Goal: Task Accomplishment & Management: Complete application form

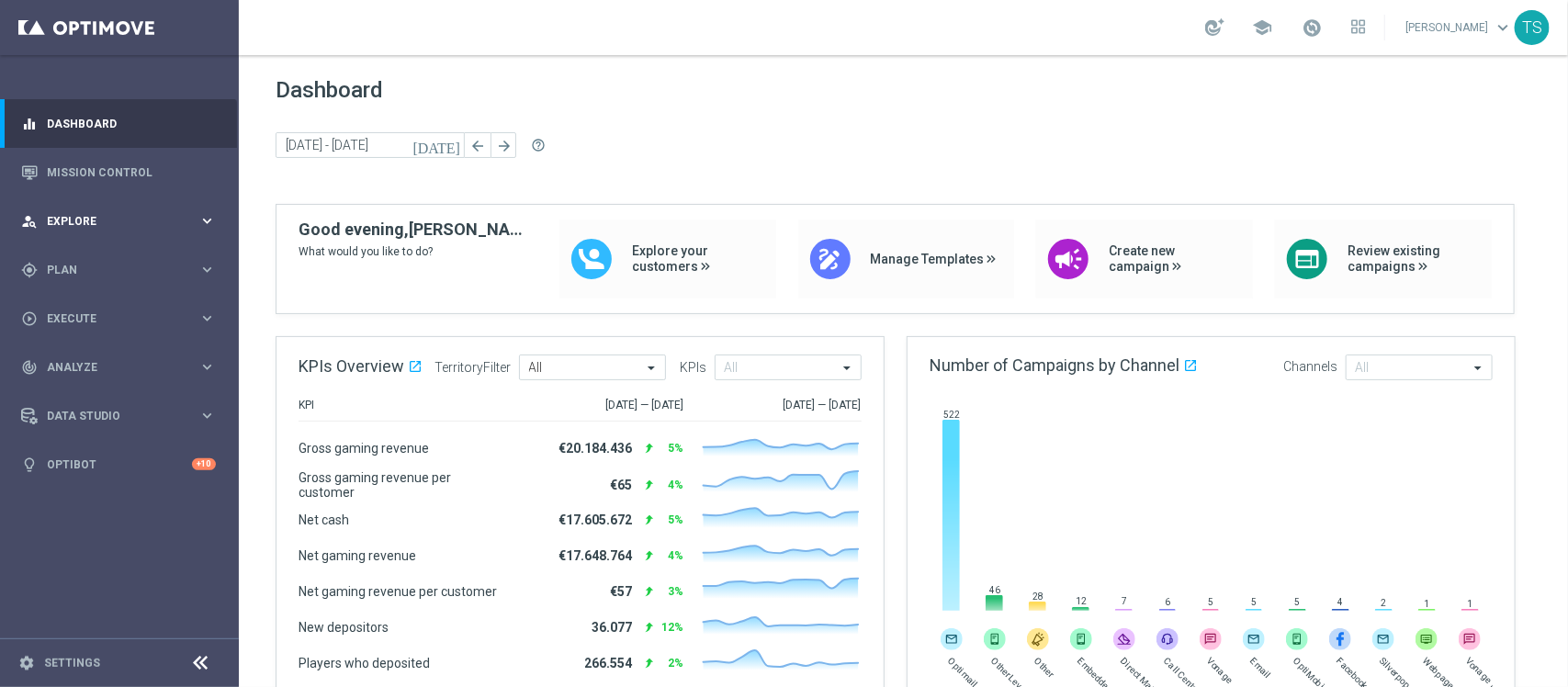
click at [151, 231] on div "person_search Explore keyboard_arrow_right" at bounding box center [118, 221] width 237 height 49
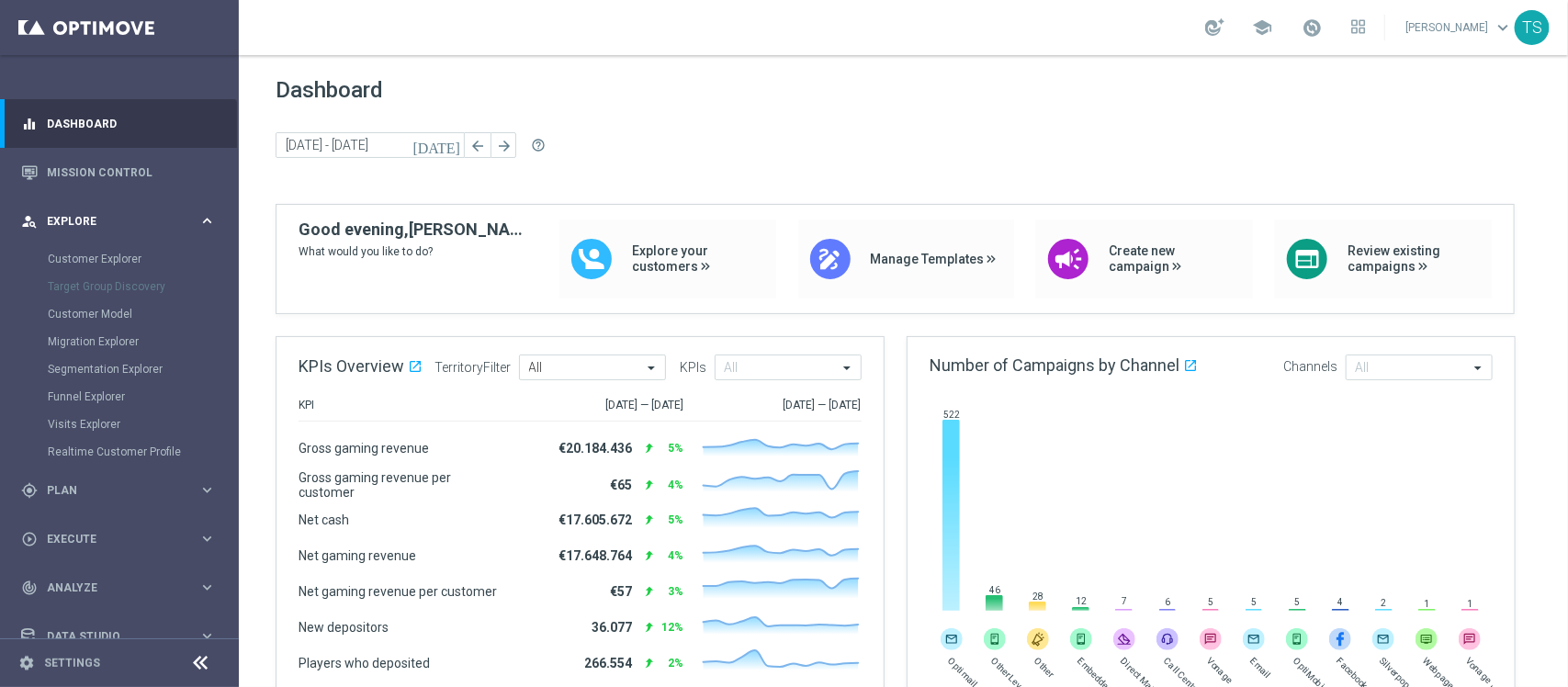
click at [113, 216] on span "Explore" at bounding box center [122, 221] width 151 height 11
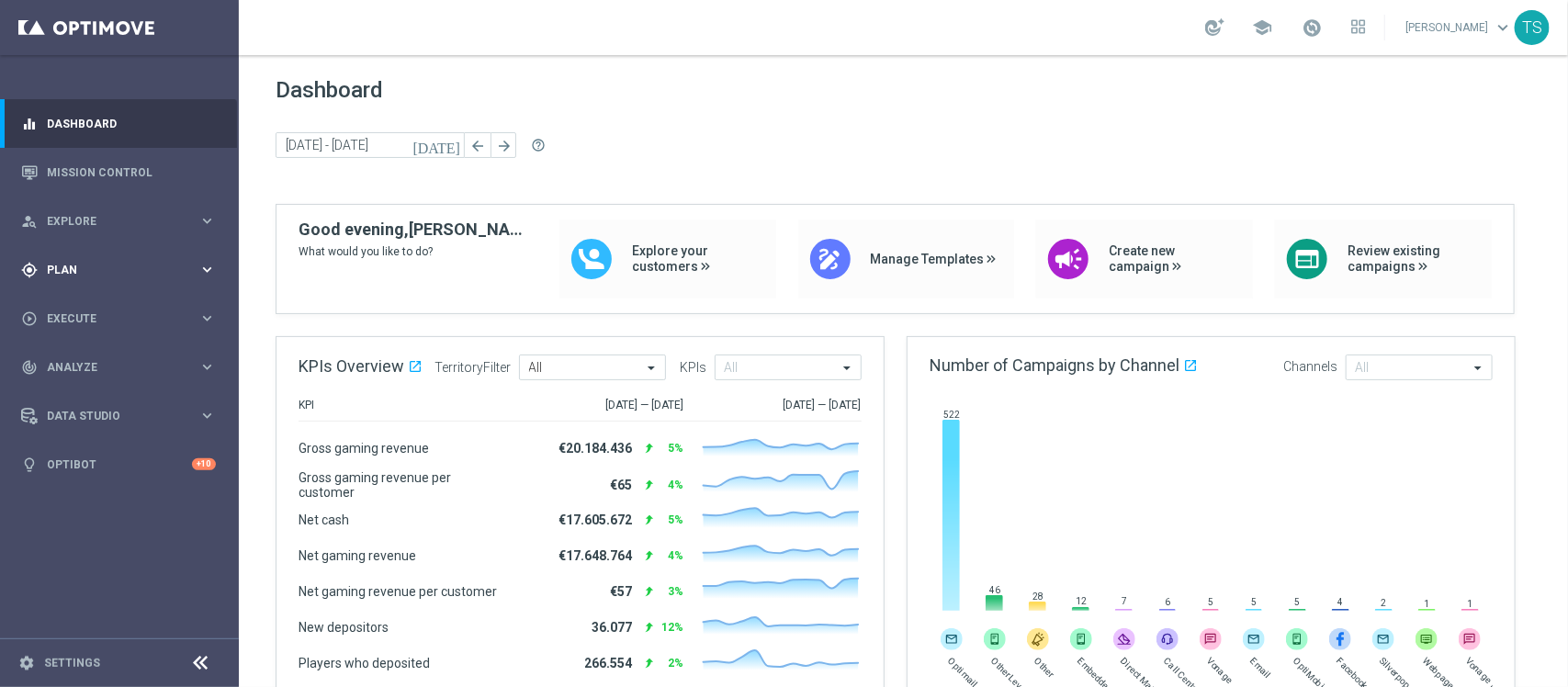
click at [111, 269] on span "Plan" at bounding box center [122, 270] width 151 height 11
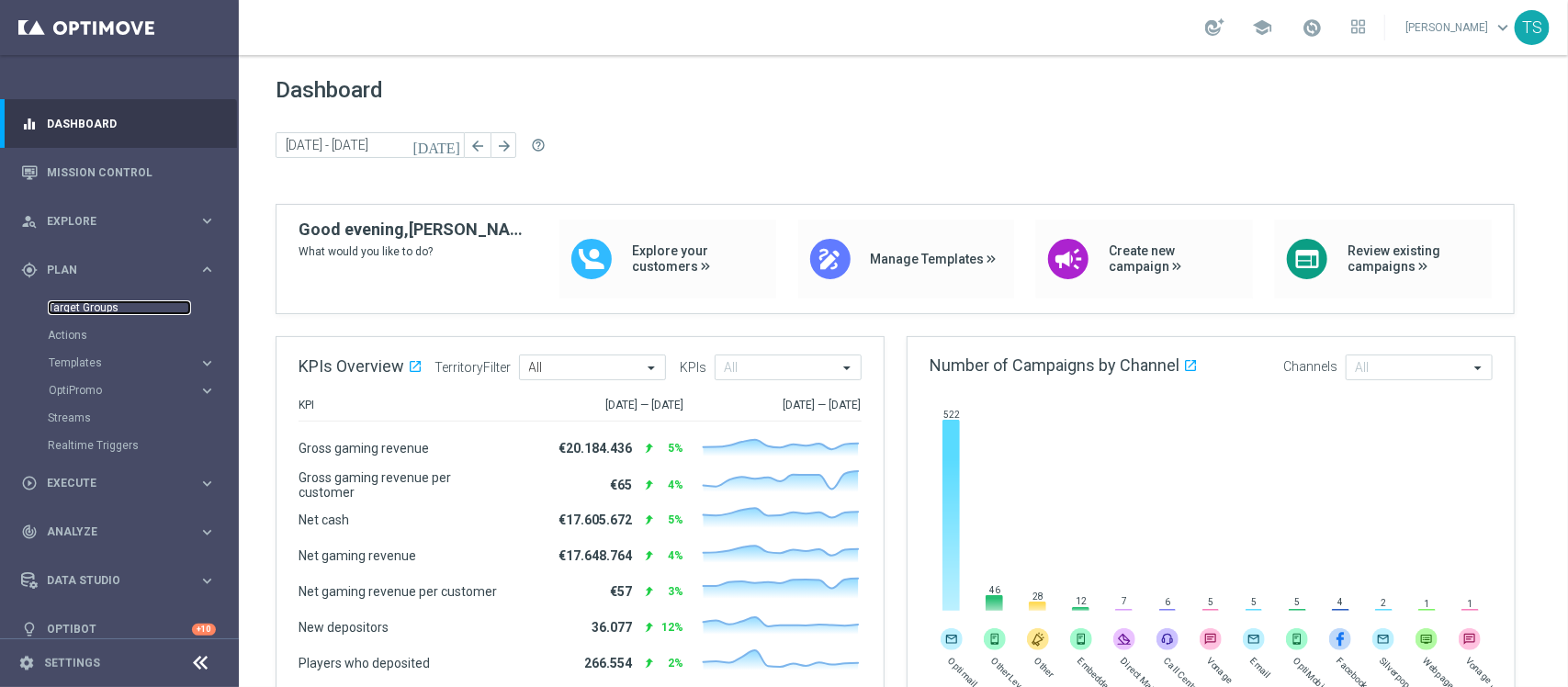
click at [116, 307] on link "Target Groups" at bounding box center [119, 307] width 144 height 14
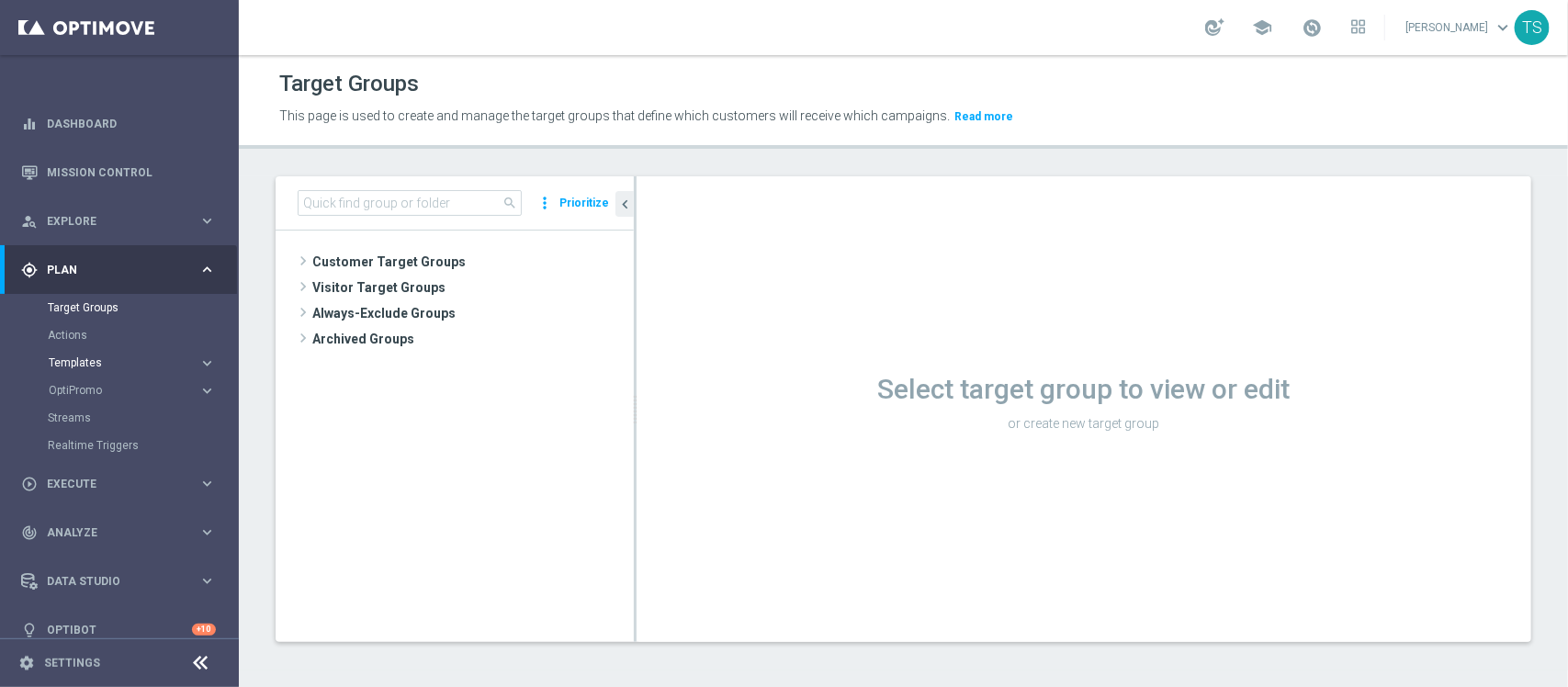
click at [113, 364] on span "Templates" at bounding box center [115, 362] width 131 height 11
click at [108, 385] on link "Optimail" at bounding box center [123, 390] width 134 height 14
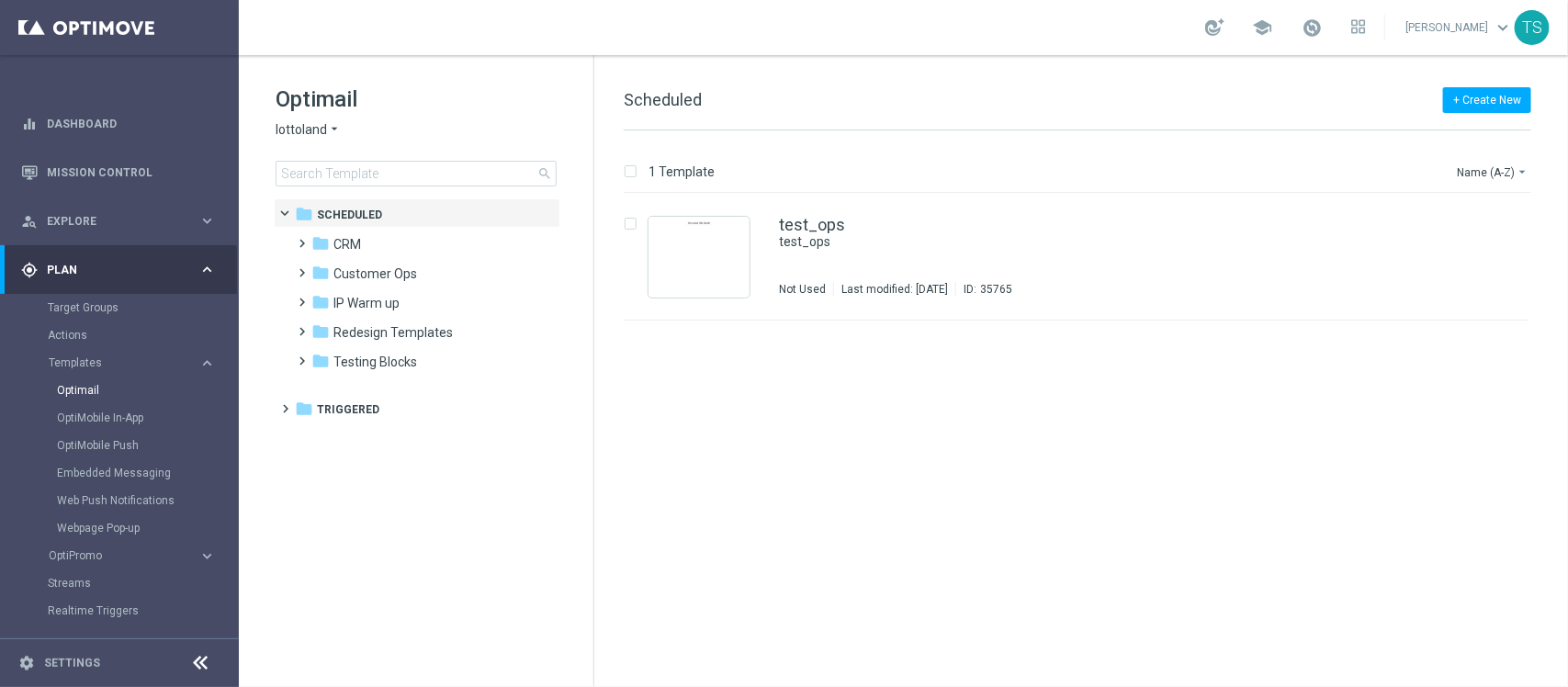
click at [312, 130] on span "lottoland" at bounding box center [301, 130] width 51 height 17
click at [0, 0] on span "[DOMAIN_NAME]" at bounding box center [0, 0] width 0 height 0
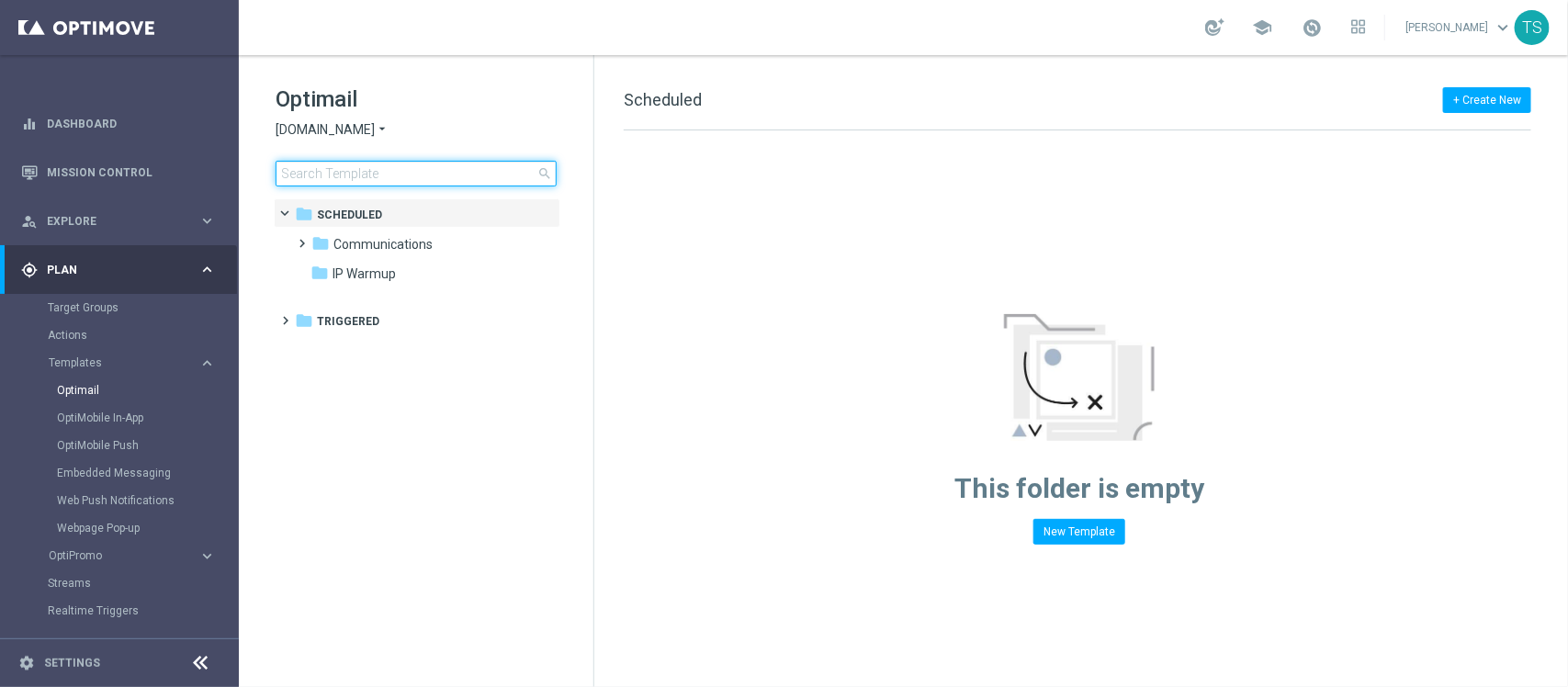
click at [431, 179] on input at bounding box center [416, 173] width 281 height 26
click at [363, 118] on div "Optimail [DOMAIN_NAME] arrow_drop_down × [DOMAIN_NAME] search" at bounding box center [434, 136] width 318 height 102
click at [365, 133] on span "[DOMAIN_NAME]" at bounding box center [325, 130] width 99 height 17
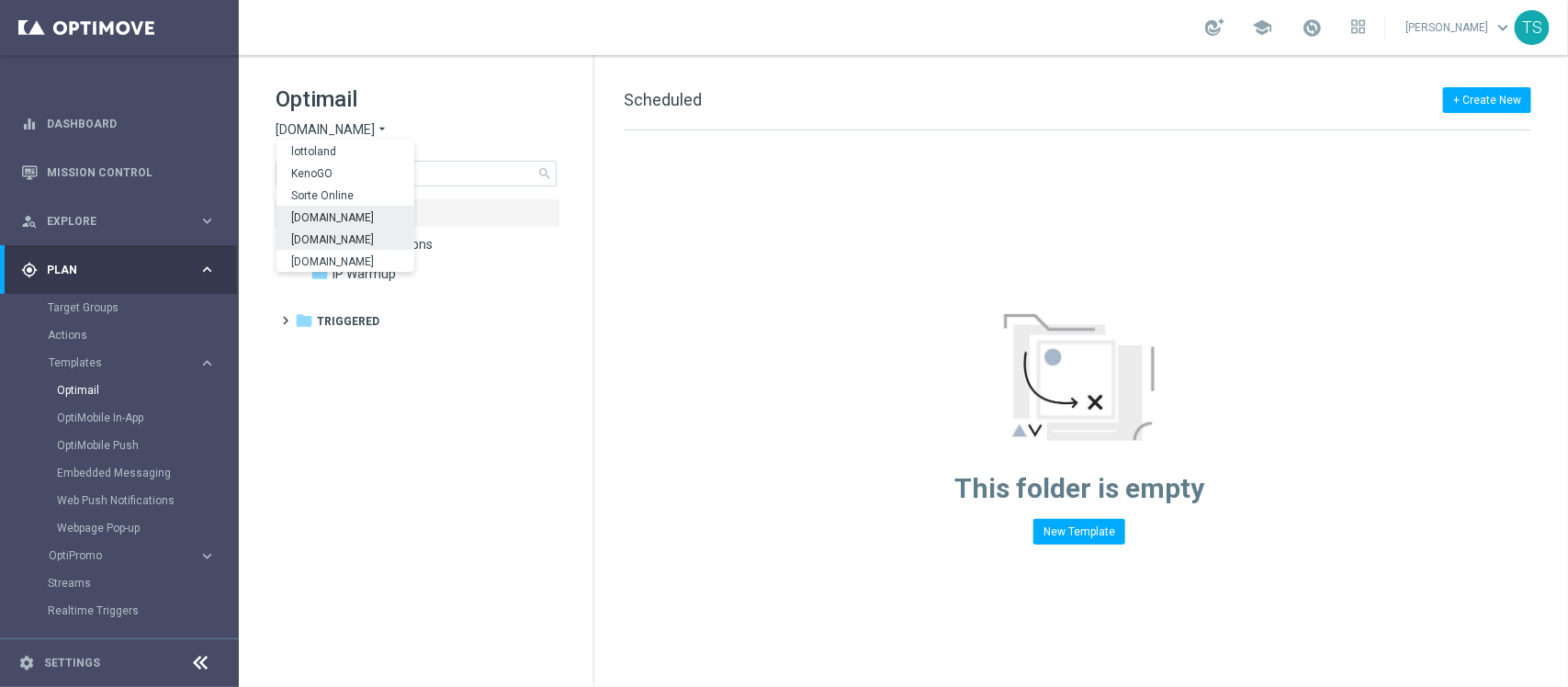
click at [0, 0] on span "[DOMAIN_NAME]" at bounding box center [0, 0] width 0 height 0
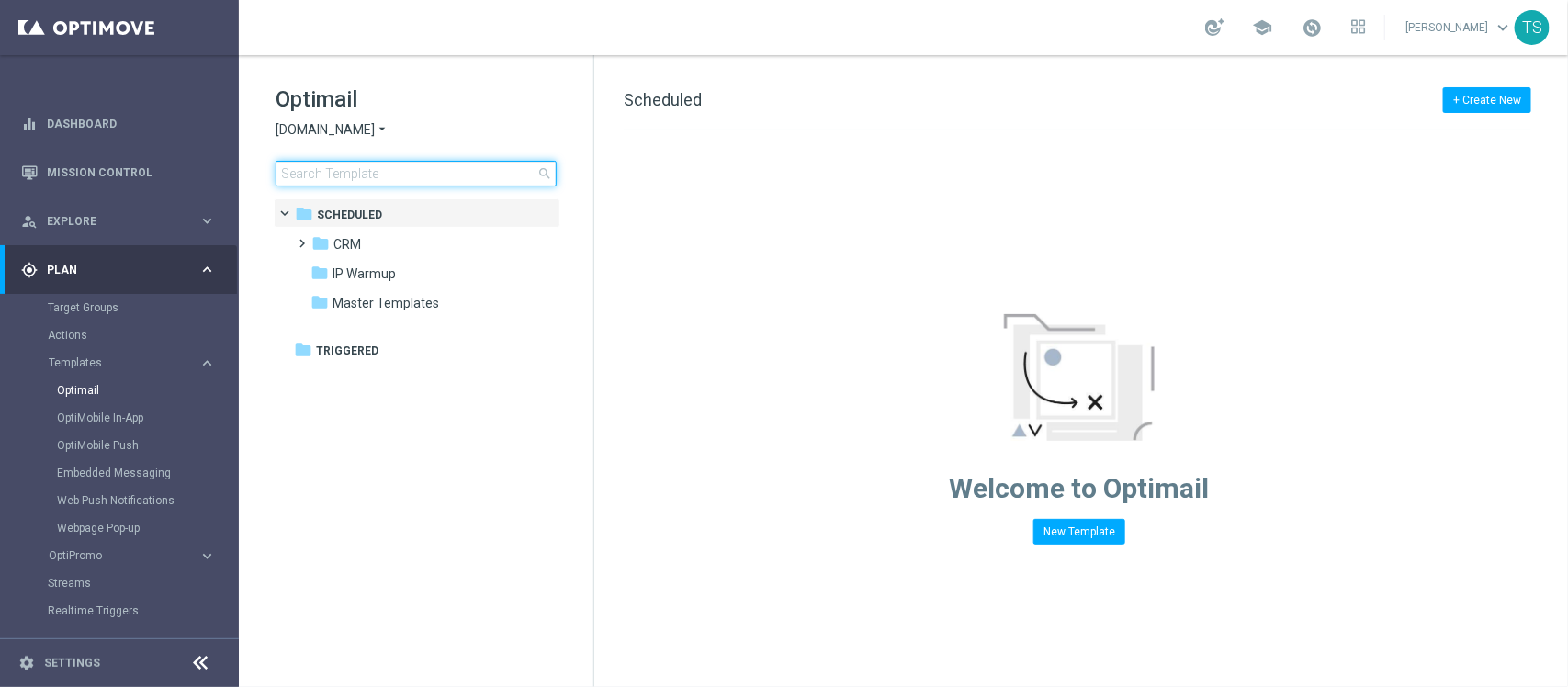
click at [430, 163] on input at bounding box center [416, 173] width 281 height 26
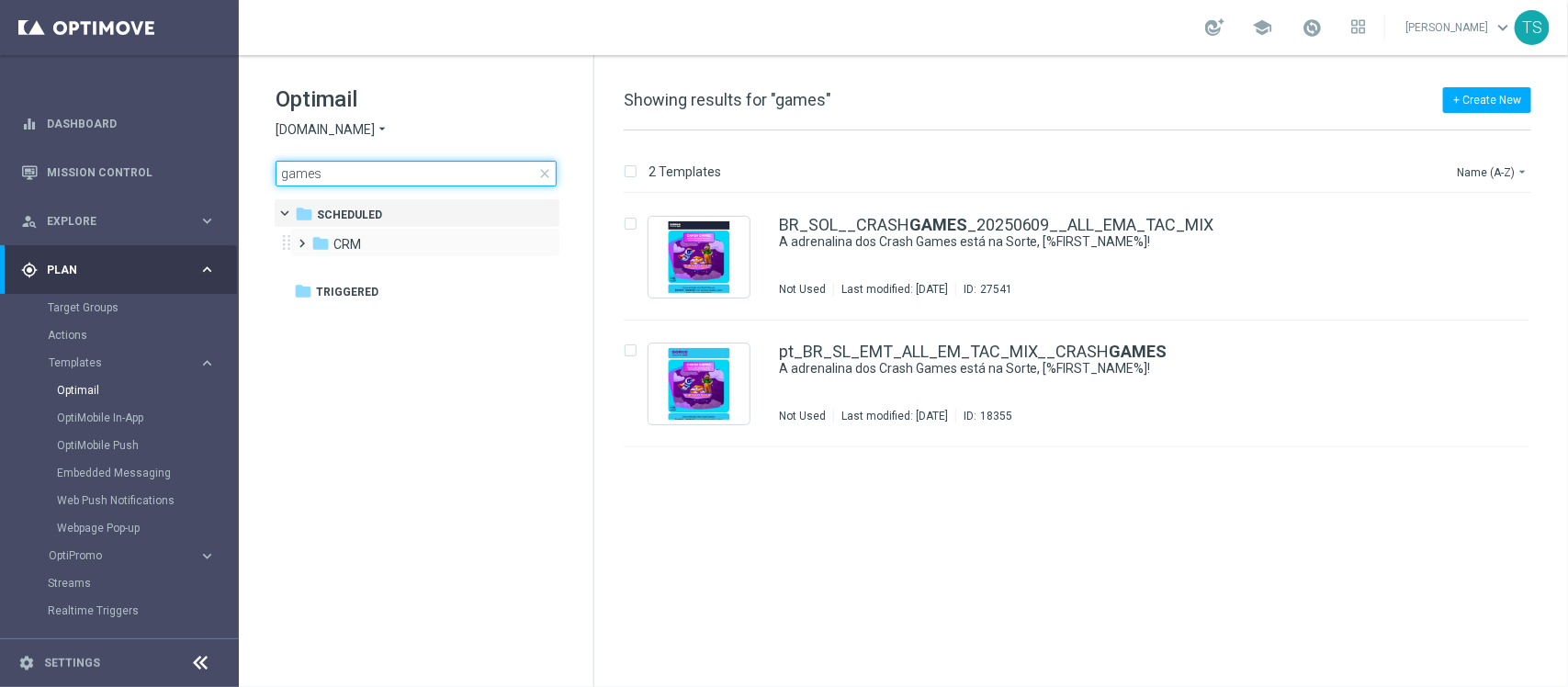
type input "games"
click at [303, 239] on span at bounding box center [299, 235] width 9 height 8
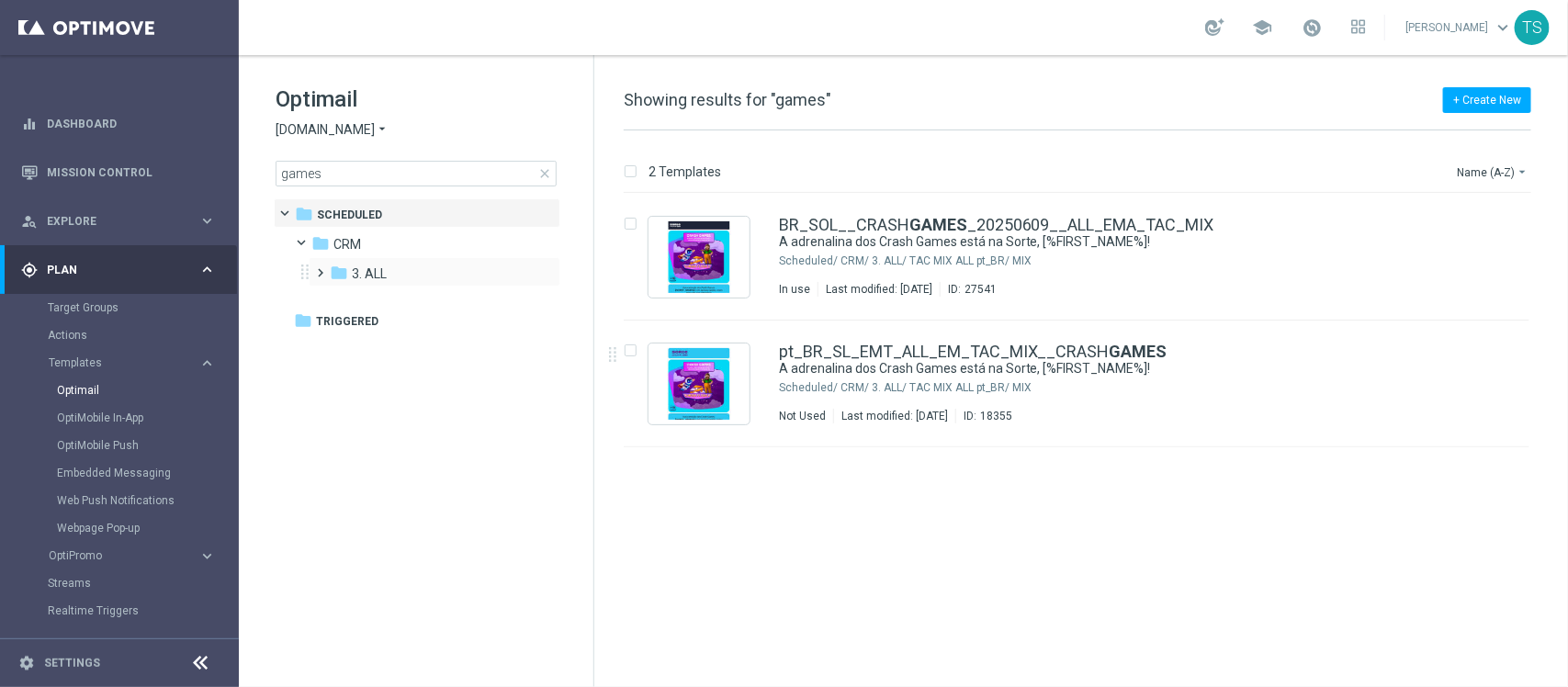
click at [322, 268] on span at bounding box center [317, 265] width 9 height 8
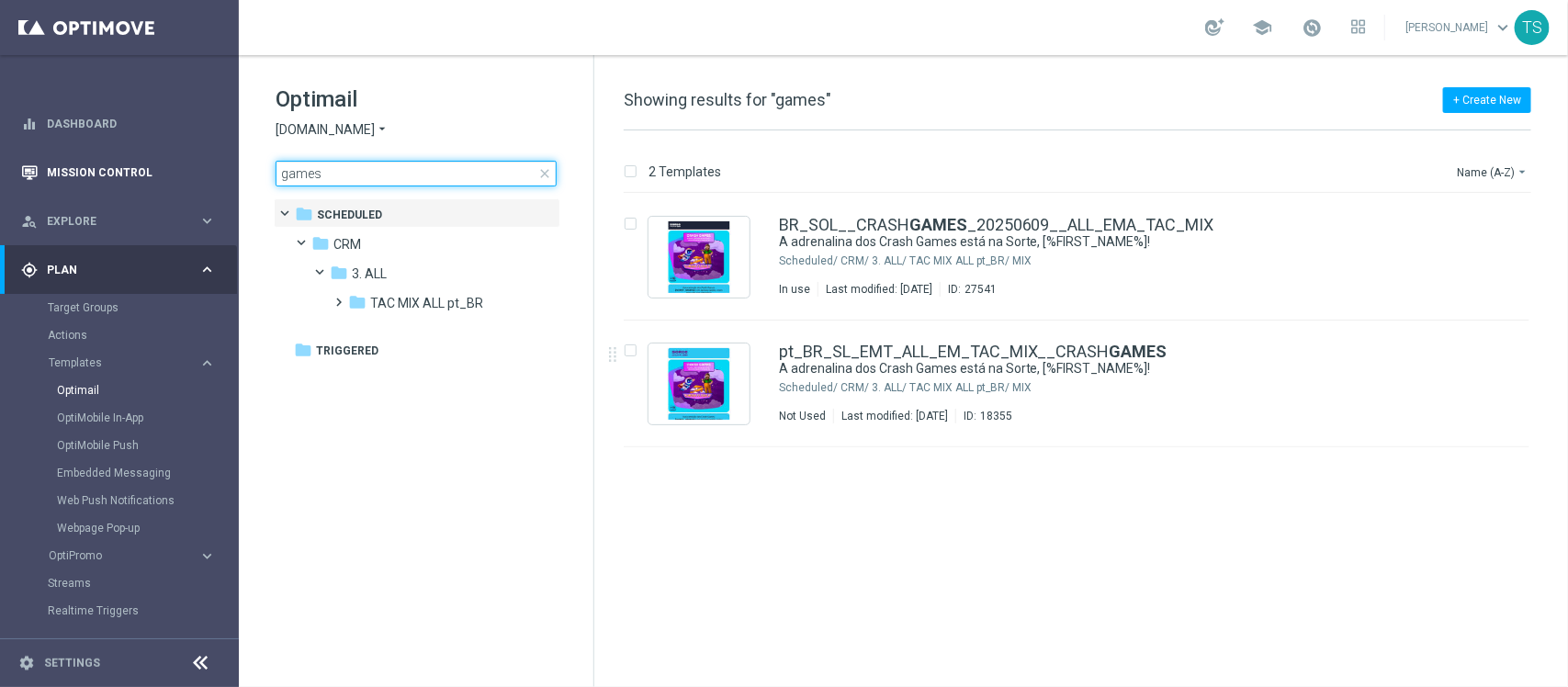
click at [116, 187] on main "equalizer Dashboard Mission Control" at bounding box center [784, 343] width 1568 height 687
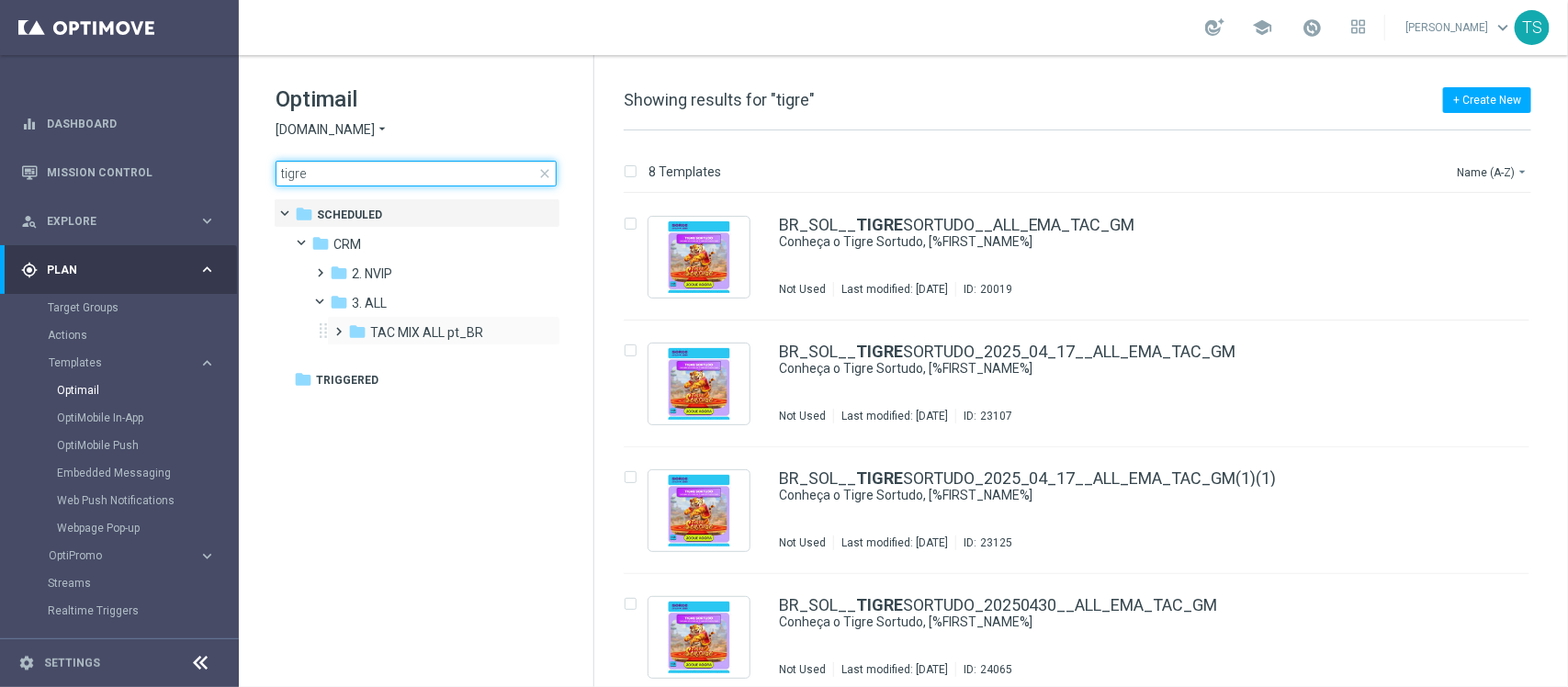
type input "tigre"
click at [340, 327] on span at bounding box center [335, 324] width 9 height 8
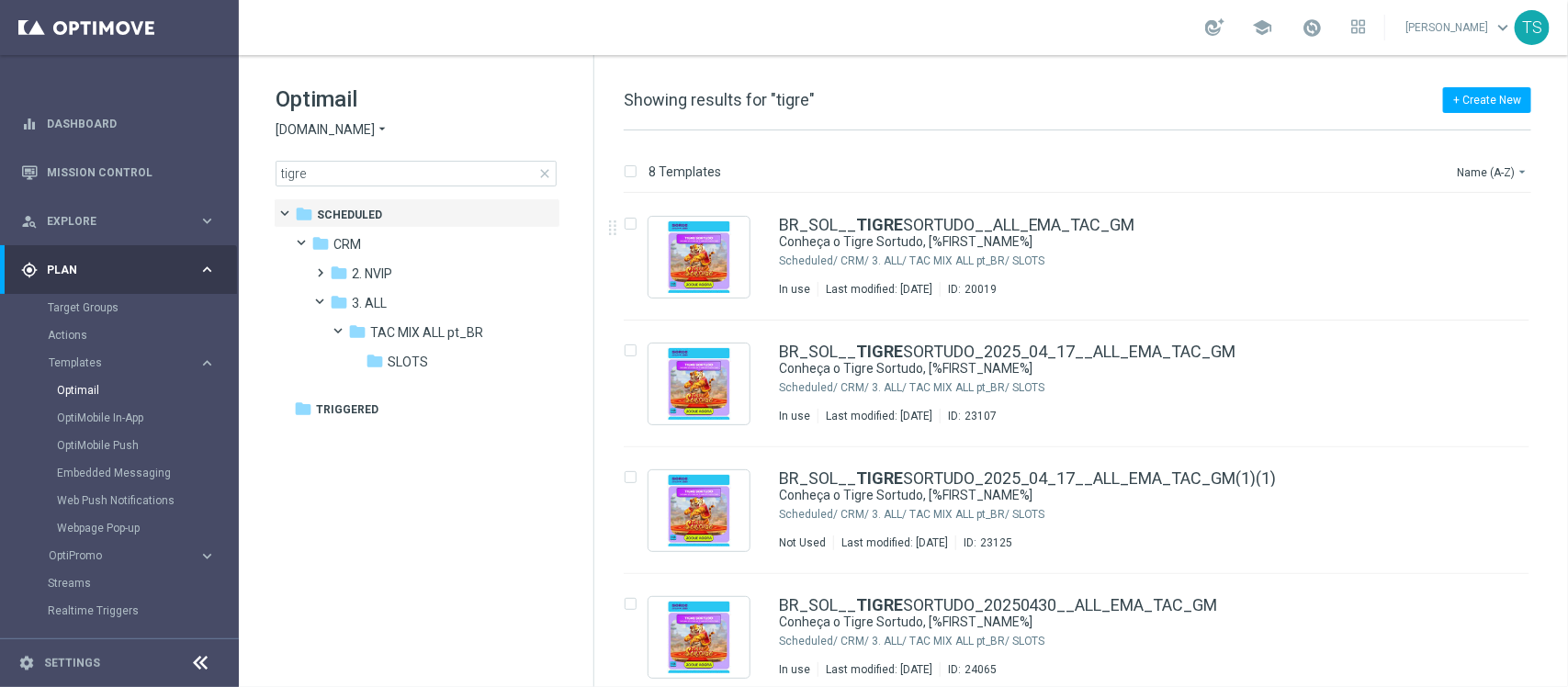
drag, startPoint x: 1564, startPoint y: 229, endPoint x: 1562, endPoint y: 294, distance: 65.0
click at [1562, 294] on div "8 Templates Name (A-Z) arrow_drop_down Drag here to set row groups Drag here to…" at bounding box center [1081, 409] width 974 height 557
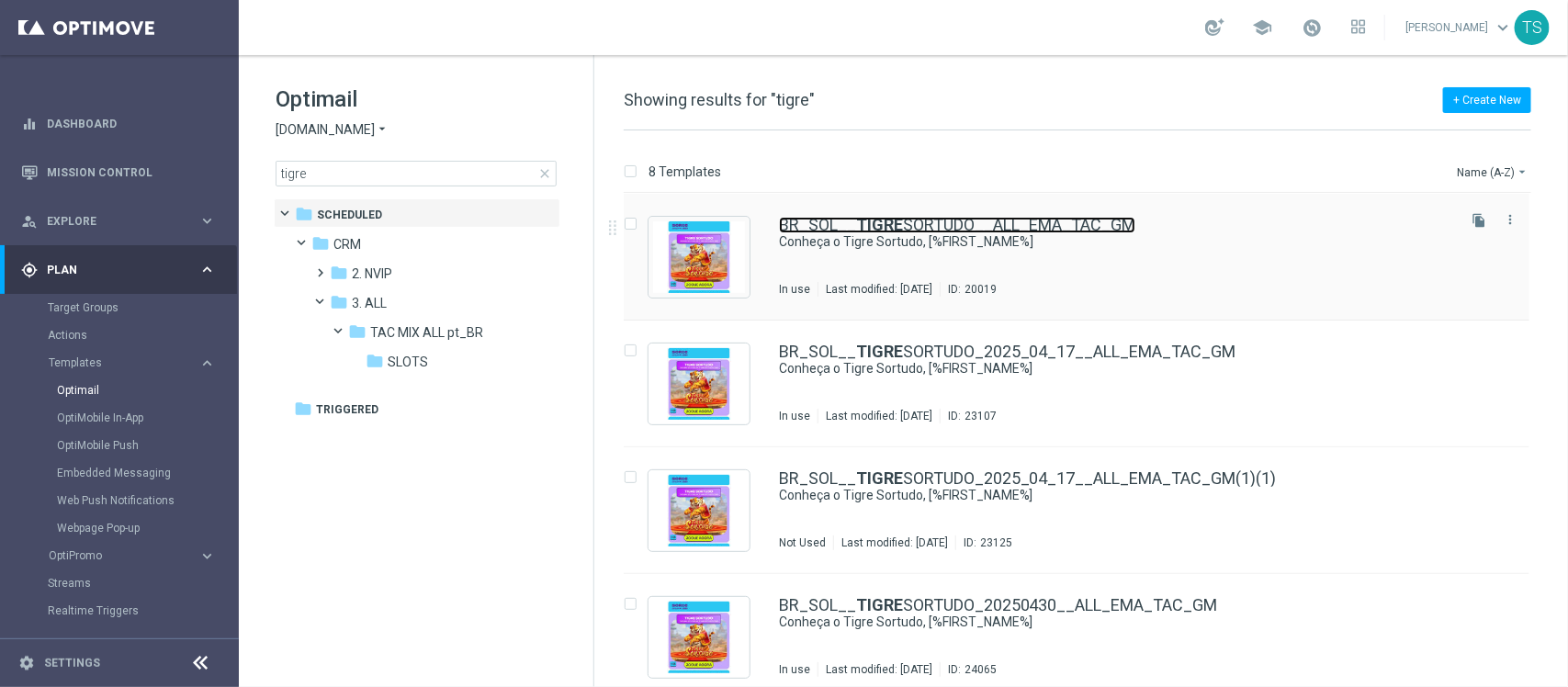
click at [900, 227] on link "BR_SOL__ TIGRE SORTUDO__ALL_EMA_TAC_GM" at bounding box center [957, 225] width 356 height 16
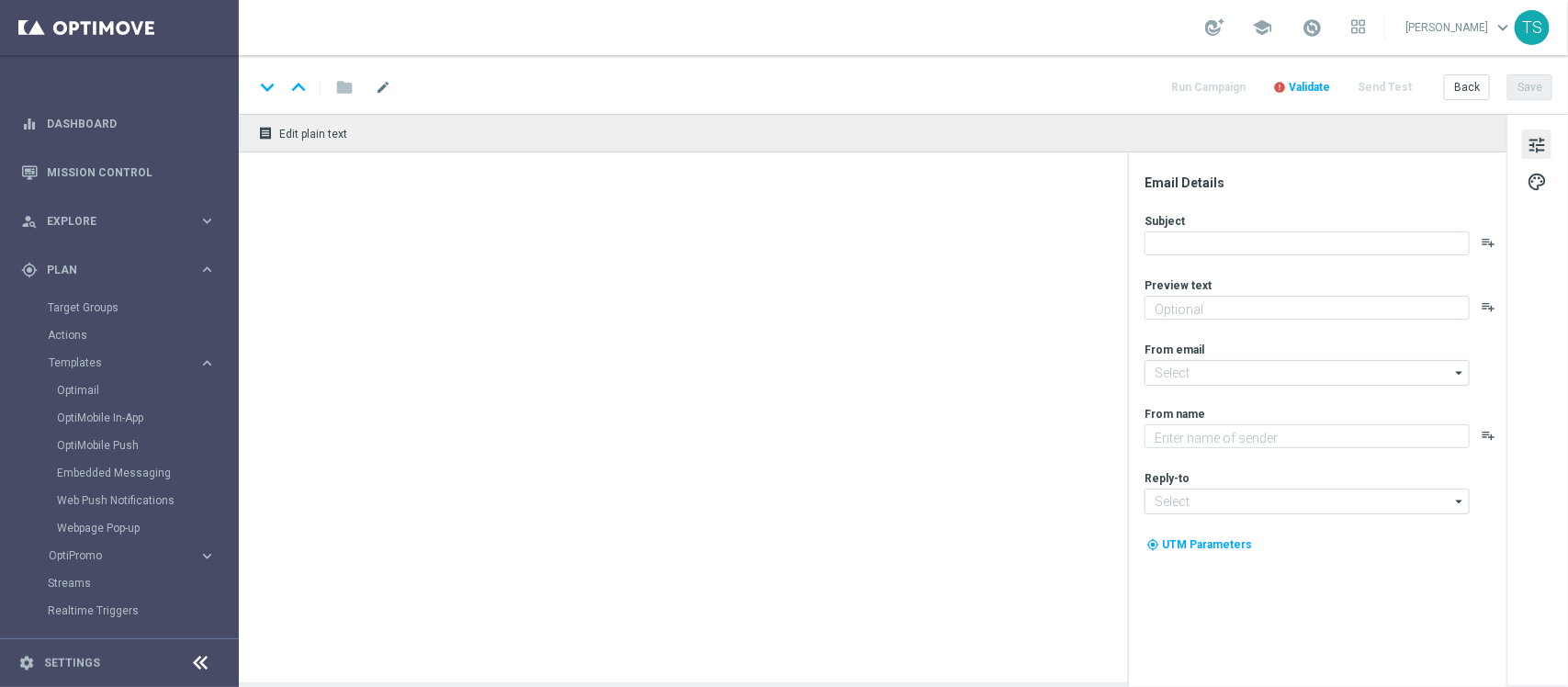
type textarea "Desafie a força deste jogo e veja até onde sua sorte pode [PERSON_NAME]!"
type input "[EMAIL_ADDRESS][DOMAIN_NAME]"
type textarea "Sorte Online [PERSON_NAME]"
type input "[EMAIL_ADDRESS][DOMAIN_NAME]"
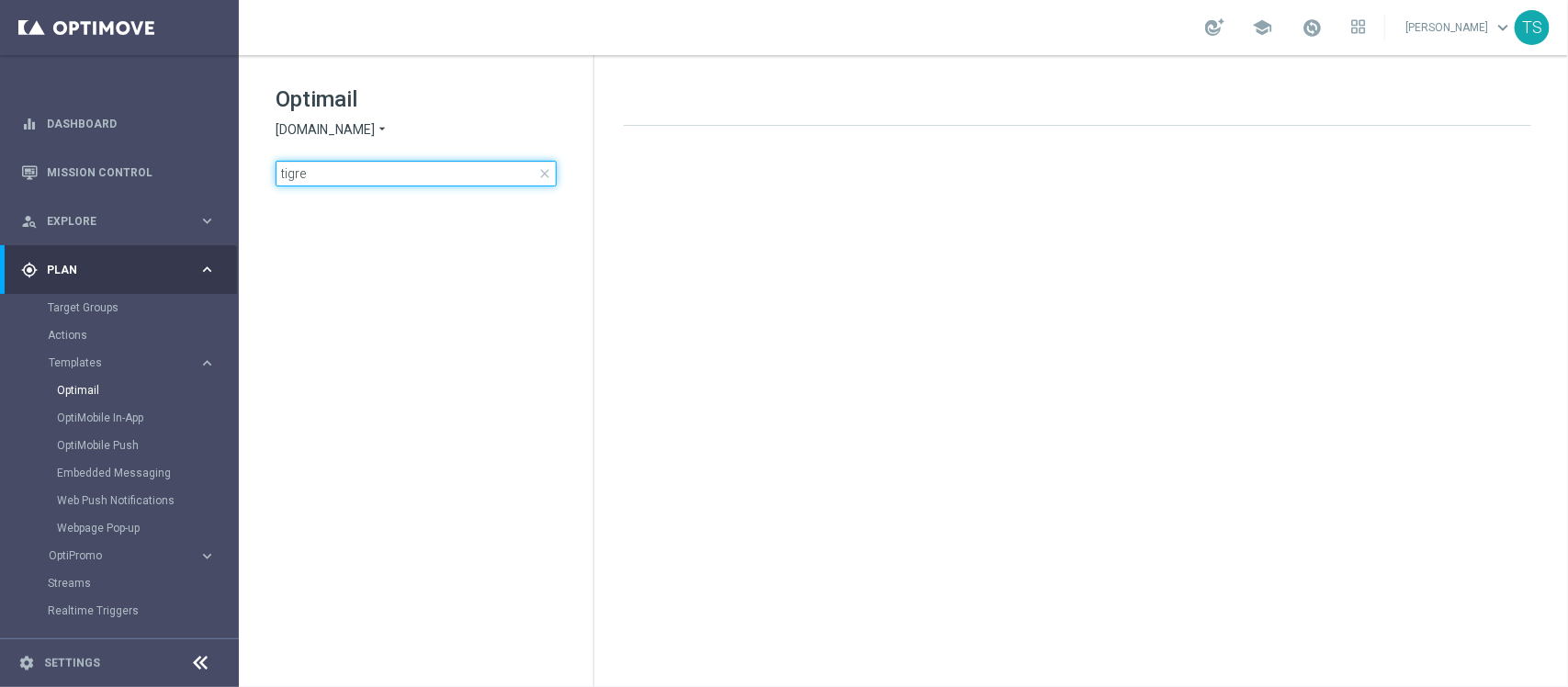
click at [343, 162] on input "tigre" at bounding box center [416, 173] width 281 height 26
drag, startPoint x: 343, startPoint y: 162, endPoint x: 379, endPoint y: 133, distance: 46.2
click at [343, 163] on input "tigre" at bounding box center [416, 173] width 281 height 26
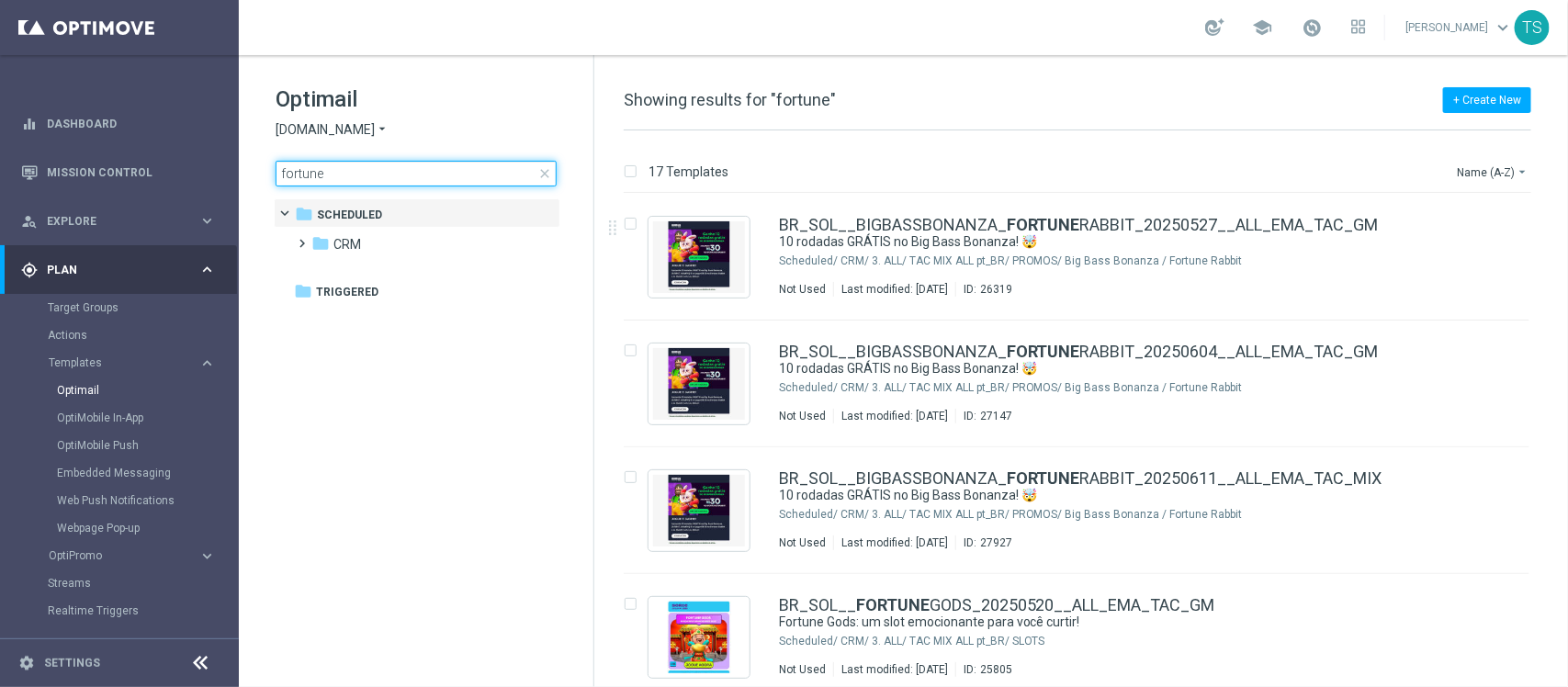
type input "fortune"
drag, startPoint x: 1564, startPoint y: 229, endPoint x: 1567, endPoint y: 244, distance: 15.3
click at [1567, 244] on div "17 Templates Name (A-Z) arrow_drop_down Drag here to set row groups Drag here t…" at bounding box center [1081, 409] width 974 height 557
drag, startPoint x: 1567, startPoint y: 246, endPoint x: 1567, endPoint y: 263, distance: 17.0
click at [1567, 263] on div "17 Templates Name (A-Z) arrow_drop_down Drag here to set row groups Drag here t…" at bounding box center [1081, 409] width 974 height 557
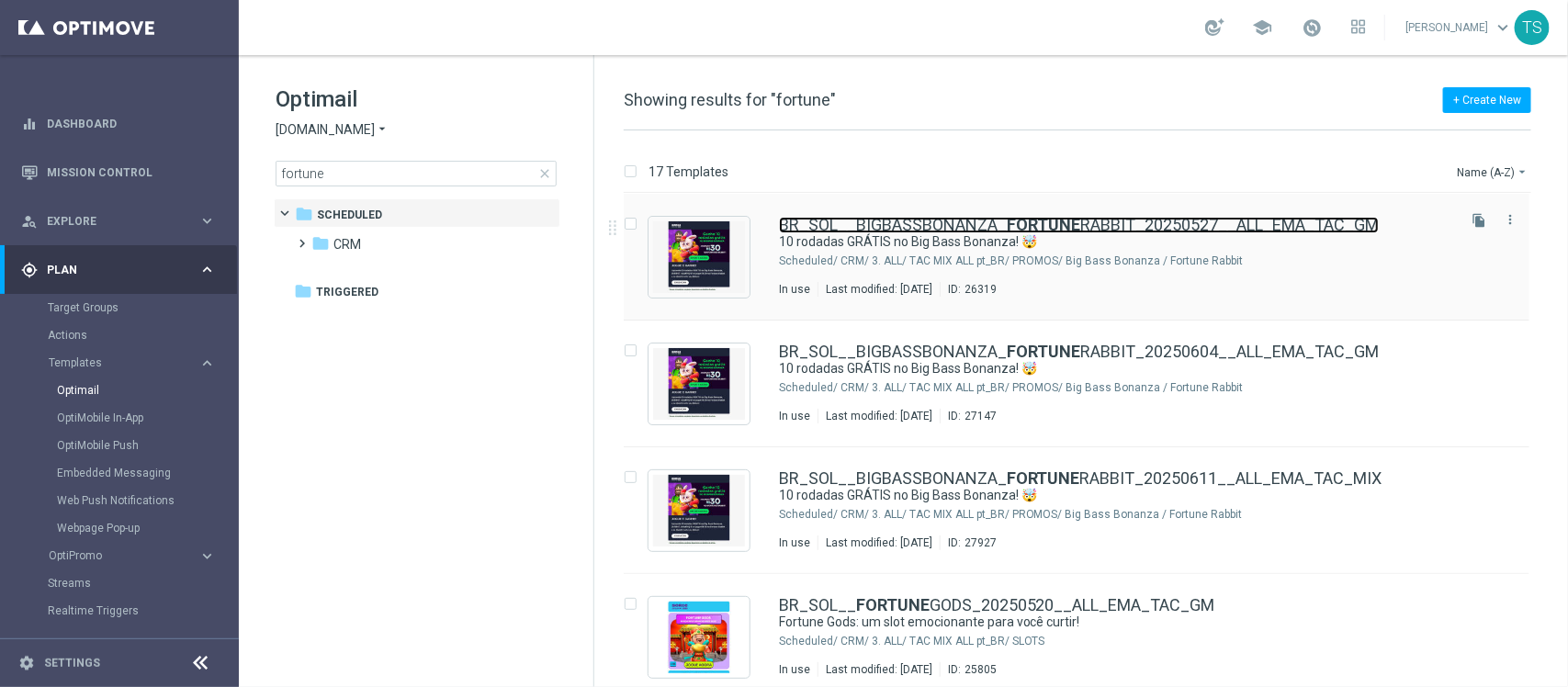
click at [1006, 226] on b "FORTUNE" at bounding box center [1043, 225] width 73 height 19
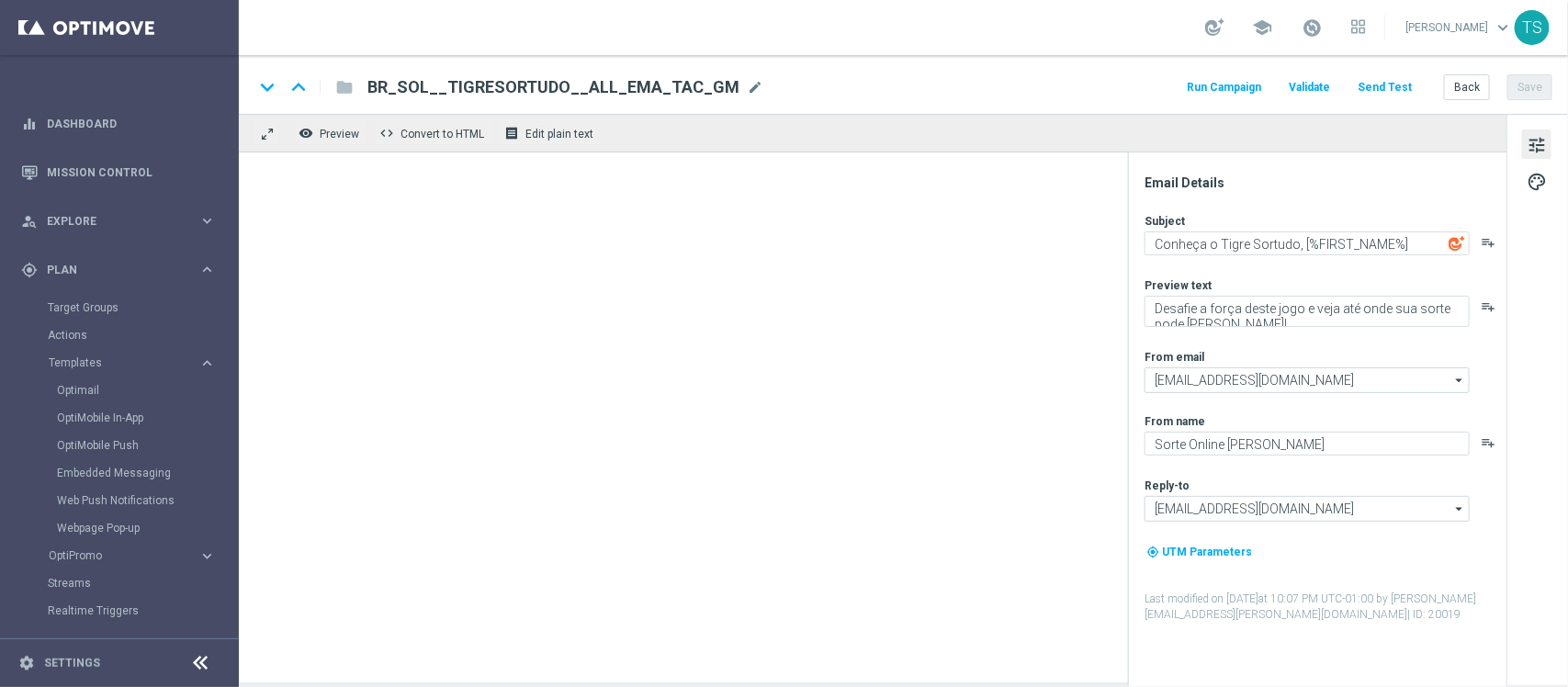
type textarea "10 rodadas GRÁTIS no Big Bass Bonanza! 🤯"
type textarea "Jogue R$ 30 no Fortune Rabbit para ganhar, [%FIRST_NAME%]!"
type textarea "[DOMAIN_NAME]"
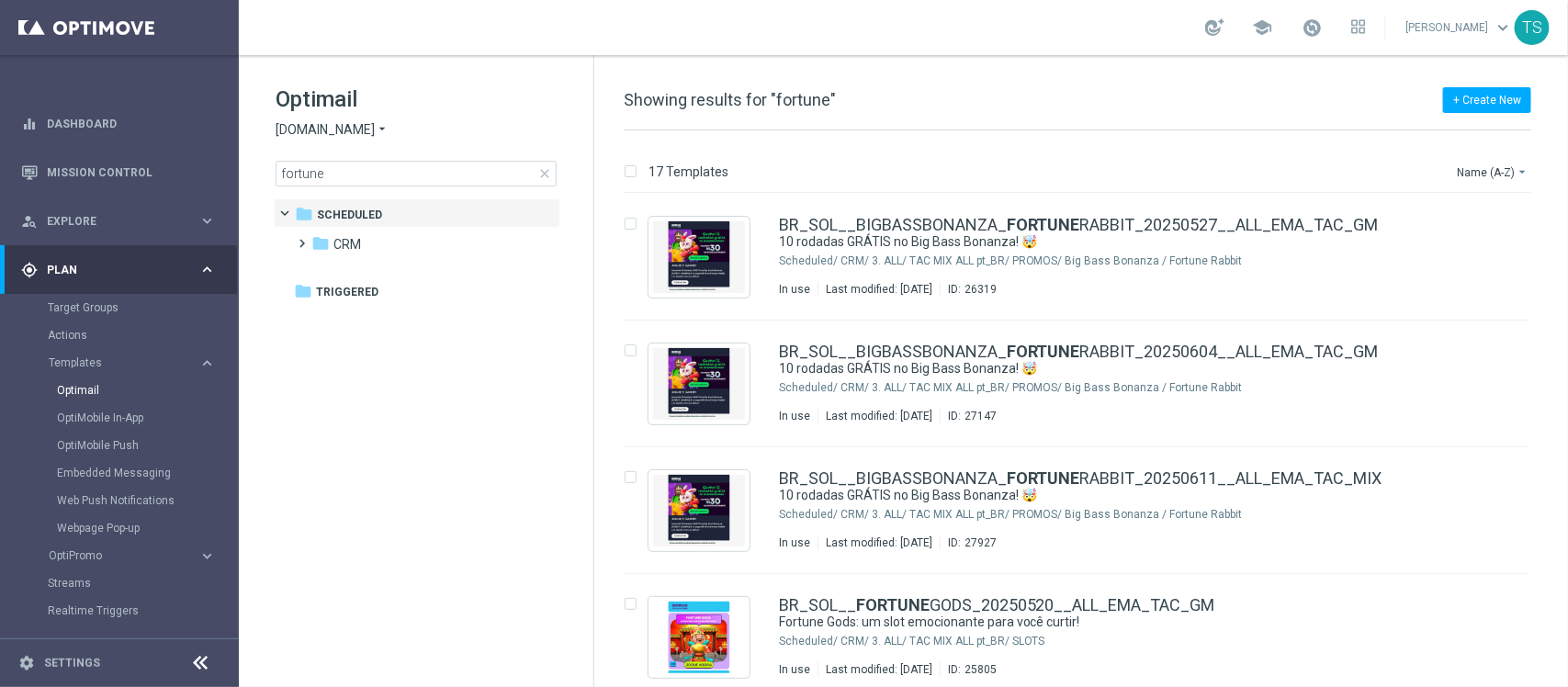
click at [1564, 224] on div "17 Templates Name (A-Z) arrow_drop_down Drag here to set row groups Drag here t…" at bounding box center [1081, 409] width 974 height 557
drag, startPoint x: 1558, startPoint y: 214, endPoint x: 1561, endPoint y: 227, distance: 13.3
click at [1561, 227] on div "insert_drive_file BR_SOL__BIGBASSBONANZA_ FORTUNE RABBIT_20250527__ALL_EMA_TAC_…" at bounding box center [1085, 440] width 959 height 493
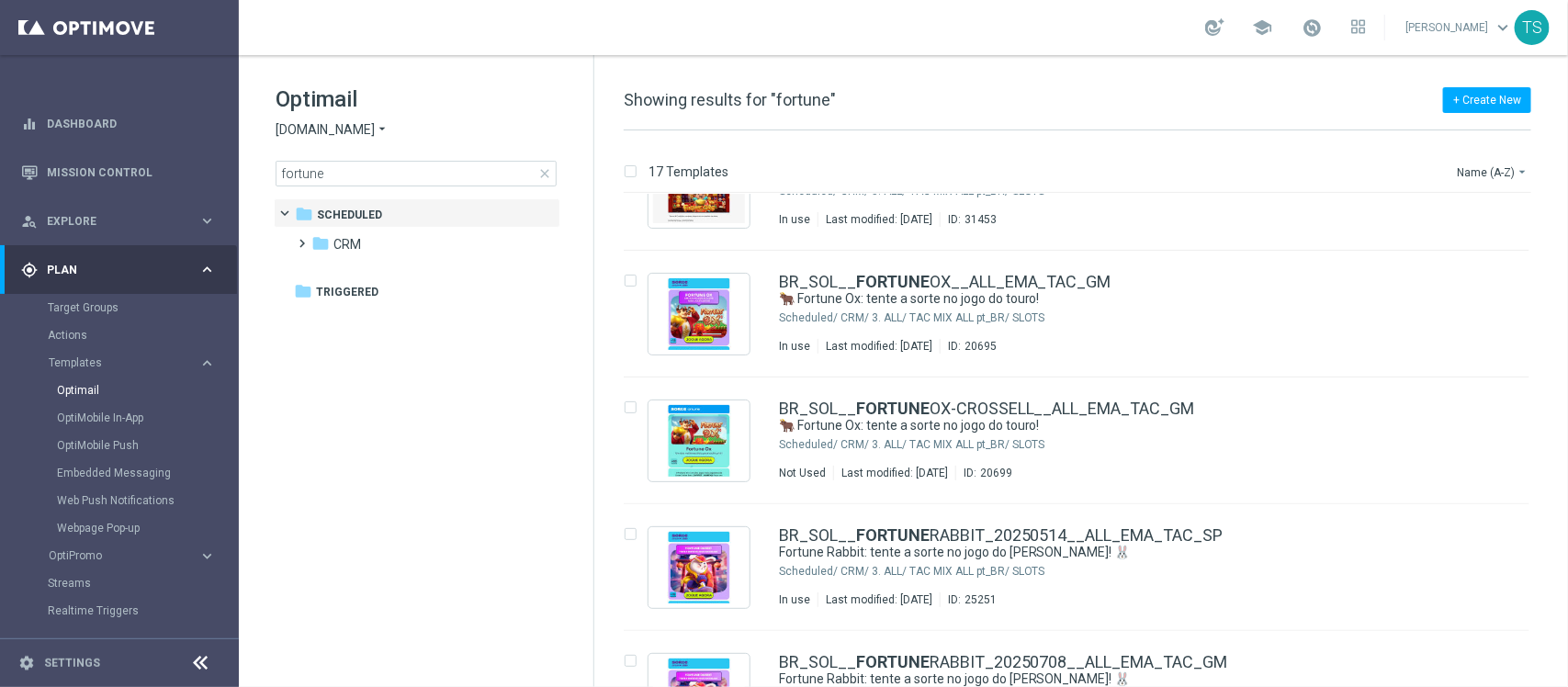
scroll to position [1104, 0]
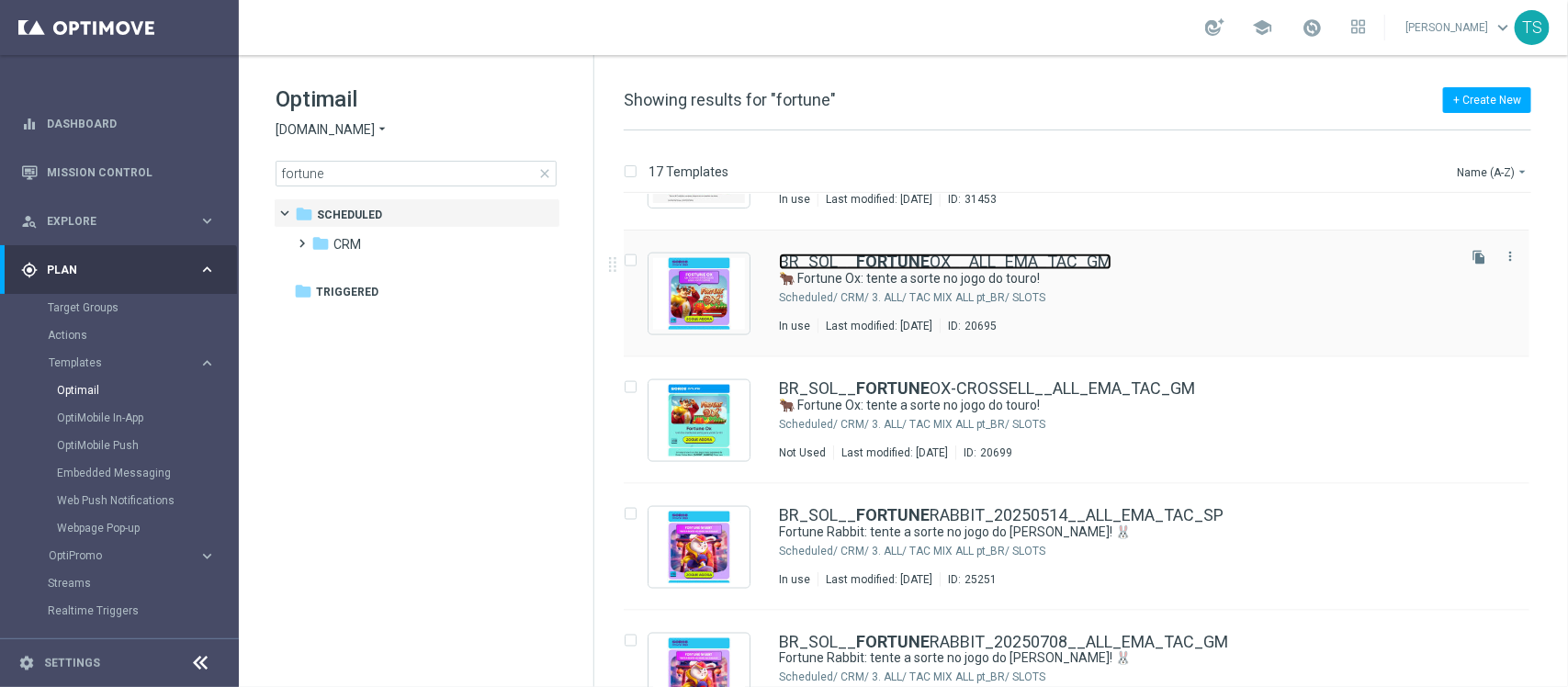
click at [856, 265] on b "FORTUNE" at bounding box center [893, 261] width 73 height 19
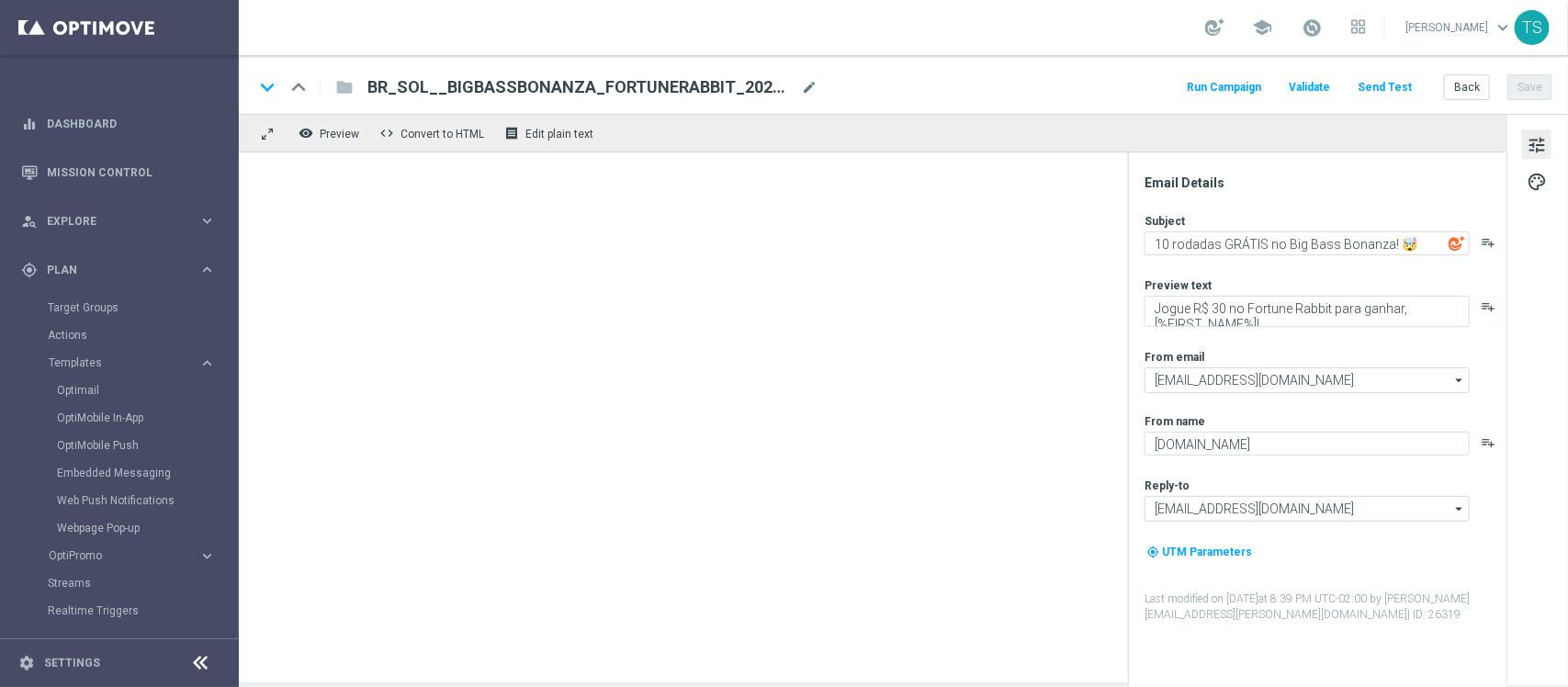
type textarea "🐂 Fortune Ox: tente a sorte no jogo do touro!"
type textarea "Conheça este slot imperdível da PG Soft, [%FIRST_NAME%]!"
type textarea "Sorte Online [PERSON_NAME]"
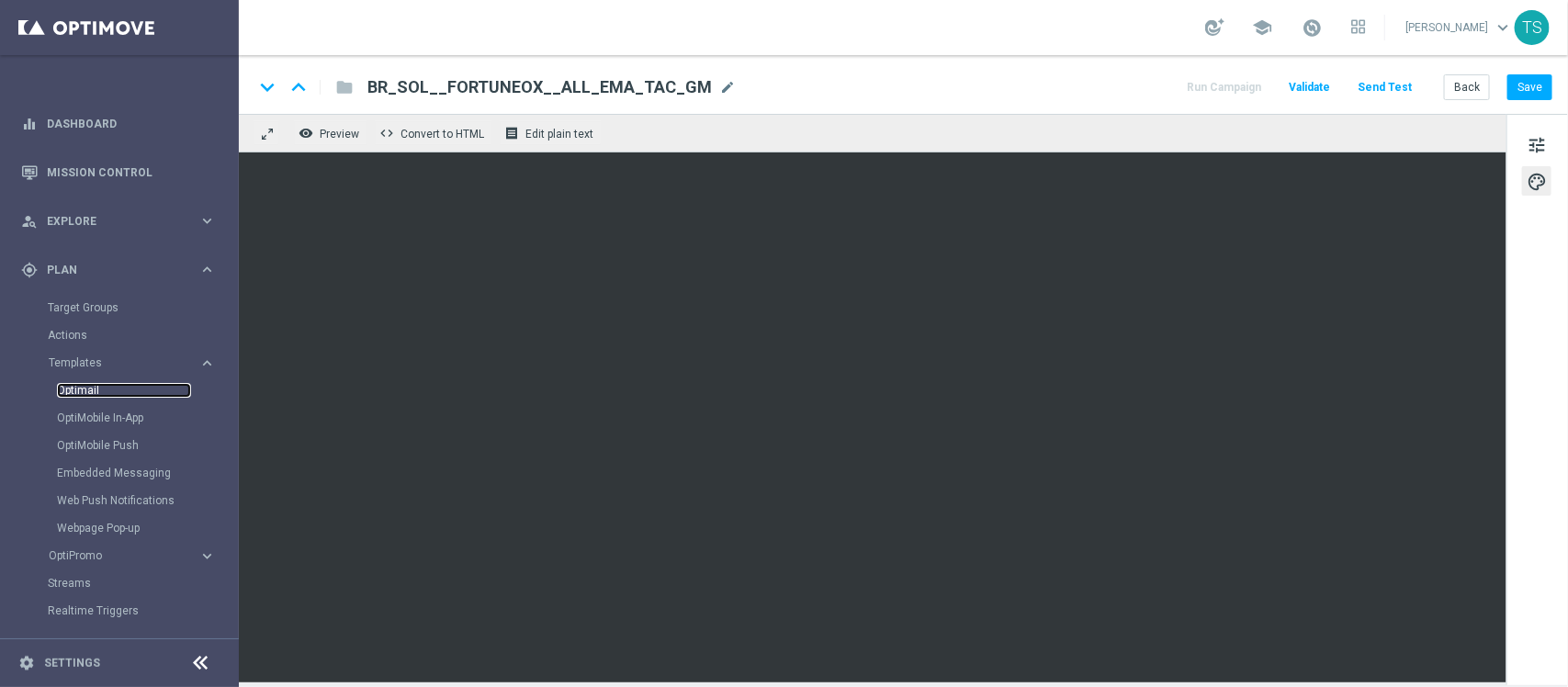
click at [98, 388] on link "Optimail" at bounding box center [123, 390] width 134 height 14
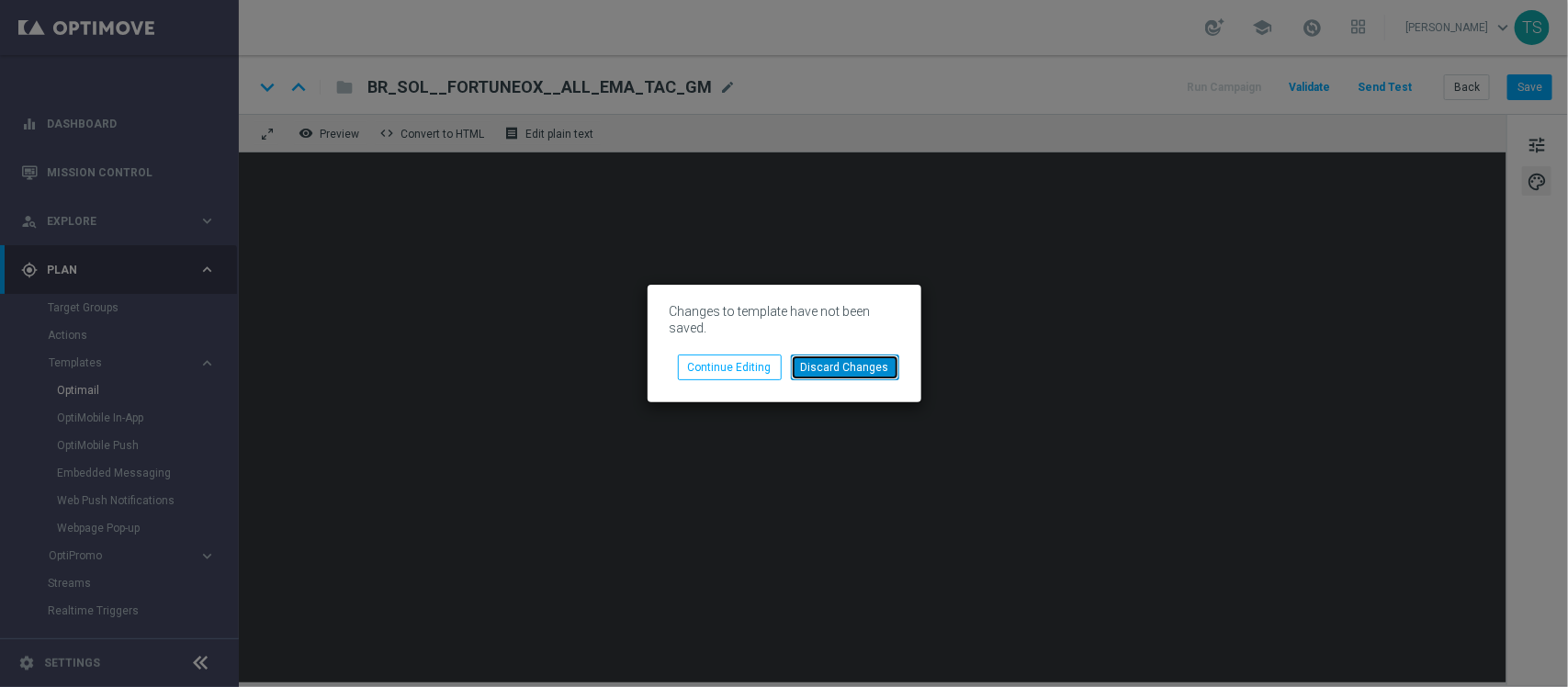
click at [823, 374] on button "Discard Changes" at bounding box center [845, 367] width 109 height 26
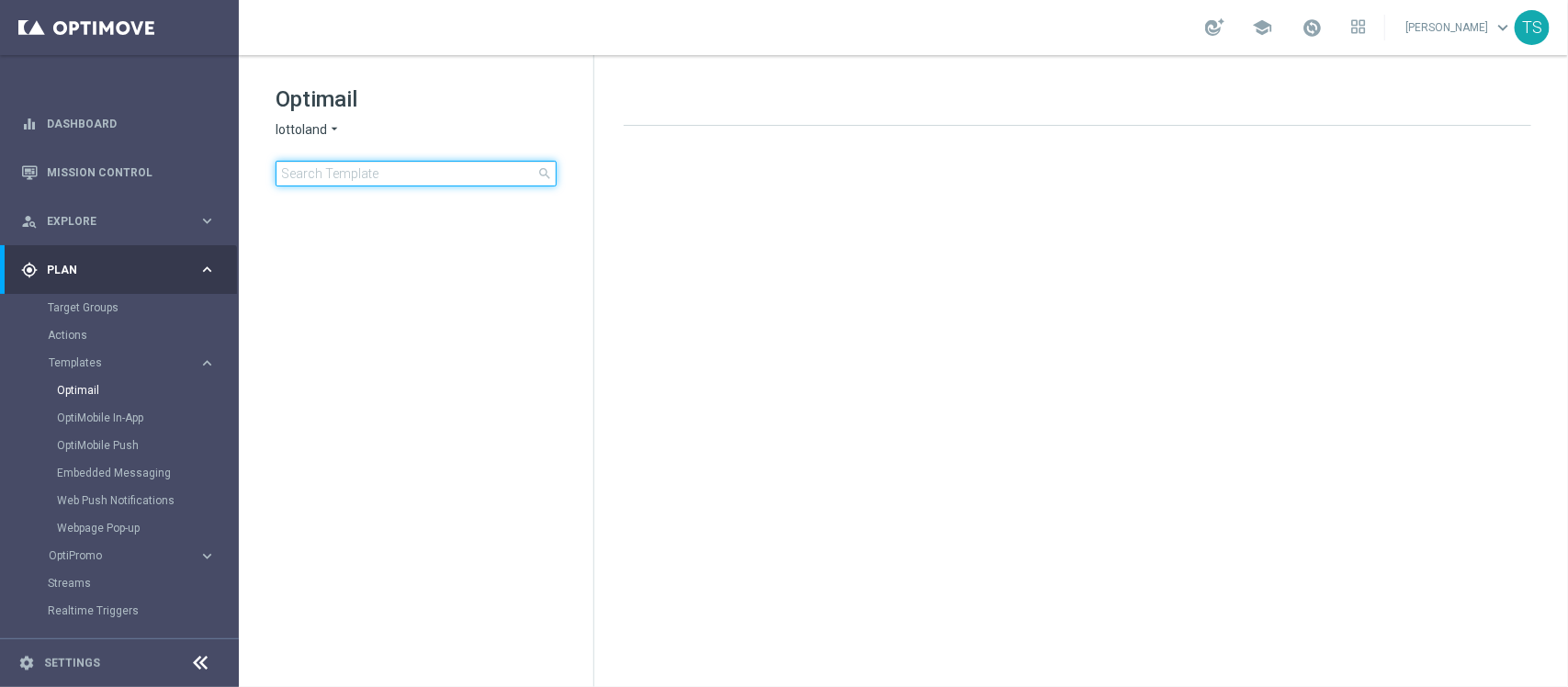
click at [420, 180] on input at bounding box center [416, 173] width 281 height 26
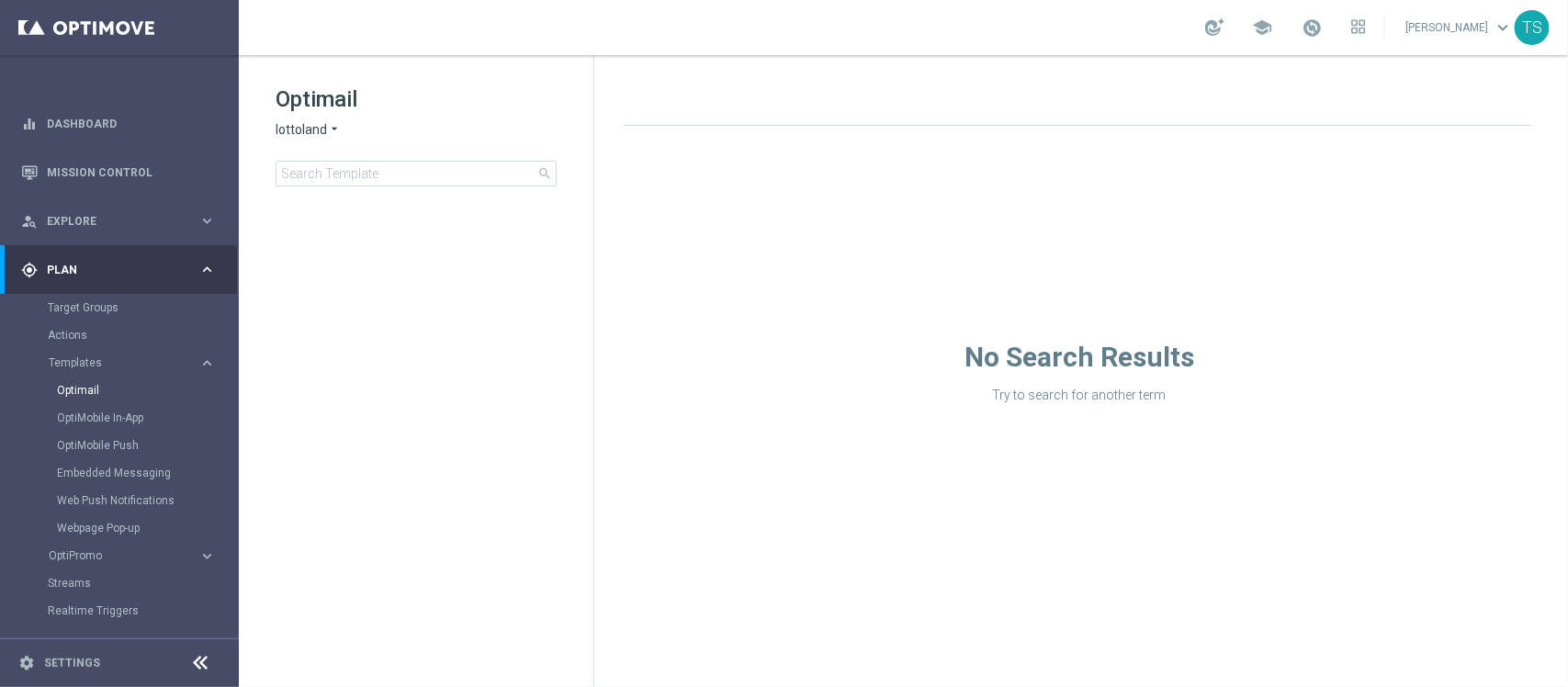
click at [317, 134] on span "lottoland" at bounding box center [301, 130] width 51 height 17
click at [0, 0] on span "[DOMAIN_NAME]" at bounding box center [0, 0] width 0 height 0
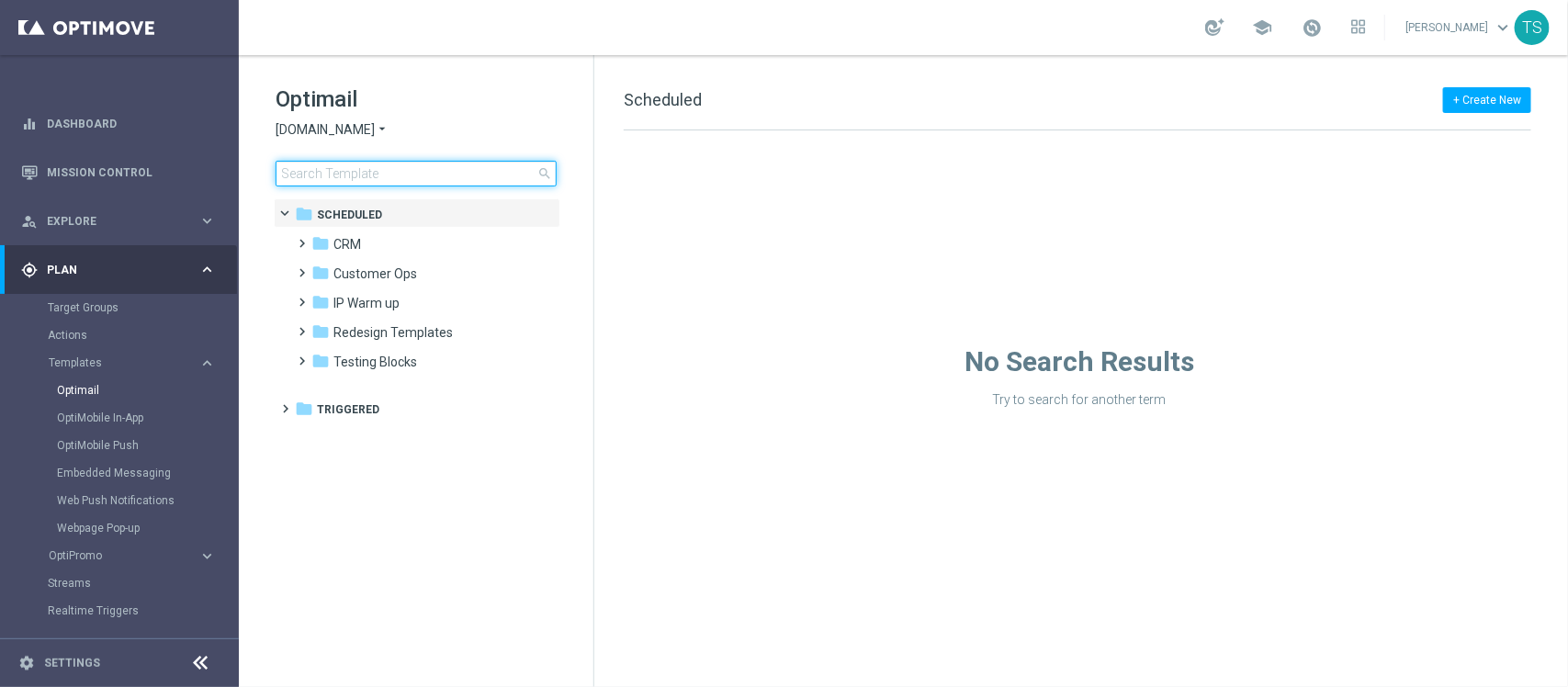
click at [398, 168] on input at bounding box center [416, 173] width 281 height 26
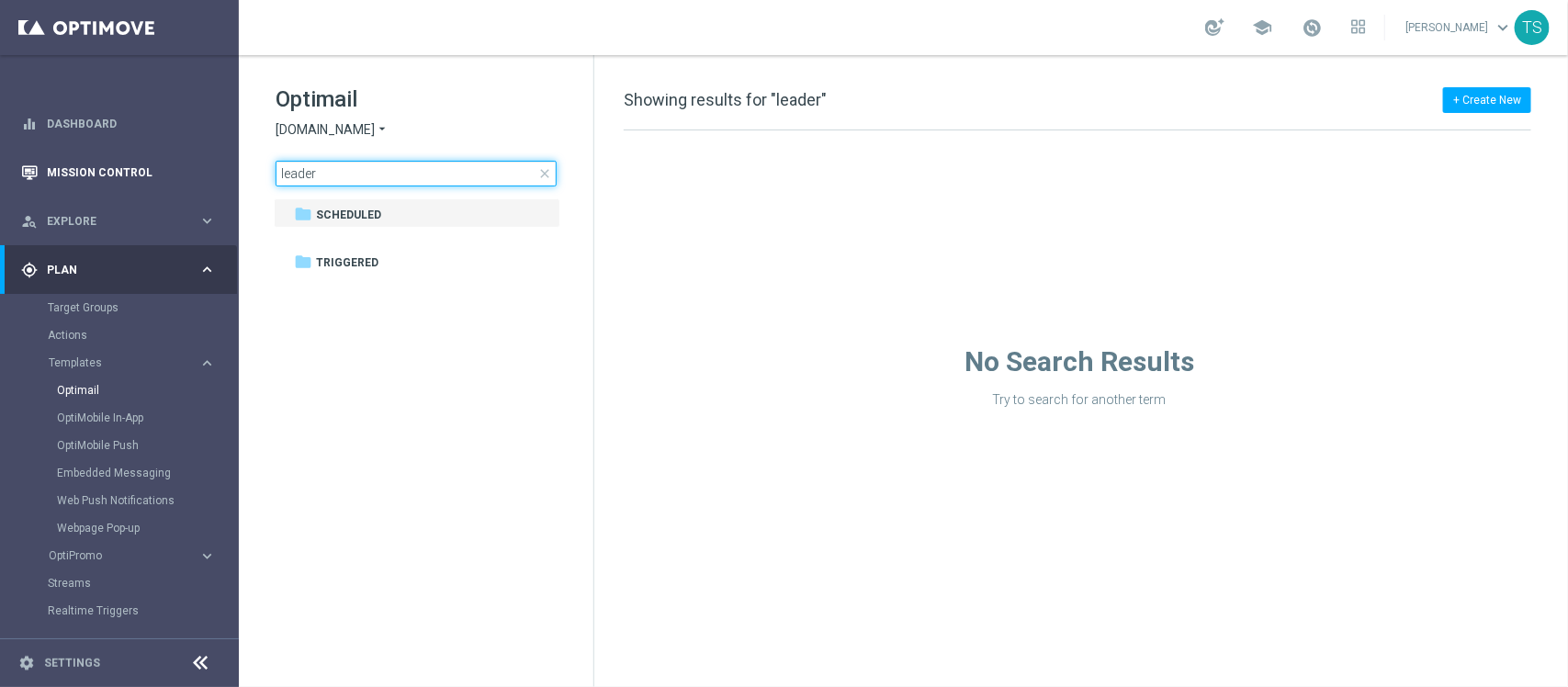
drag, startPoint x: 384, startPoint y: 172, endPoint x: 3, endPoint y: 161, distance: 381.2
click at [130, 140] on main "equalizer Dashboard Mission Control" at bounding box center [784, 343] width 1568 height 687
drag, startPoint x: 388, startPoint y: 172, endPoint x: 273, endPoint y: 170, distance: 115.0
click at [295, 172] on input "torneio" at bounding box center [416, 173] width 281 height 26
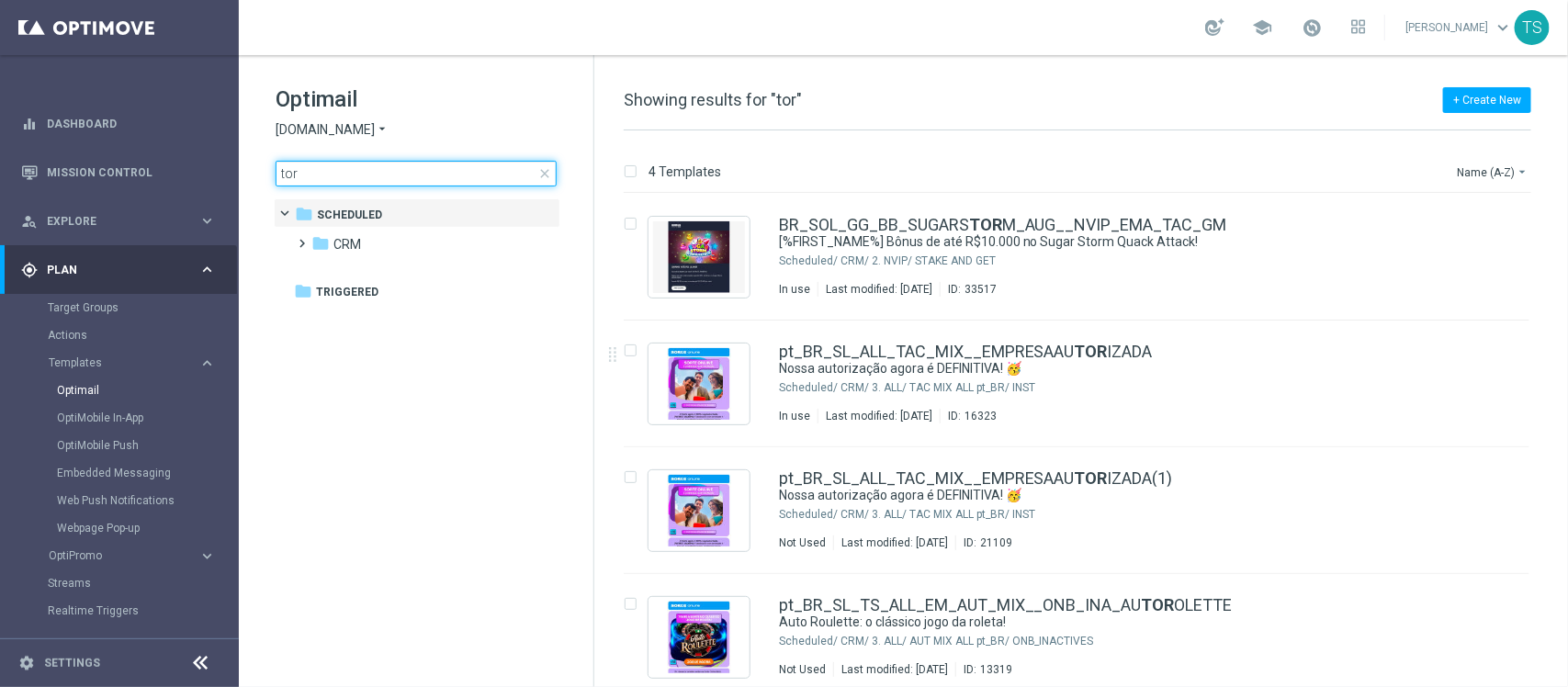
scroll to position [13, 0]
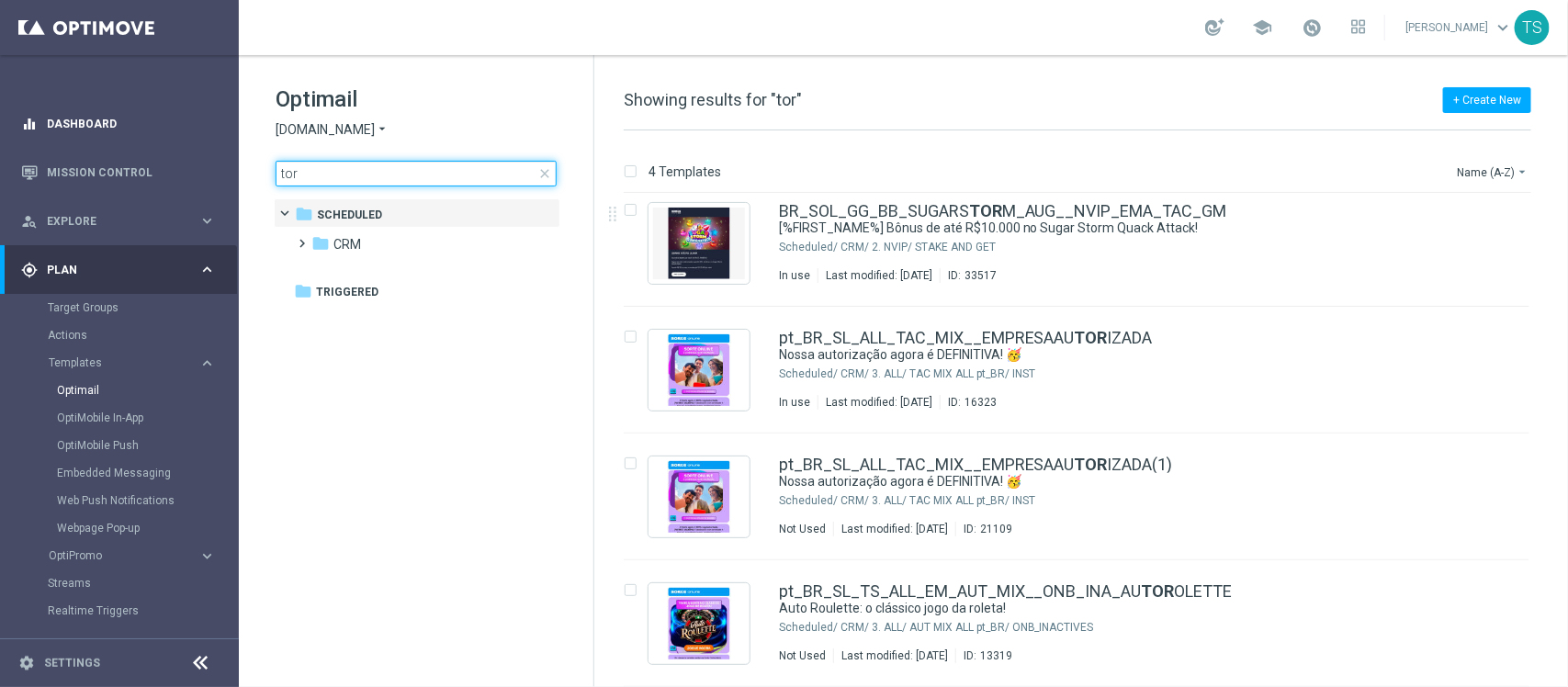
click at [0, 96] on main "equalizer Dashboard Mission Control" at bounding box center [784, 343] width 1568 height 687
type input "'"
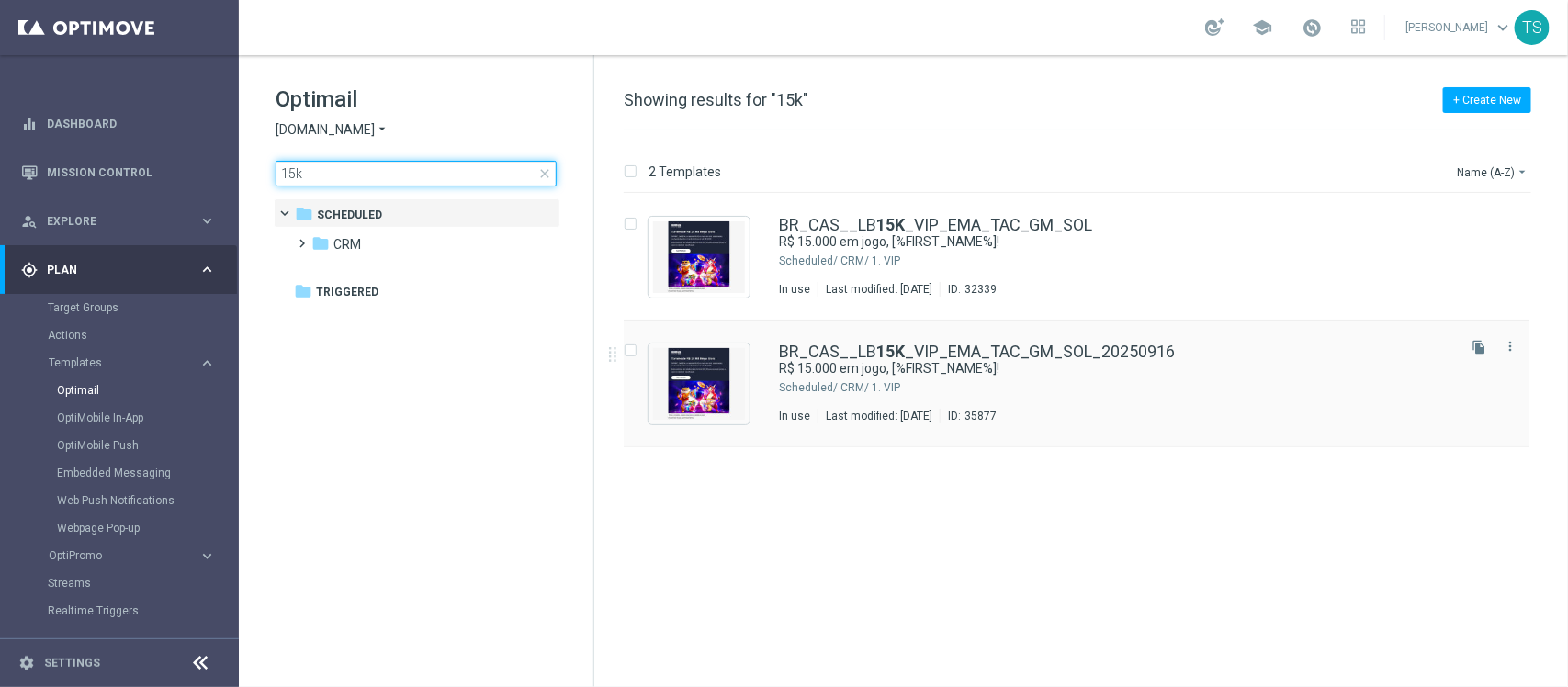
type input "15k"
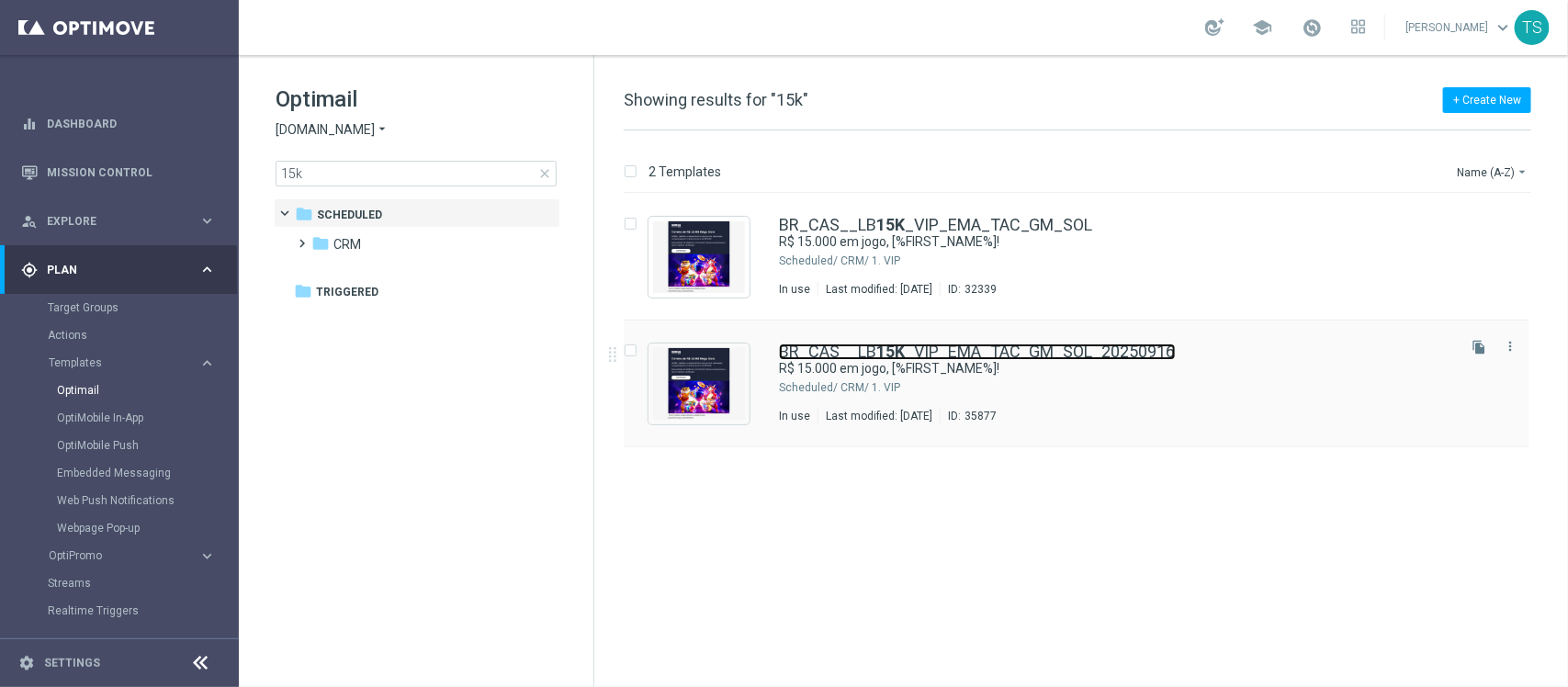
click at [943, 344] on link "BR_CAS__LB 15K _VIP_EMA_TAC_GM_SOL_20250916" at bounding box center [978, 352] width 397 height 16
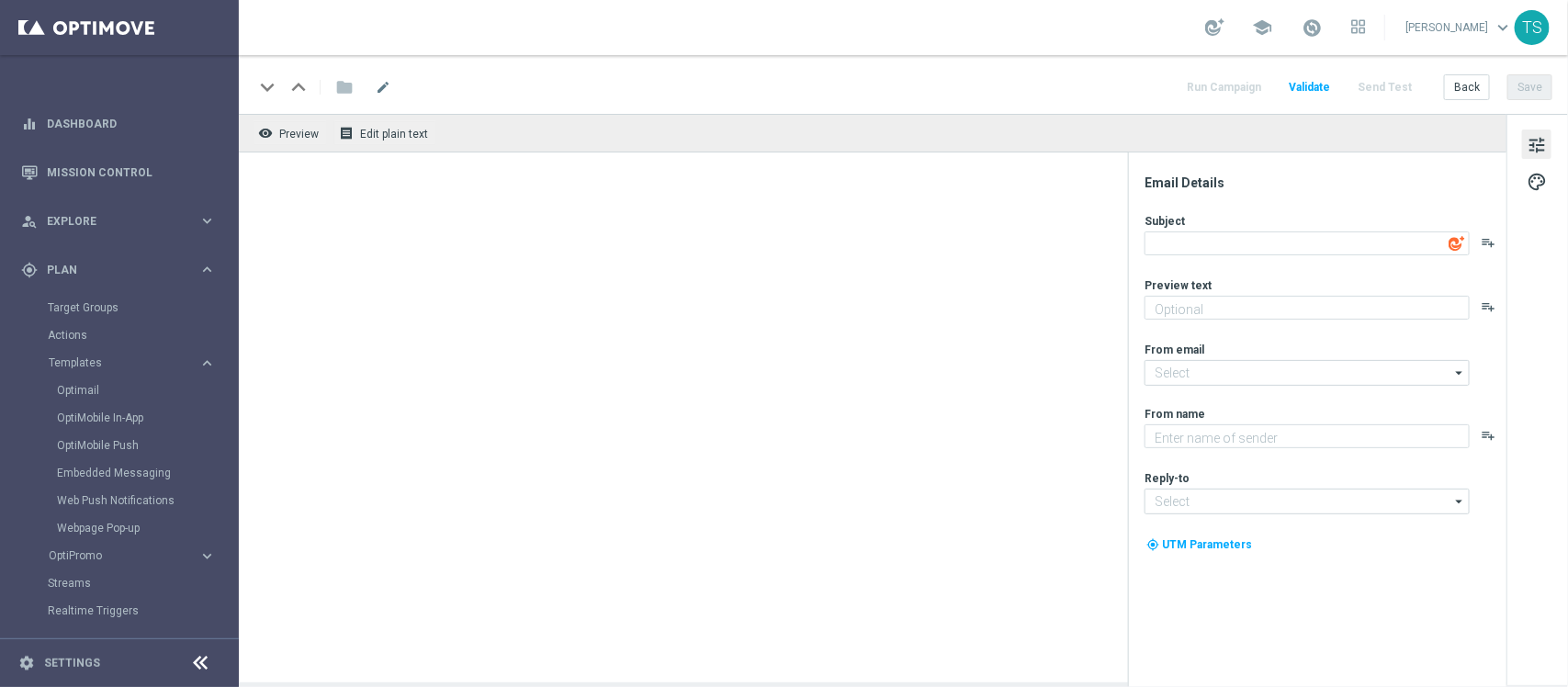
type textarea "R$ 15.000 em jogo, [%FIRST_NAME%]!"
type textarea "Ganhe até R$ 1.000 em nosso torneiro mega slots!"
type input "[EMAIL_ADDRESS][DOMAIN_NAME]"
type textarea "[DOMAIN_NAME]"
type input "[EMAIL_ADDRESS][DOMAIN_NAME]"
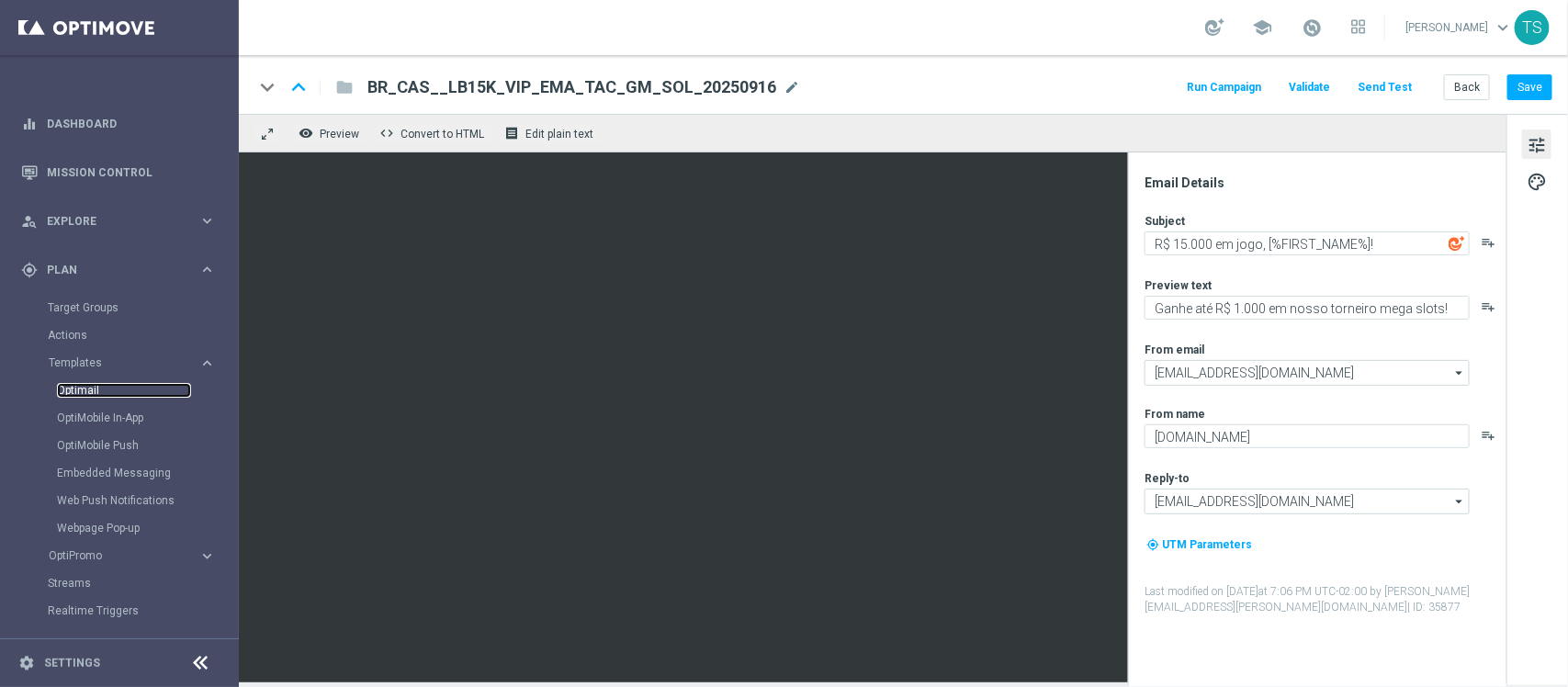
click at [79, 391] on link "Optimail" at bounding box center [123, 390] width 134 height 14
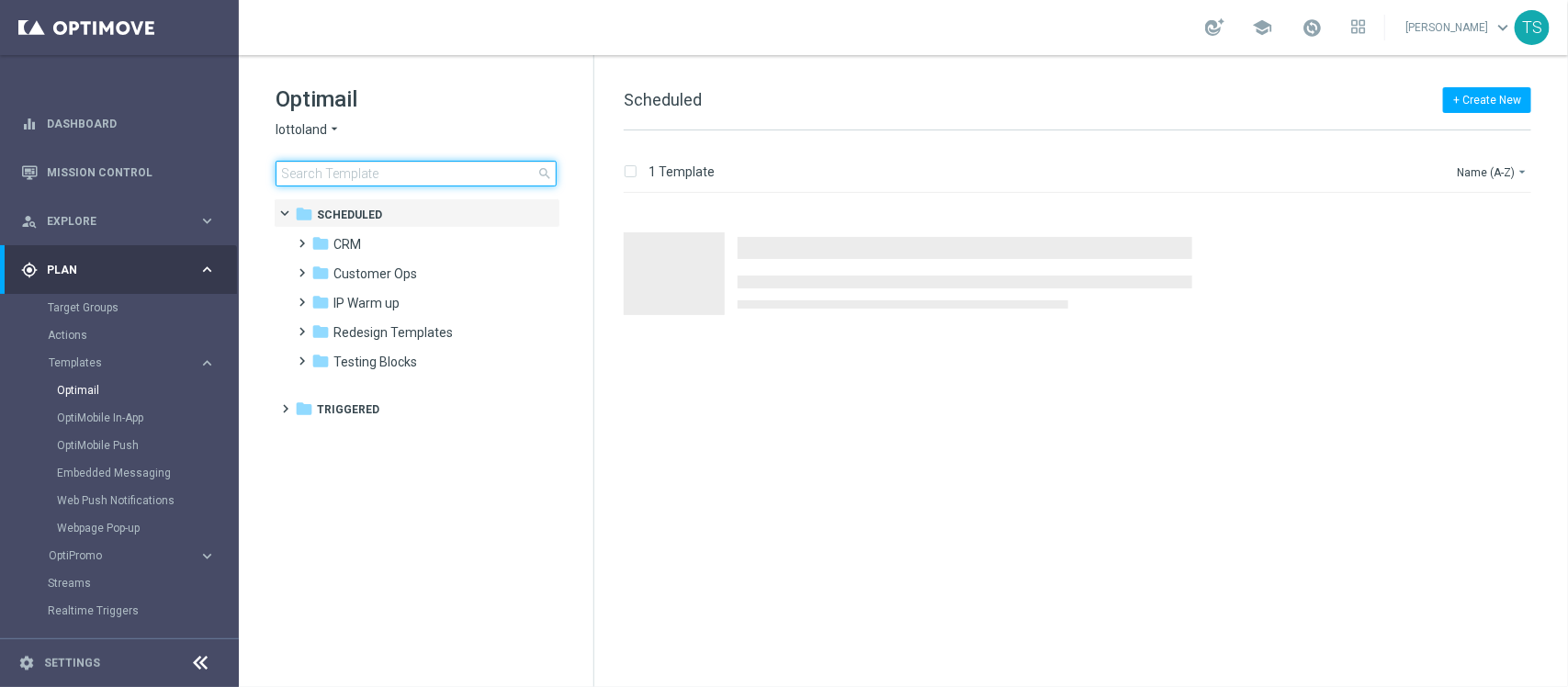
click at [383, 168] on input at bounding box center [416, 173] width 281 height 26
click at [320, 127] on span "lottoland" at bounding box center [301, 130] width 51 height 17
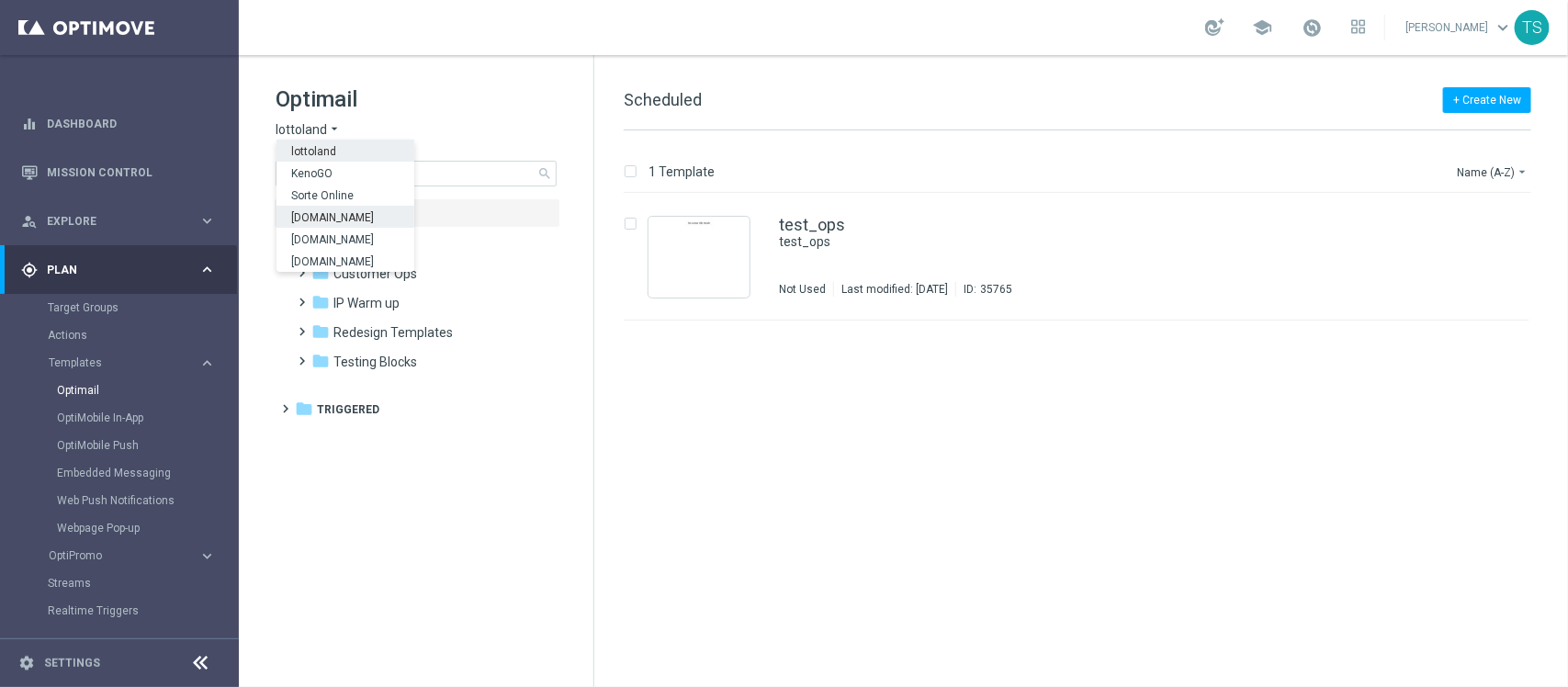
click at [0, 0] on span "[DOMAIN_NAME]" at bounding box center [0, 0] width 0 height 0
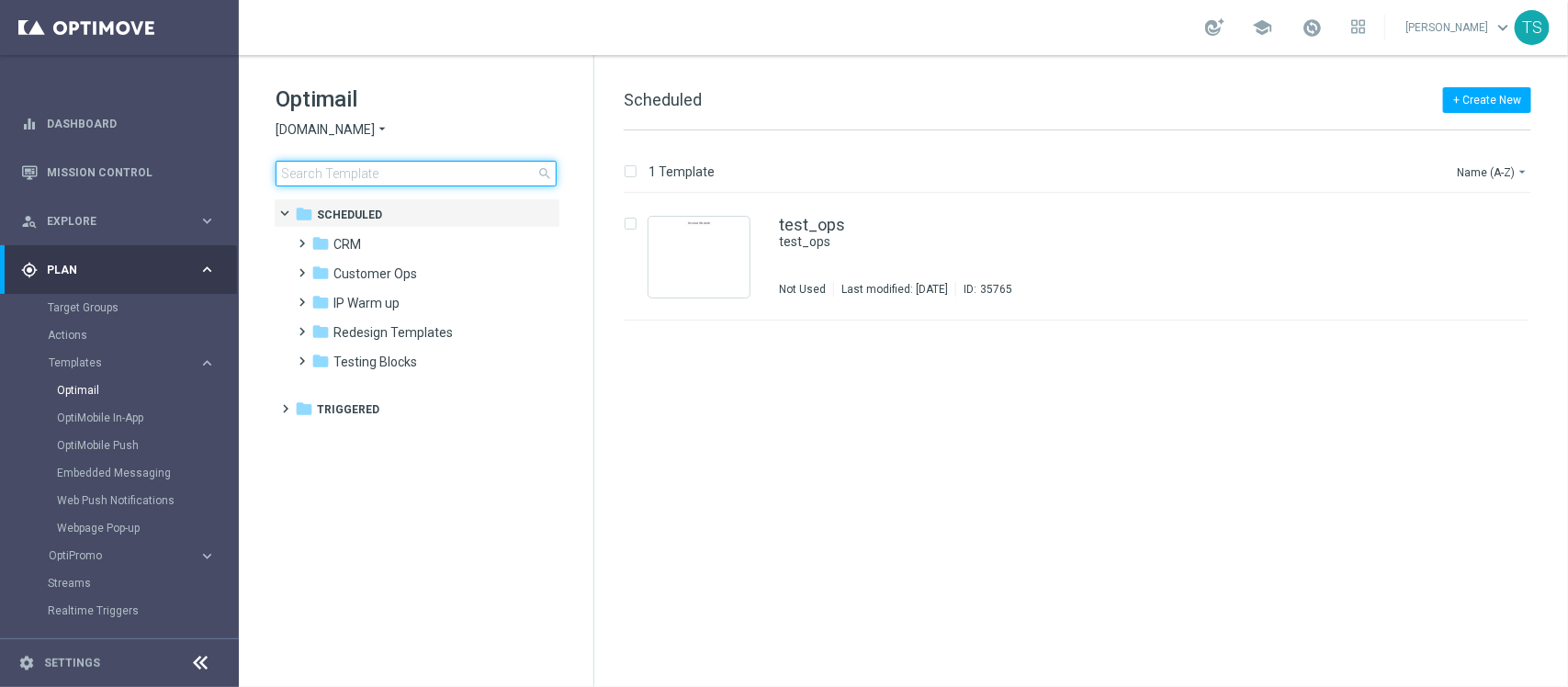
click at [352, 179] on input at bounding box center [416, 173] width 281 height 26
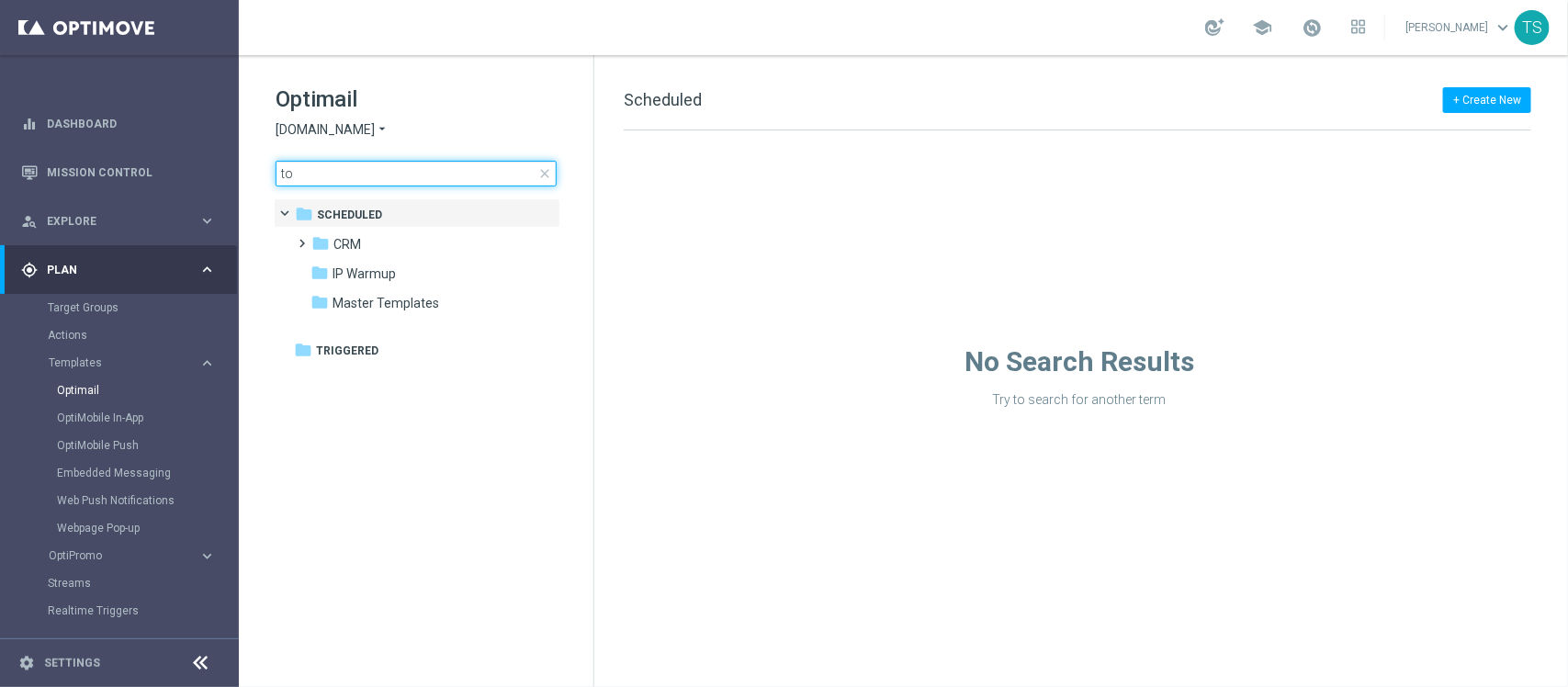
type input "t"
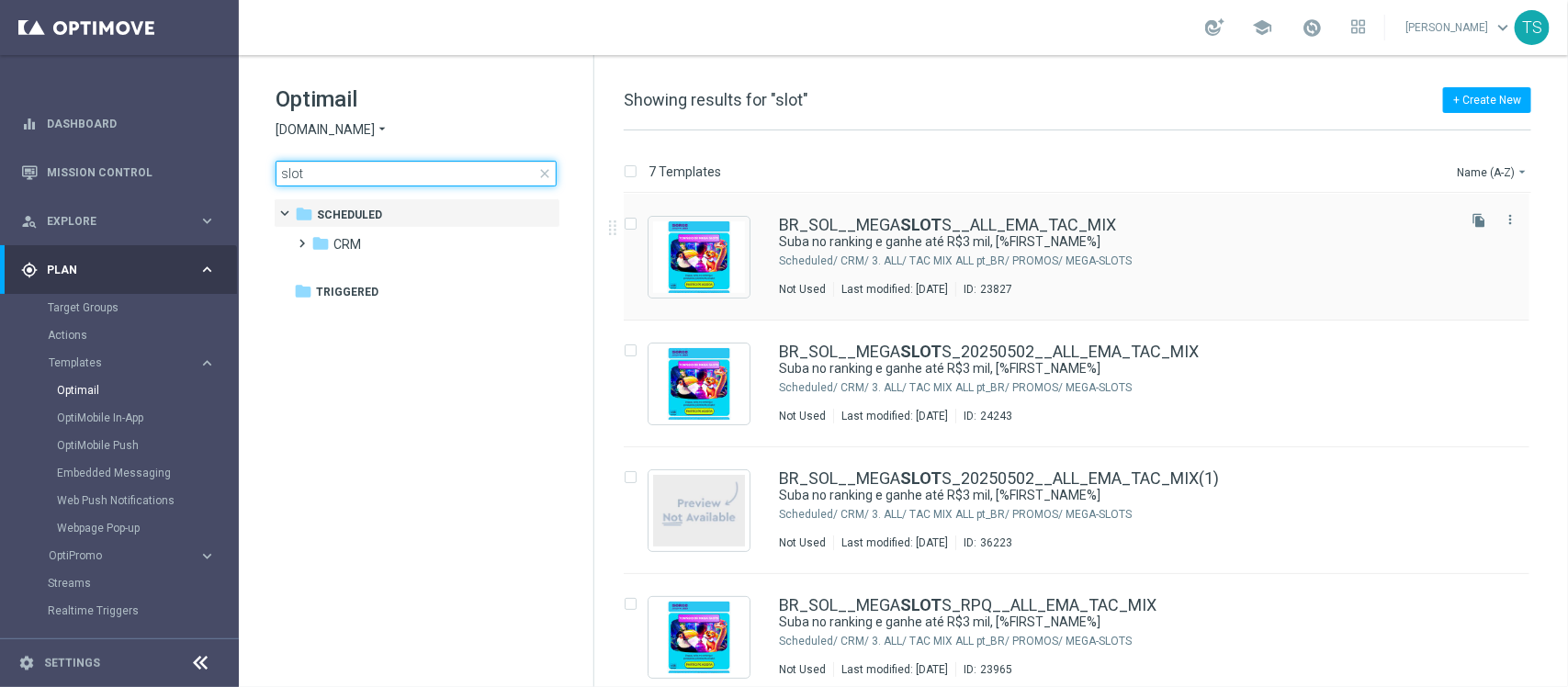
type input "slot"
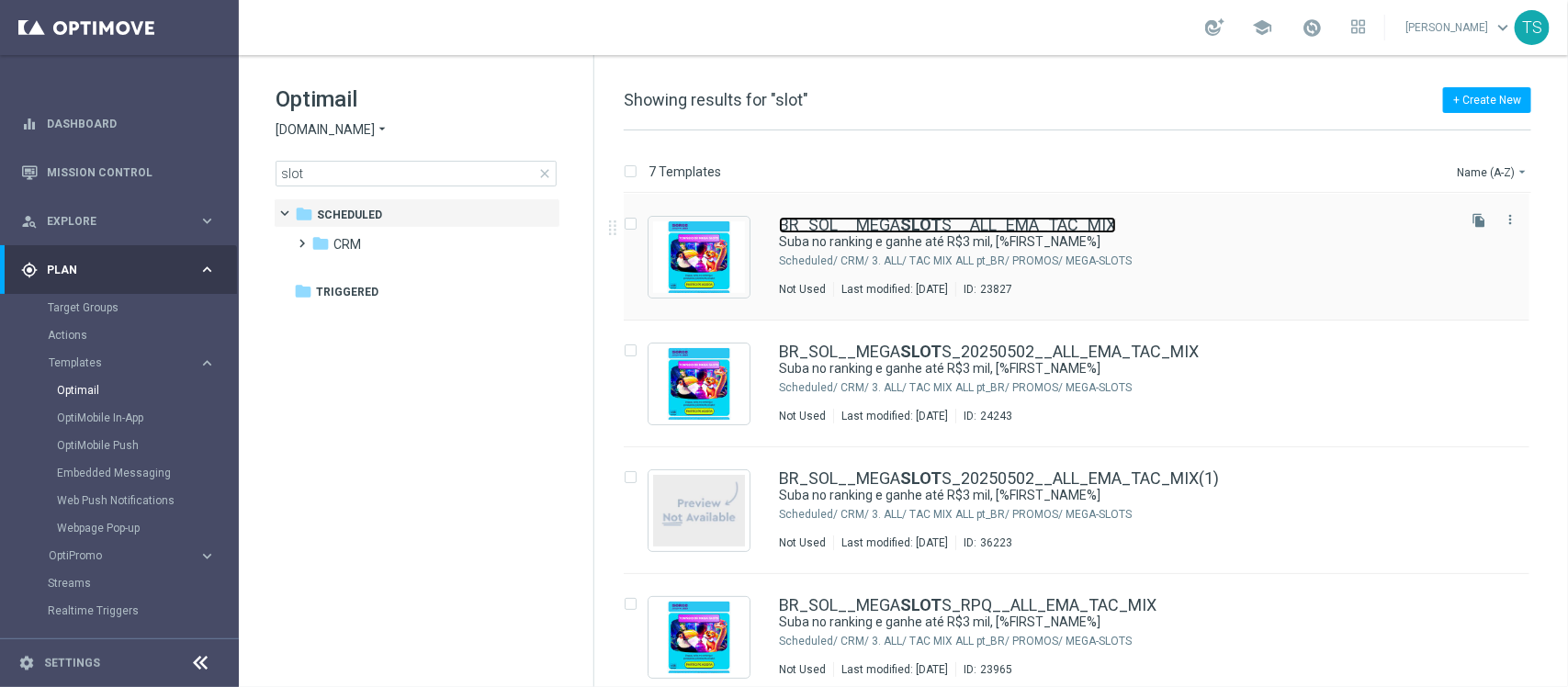
click at [972, 225] on link "BR_SOL__MEGA SLOT S__ALL_EMA_TAC_MIX" at bounding box center [948, 225] width 337 height 16
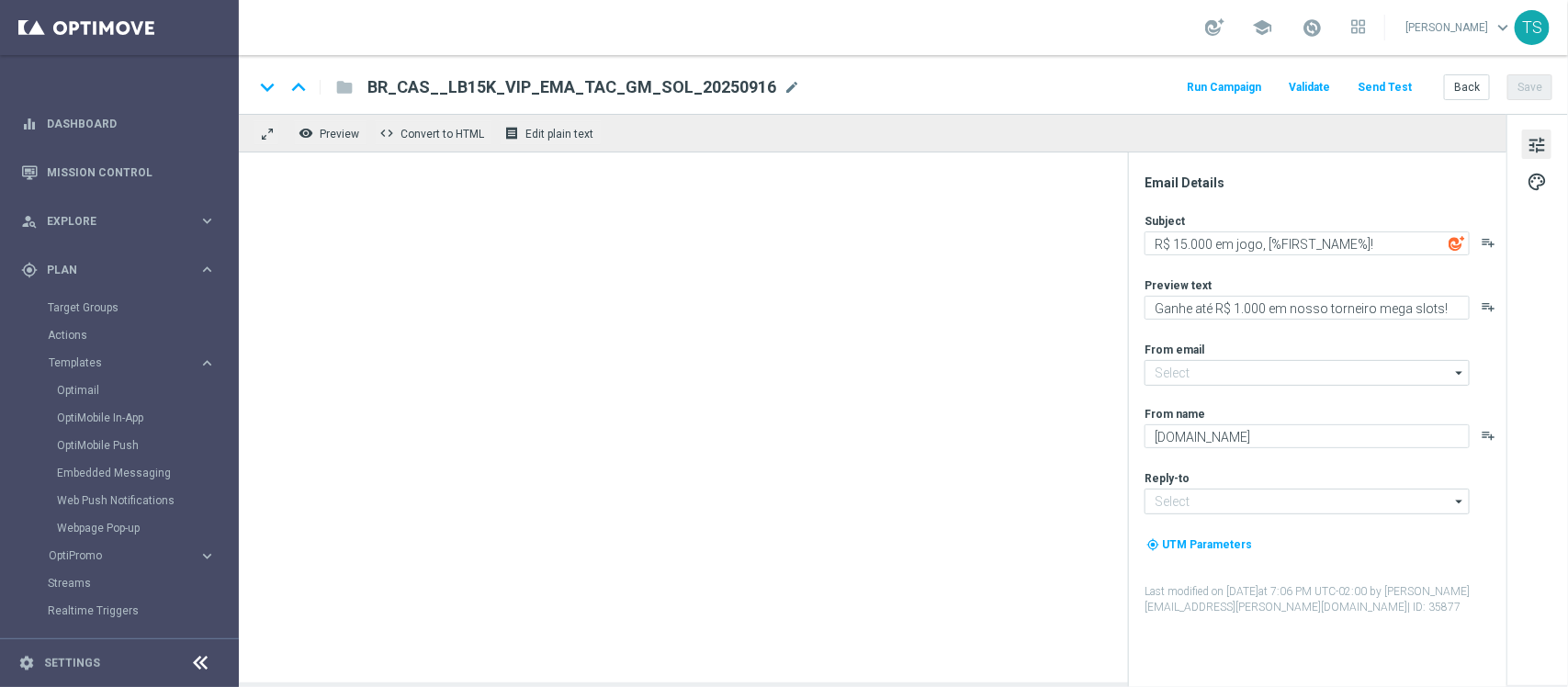
type input "[EMAIL_ADDRESS][DOMAIN_NAME]"
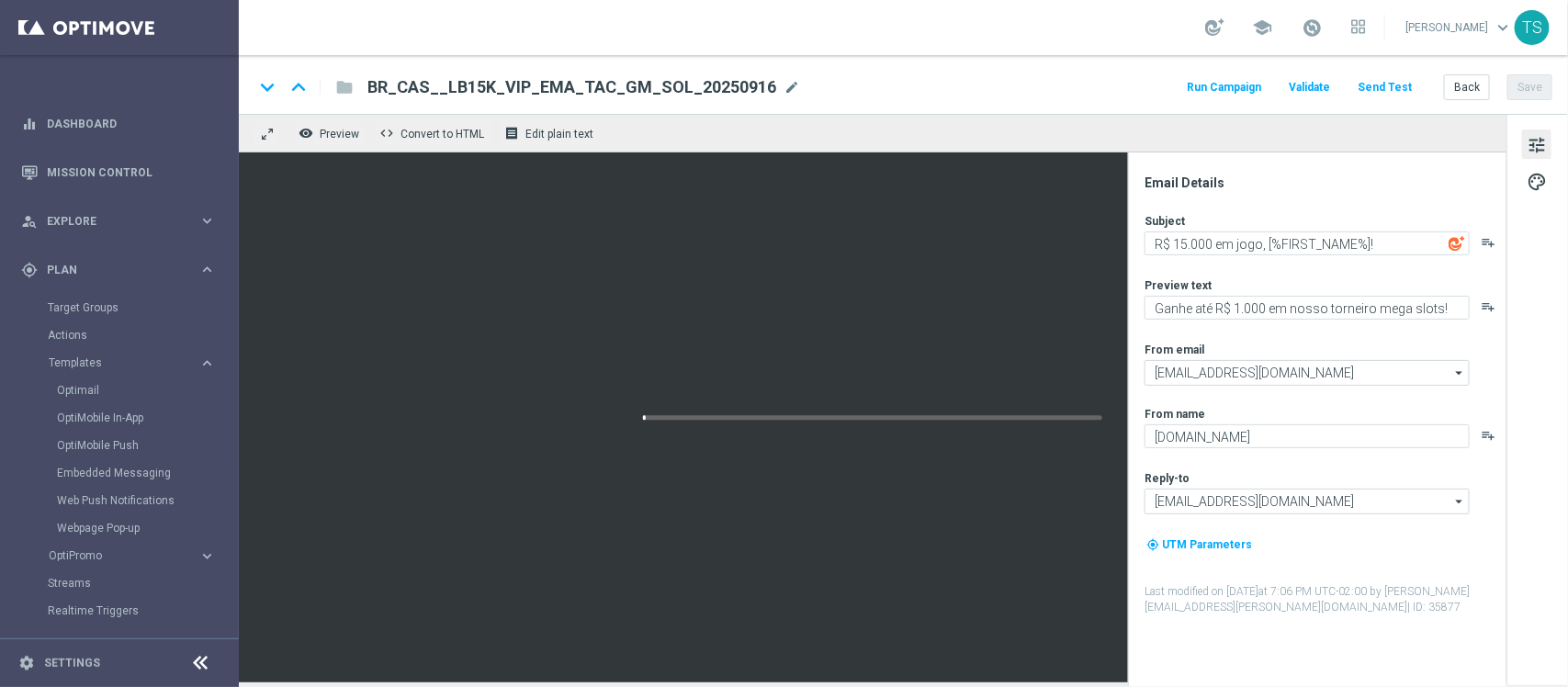
type textarea "Suba no ranking e ganhe até R$3 mil, [%FIRST_NAME%]"
type textarea "Participe do torneio de Mega Slots e ganhe prêmios incríveis!"
type textarea "Sorte Online [PERSON_NAME]"
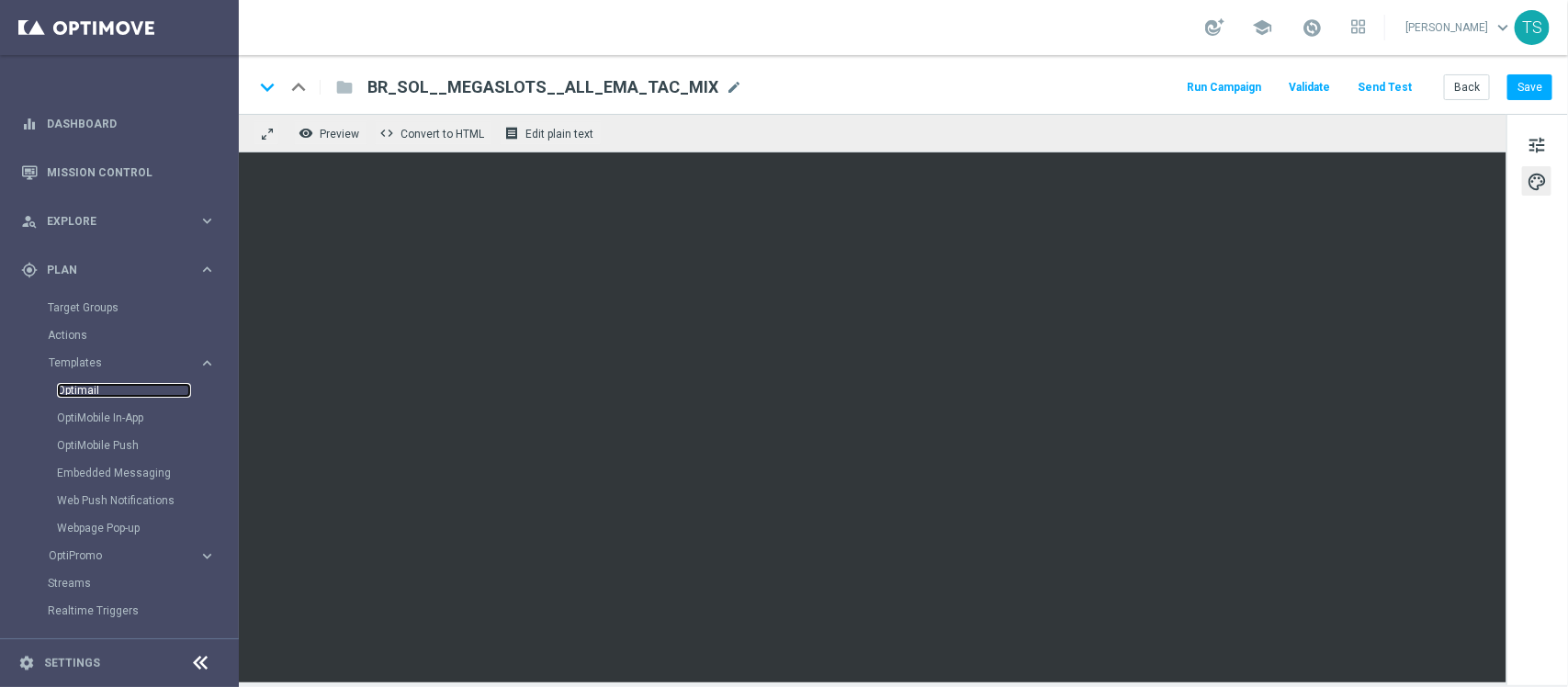
click at [102, 386] on link "Optimail" at bounding box center [123, 390] width 134 height 14
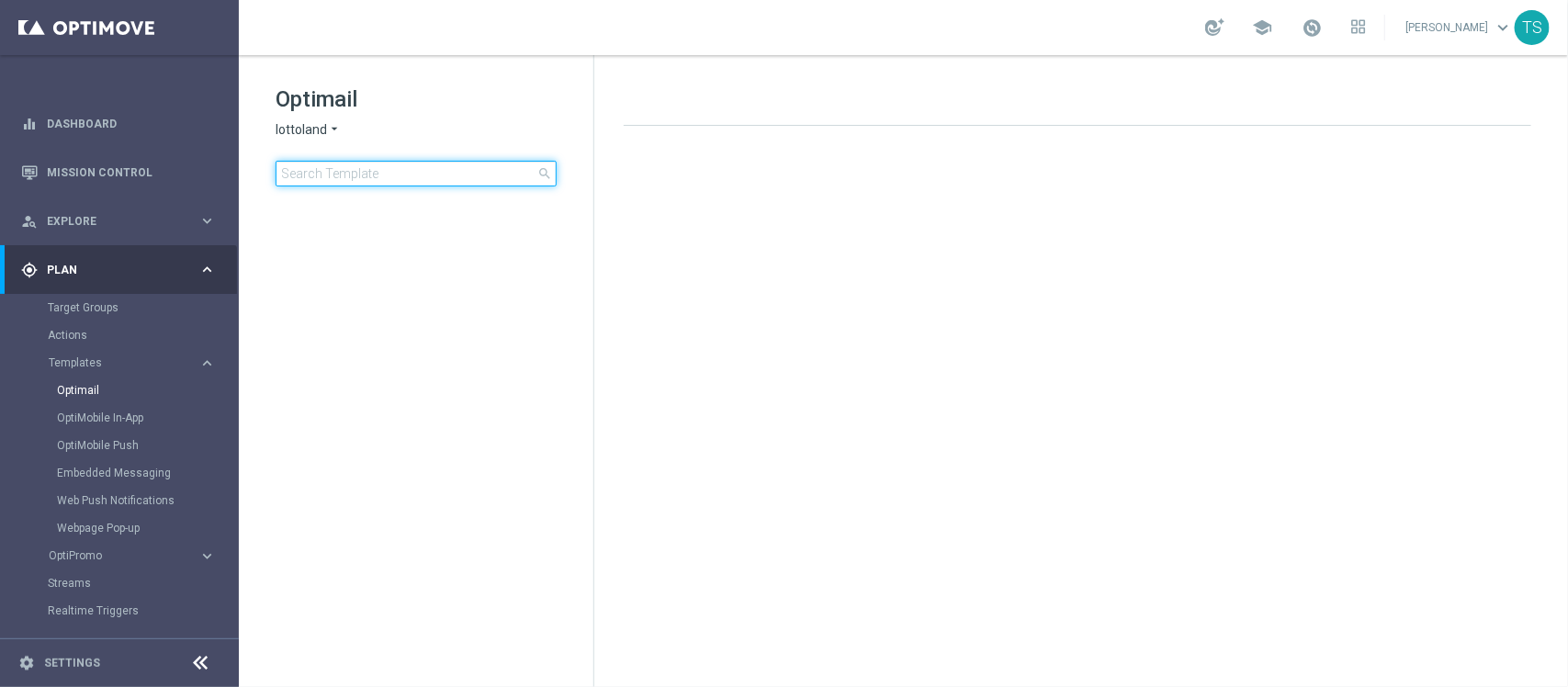
click at [406, 161] on input at bounding box center [416, 173] width 281 height 26
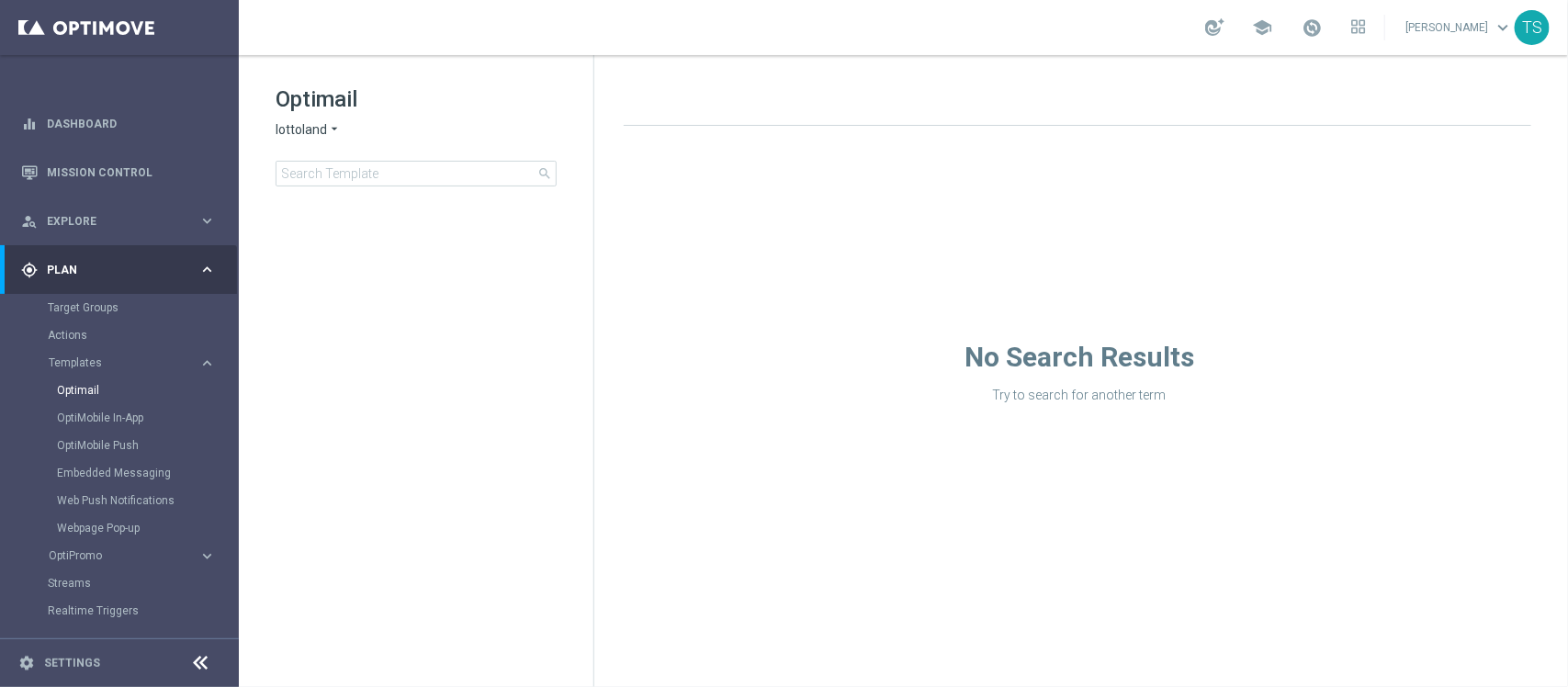
click at [319, 131] on span "lottoland" at bounding box center [301, 130] width 51 height 17
click at [352, 226] on div "[DOMAIN_NAME]" at bounding box center [345, 217] width 138 height 22
click at [427, 168] on input at bounding box center [416, 173] width 281 height 26
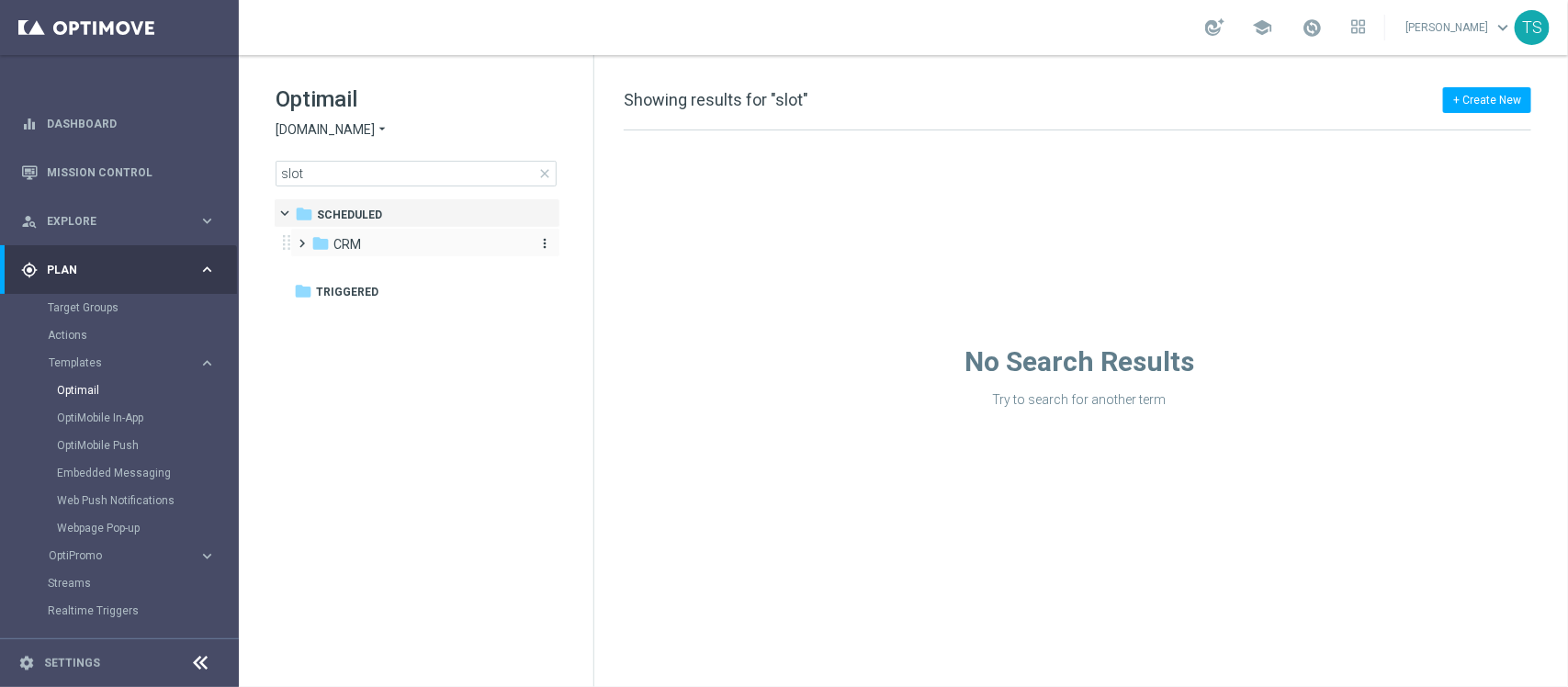
click at [336, 237] on span "CRM" at bounding box center [347, 244] width 28 height 16
click at [355, 277] on span "3. ALL" at bounding box center [369, 274] width 35 height 16
click at [414, 297] on span "TAC MIX ALL pt_BR" at bounding box center [426, 303] width 113 height 16
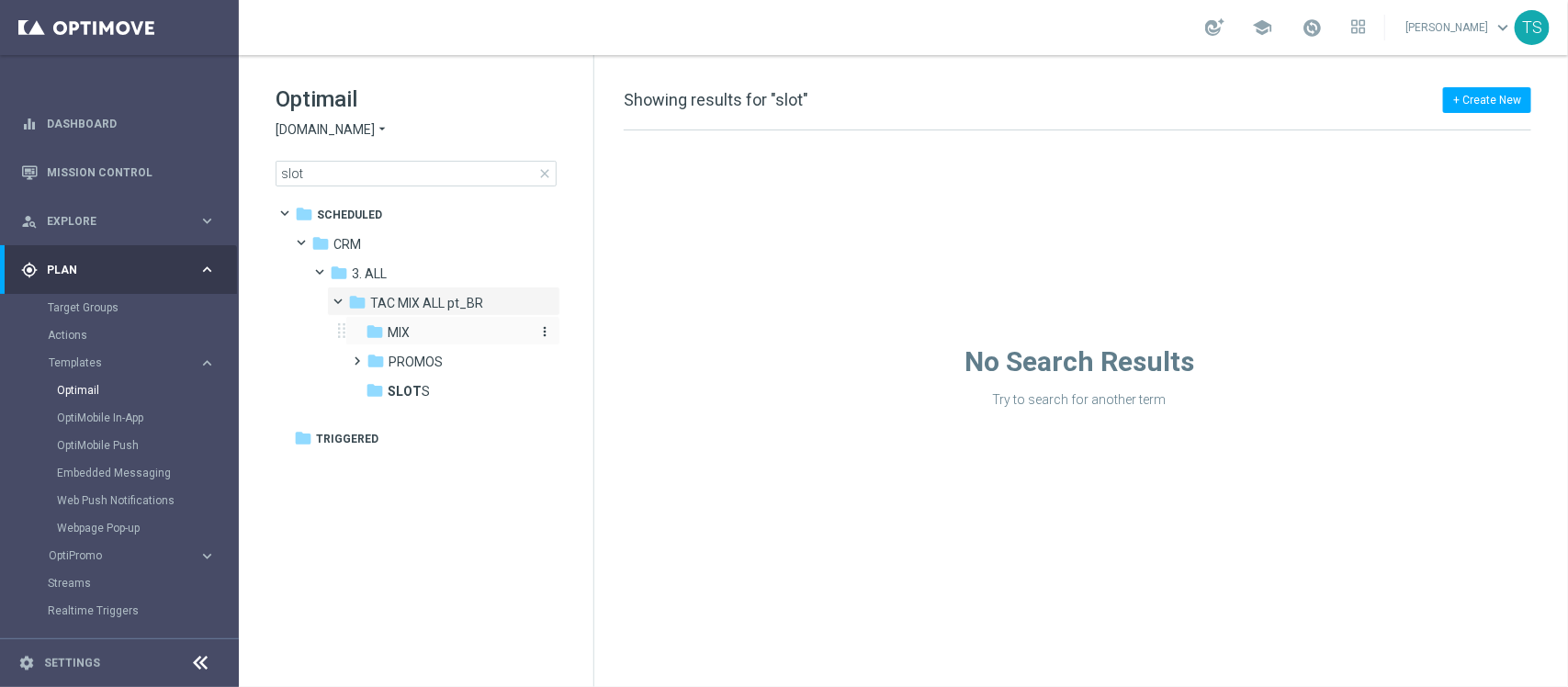
click at [410, 336] on div "folder MIX" at bounding box center [449, 333] width 166 height 21
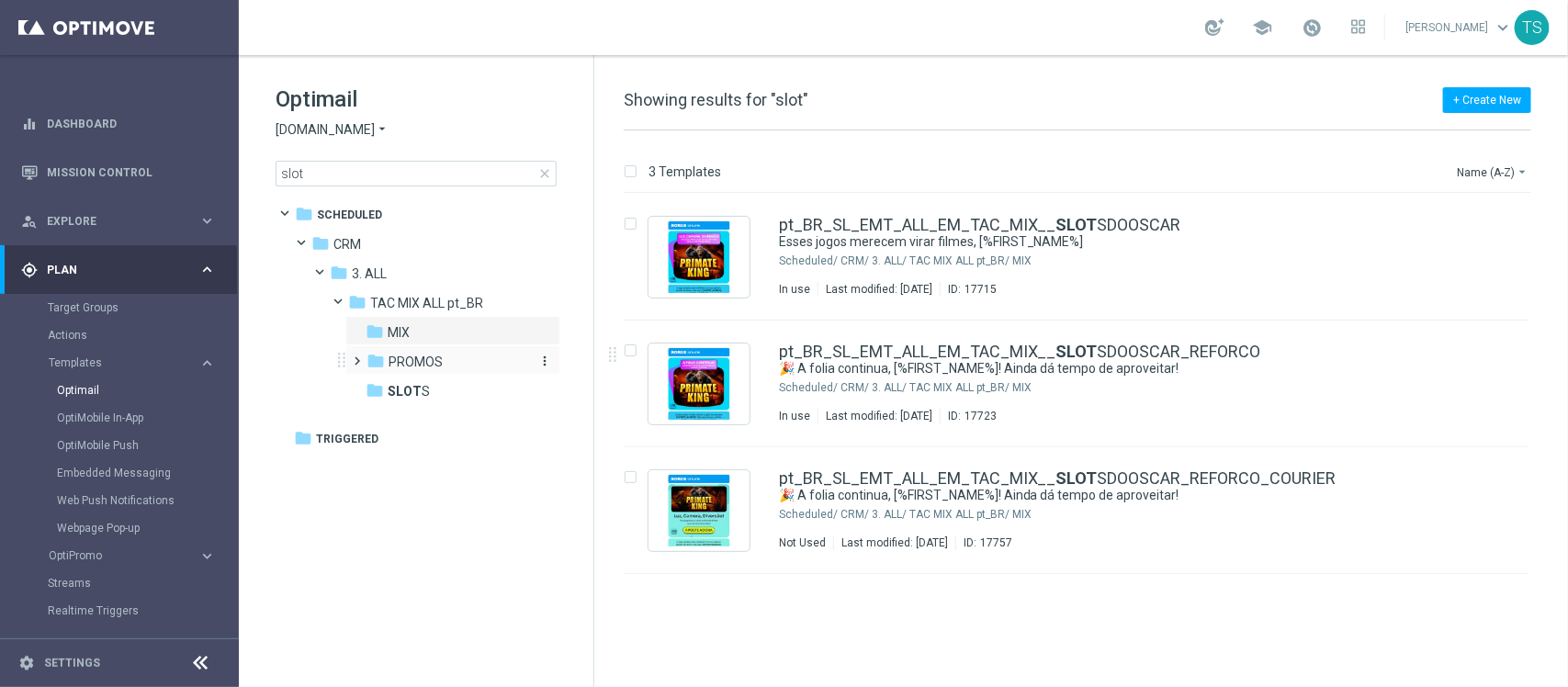
click at [446, 360] on div "folder PROMOS" at bounding box center [448, 362] width 165 height 21
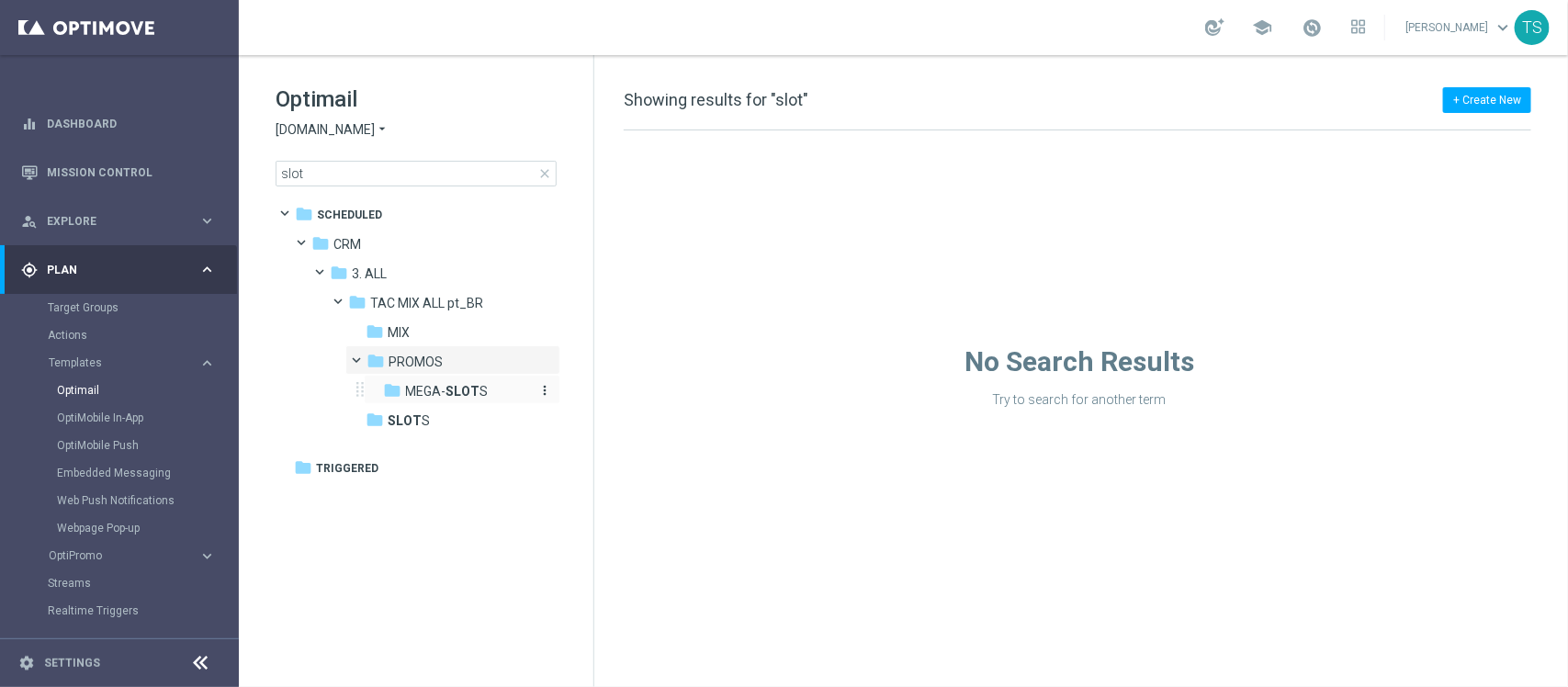
click at [456, 396] on b "SLOT" at bounding box center [462, 391] width 34 height 14
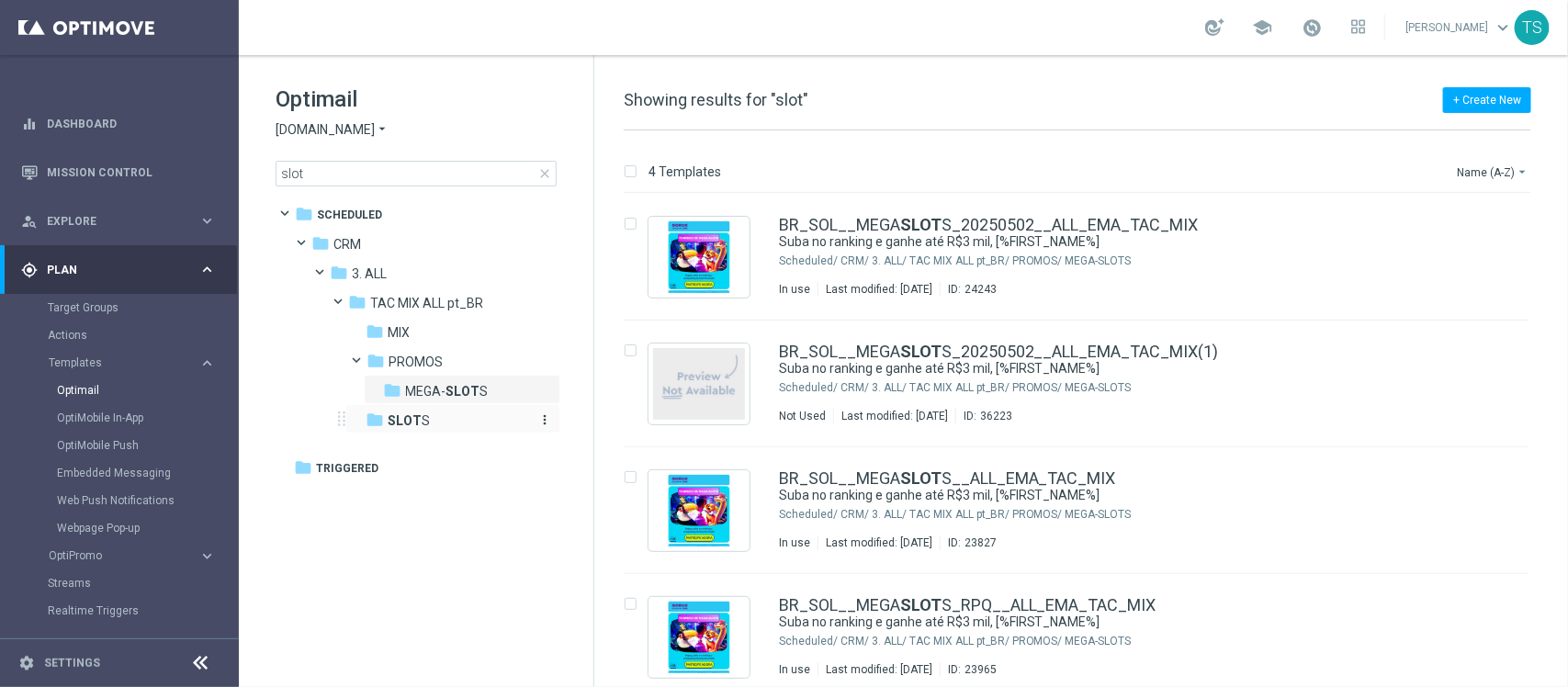
click at [425, 419] on span "SLOT S" at bounding box center [408, 420] width 42 height 16
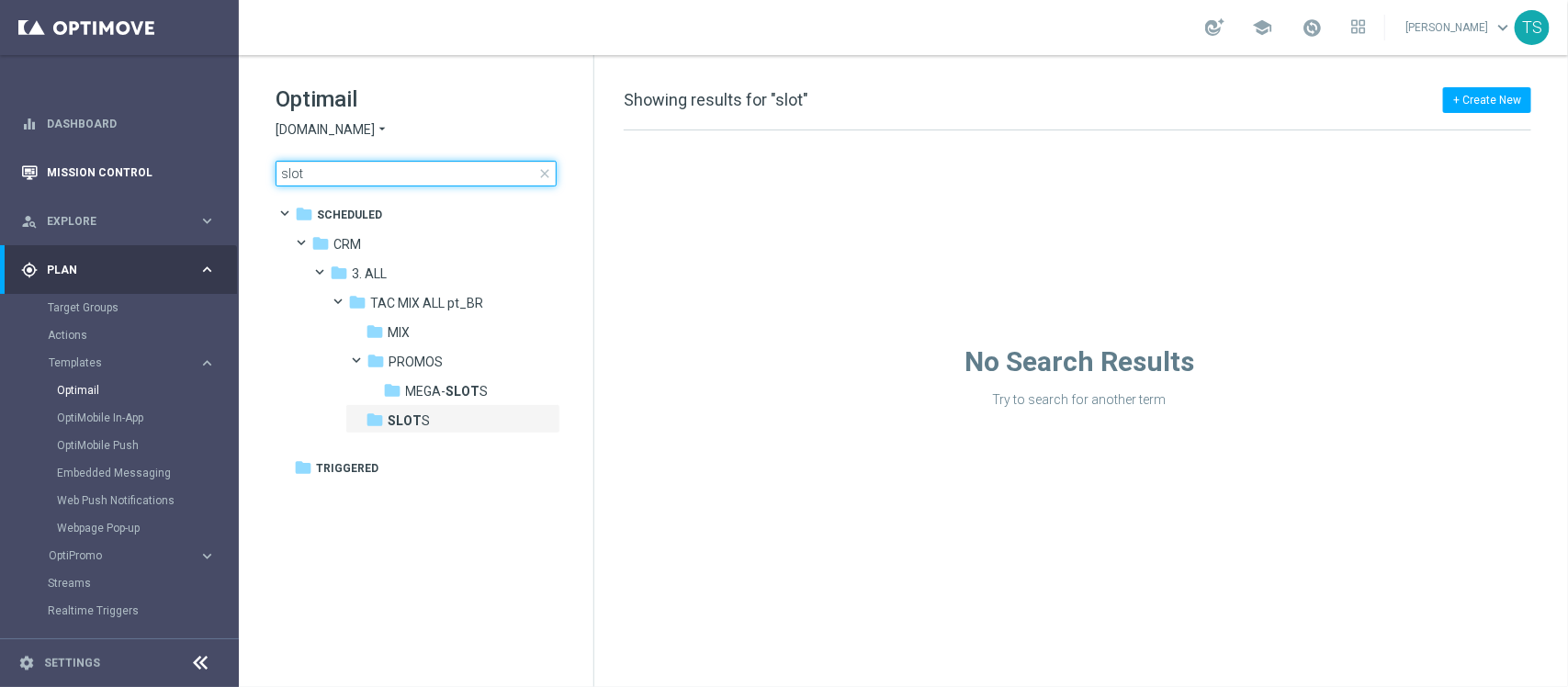
drag, startPoint x: 229, startPoint y: 168, endPoint x: 91, endPoint y: 159, distance: 138.3
click at [76, 135] on main "equalizer Dashboard Mission Control" at bounding box center [784, 343] width 1568 height 687
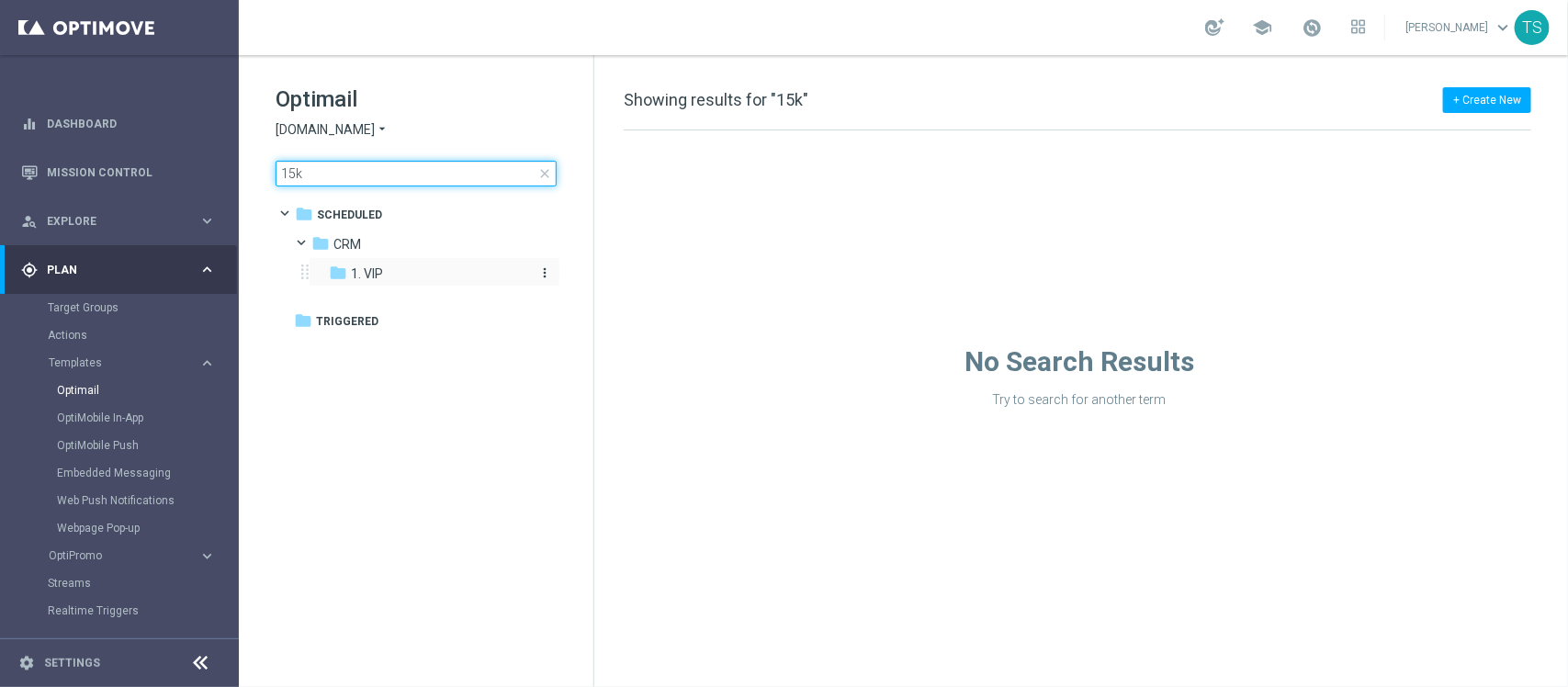
type input "15k"
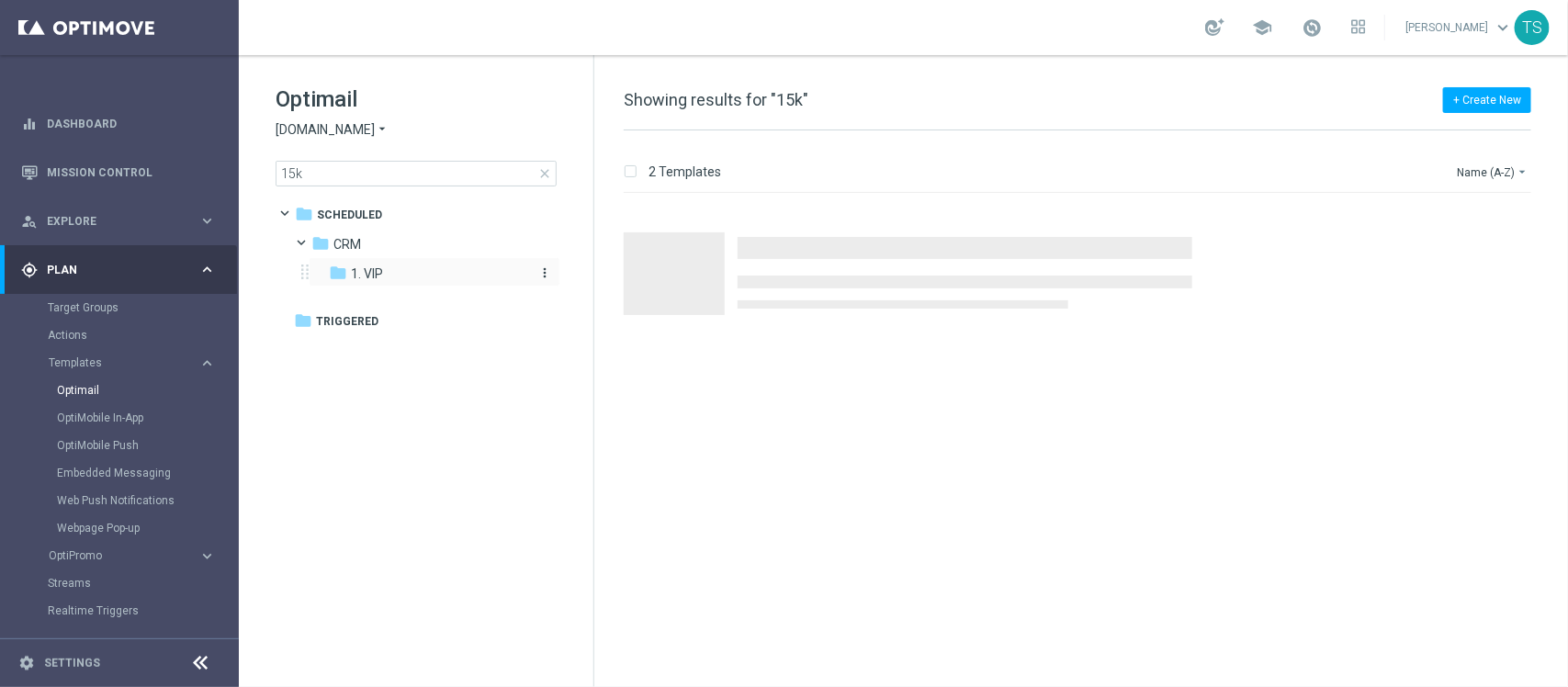
click at [413, 269] on div "folder 1. VIP" at bounding box center [426, 275] width 196 height 21
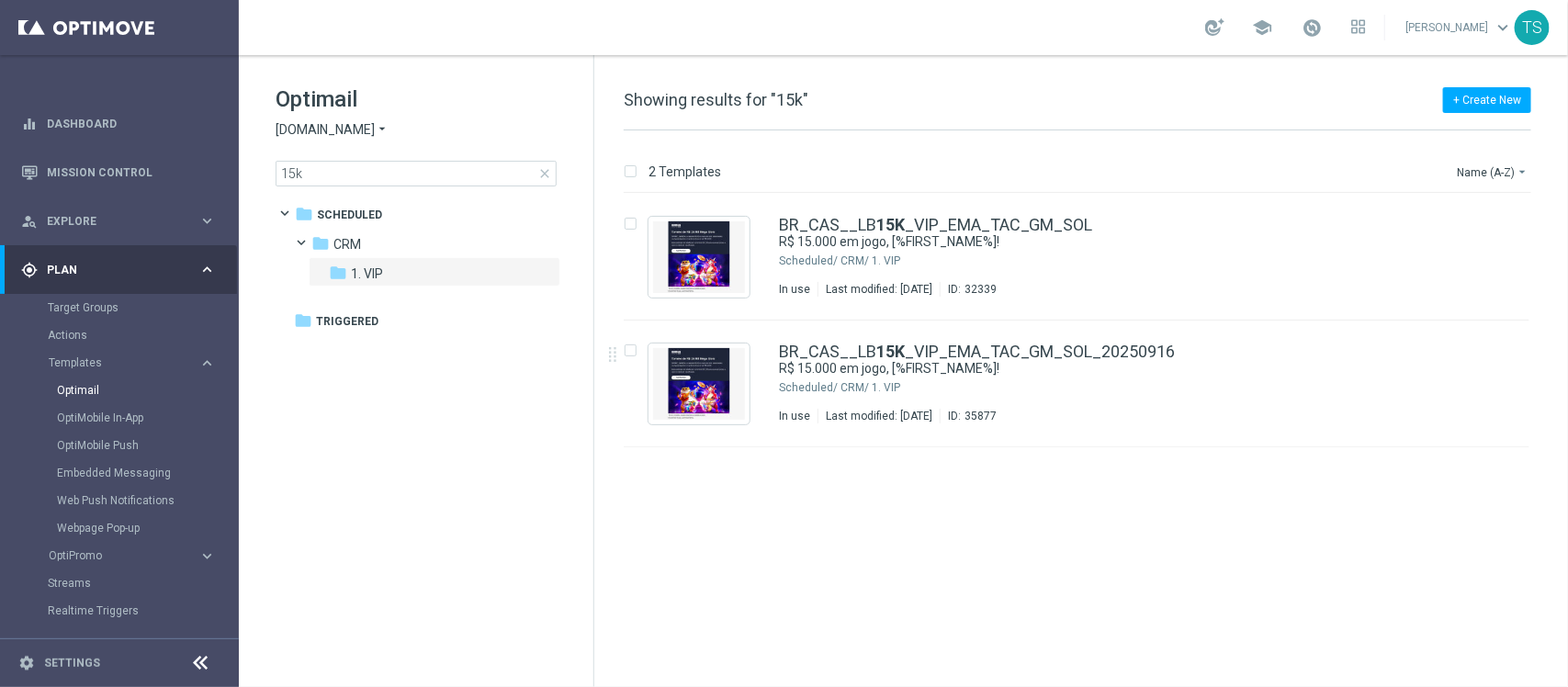
click at [896, 544] on div "insert_drive_file BR_CAS__LB 15K _VIP_EMA_TAC_GM_SOL R$ 15.000 em jogo, [%FIRST…" at bounding box center [1085, 440] width 959 height 493
click at [1481, 343] on icon "file_copy" at bounding box center [1478, 347] width 14 height 14
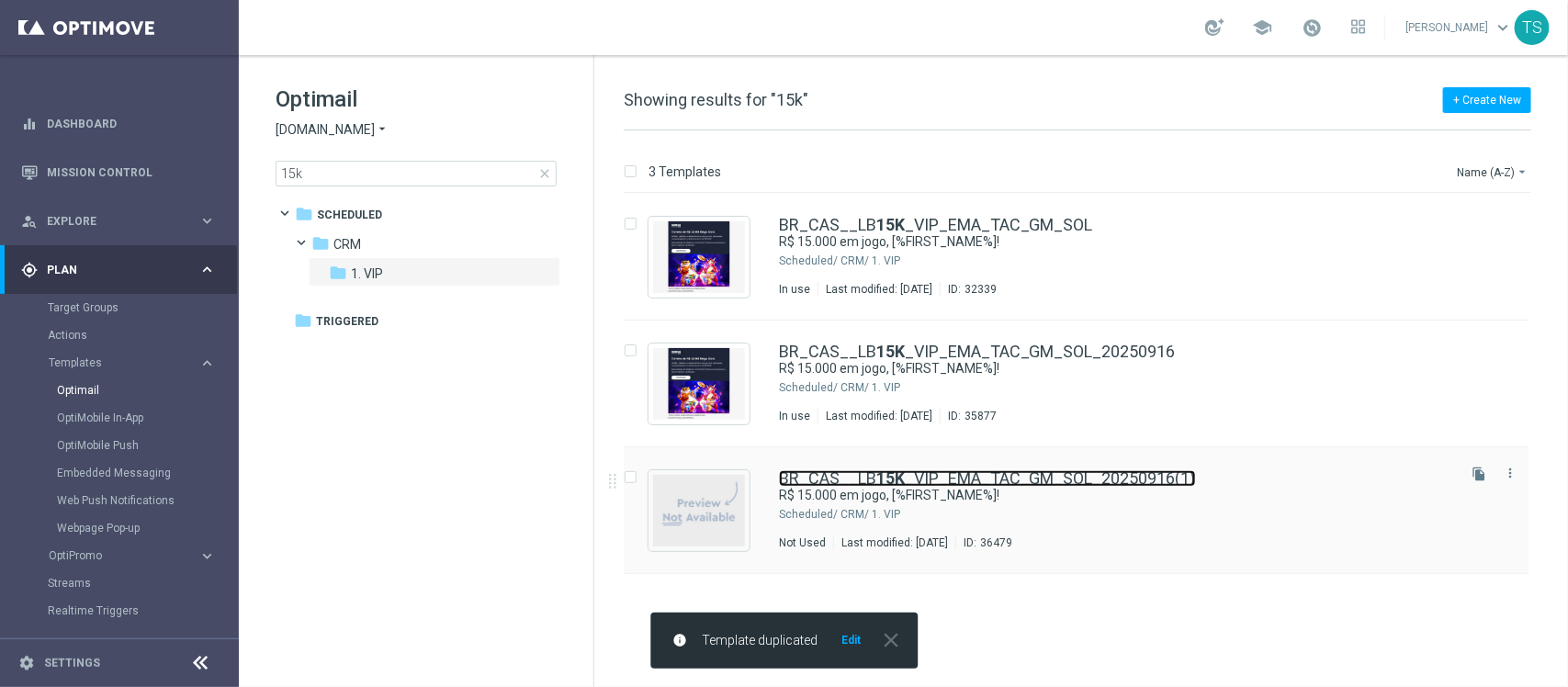
click at [1019, 479] on link "BR_CAS__LB 15K _VIP_EMA_TAC_GM_SOL_20250916(1)" at bounding box center [987, 478] width 417 height 16
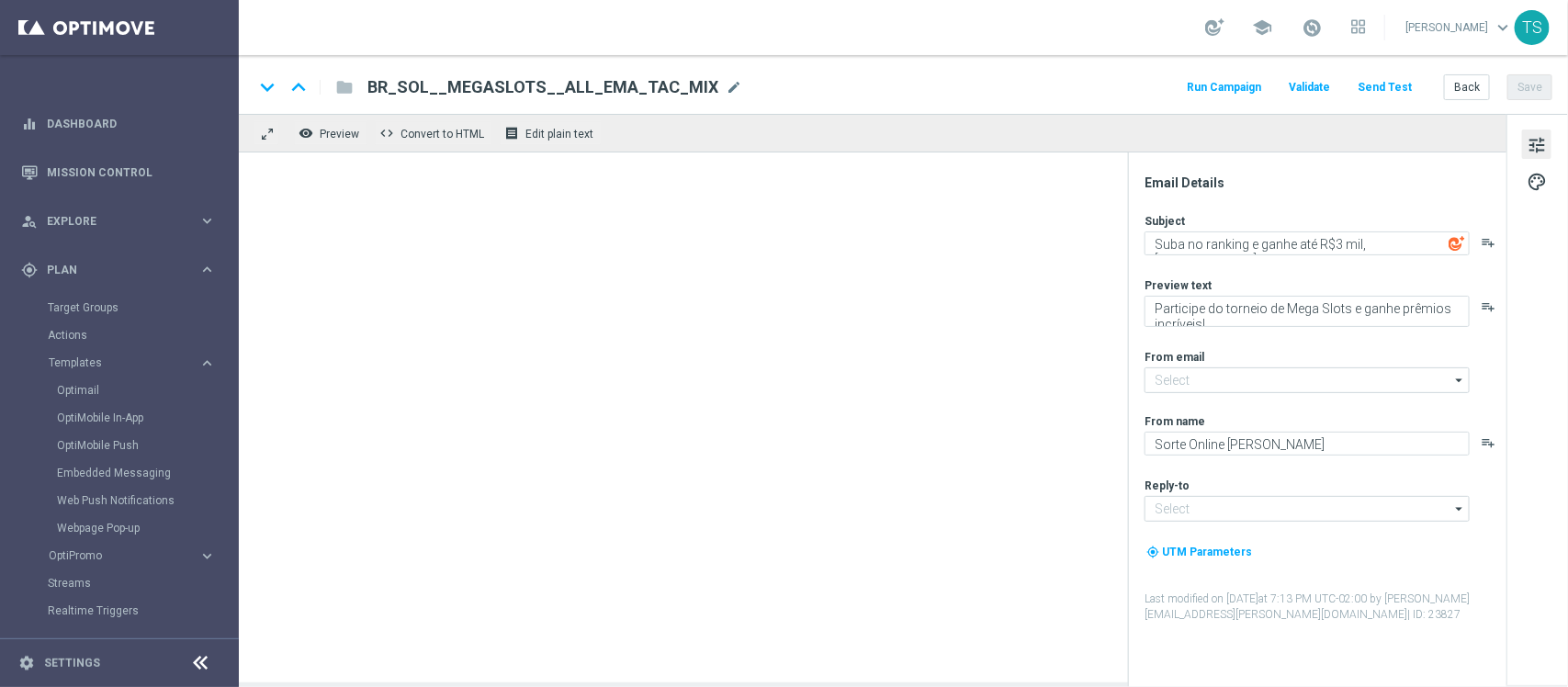
type input "[EMAIL_ADDRESS][DOMAIN_NAME]"
type textarea "R$ 15.000 em jogo, [%FIRST_NAME%]!"
type textarea "Ganhe até R$ 1.000 em nosso torneiro mega slots!"
type textarea "[DOMAIN_NAME]"
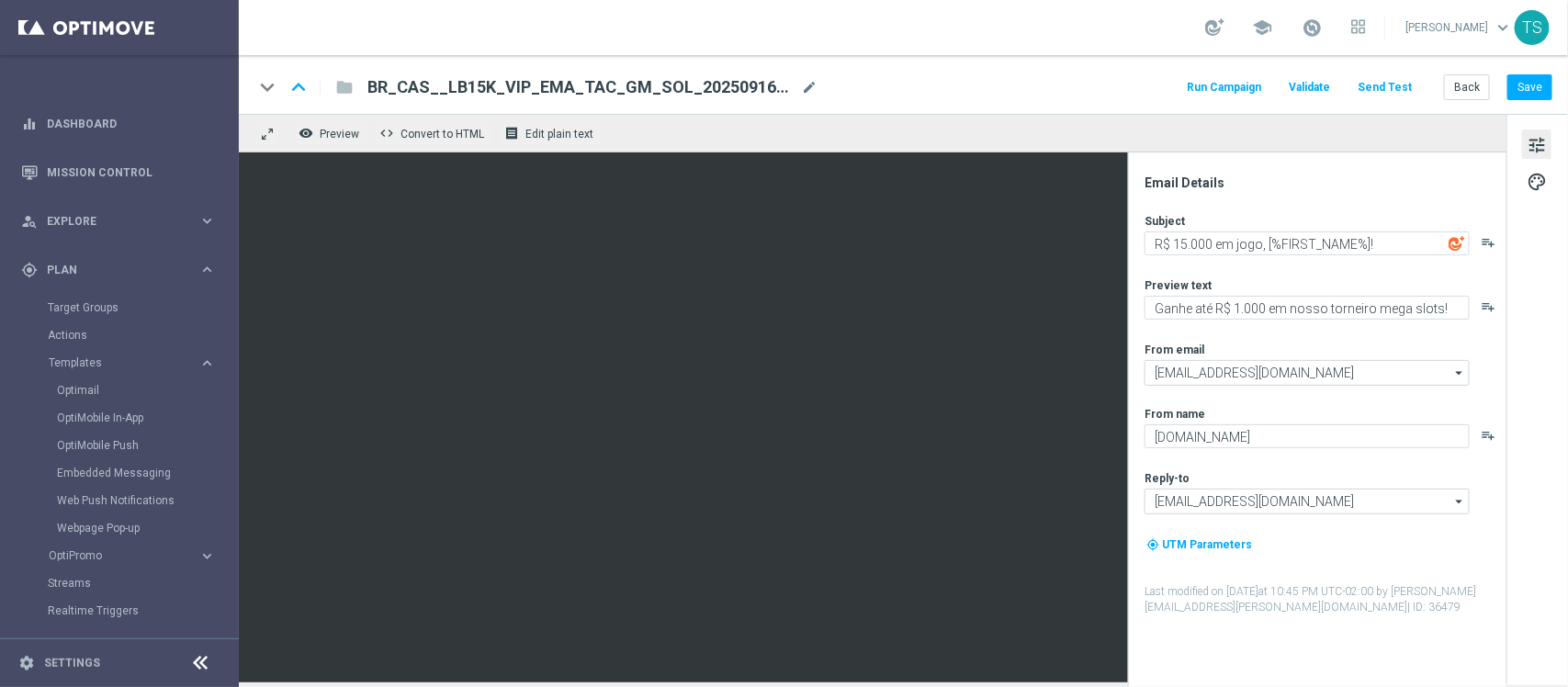
click at [682, 88] on span "BR_CAS__LB15K_VIP_EMA_TAC_GM_SOL_20250916(1)" at bounding box center [580, 87] width 426 height 22
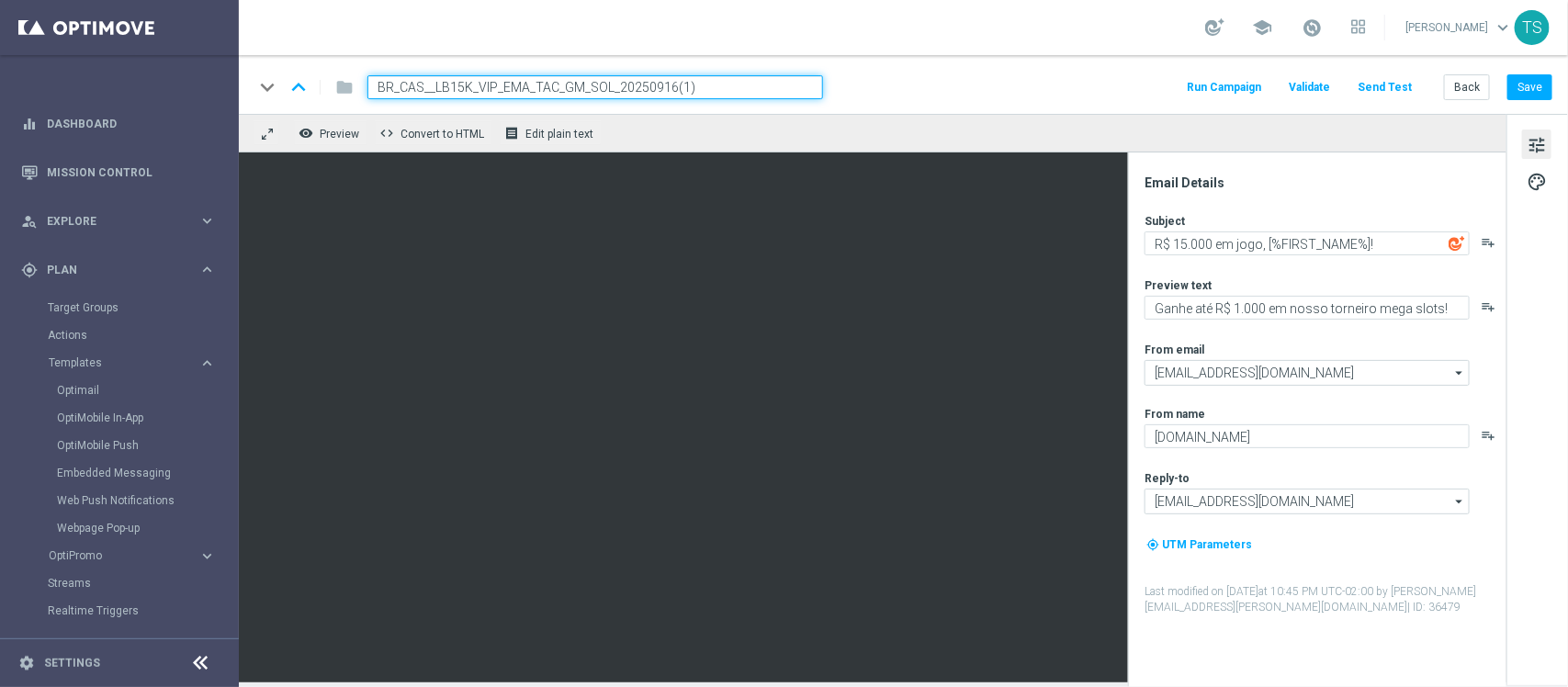
drag, startPoint x: 657, startPoint y: 89, endPoint x: 788, endPoint y: 90, distance: 131.0
click at [781, 90] on input "BR_CAS__LB15K_VIP_EMA_TAC_GM_SOL_20250916(1)" at bounding box center [594, 87] width 456 height 24
type input "BR_CAS__LB15K_VIP_EMA_TAC_GM_SOL_20250923"
drag, startPoint x: 1531, startPoint y: 93, endPoint x: 1455, endPoint y: 69, distance: 79.7
click at [1529, 93] on button "Save" at bounding box center [1529, 87] width 45 height 26
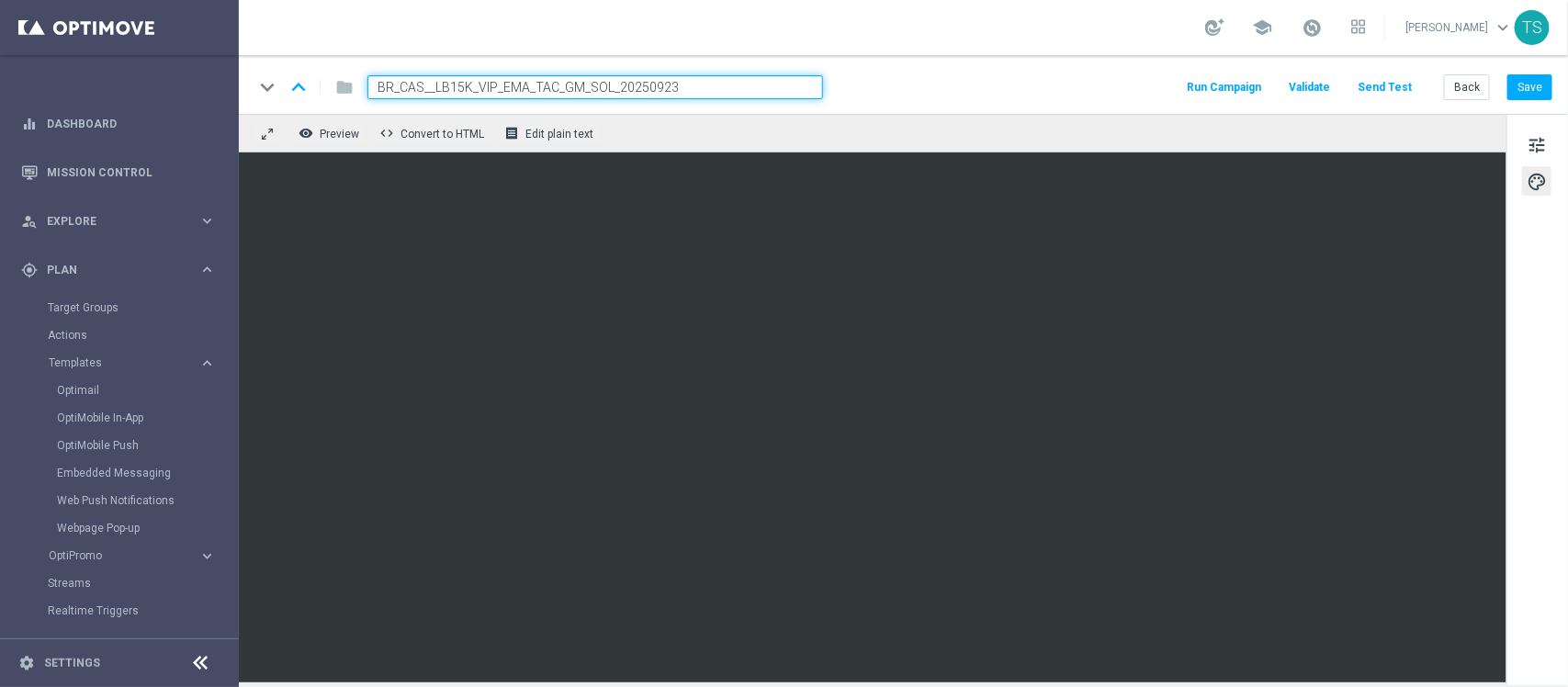
click at [1091, 84] on div "keyboard_arrow_down keyboard_arrow_up folder BR_CAS__LB15K_VIP_EMA_TAC_GM_SOL_2…" at bounding box center [902, 87] width 1298 height 24
click at [1094, 83] on div "keyboard_arrow_down keyboard_arrow_up folder BR_CAS__LB15K_VIP_EMA_TAC_GM_SOL_2…" at bounding box center [902, 87] width 1298 height 24
click at [1030, 92] on div "keyboard_arrow_down keyboard_arrow_up folder BR_CAS__LB15K_VIP_EMA_TAC_GM_SOL_2…" at bounding box center [902, 87] width 1298 height 24
click at [980, 120] on div "remove_red_eye Preview code Convert to HTML receipt Edit plain text" at bounding box center [873, 133] width 1267 height 39
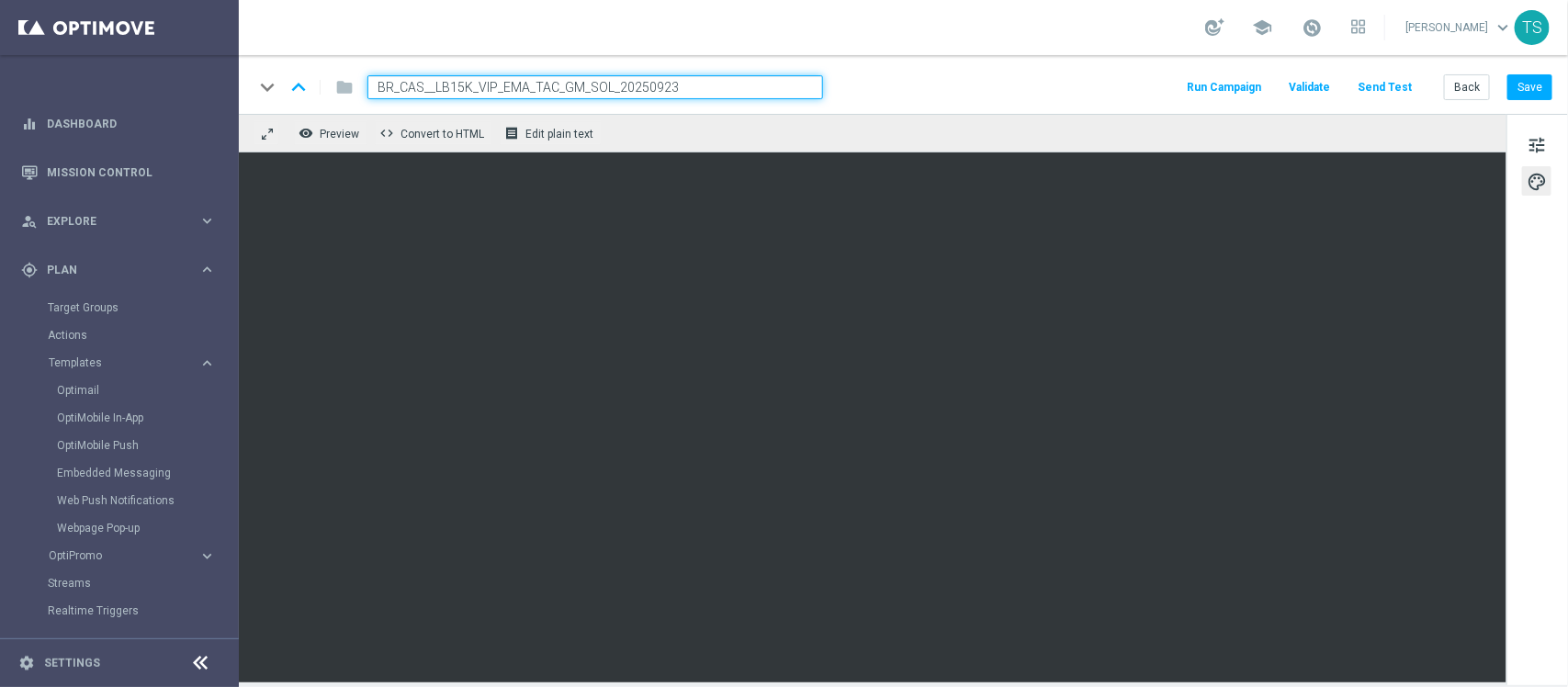
click at [682, 93] on input "BR_CAS__LB15K_VIP_EMA_TAC_GM_SOL_20250923" at bounding box center [594, 87] width 456 height 24
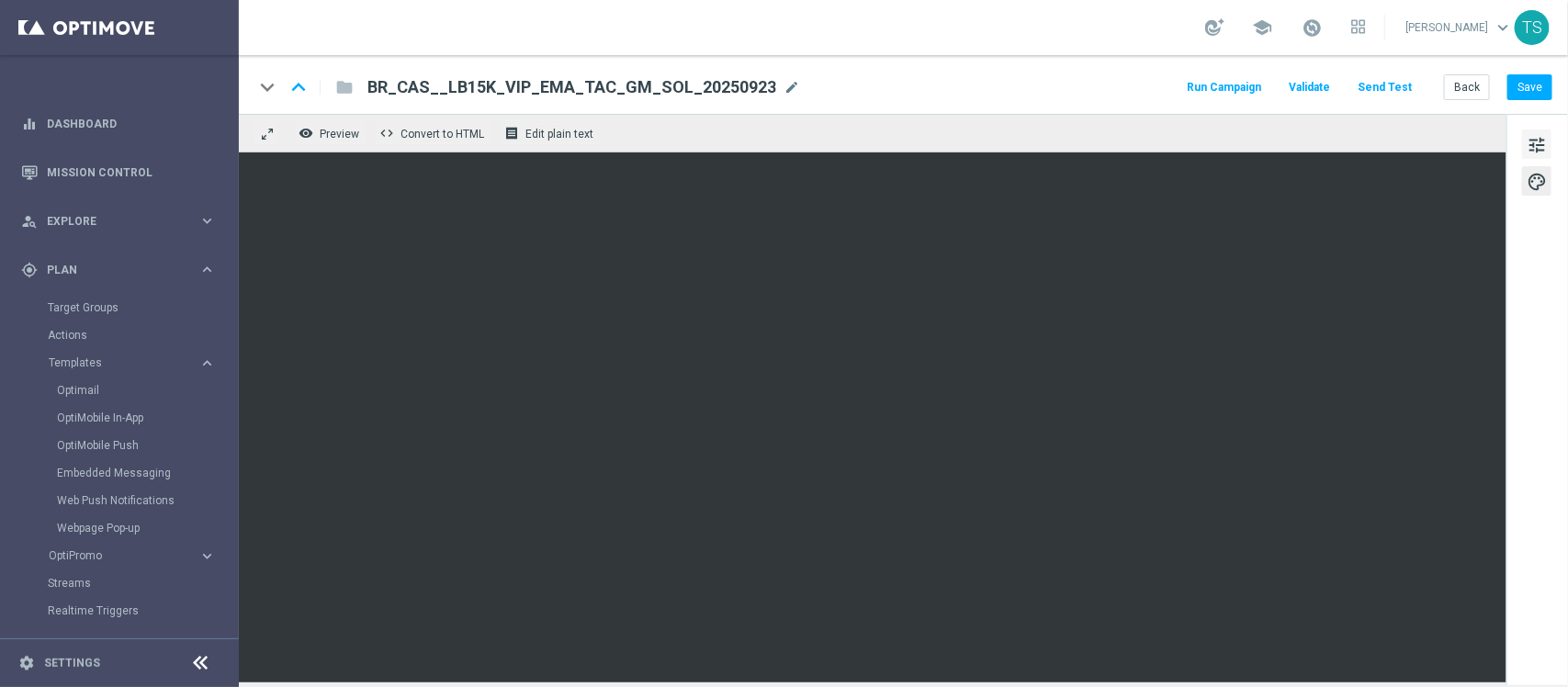
click at [1534, 144] on span "tune" at bounding box center [1536, 145] width 20 height 24
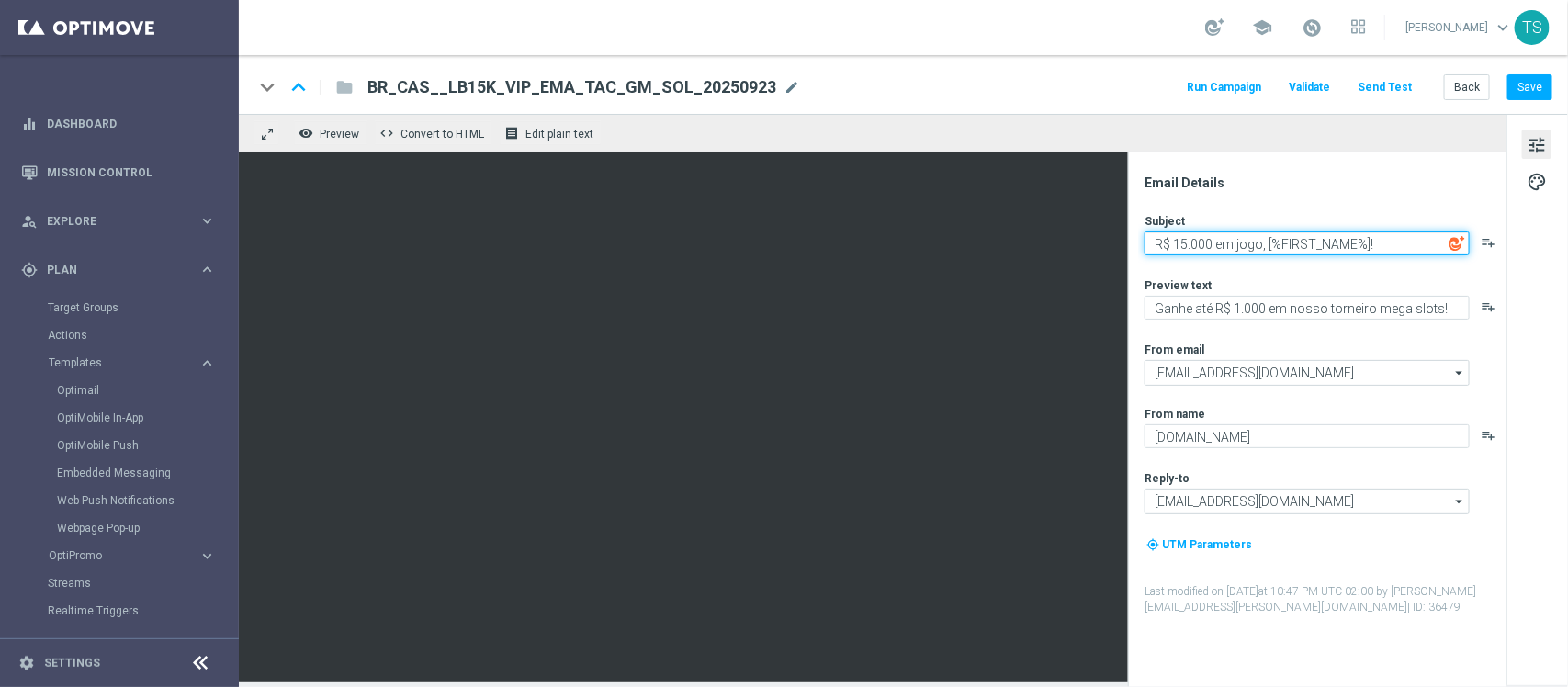
click at [1246, 239] on textarea "R$ 15.000 em jogo, [%FIRST_NAME%]!" at bounding box center [1307, 243] width 326 height 24
paste textarea "🔥 Suba no ranking e conquiste até R$1.000"
type textarea "🔥 Suba no ranking e conquiste até R$1.000!"
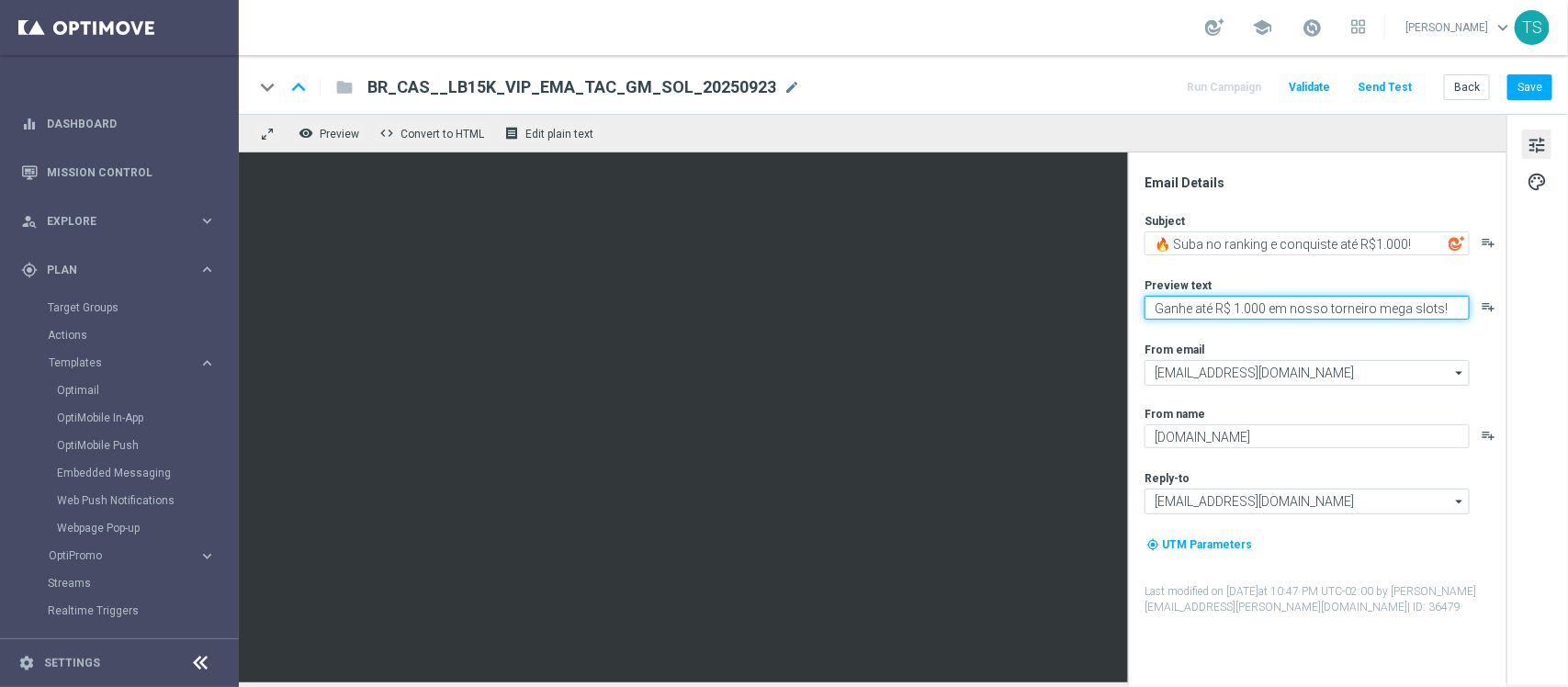
click at [1236, 314] on textarea "Ganhe até R$ 1.000 em nosso torneiro mega slots!" at bounding box center [1307, 307] width 326 height 24
paste textarea "Rodadas a partir de R$2 podem render até R$1.000 em bônus no Torneio de R$15 Mi…"
type textarea "Rodadas a partir de R$2 podem render até R$1.000 em bônus no Torneio de R$15 Mi…"
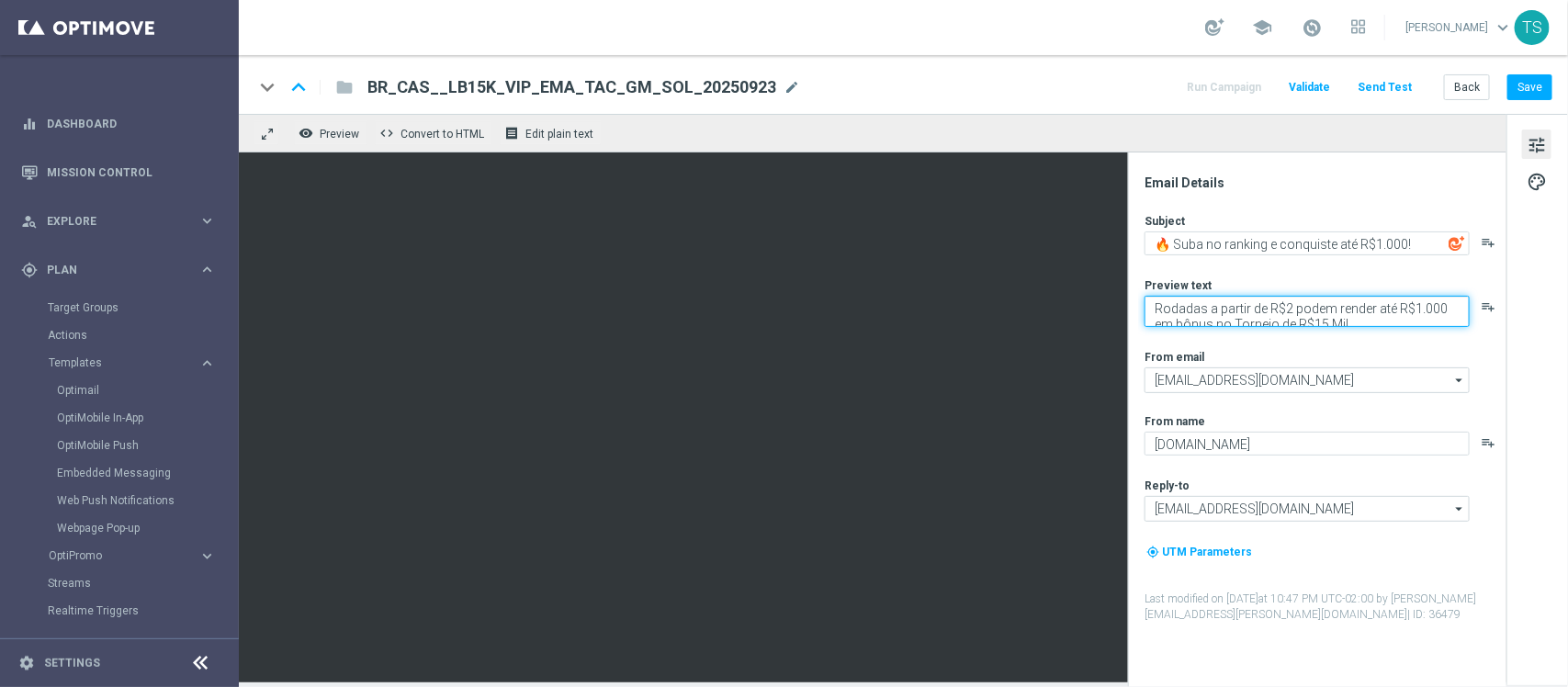
scroll to position [6, 0]
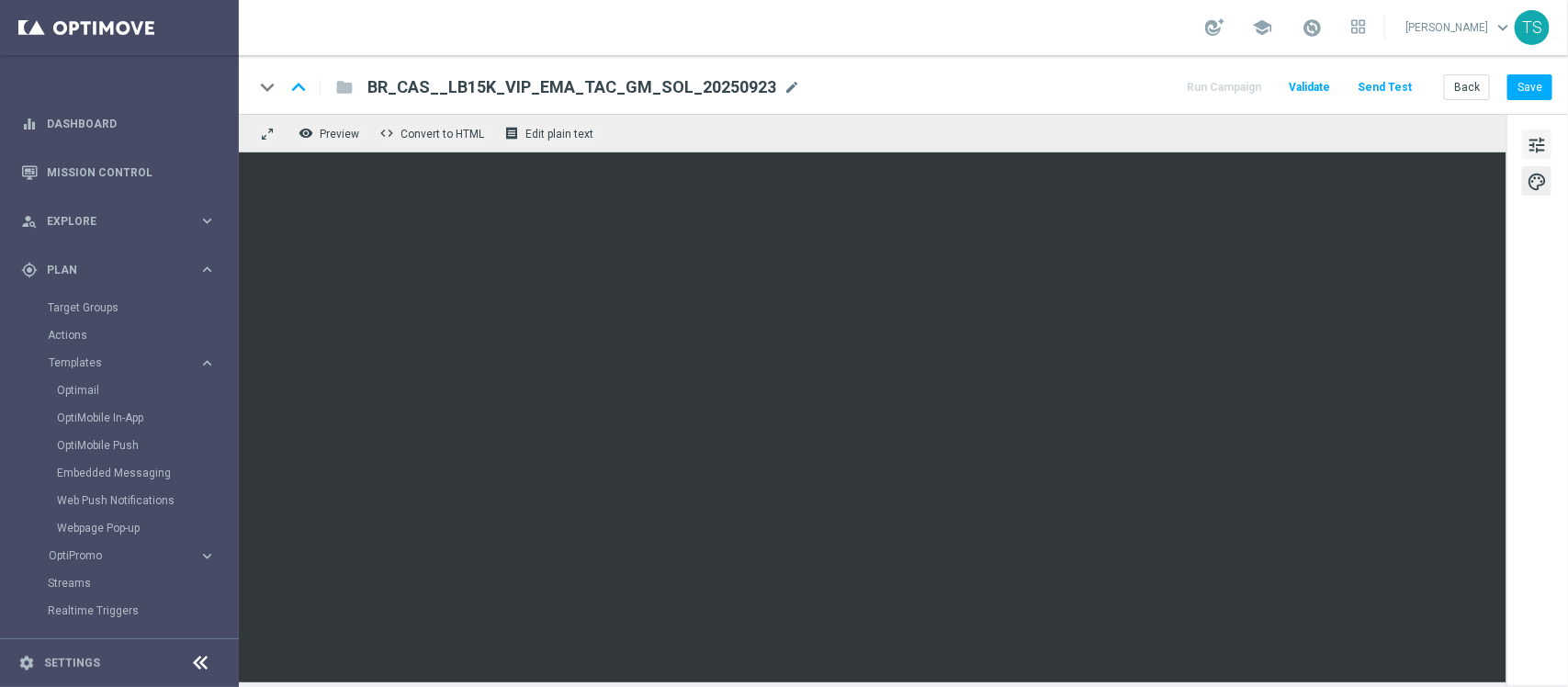
click at [1545, 148] on span "tune" at bounding box center [1536, 145] width 20 height 24
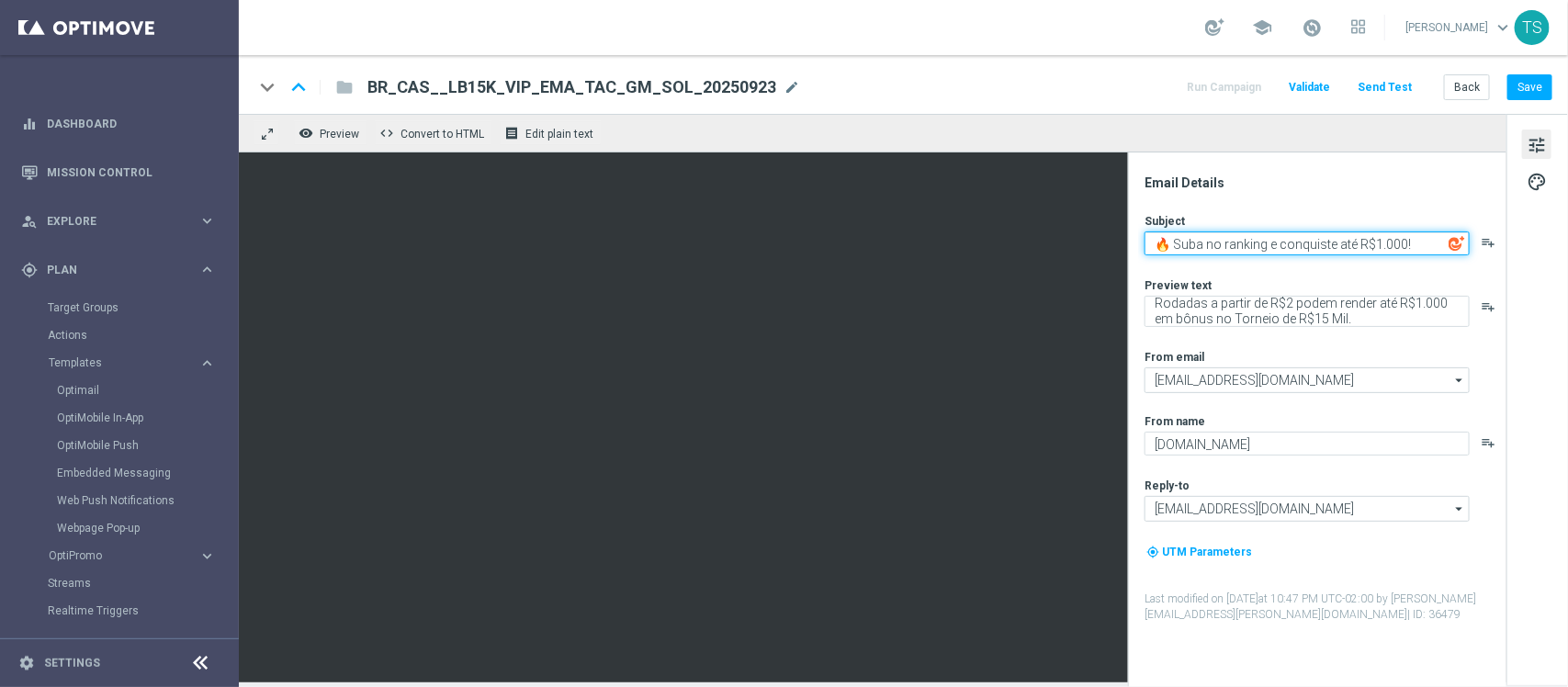
paste textarea
paste textarea "R$15 Mil em jogo – entre [PERSON_NAME]!"
type textarea "🏆R$15 Mil em jogo – entre [PERSON_NAME]!"
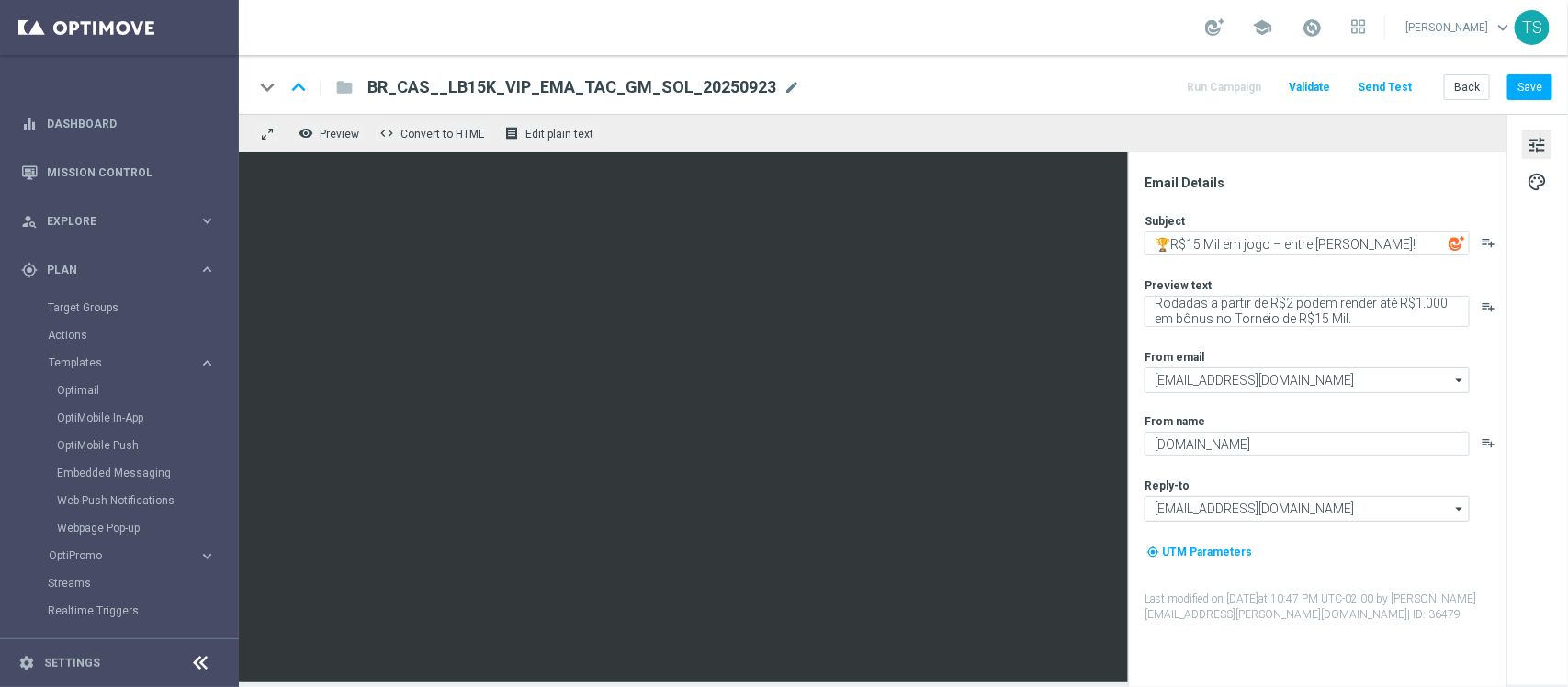
click at [1346, 190] on div "Email Details Subject 🏆R$15 Mil em jogo – entre [PERSON_NAME]! playlist_add Pre…" at bounding box center [1321, 431] width 366 height 513
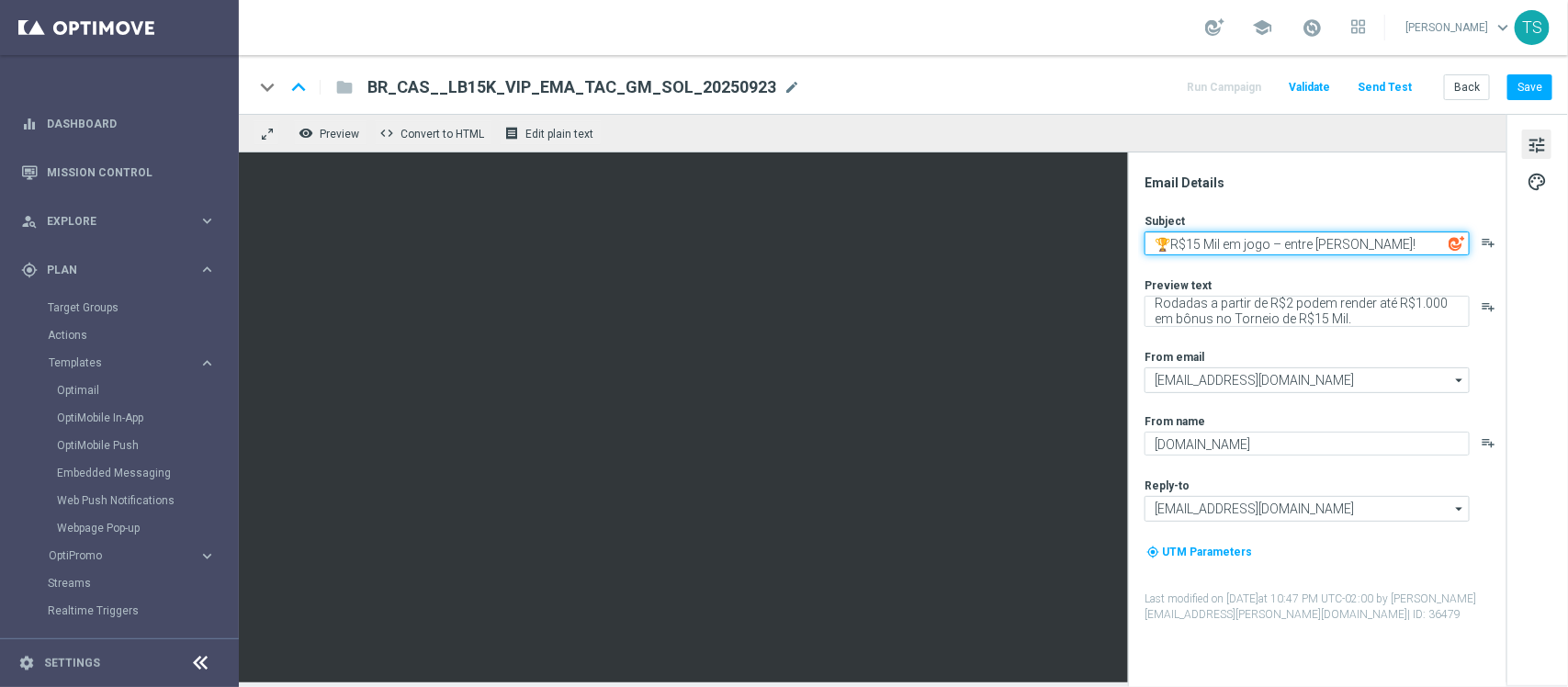
click at [1281, 247] on textarea "🏆R$15 Mil em jogo – entre [PERSON_NAME]!" at bounding box center [1307, 243] width 326 height 24
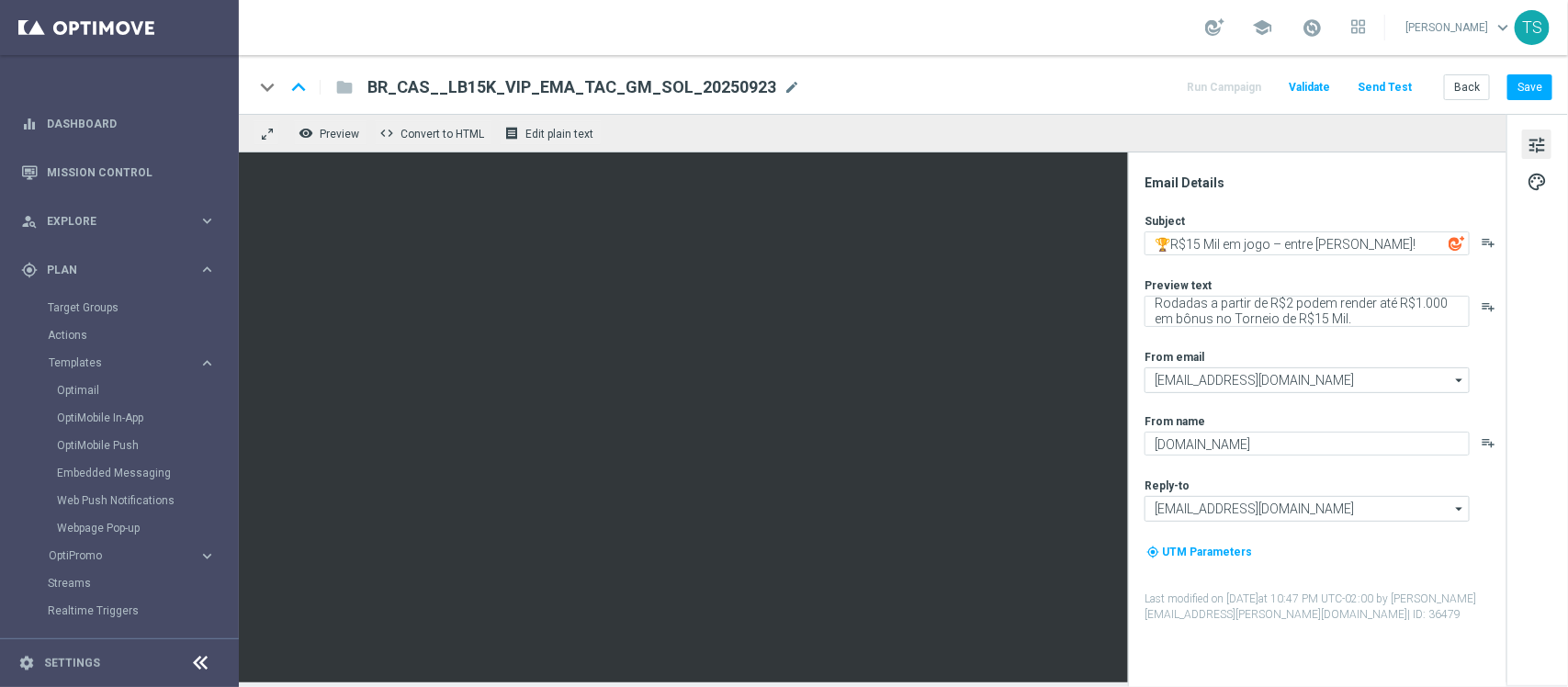
click at [1366, 195] on div "Email Details Subject 🏆R$15 Mil em jogo – entre [PERSON_NAME]! playlist_add Pre…" at bounding box center [1321, 431] width 366 height 513
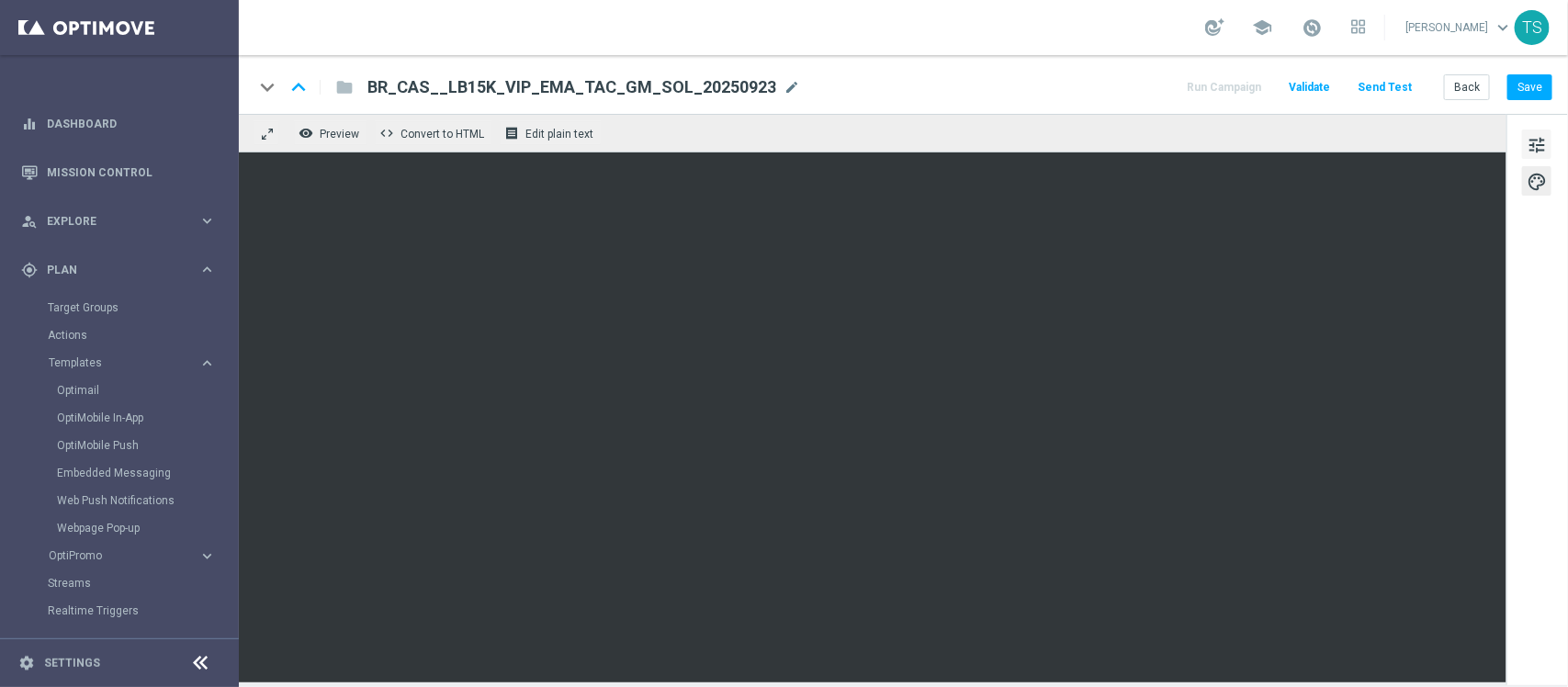
click at [1523, 145] on button "tune" at bounding box center [1536, 144] width 30 height 30
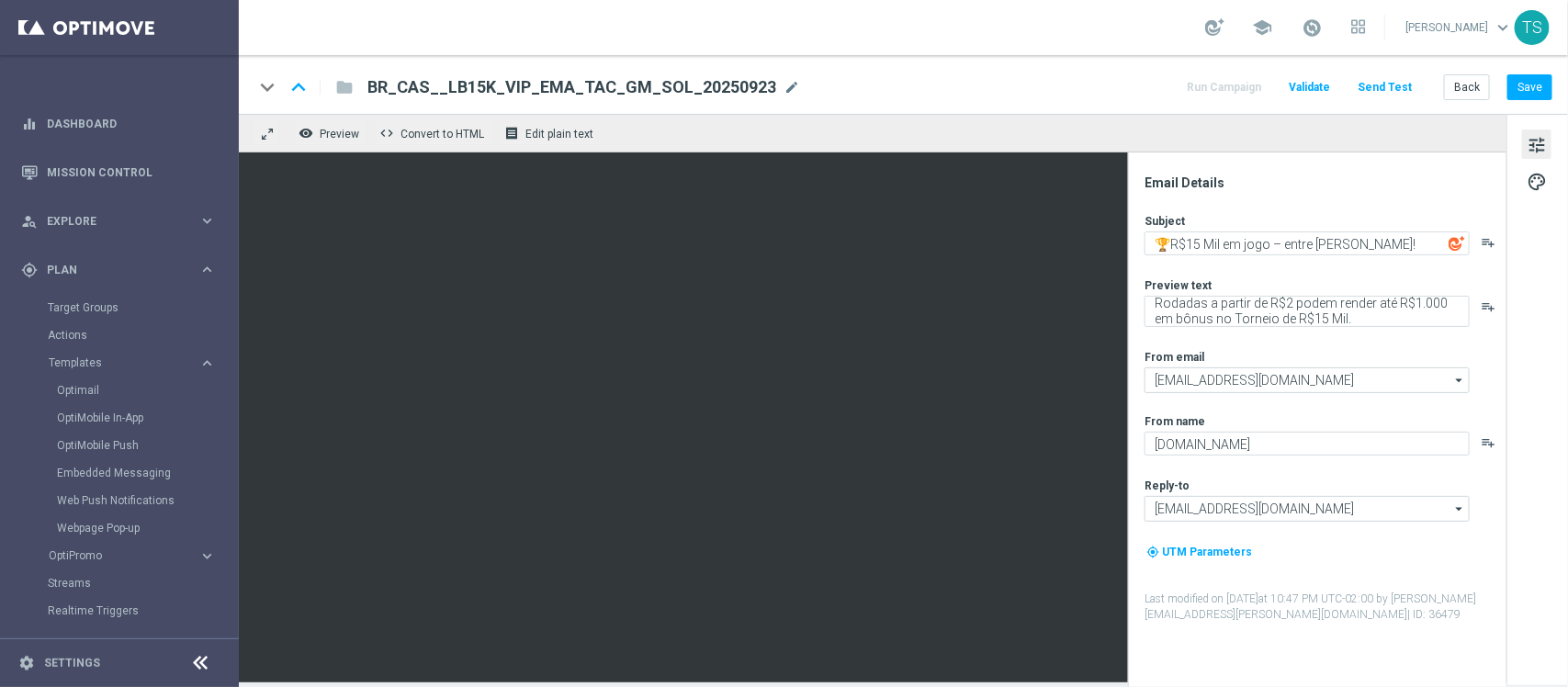
click at [640, 89] on span "BR_CAS__LB15K_VIP_EMA_TAC_GM_SOL_20250923" at bounding box center [571, 87] width 408 height 22
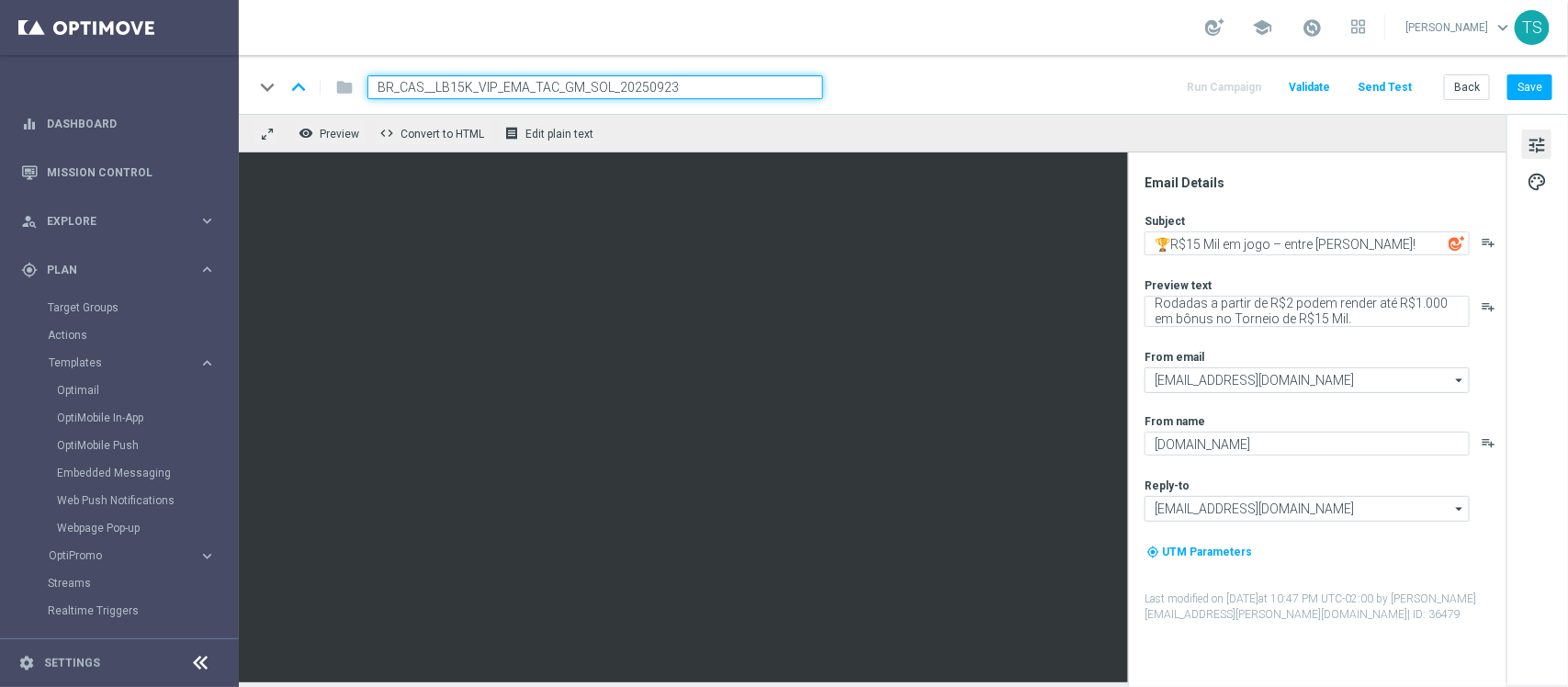
click at [640, 89] on input "BR_CAS__LB15K_VIP_EMA_TAC_GM_SOL_20250923" at bounding box center [594, 87] width 456 height 24
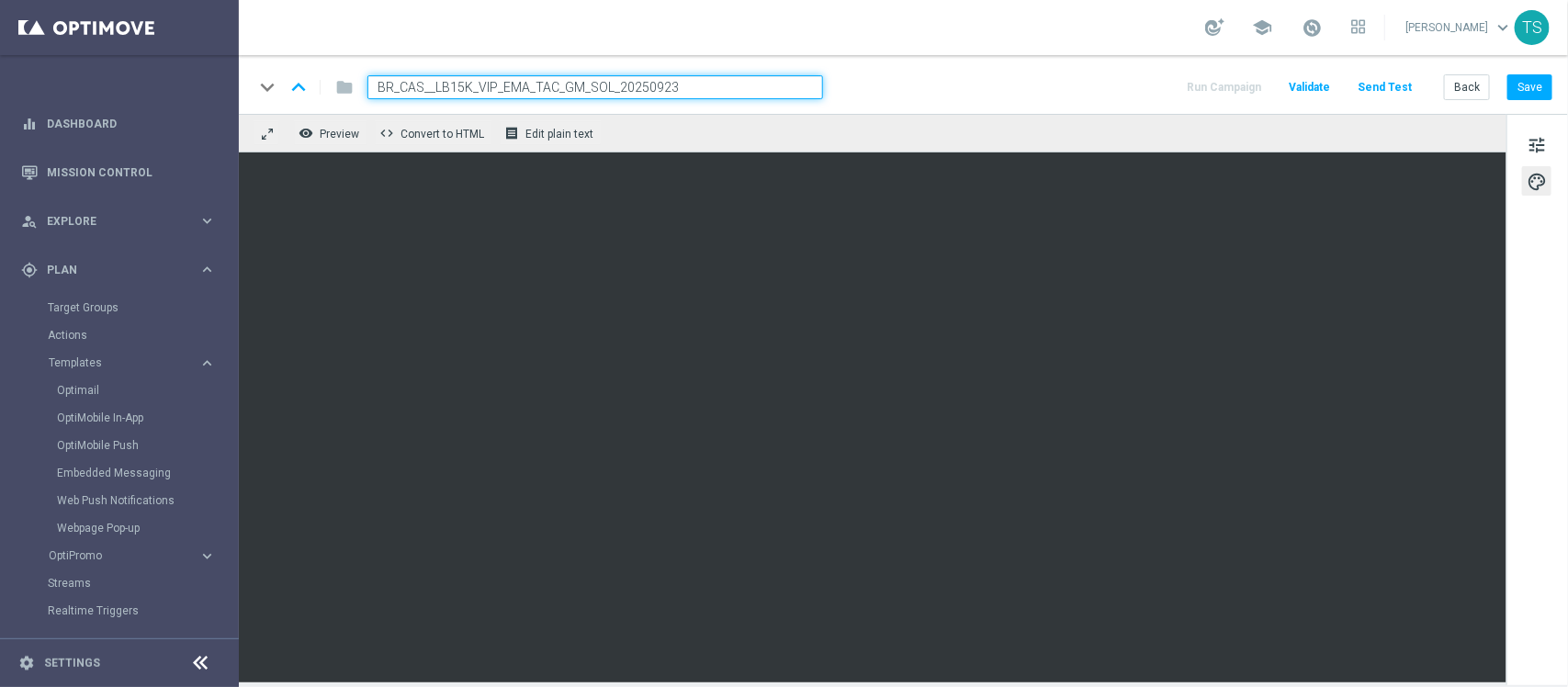
drag, startPoint x: 1564, startPoint y: 313, endPoint x: 1551, endPoint y: 310, distance: 13.3
click at [1561, 313] on div "tune palette" at bounding box center [1537, 399] width 62 height 571
drag, startPoint x: 735, startPoint y: 81, endPoint x: 278, endPoint y: 80, distance: 457.0
click at [278, 80] on div "keyboard_arrow_down keyboard_arrow_up folder BR_CAS__LB15K_VIP_EMA_TAC_GM_SOL_2…" at bounding box center [537, 87] width 569 height 24
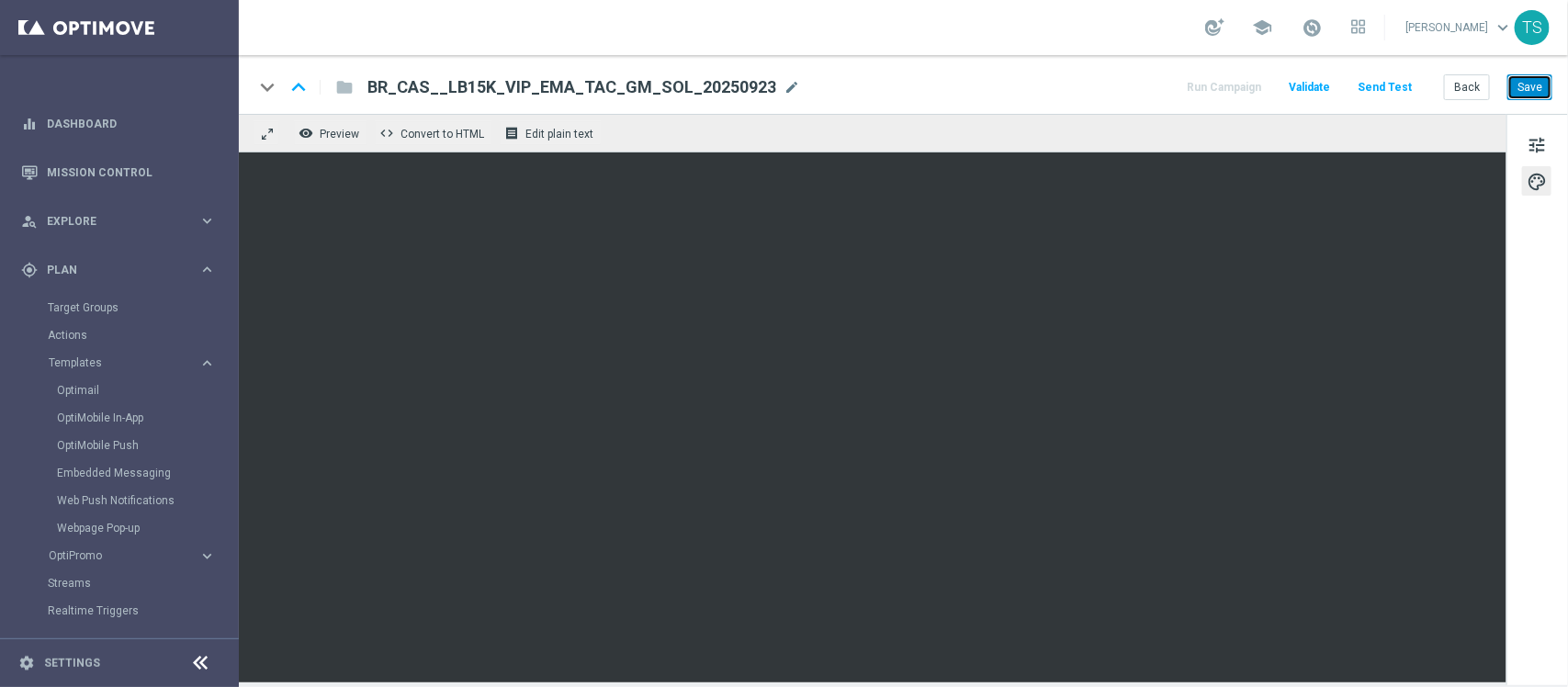
click at [1538, 84] on button "Save" at bounding box center [1529, 87] width 45 height 26
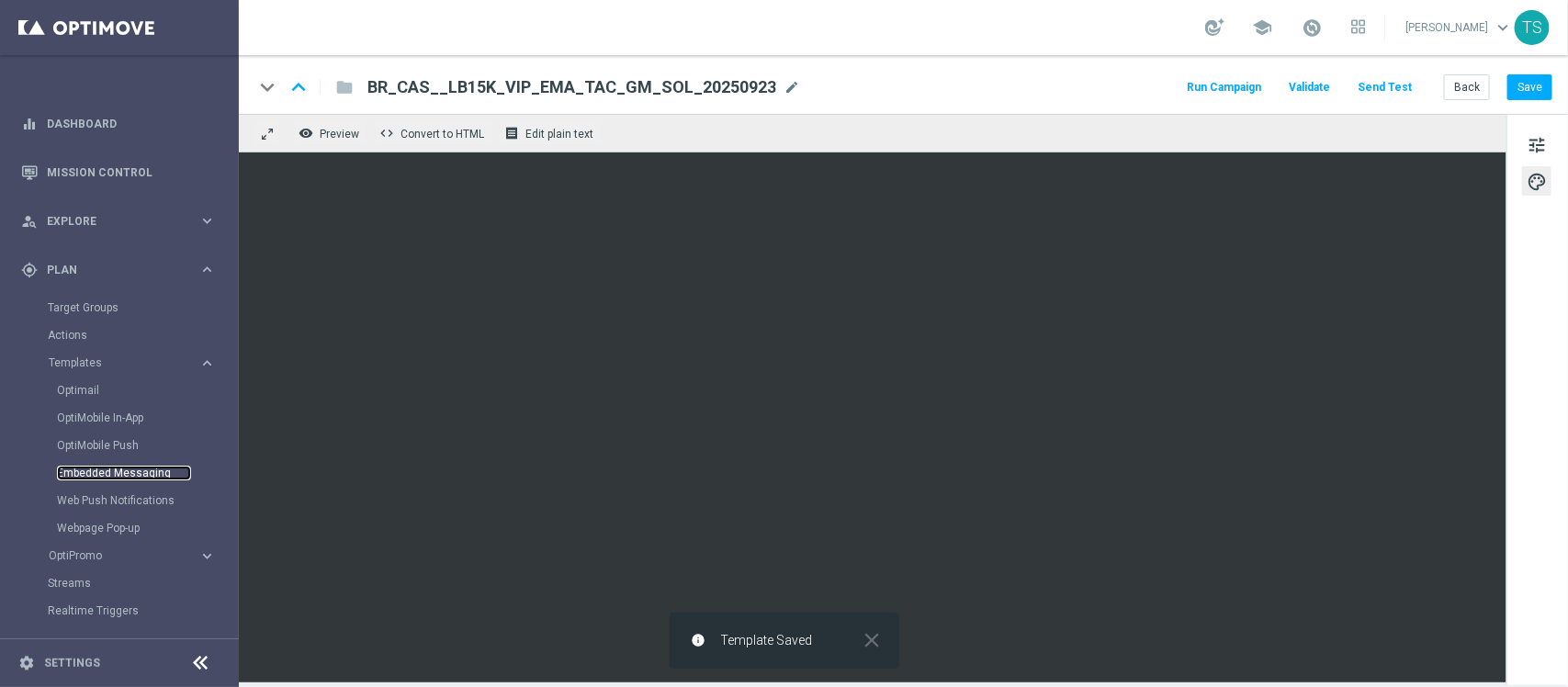
click at [149, 466] on link "Embedded Messaging" at bounding box center [123, 472] width 134 height 14
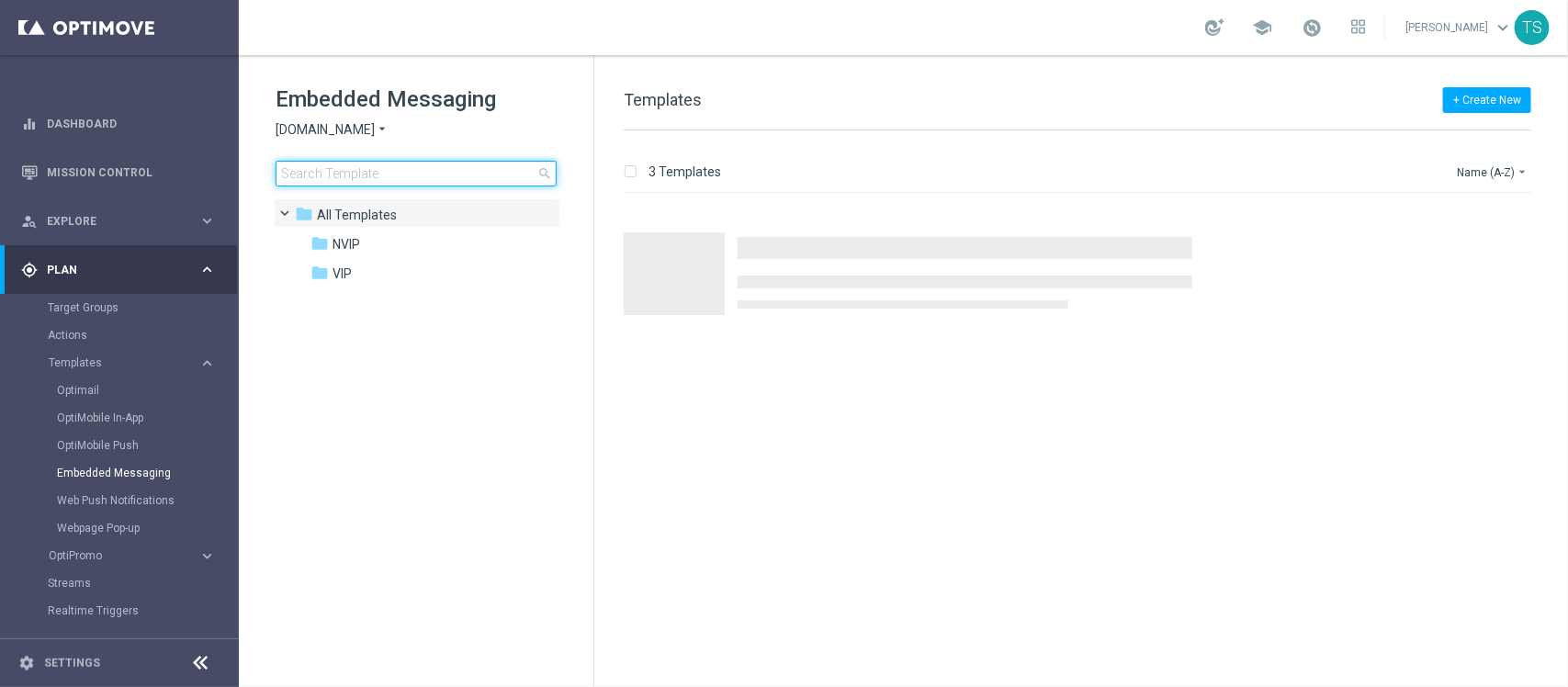
click at [459, 176] on input at bounding box center [416, 173] width 281 height 26
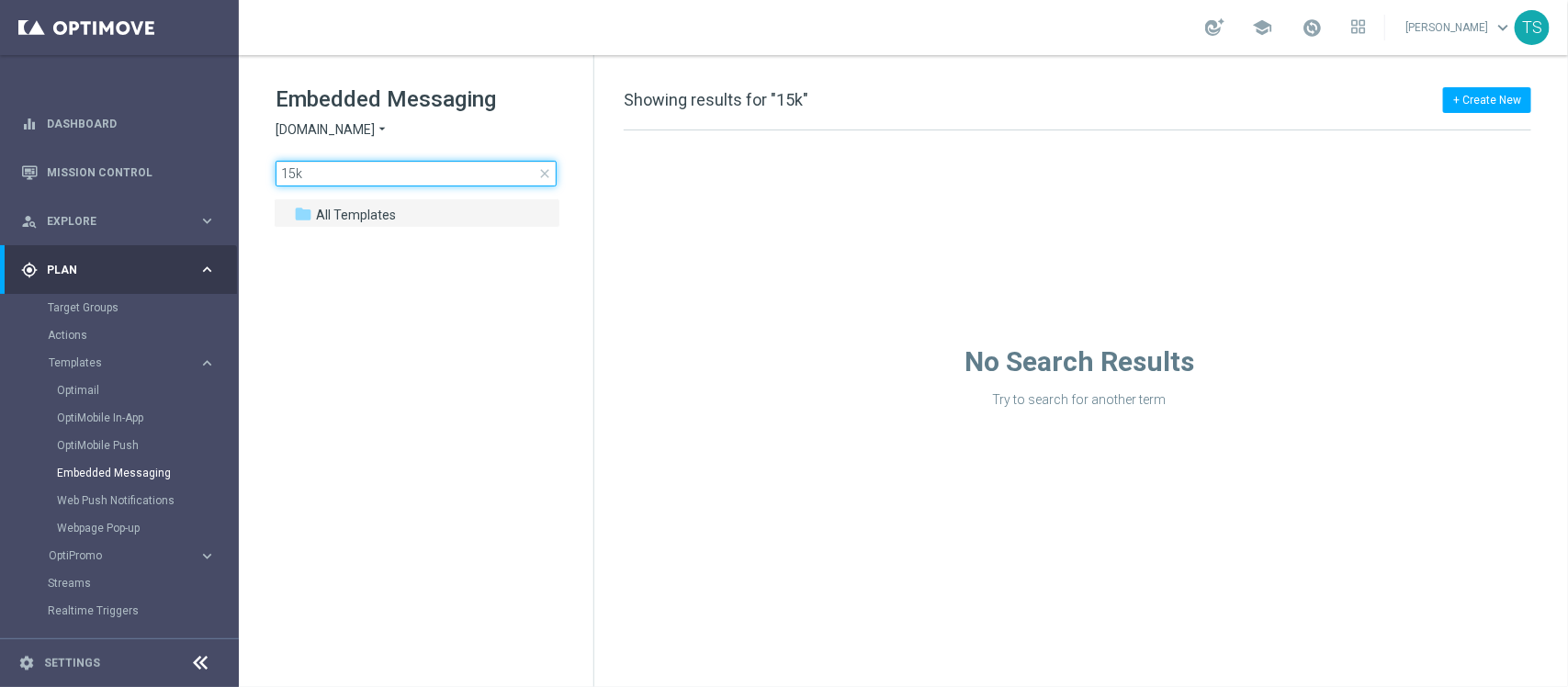
type input "15k"
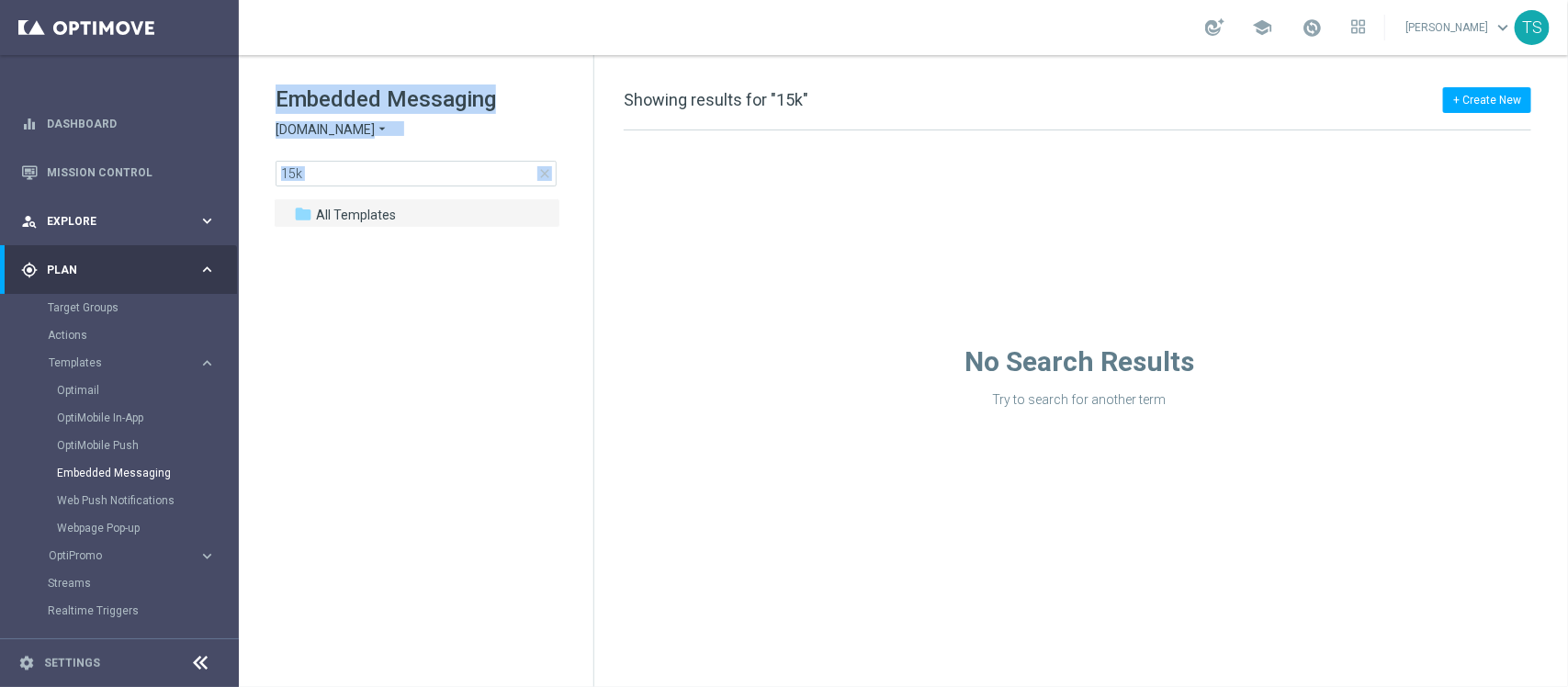
drag, startPoint x: 425, startPoint y: 188, endPoint x: 16, endPoint y: 196, distance: 409.1
click at [32, 195] on main "equalizer Dashboard Mission Control" at bounding box center [784, 343] width 1568 height 687
click at [355, 172] on input "15k" at bounding box center [416, 173] width 281 height 26
click at [355, 172] on input "15k" at bounding box center [416, 173] width 281 height 26
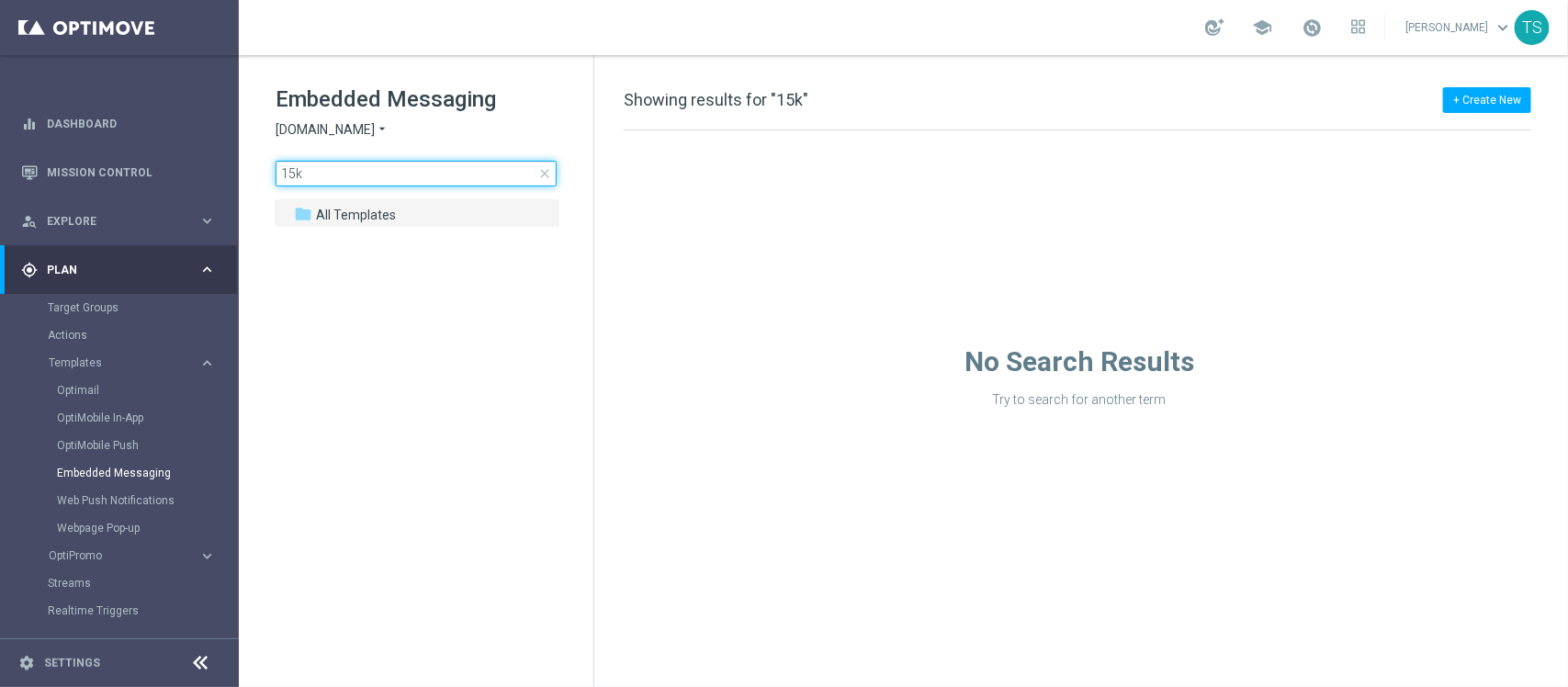
click at [354, 172] on input "15k" at bounding box center [416, 173] width 281 height 26
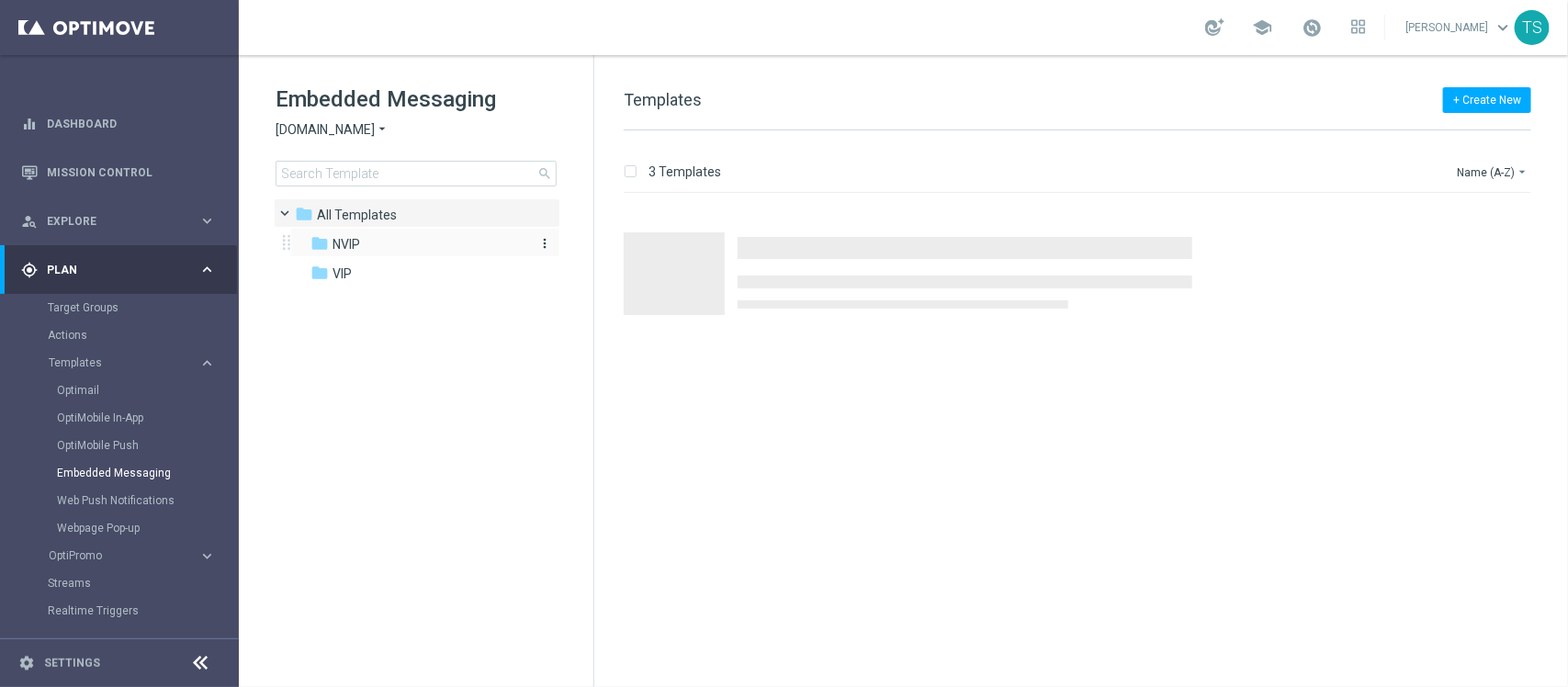
click at [424, 251] on div "folder NVIP" at bounding box center [415, 245] width 211 height 21
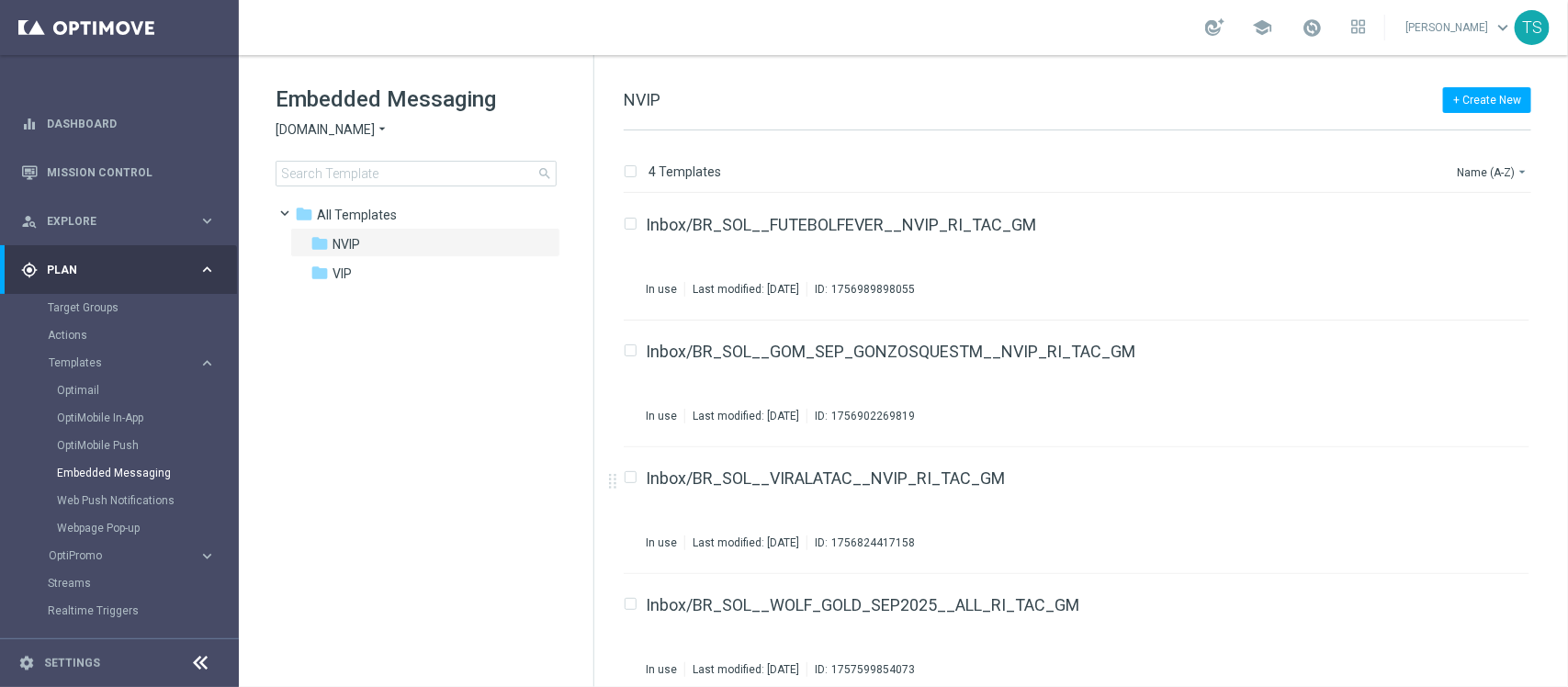
drag, startPoint x: 1566, startPoint y: 290, endPoint x: 1567, endPoint y: 350, distance: 60.0
click at [1567, 350] on div "4 Templates Name (A-Z) arrow_drop_down Drag here to set row groups Drag here to…" at bounding box center [1081, 409] width 974 height 557
click at [1511, 595] on icon "more_vert" at bounding box center [1509, 599] width 14 height 14
click at [1473, 595] on icon "file_copy" at bounding box center [1478, 600] width 14 height 14
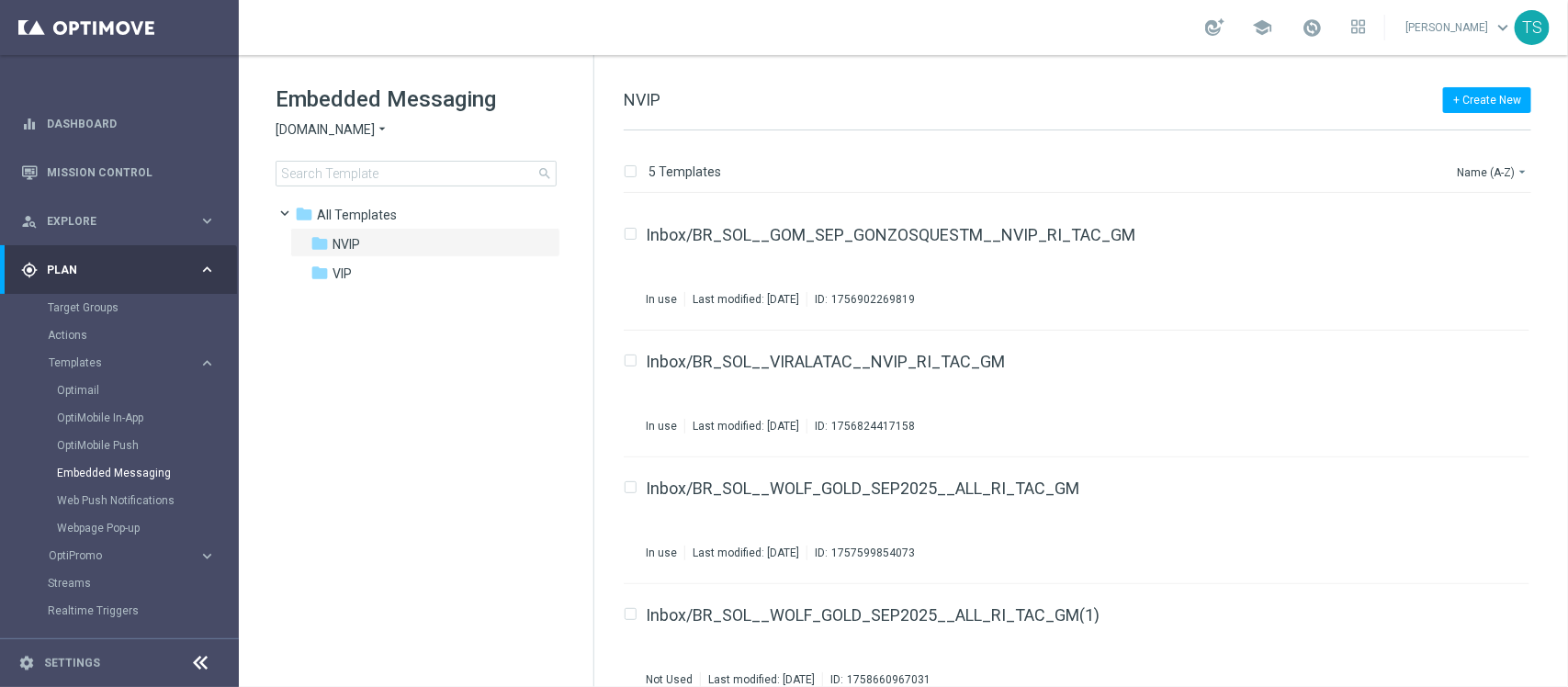
scroll to position [140, 0]
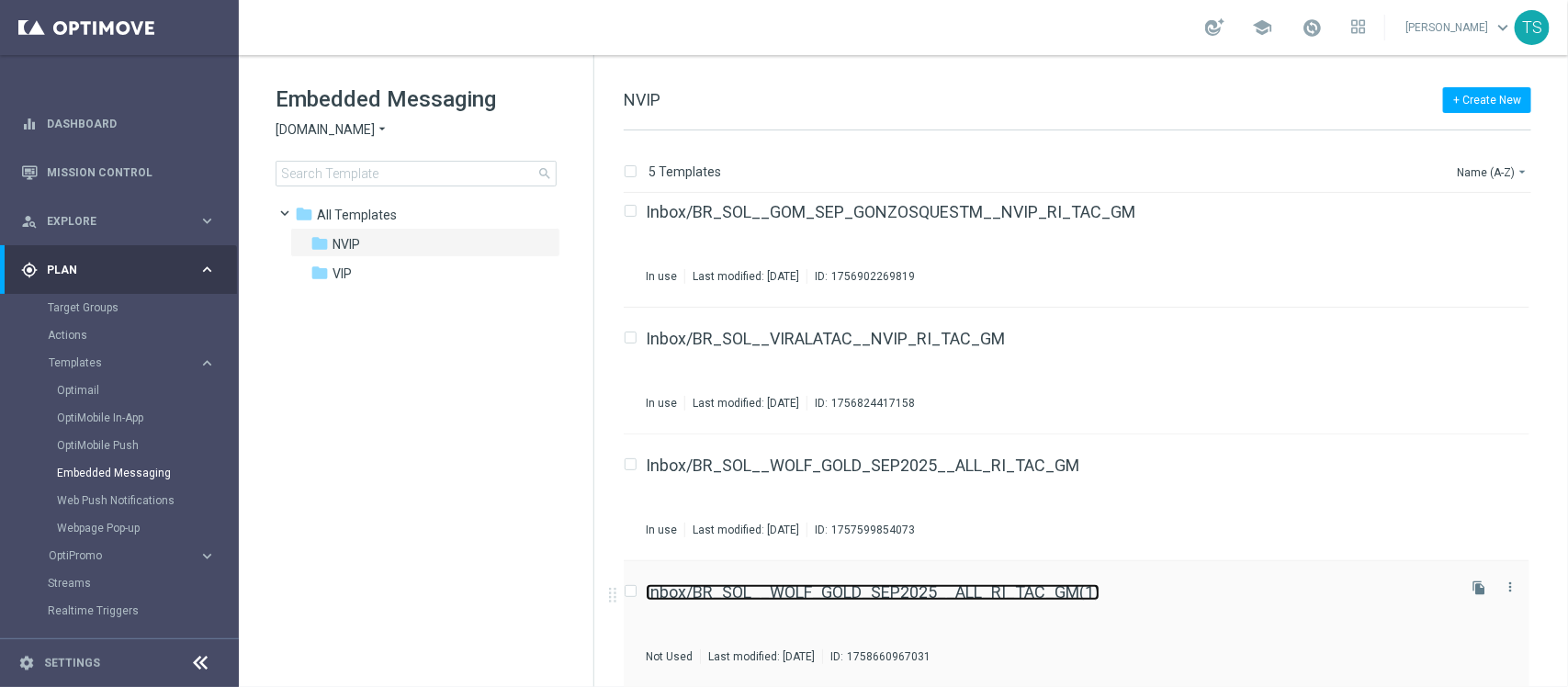
click at [1052, 595] on link "Inbox/BR_SOL__WOLF_GOLD_SEP2025__ALL_RI_TAC_GM(1)" at bounding box center [872, 592] width 454 height 16
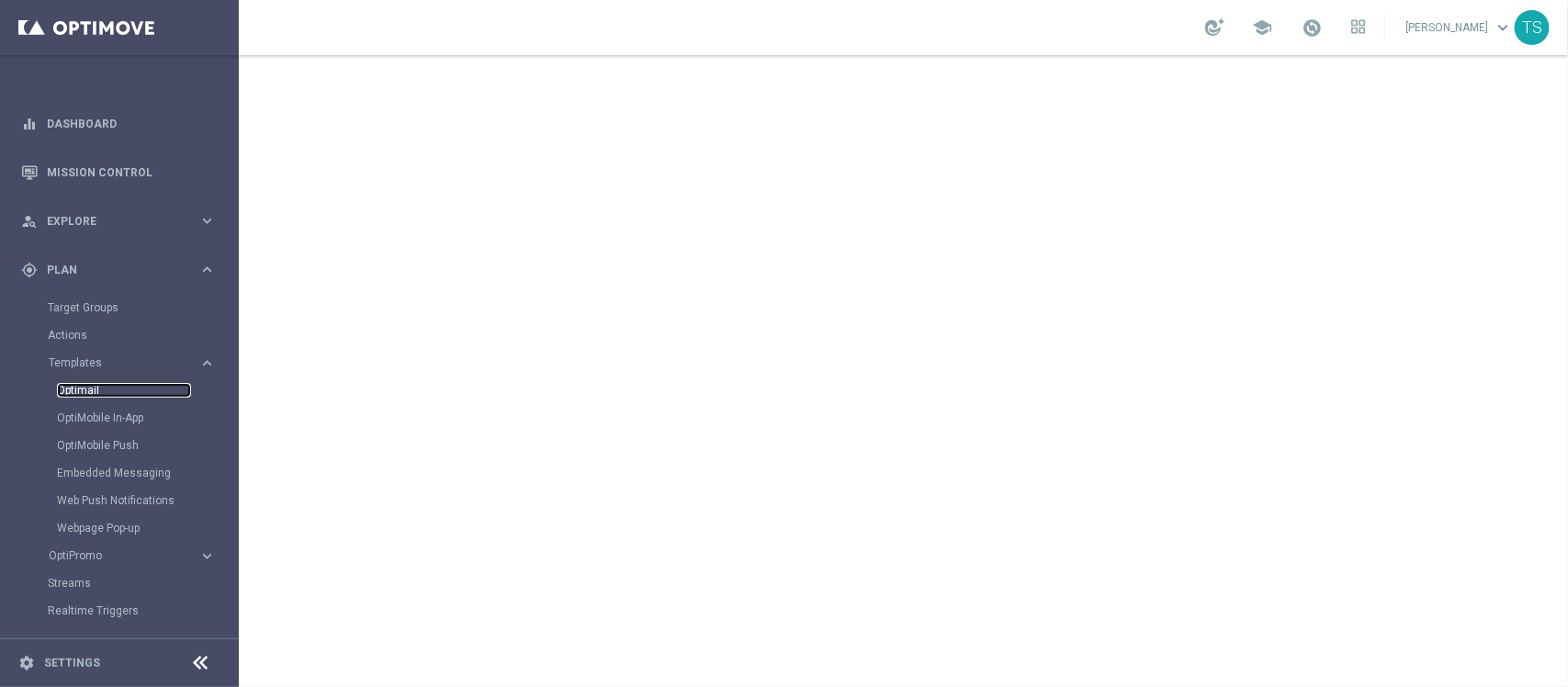
click at [90, 395] on link "Optimail" at bounding box center [123, 390] width 134 height 14
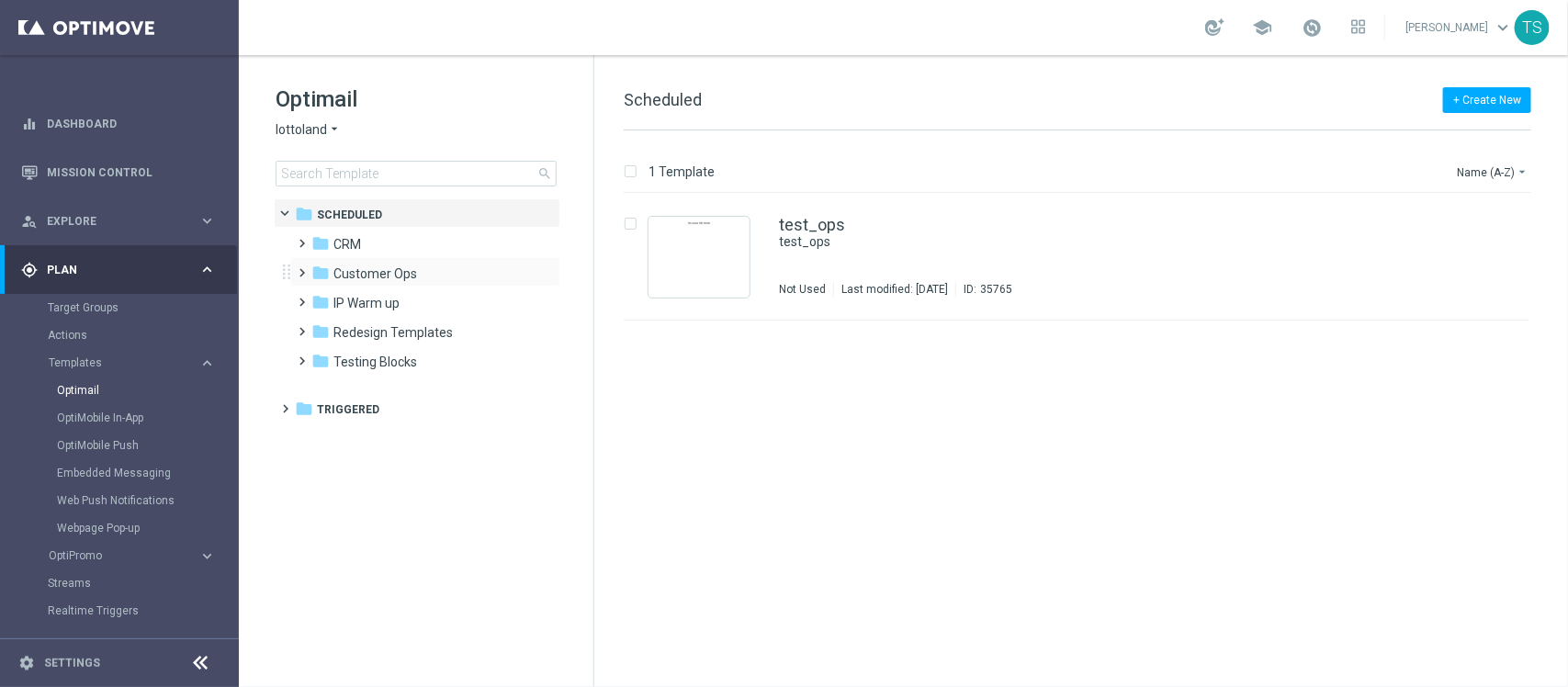
click at [296, 268] on span at bounding box center [299, 265] width 9 height 8
click at [306, 271] on span at bounding box center [310, 269] width 8 height 9
click at [140, 271] on span "Plan" at bounding box center [122, 270] width 151 height 11
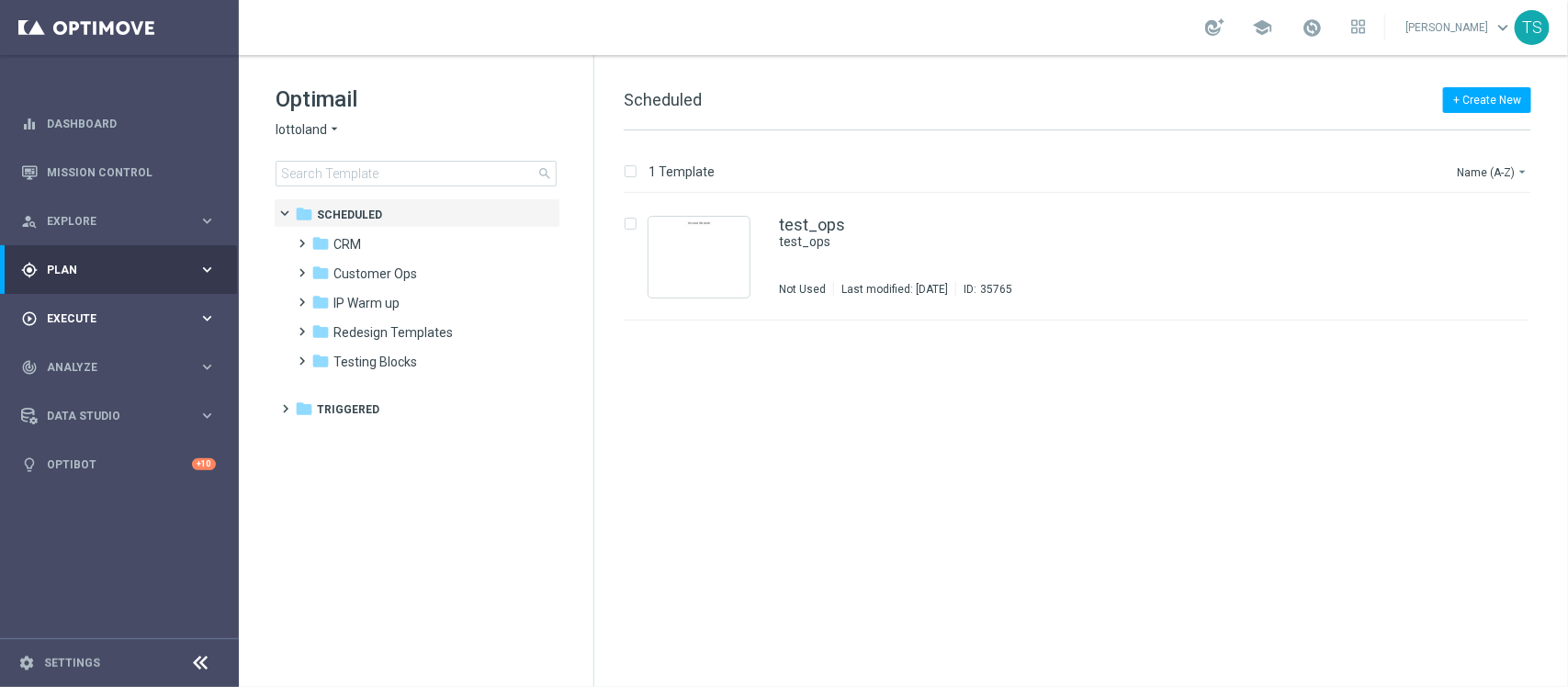
click at [128, 340] on div "play_circle_outline Execute keyboard_arrow_right" at bounding box center [118, 318] width 237 height 49
click at [104, 359] on link "Campaign Builder" at bounding box center [119, 356] width 144 height 14
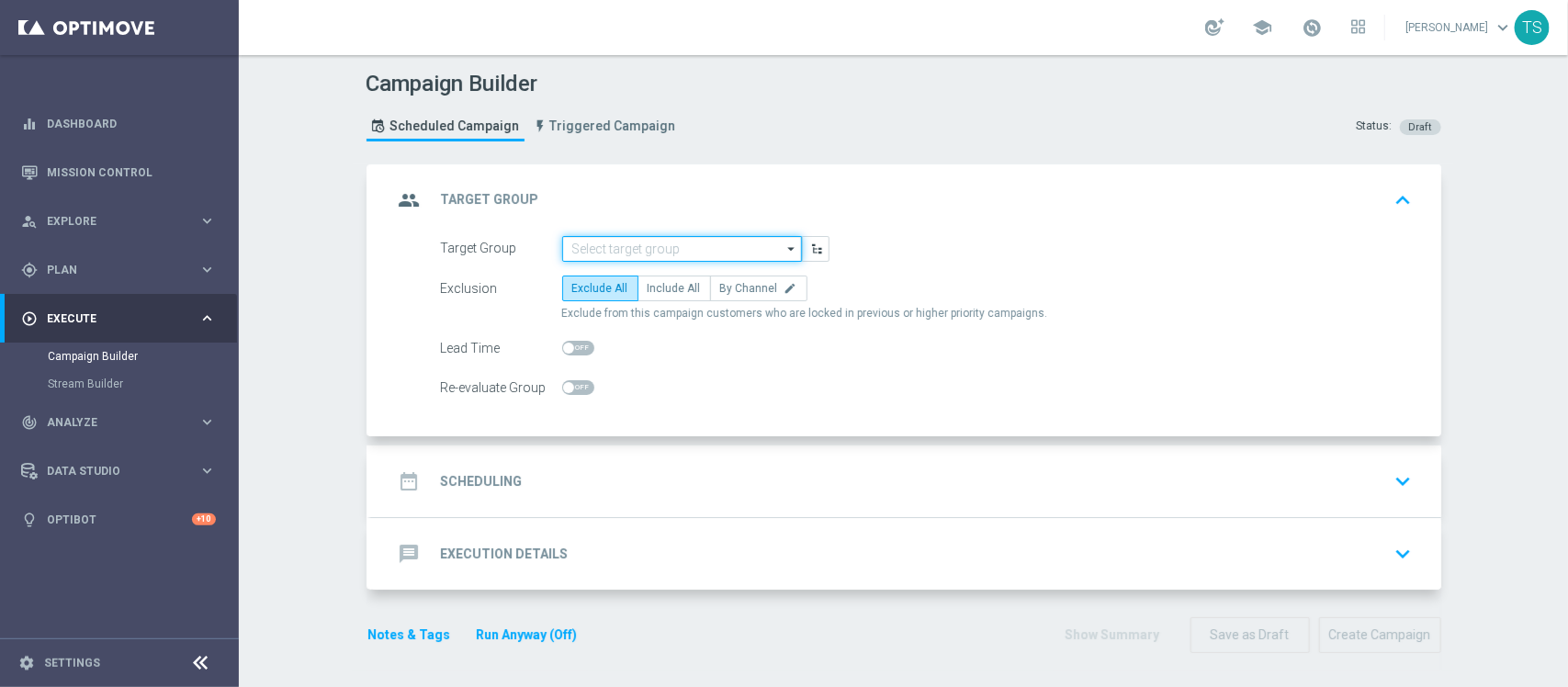
click at [727, 255] on input at bounding box center [682, 249] width 240 height 26
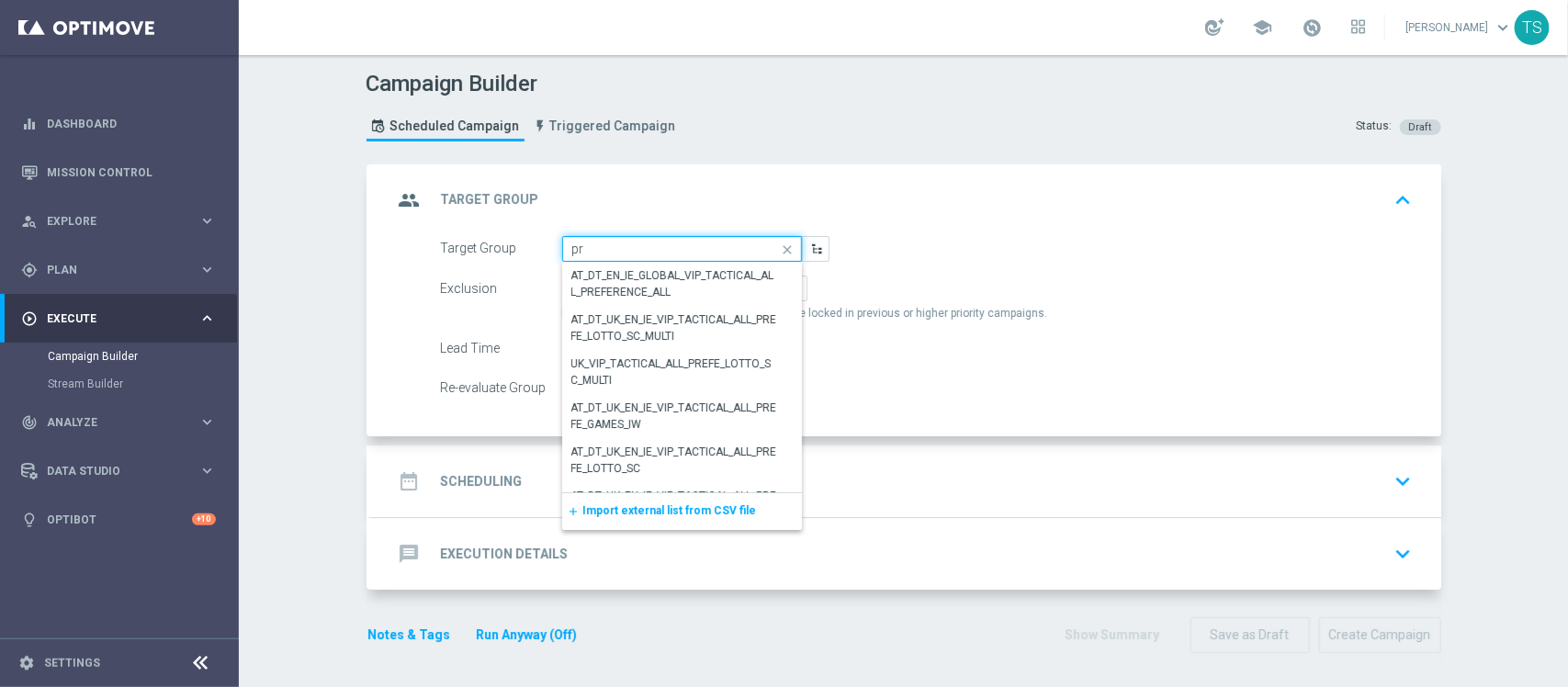
type input "p"
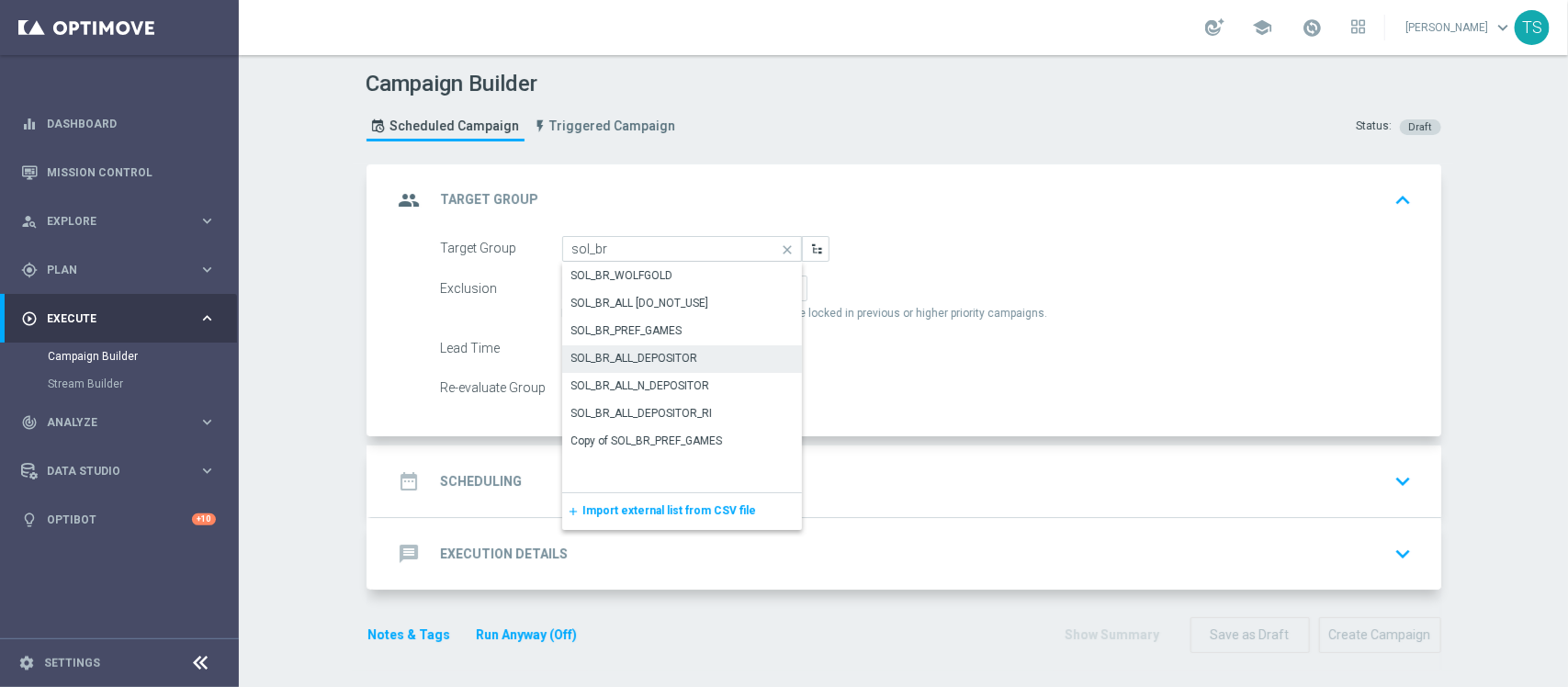
click at [666, 359] on div "SOL_BR_ALL_DEPOSITOR" at bounding box center [635, 357] width 127 height 16
type input "SOL_BR_ALL_DEPOSITOR"
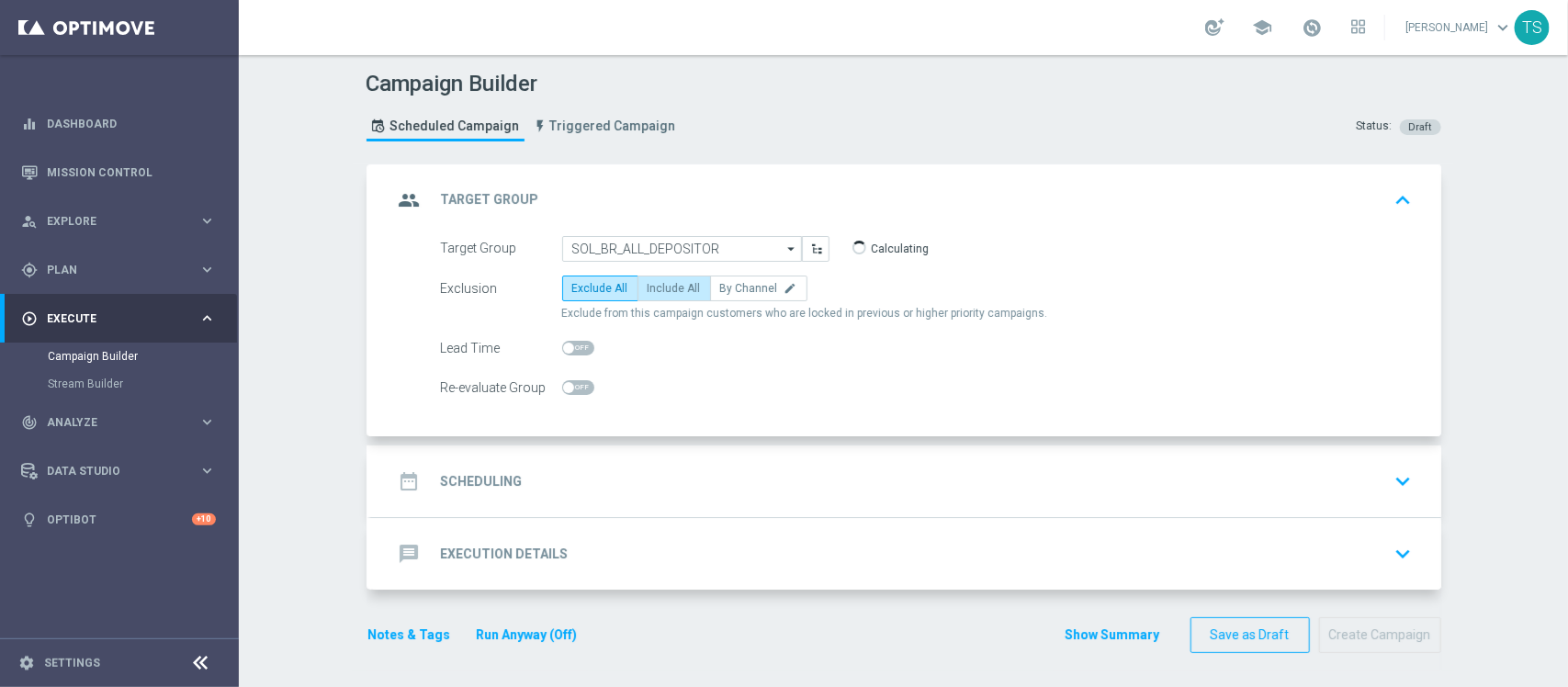
click at [663, 291] on span "Include All" at bounding box center [673, 288] width 53 height 13
click at [660, 291] on input "Include All" at bounding box center [653, 292] width 12 height 12
radio input "true"
click at [1394, 471] on icon "keyboard_arrow_down" at bounding box center [1403, 478] width 28 height 28
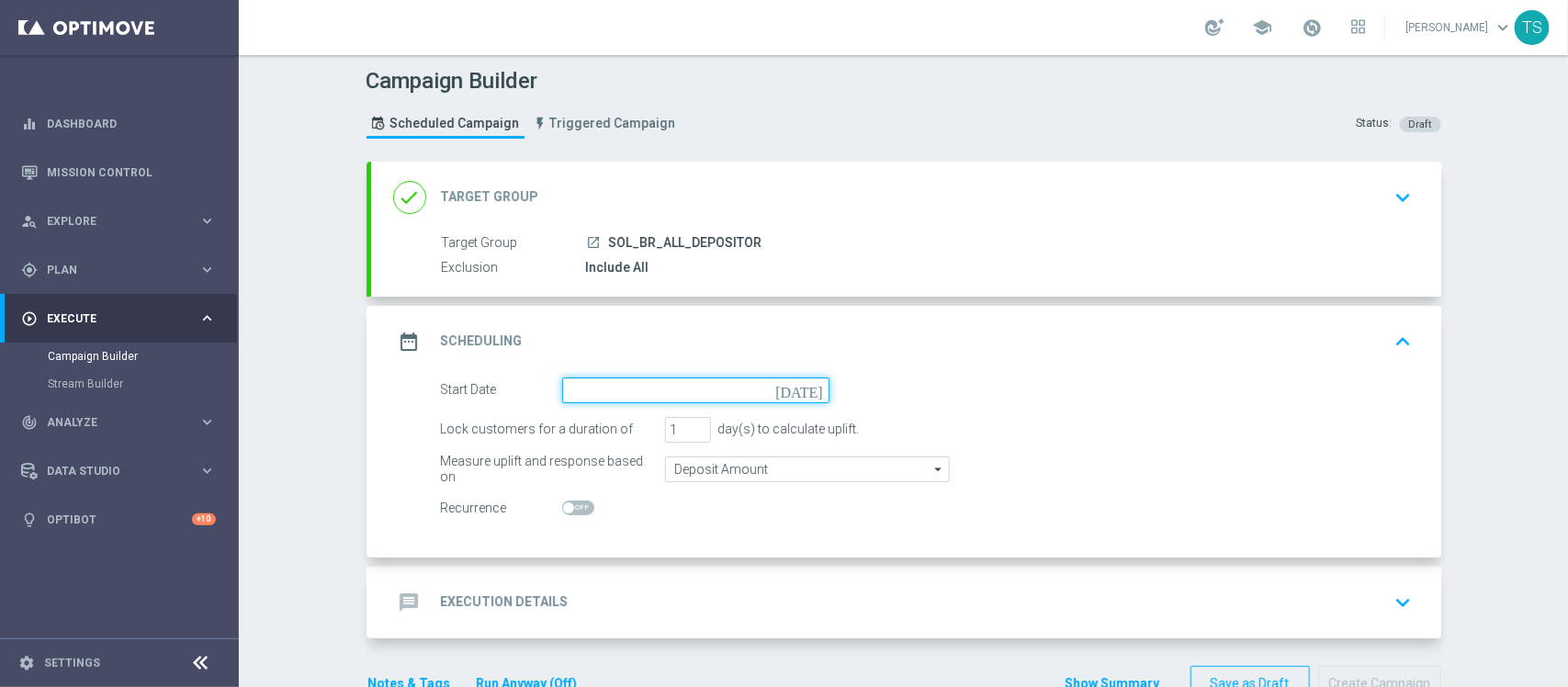
click at [685, 384] on input at bounding box center [695, 390] width 267 height 26
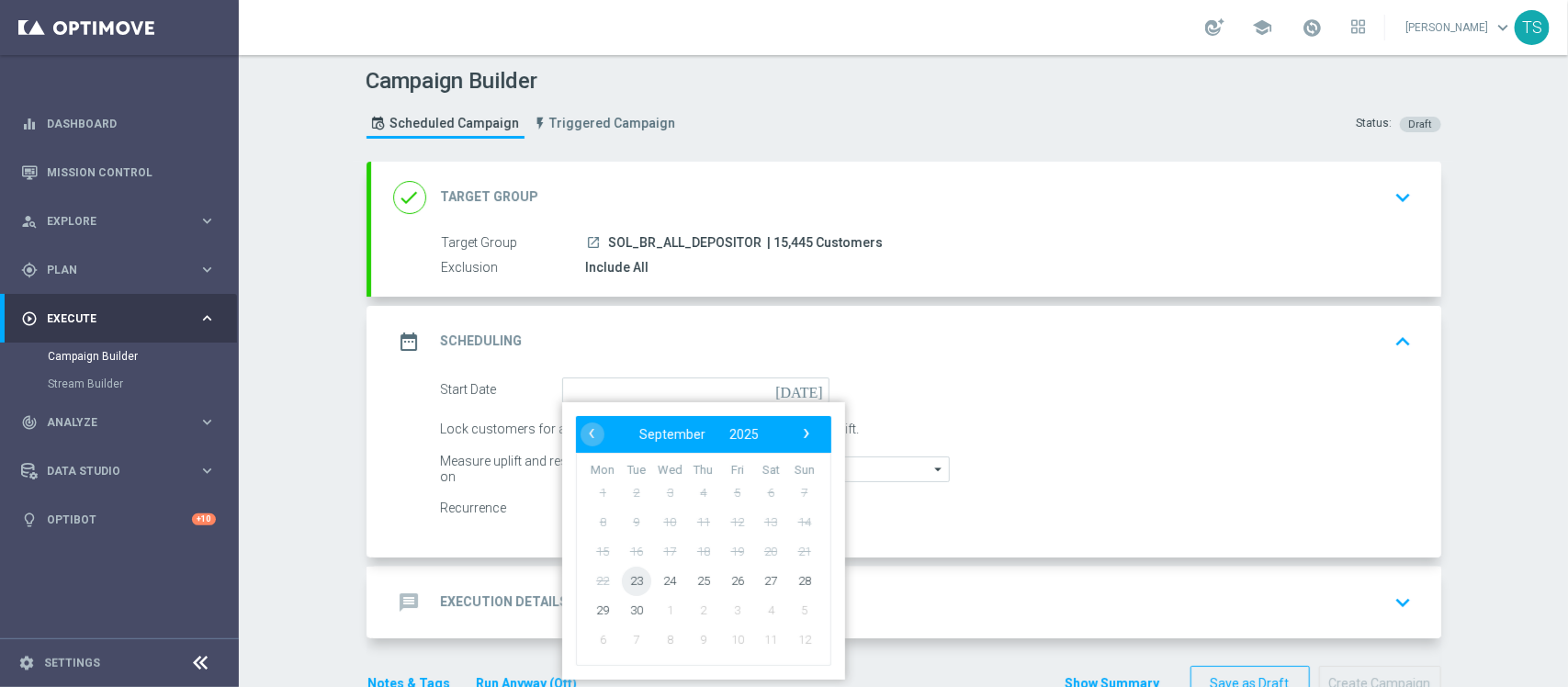
click at [635, 584] on span "23" at bounding box center [636, 580] width 30 height 30
type input "[DATE]"
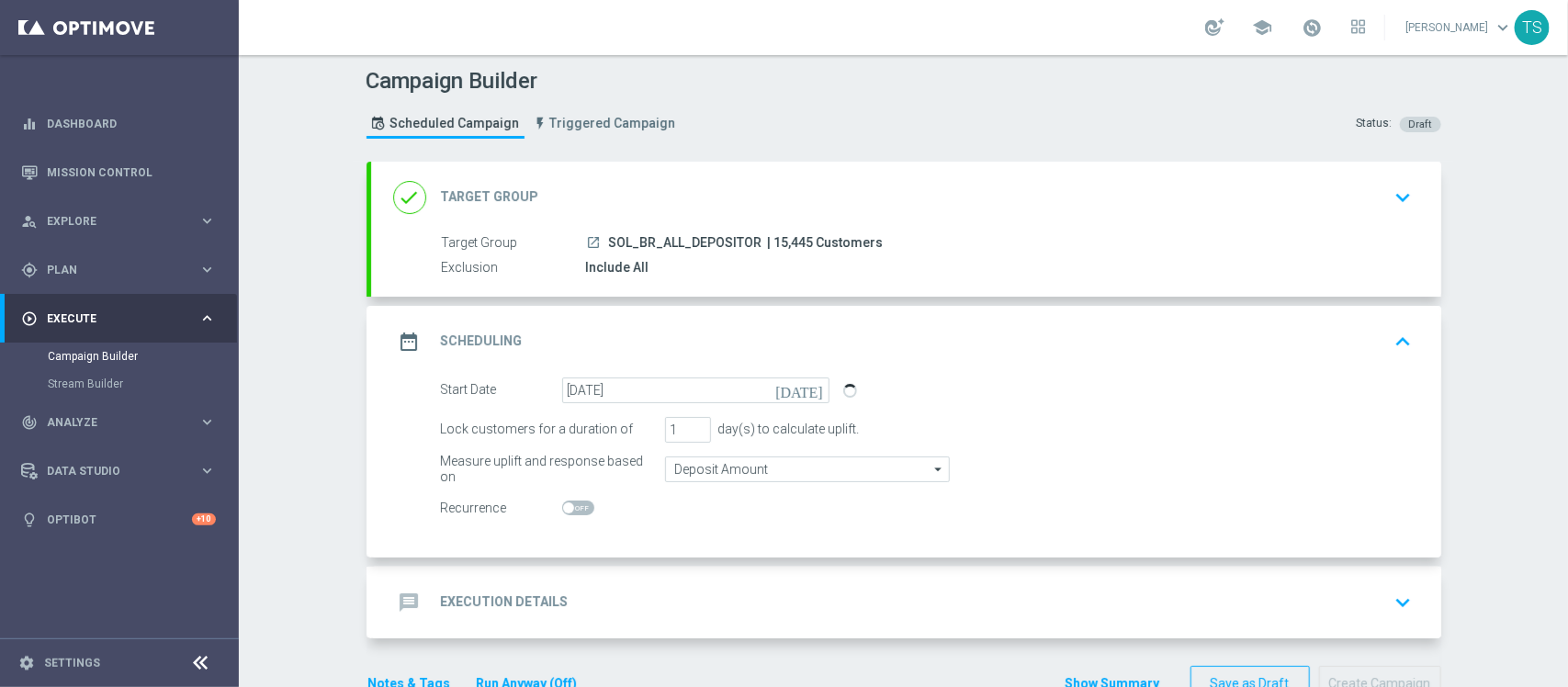
scroll to position [53, 0]
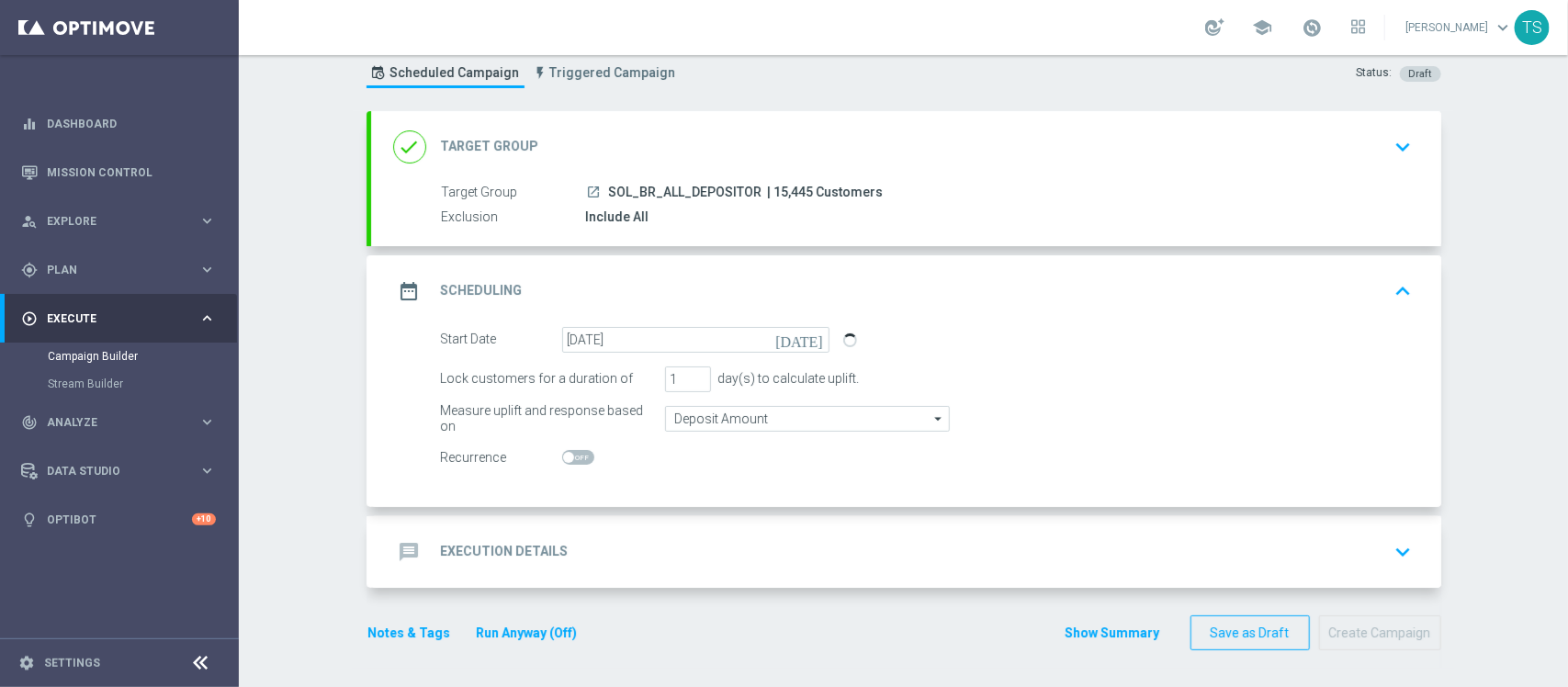
click at [1390, 544] on icon "keyboard_arrow_down" at bounding box center [1403, 552] width 28 height 28
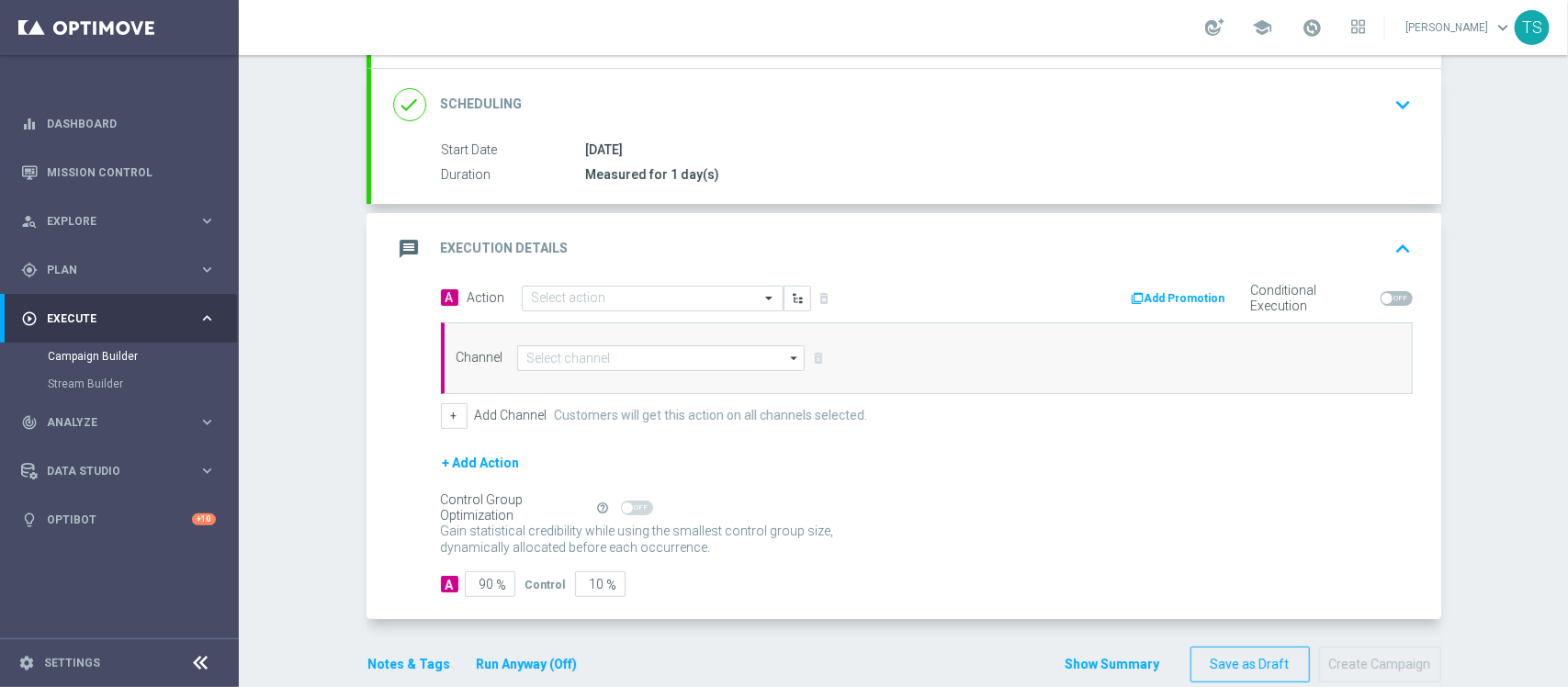
scroll to position [265, 0]
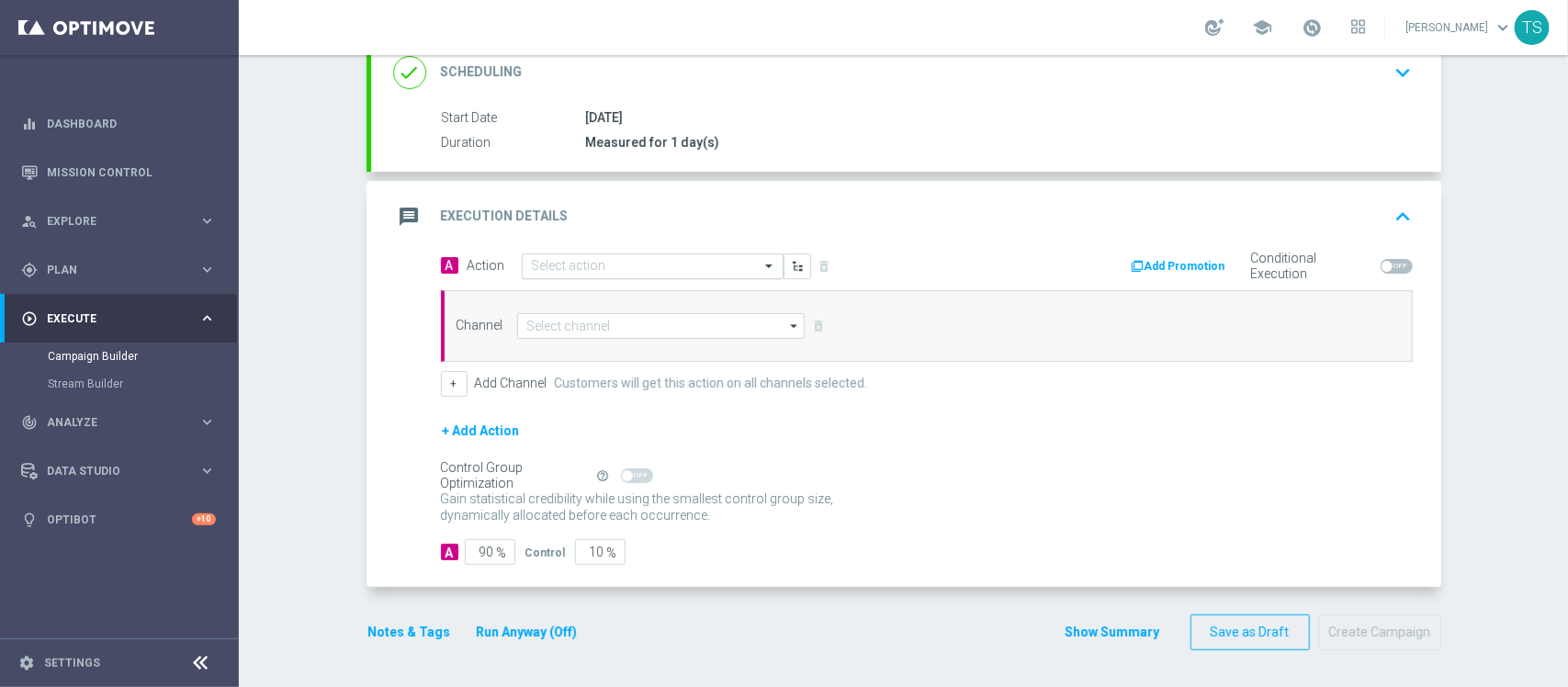
click at [648, 262] on input "text" at bounding box center [634, 267] width 205 height 15
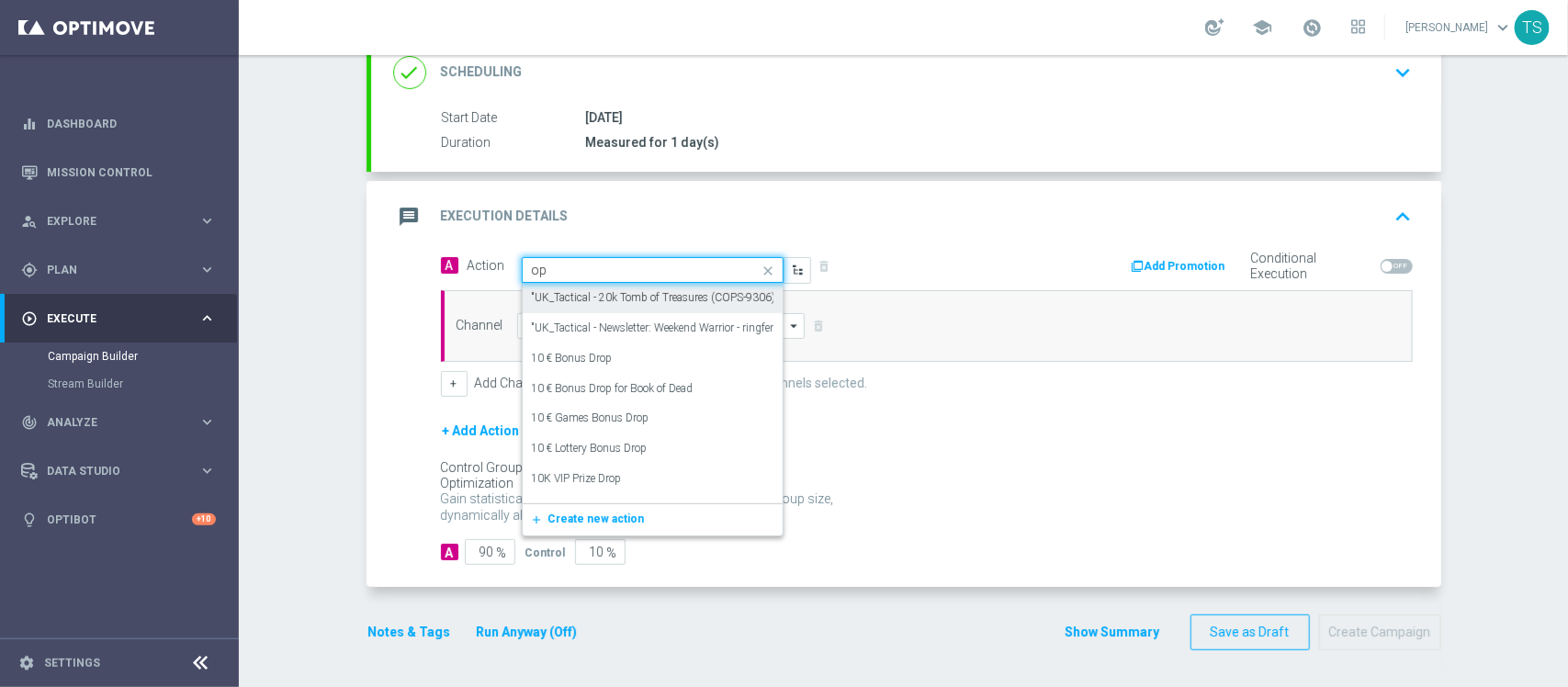
type input "o"
type input "15k"
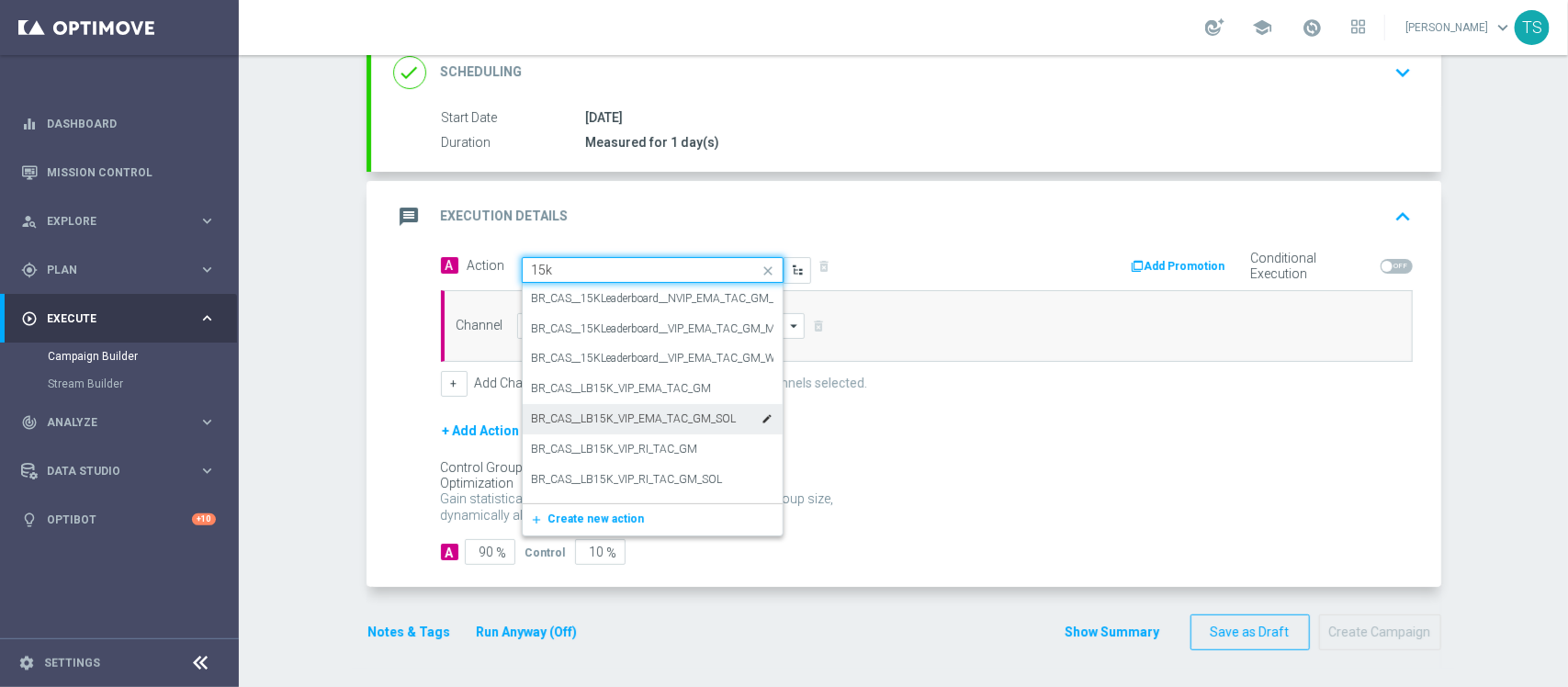
click at [692, 420] on label "BR_CAS__LB15K_VIP_EMA_TAC_GM_SOL" at bounding box center [634, 419] width 205 height 15
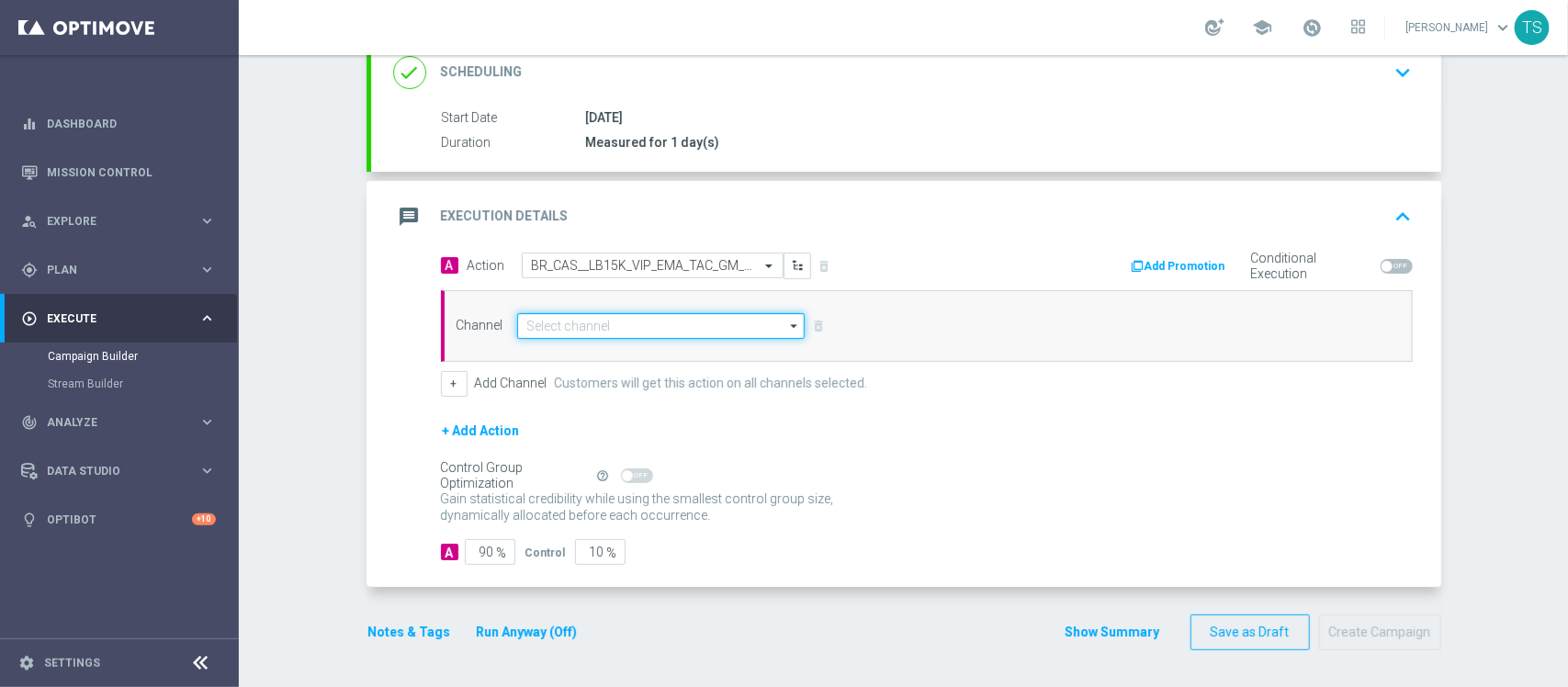
click at [713, 327] on input at bounding box center [661, 326] width 288 height 26
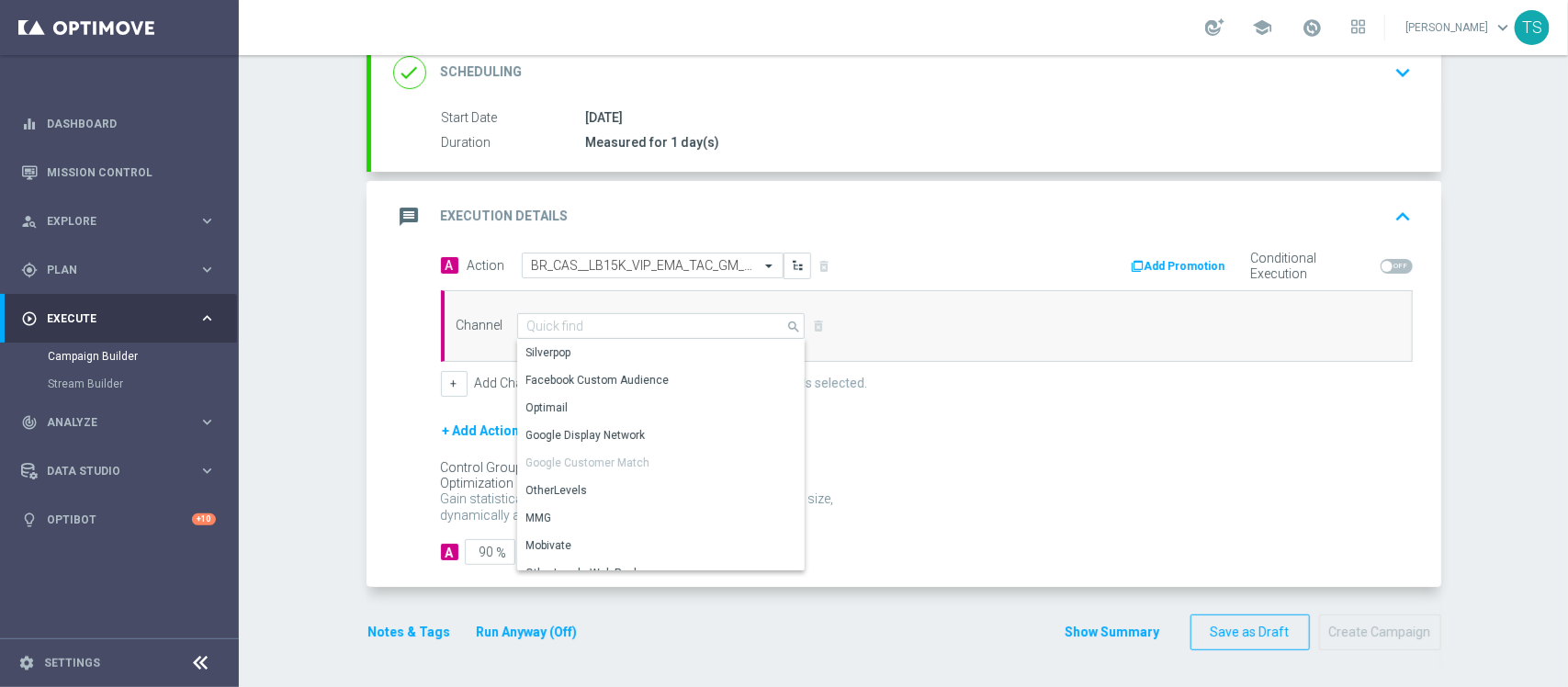
click at [947, 259] on div "Add Promotion Conditional Execution" at bounding box center [1176, 267] width 500 height 29
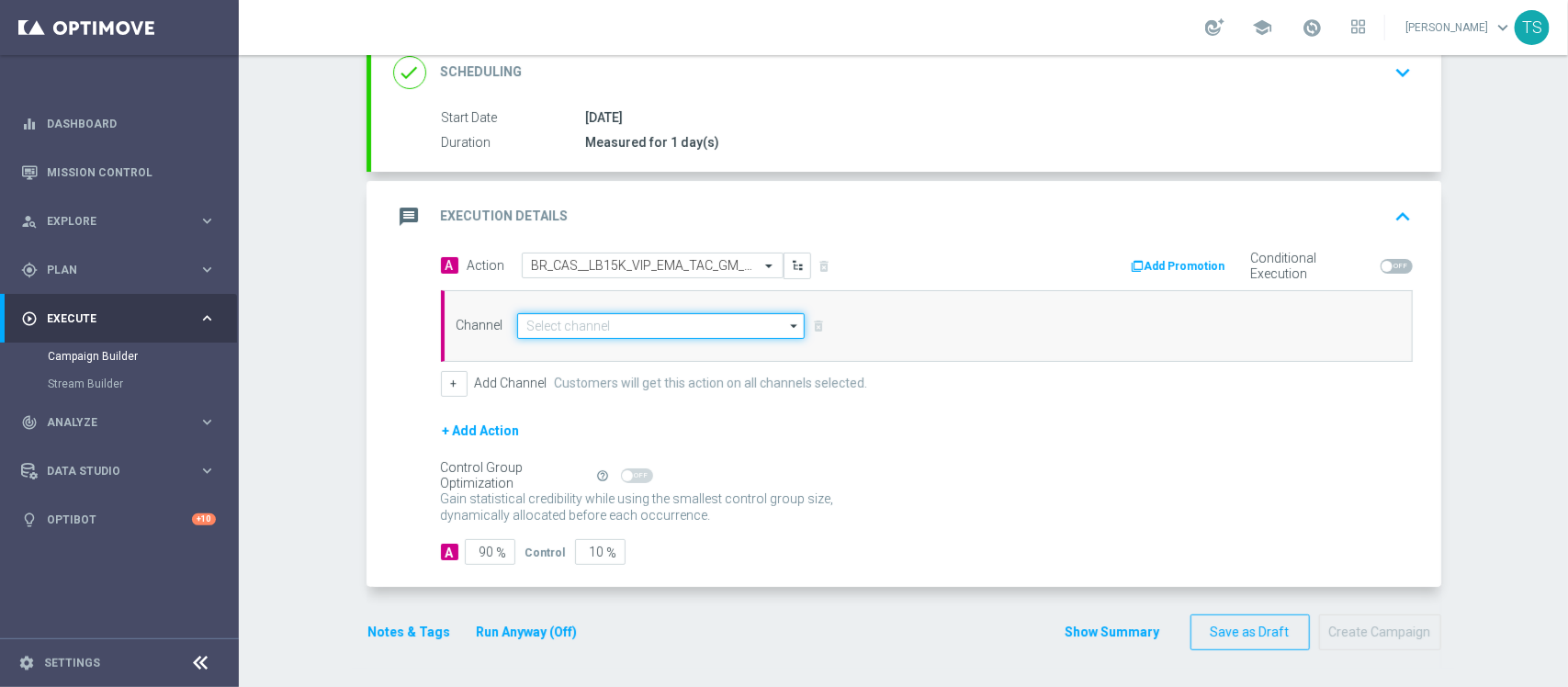
click at [761, 317] on input at bounding box center [661, 326] width 288 height 26
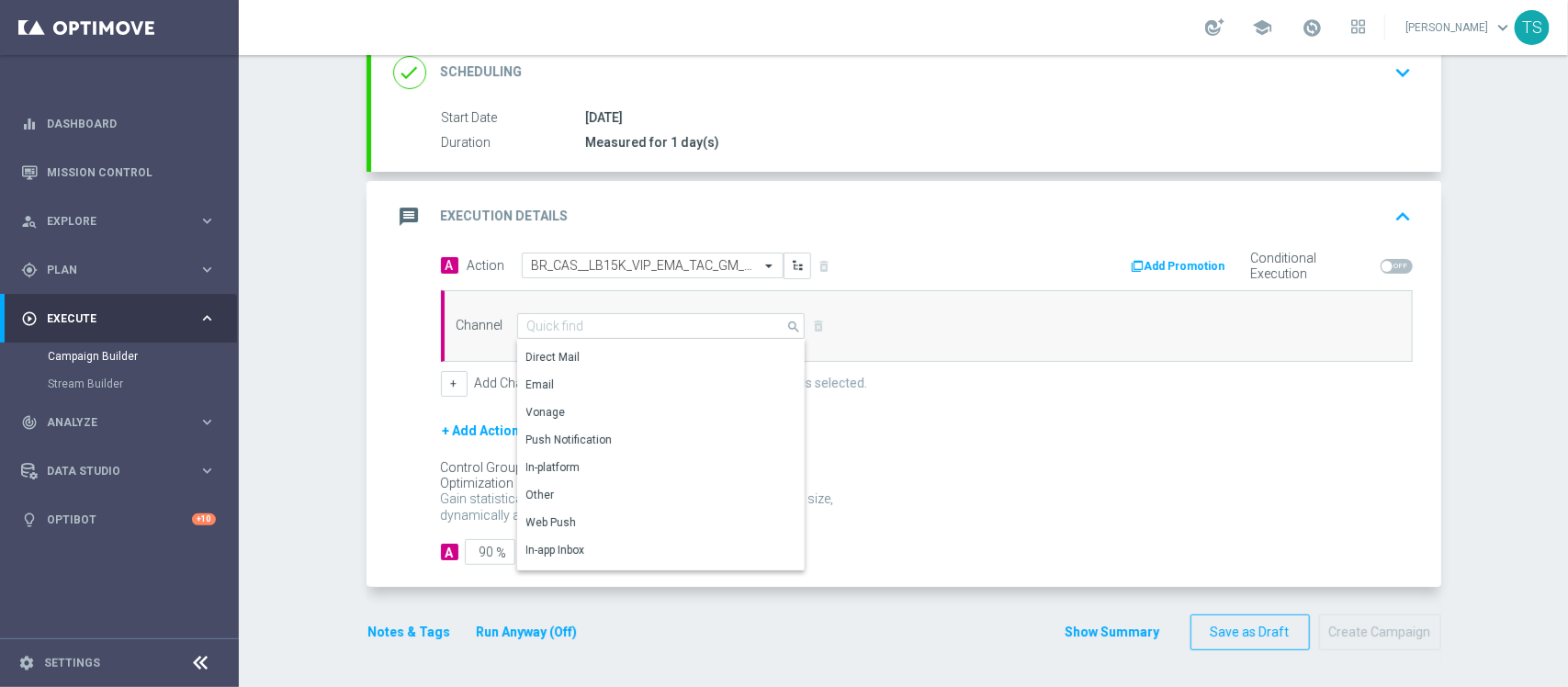
scroll to position [0, 0]
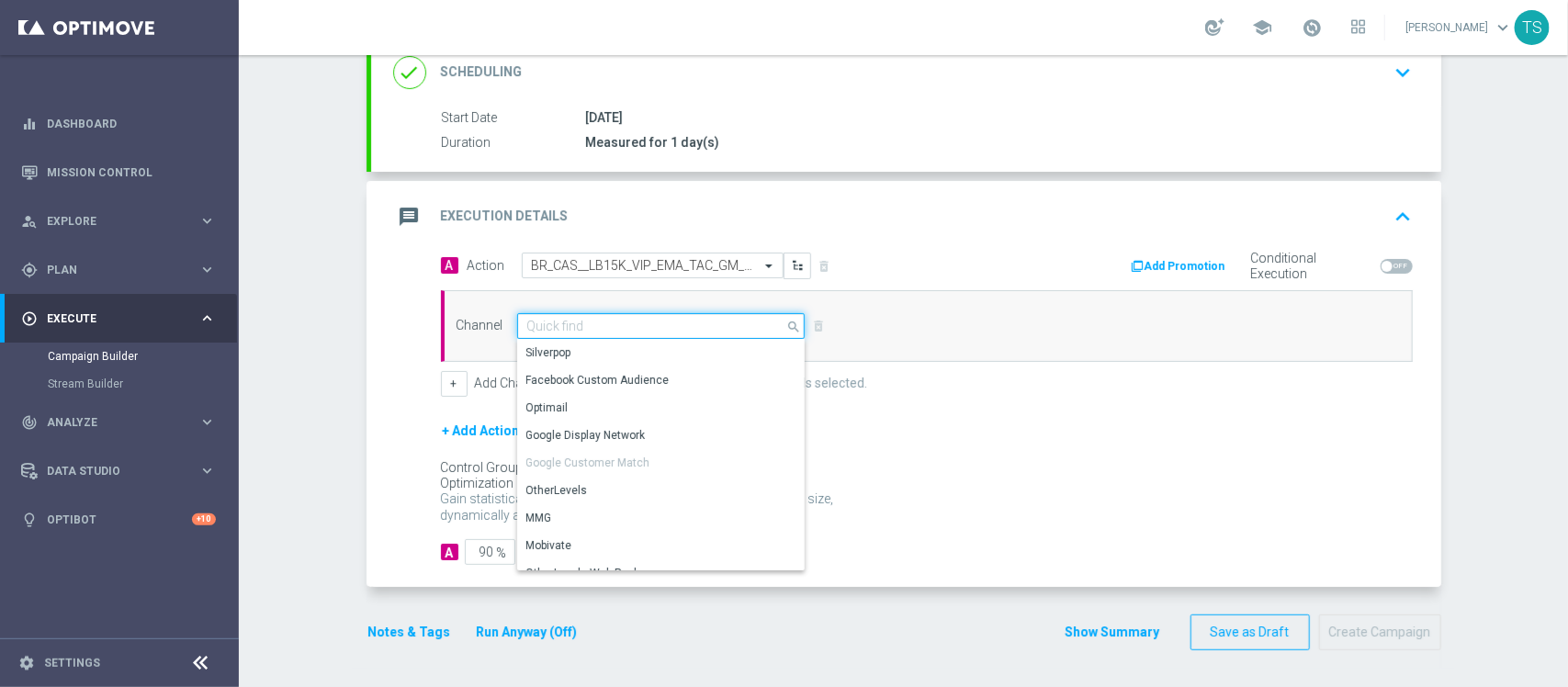
click at [644, 327] on input at bounding box center [661, 326] width 288 height 26
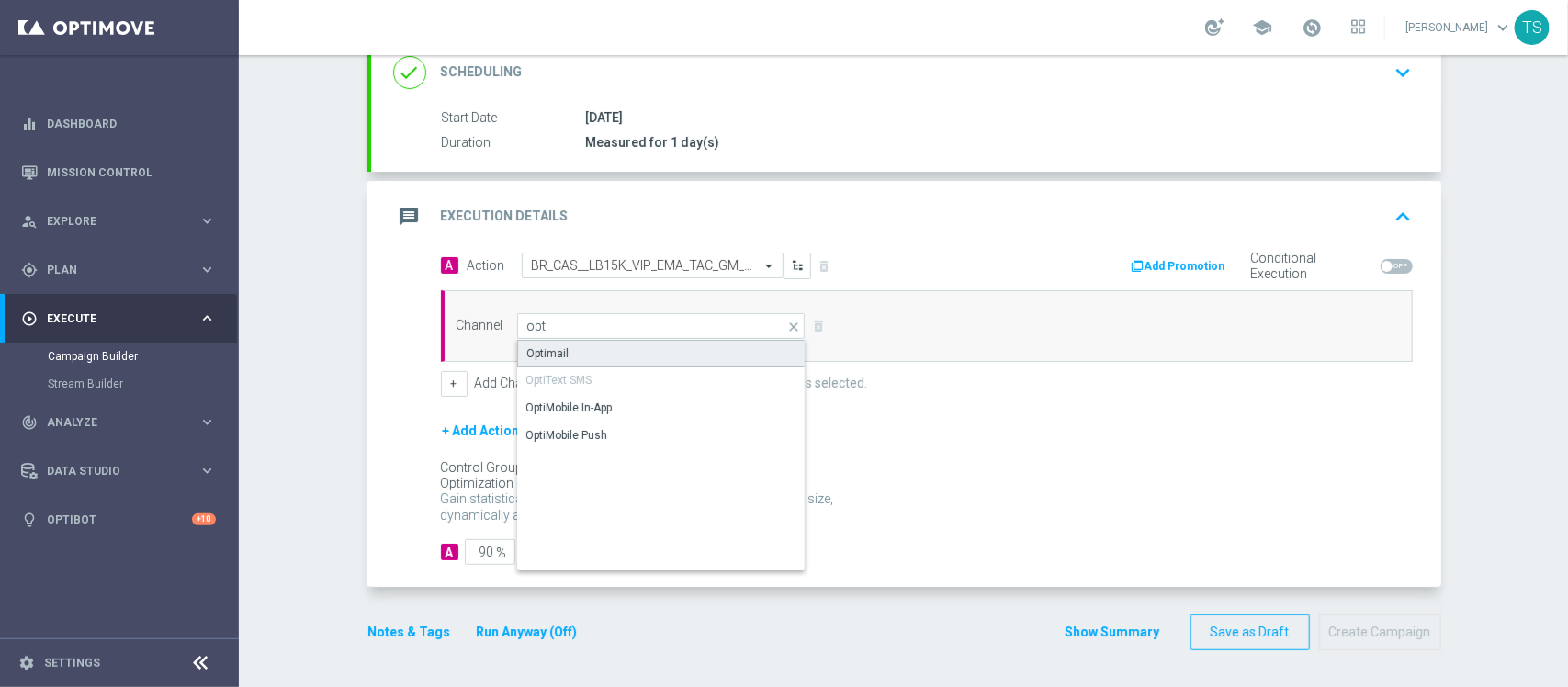
click at [543, 342] on div "Optimail" at bounding box center [661, 354] width 288 height 28
type input "Optimail"
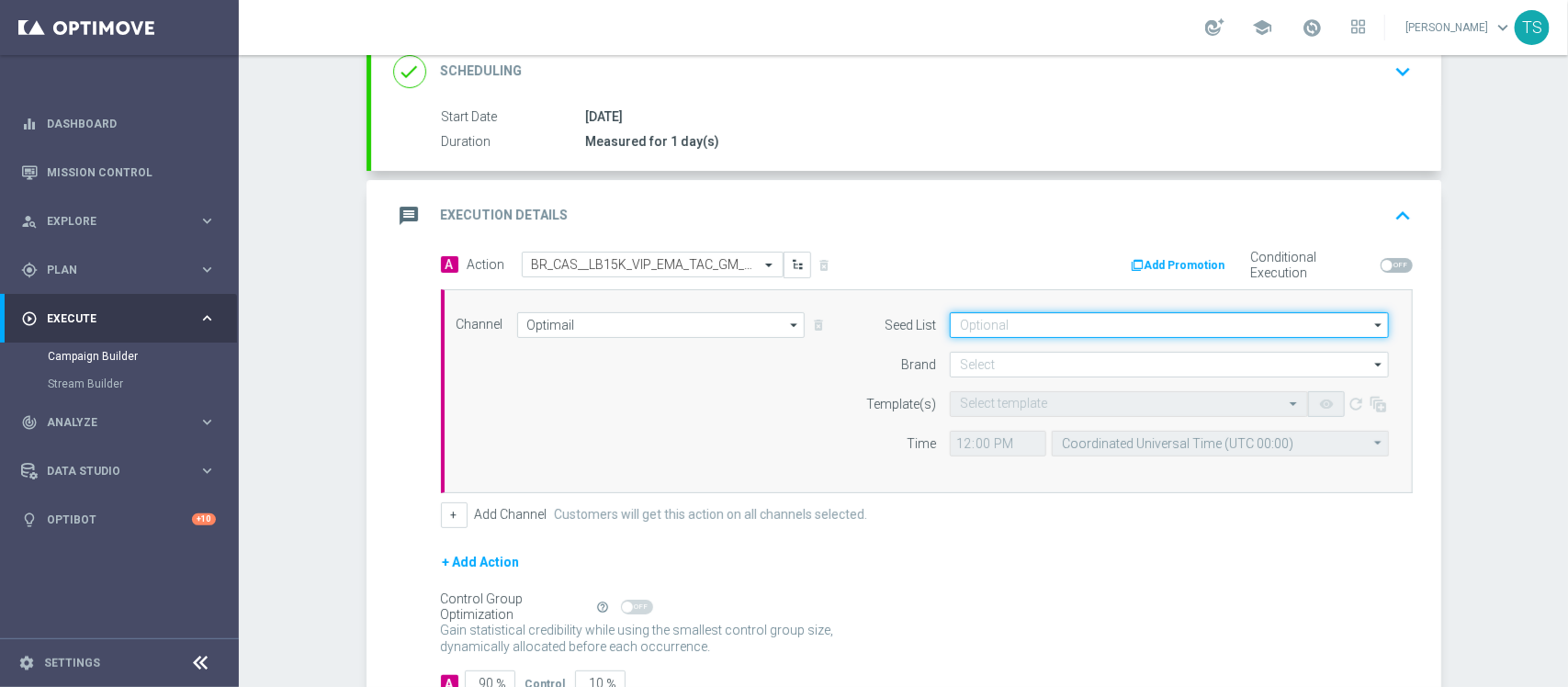
click at [1079, 328] on input at bounding box center [1169, 325] width 439 height 26
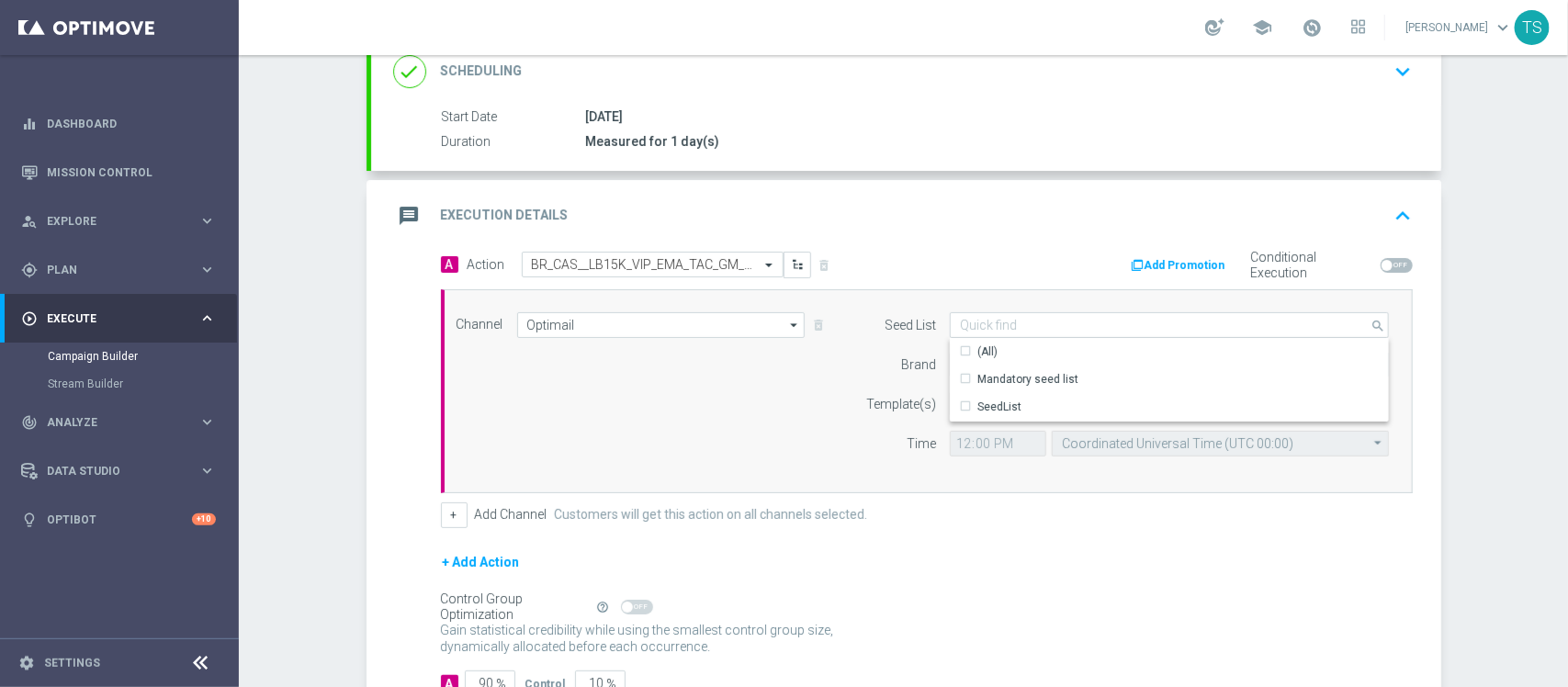
click at [1247, 588] on div "+ Add Action" at bounding box center [927, 574] width 972 height 46
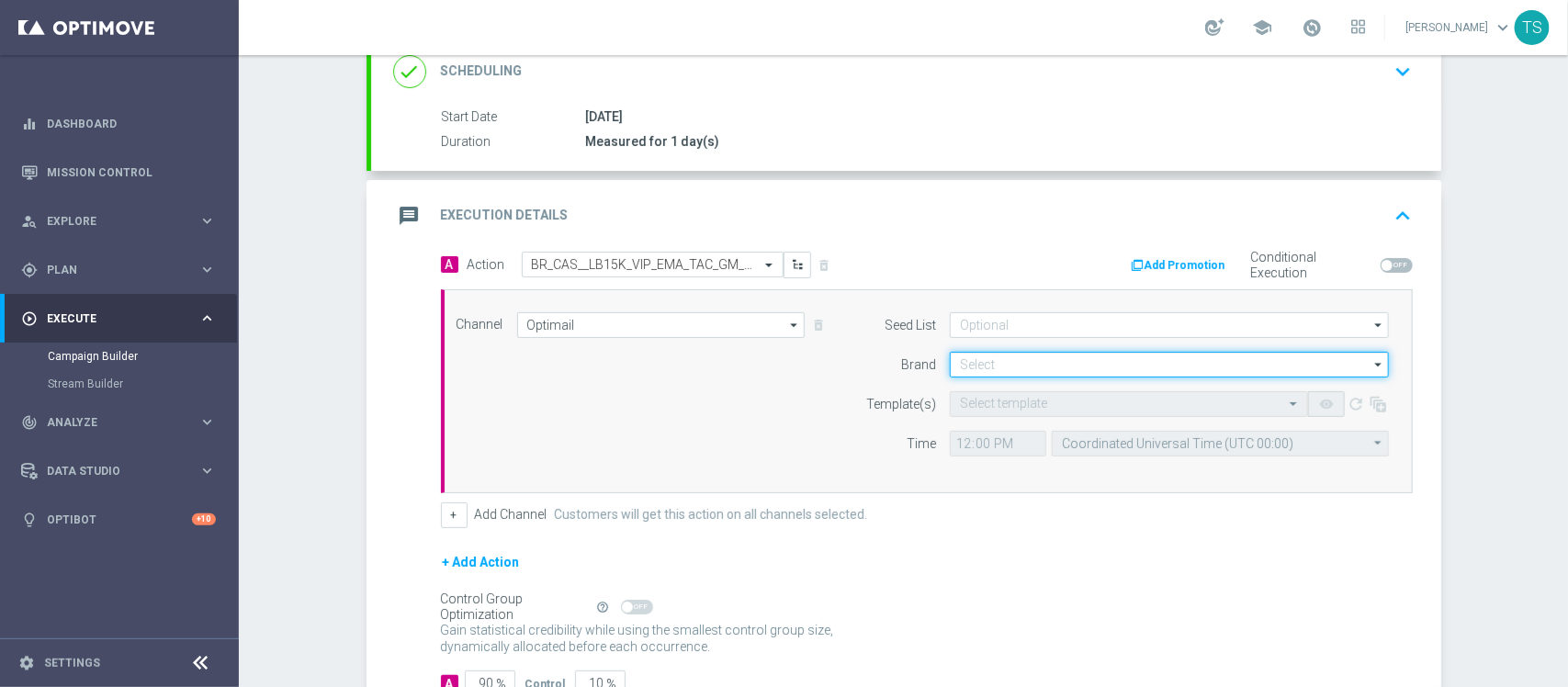
click at [1076, 358] on input at bounding box center [1169, 364] width 439 height 26
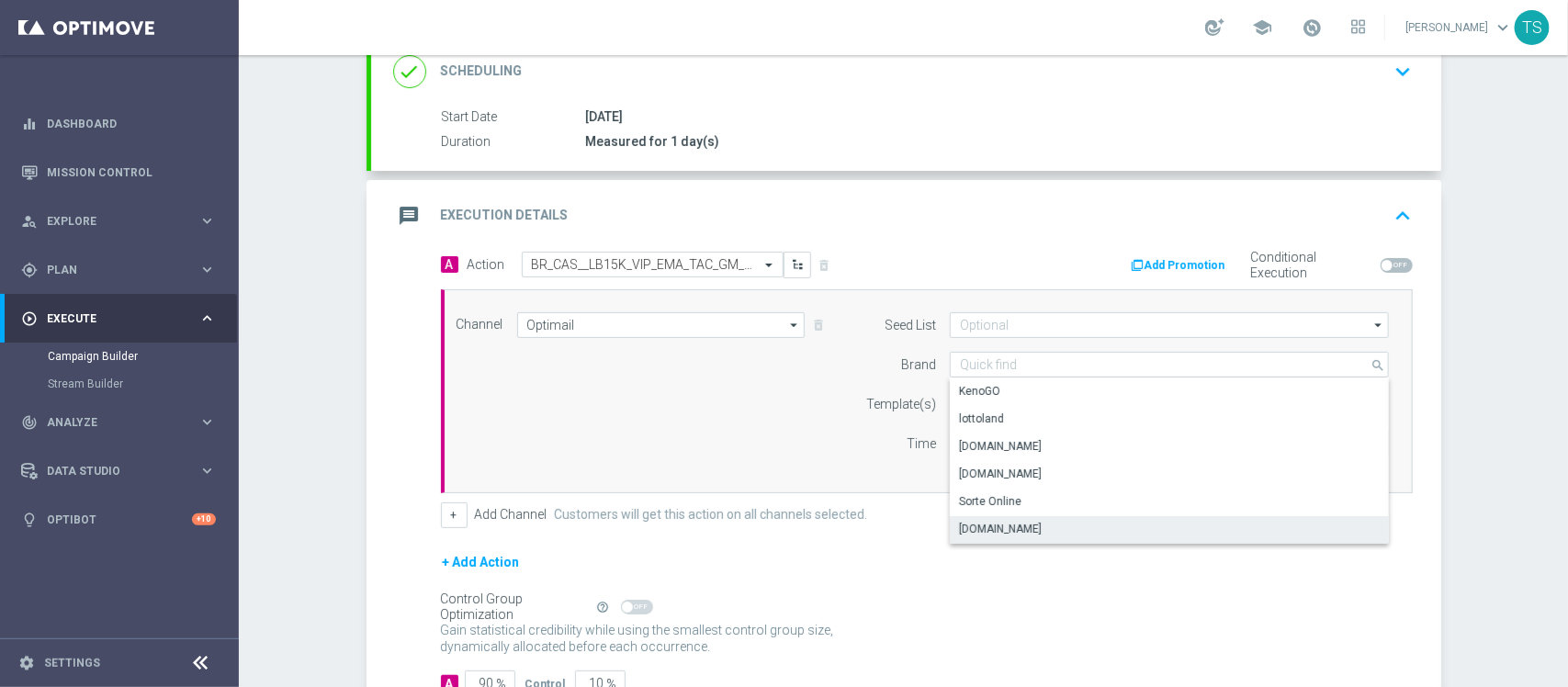
click at [1043, 535] on div "[DOMAIN_NAME]" at bounding box center [1169, 529] width 439 height 26
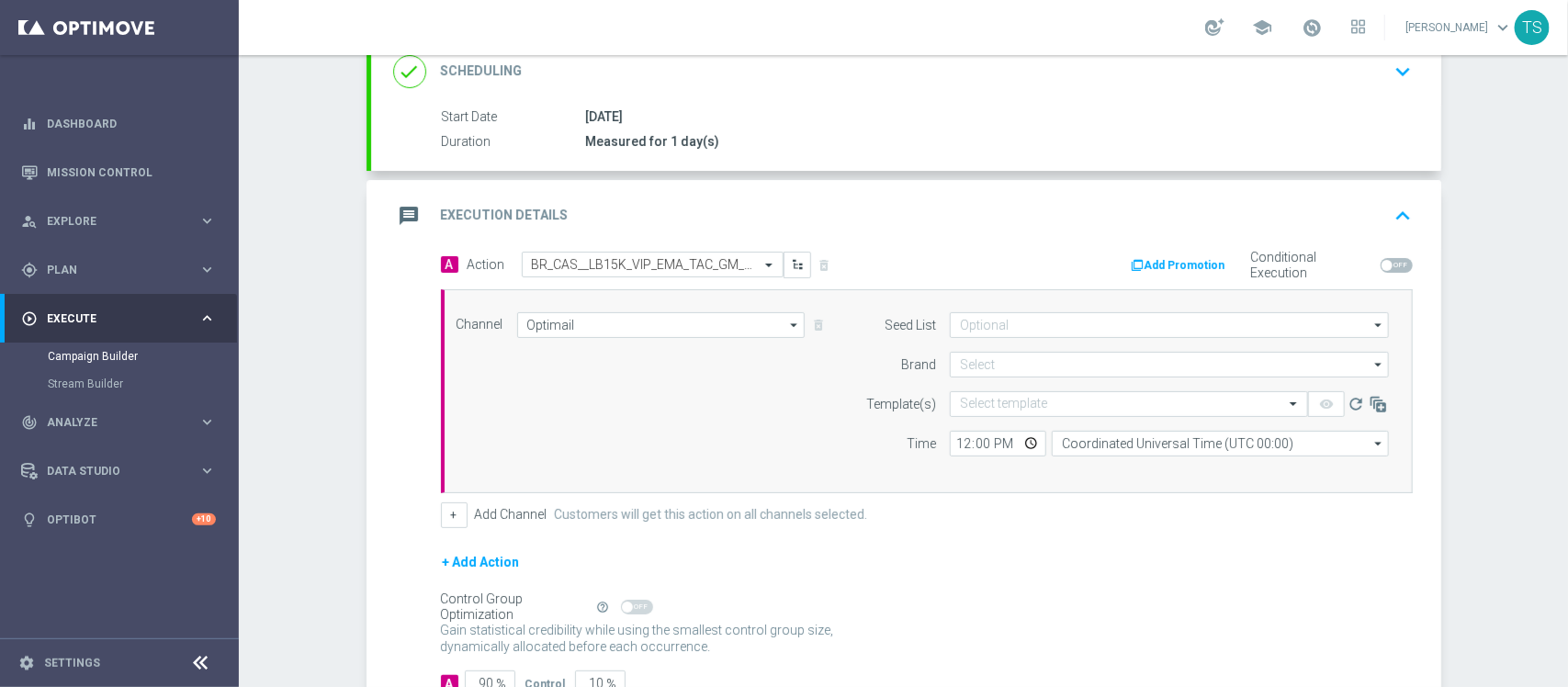
type input "[DOMAIN_NAME]"
click at [1026, 405] on input "text" at bounding box center [1110, 405] width 301 height 15
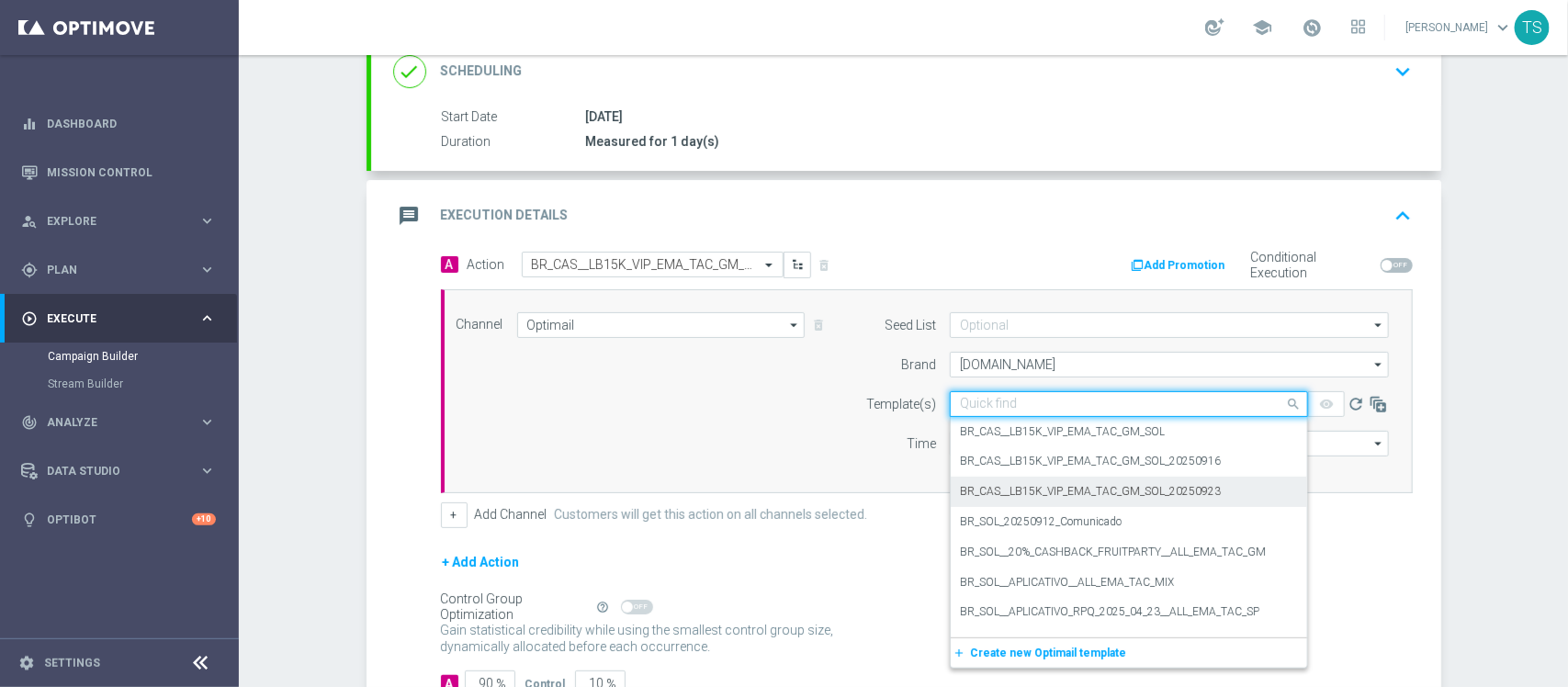
click at [1236, 496] on div "BR_CAS__LB15K_VIP_EMA_TAC_GM_SOL_20250923" at bounding box center [1128, 491] width 338 height 30
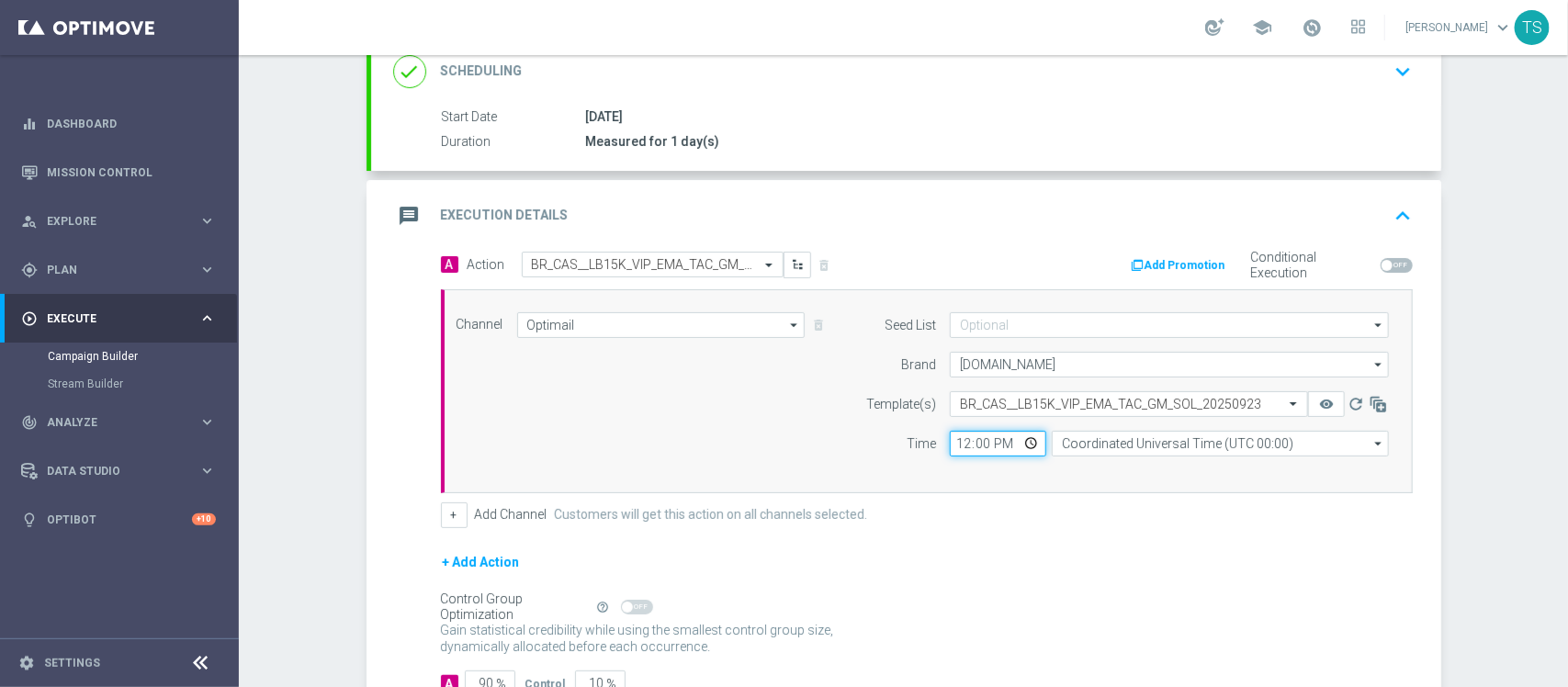
click at [1018, 441] on input "12:00" at bounding box center [998, 443] width 96 height 26
type input "18:30"
drag, startPoint x: 1093, startPoint y: 539, endPoint x: 1004, endPoint y: 544, distance: 89.1
click at [1093, 539] on form "A Action Select action BR_CAS__LB15K_VIP_EMA_TAC_GM_SOL delete_forever Add Prom…" at bounding box center [927, 474] width 972 height 445
click at [443, 515] on button "+" at bounding box center [455, 515] width 27 height 26
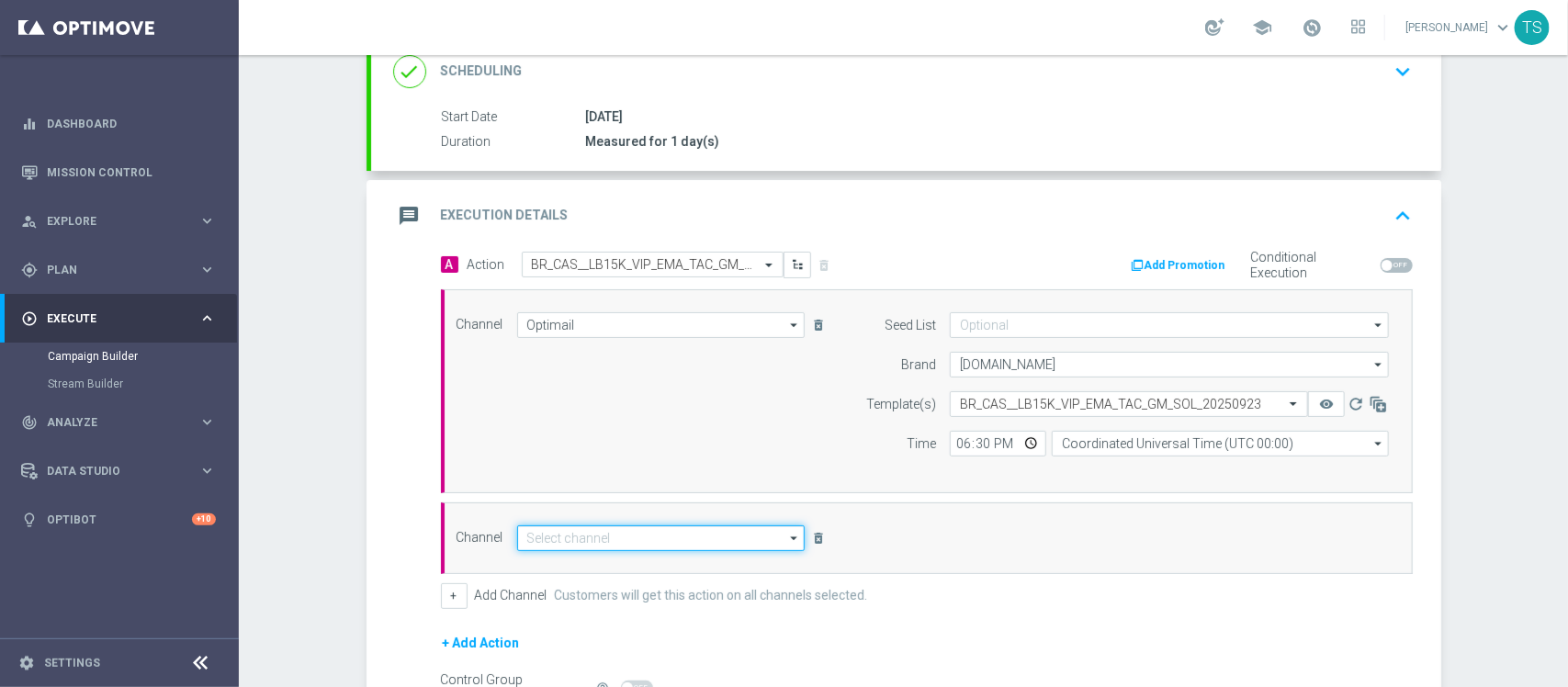
click at [603, 540] on input at bounding box center [661, 538] width 288 height 26
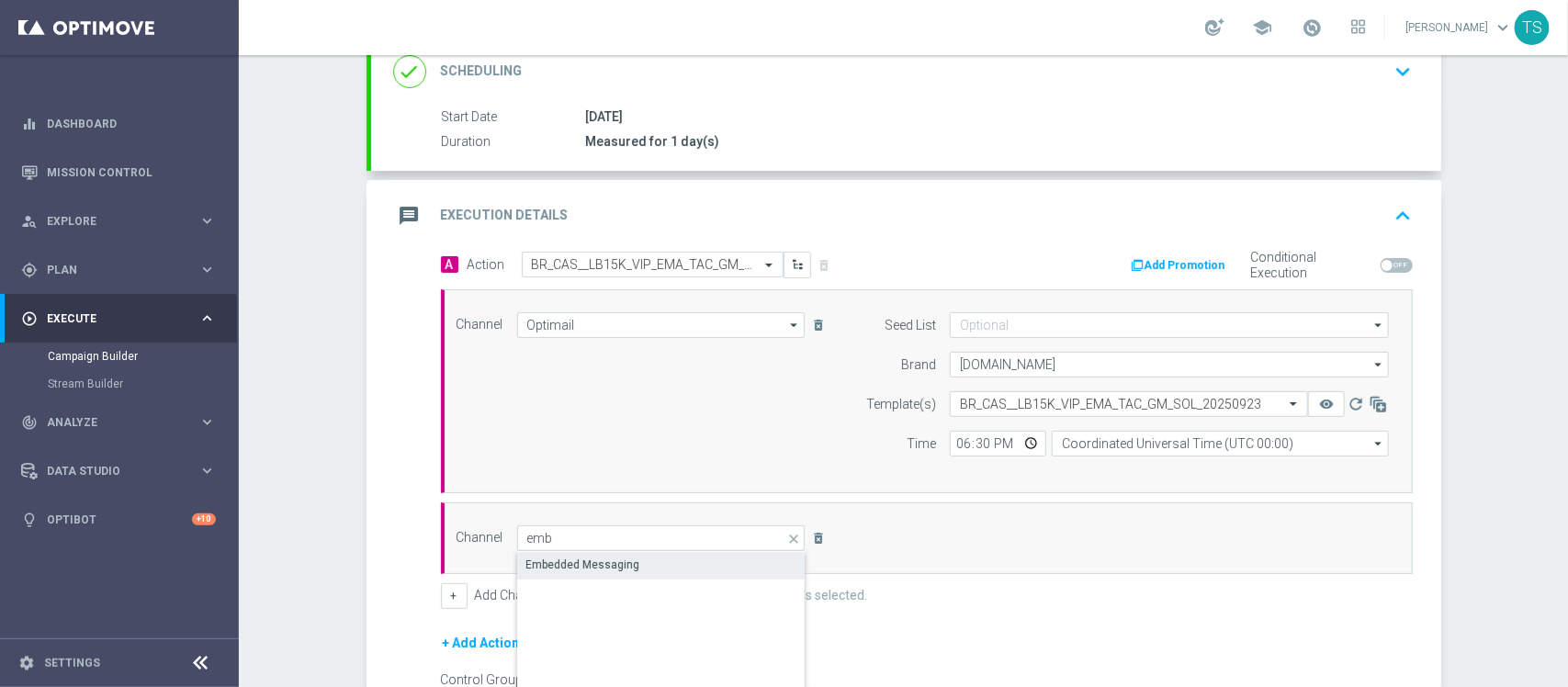
click at [627, 554] on div "Embedded Messaging" at bounding box center [661, 565] width 288 height 26
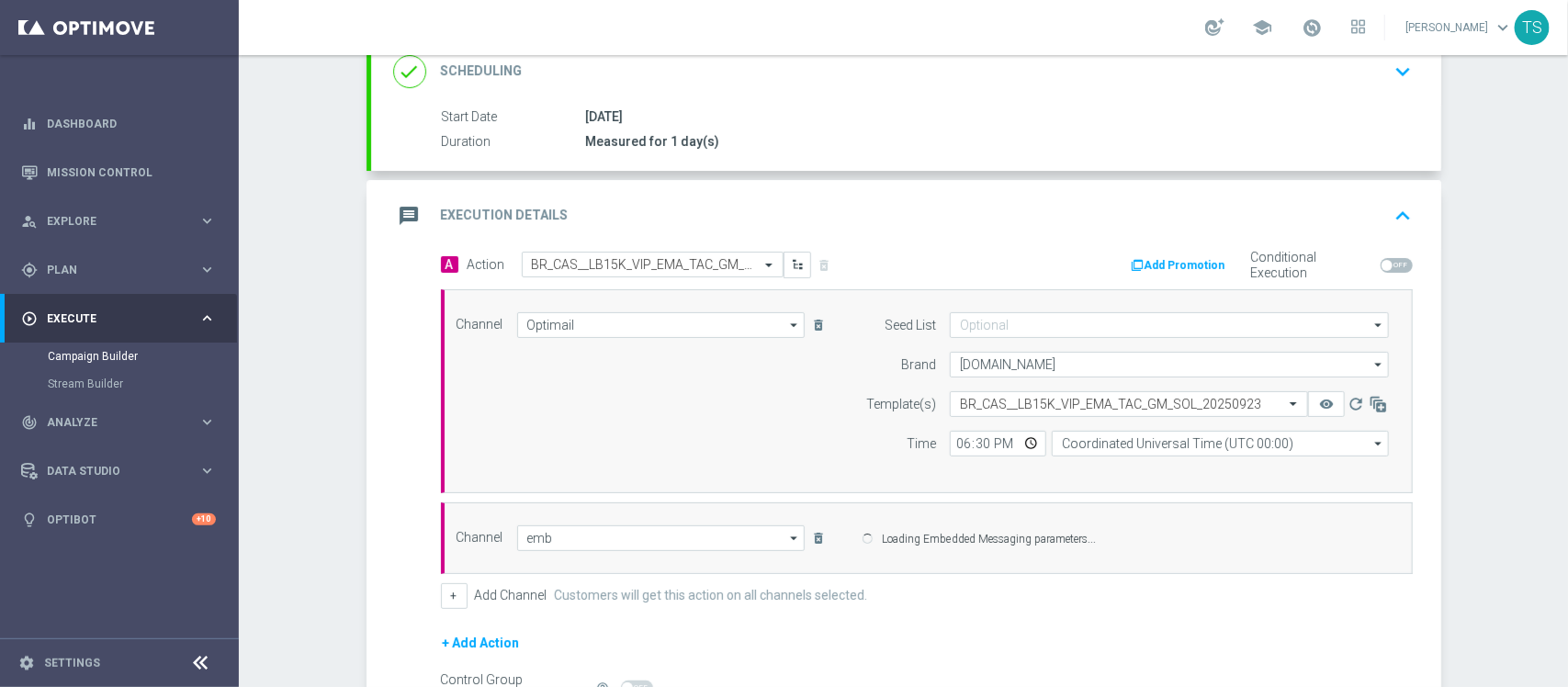
type input "Embedded Messaging"
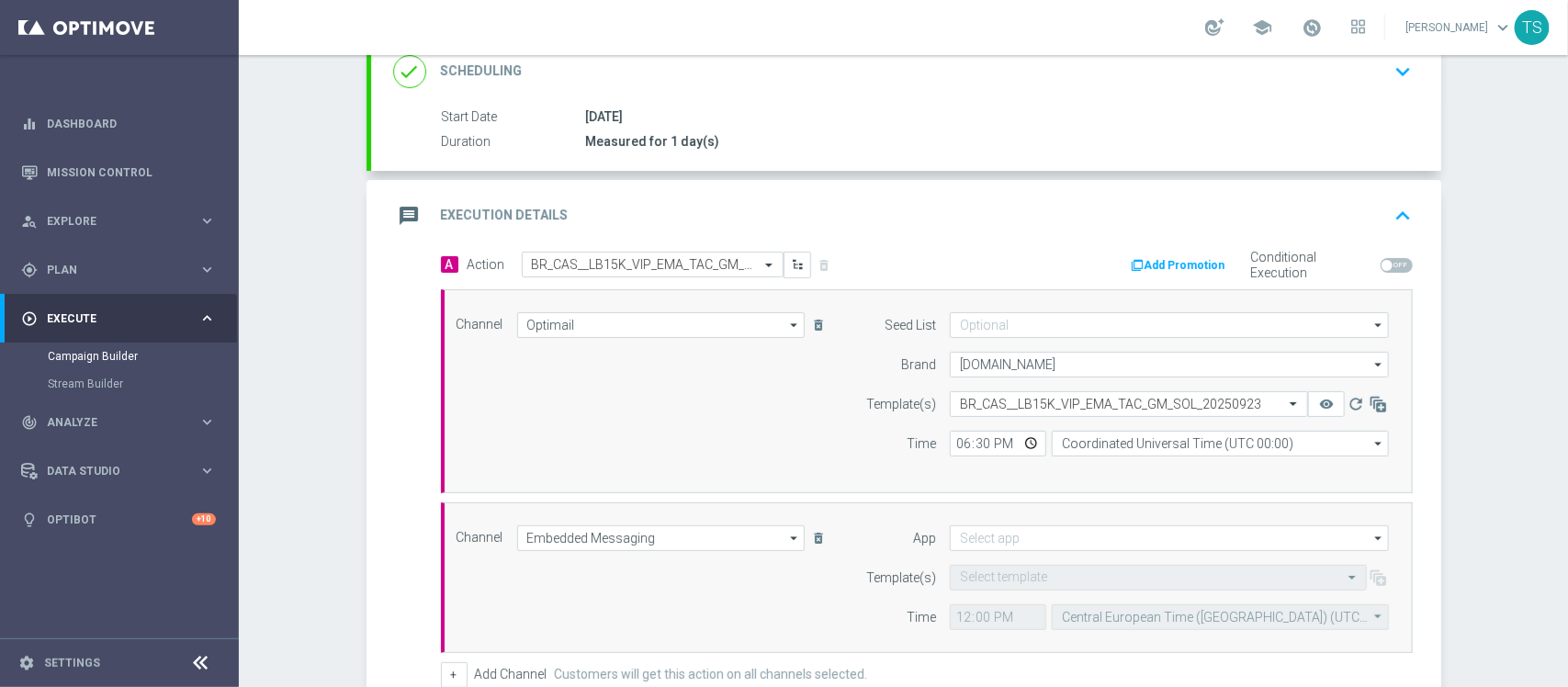
scroll to position [478, 0]
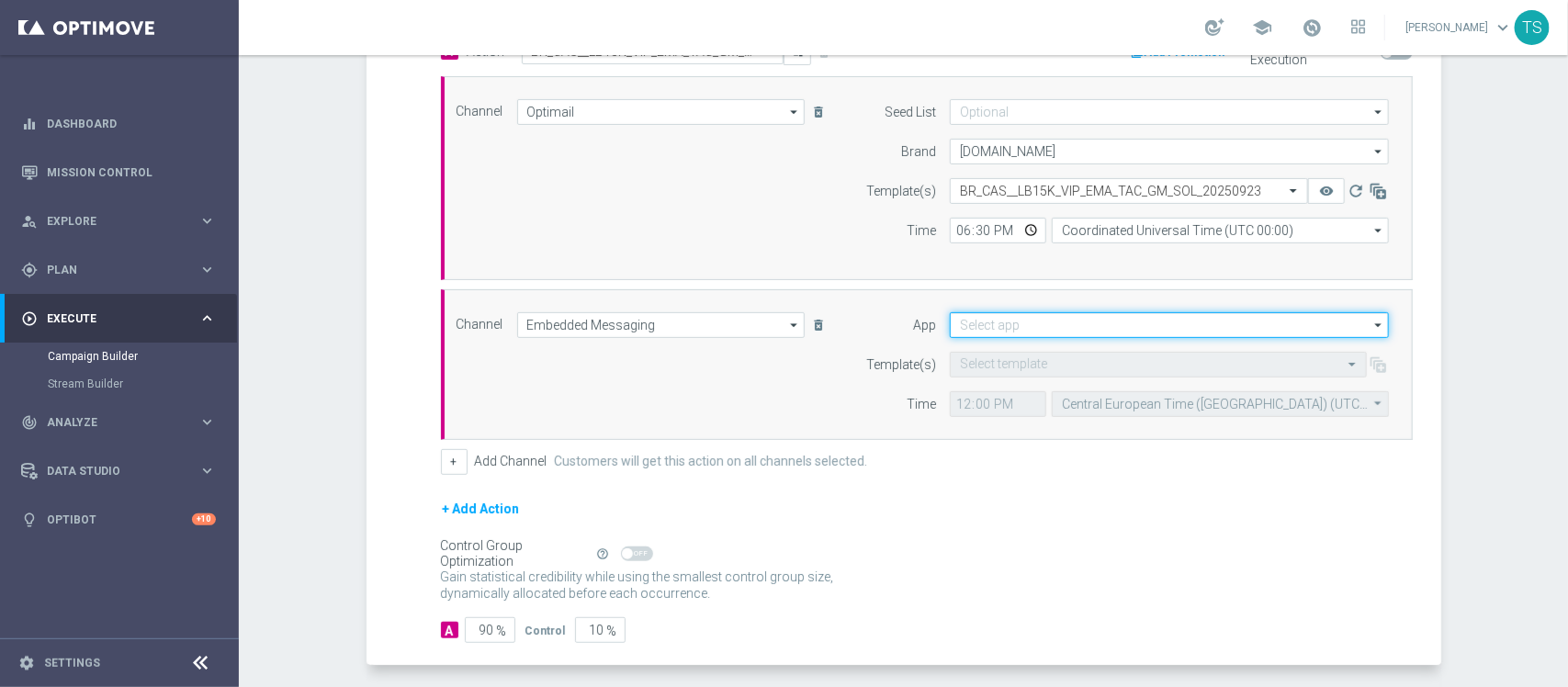
click at [997, 329] on input at bounding box center [1169, 325] width 439 height 26
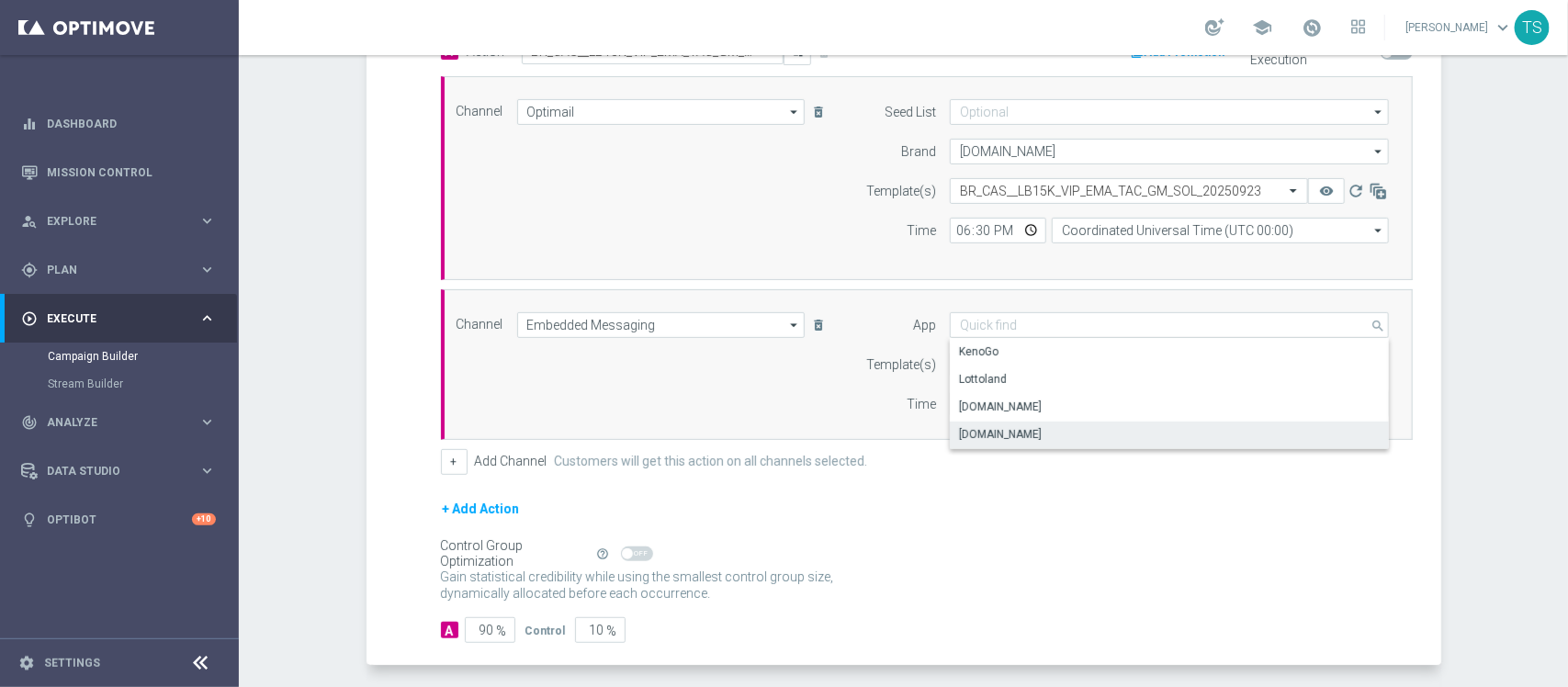
click at [1053, 441] on div "[DOMAIN_NAME]" at bounding box center [1169, 435] width 439 height 26
type input "[DOMAIN_NAME]"
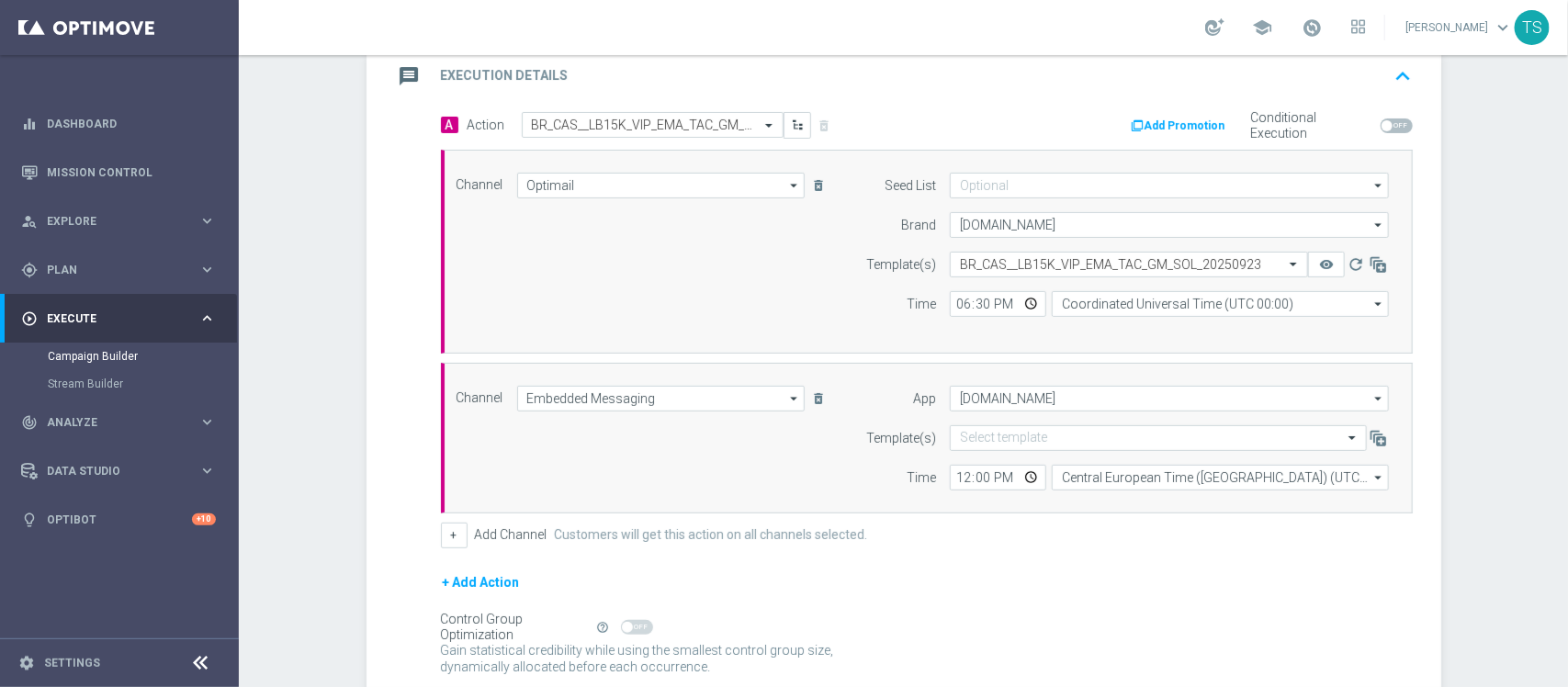
scroll to position [410, 0]
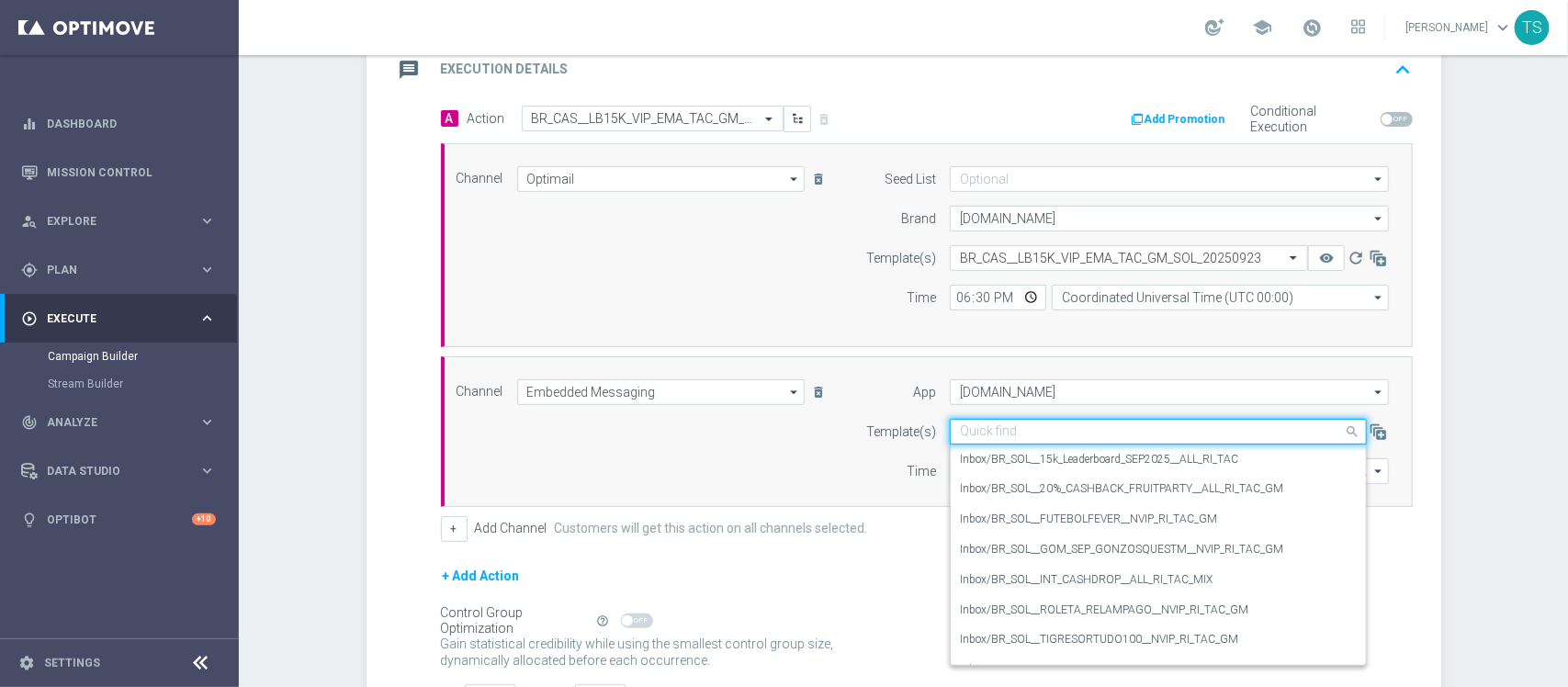
drag, startPoint x: 1047, startPoint y: 430, endPoint x: 1058, endPoint y: 433, distance: 11.4
click at [1055, 433] on input "text" at bounding box center [1139, 433] width 360 height 15
click at [1080, 457] on label "Inbox/BR_SOL__15k_Leaderboard_SEP2025__ALL_RI_TAC" at bounding box center [1098, 460] width 278 height 15
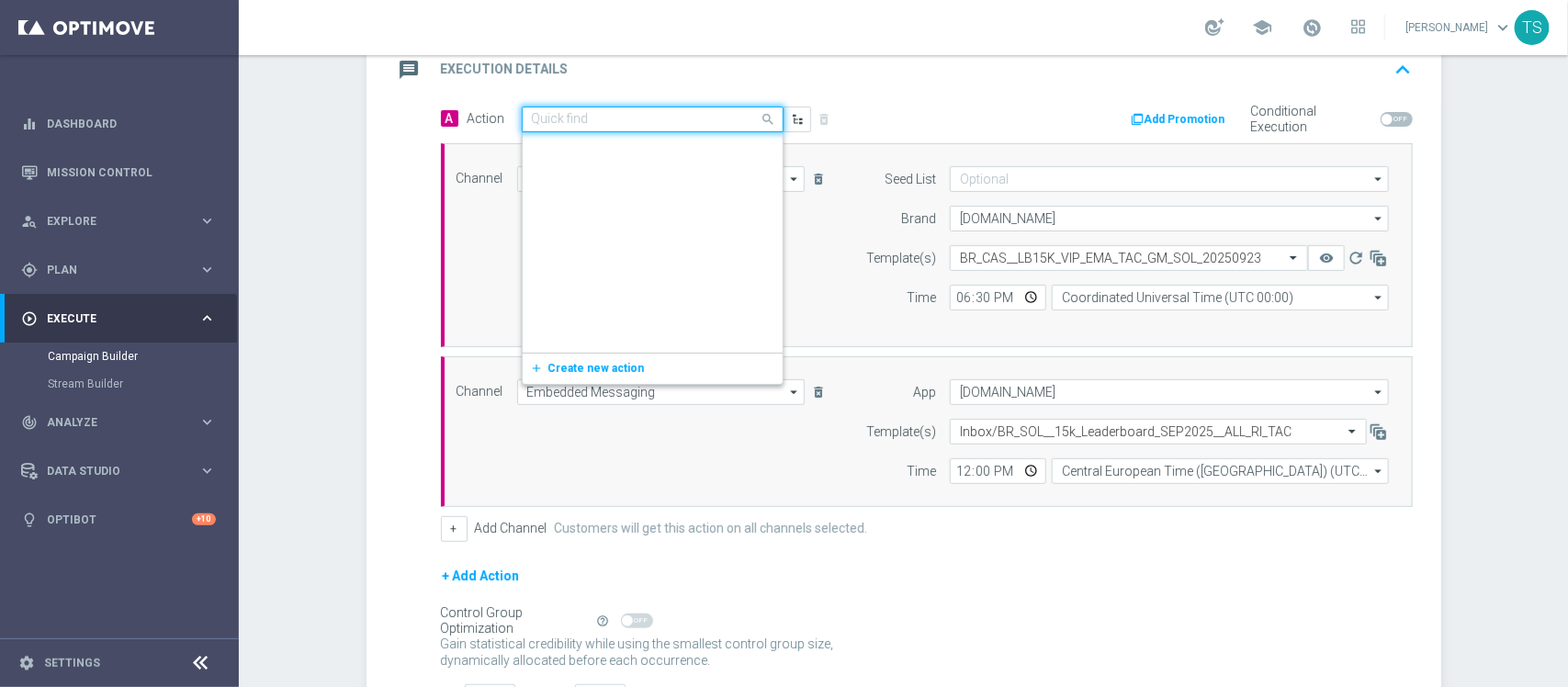
click at [701, 126] on input "text" at bounding box center [634, 119] width 205 height 15
click at [815, 400] on icon "delete_forever" at bounding box center [818, 392] width 14 height 14
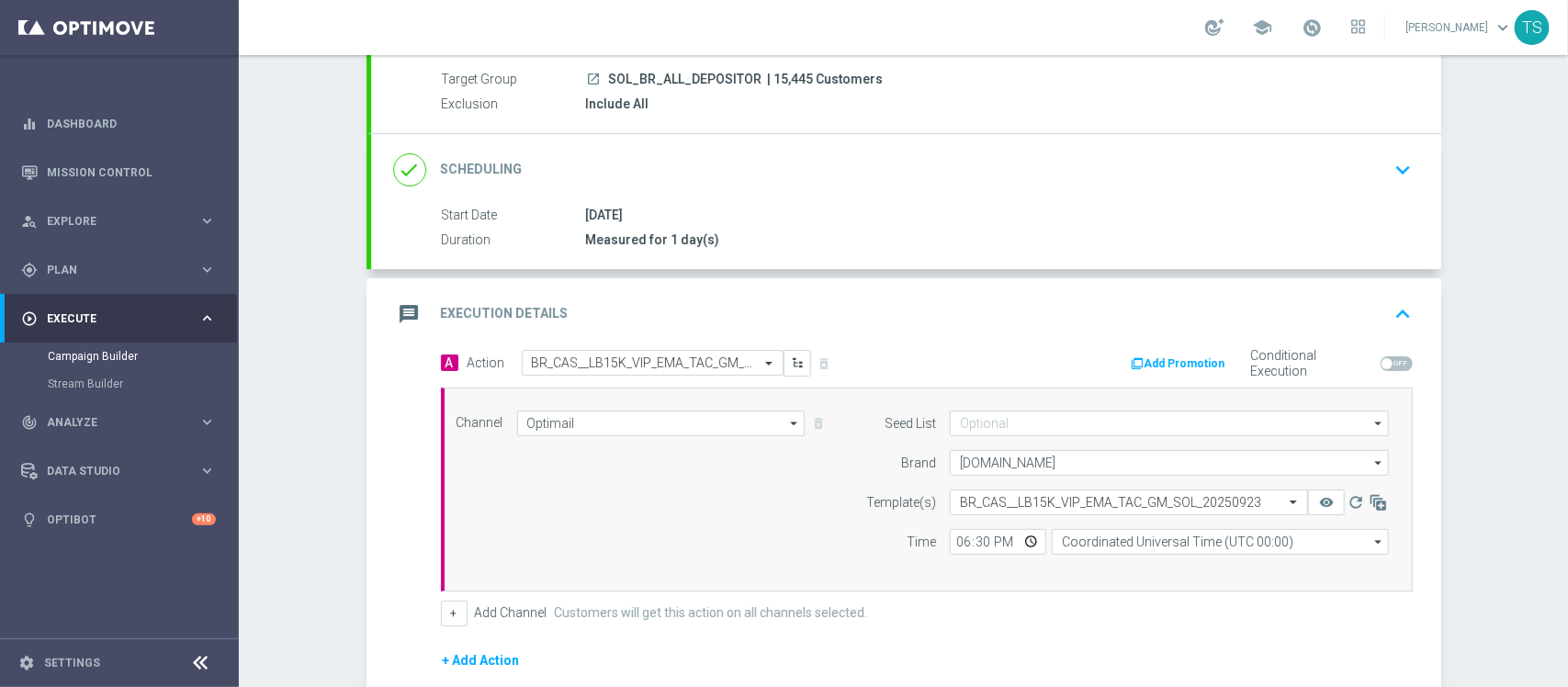
scroll to position [398, 0]
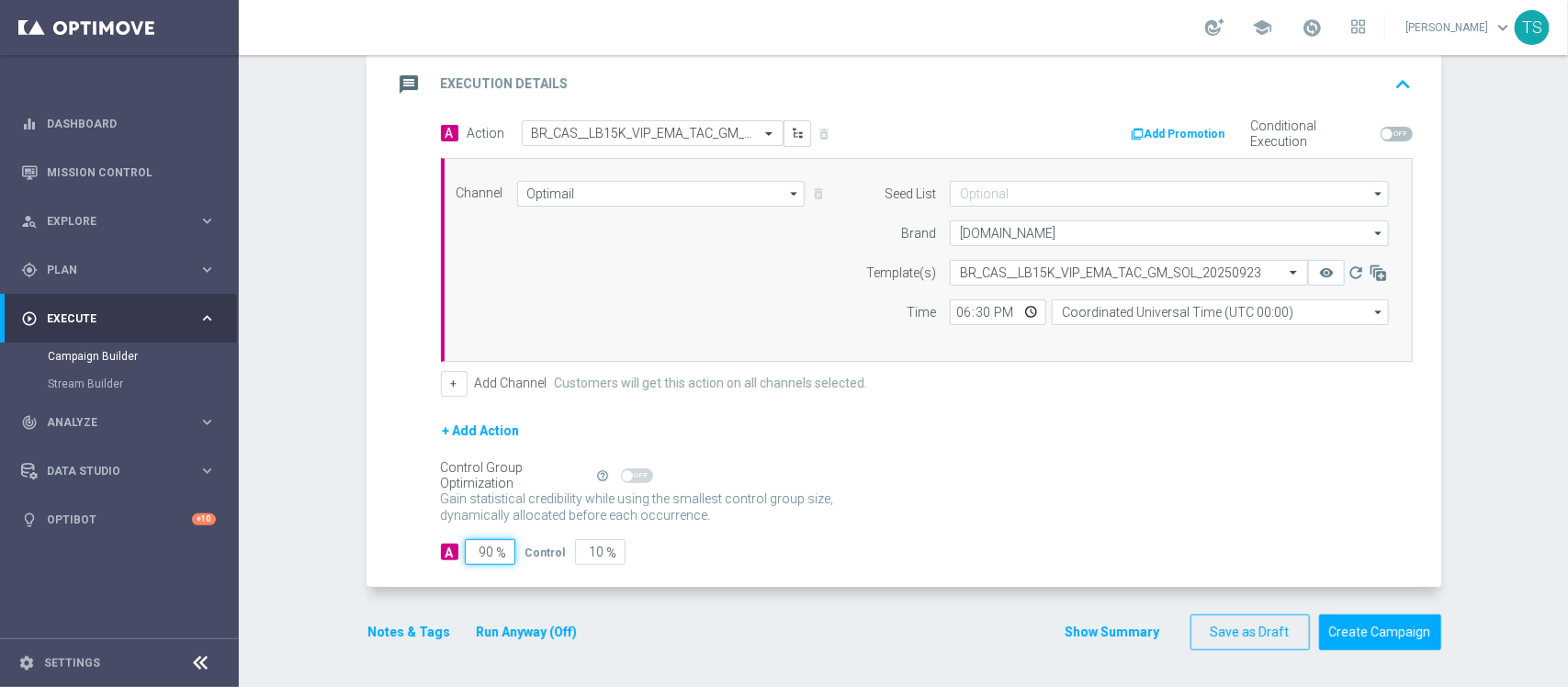
drag, startPoint x: 459, startPoint y: 548, endPoint x: 584, endPoint y: 542, distance: 125.1
click at [574, 556] on div "A 90 % Control 10 %" at bounding box center [927, 552] width 972 height 26
type input "10"
type input "90"
type input "100"
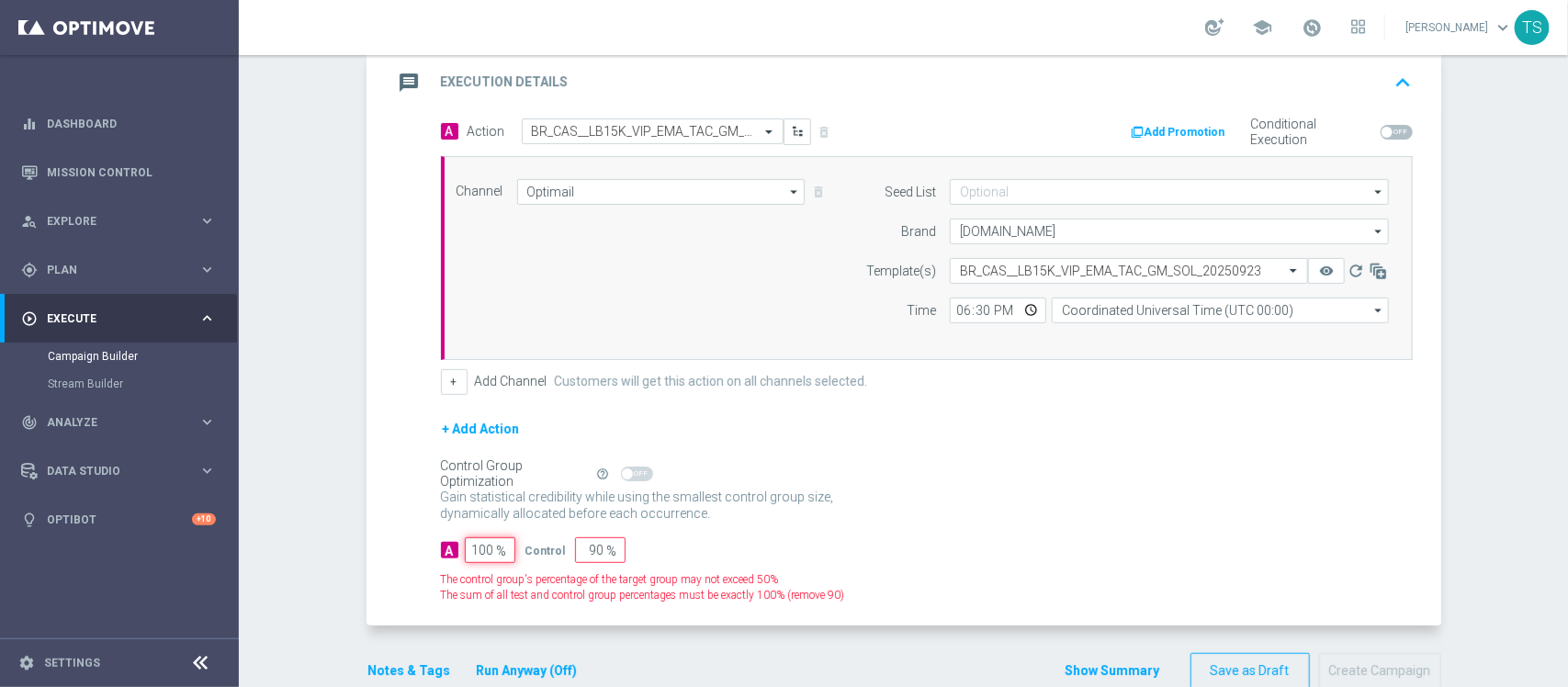
type input "0"
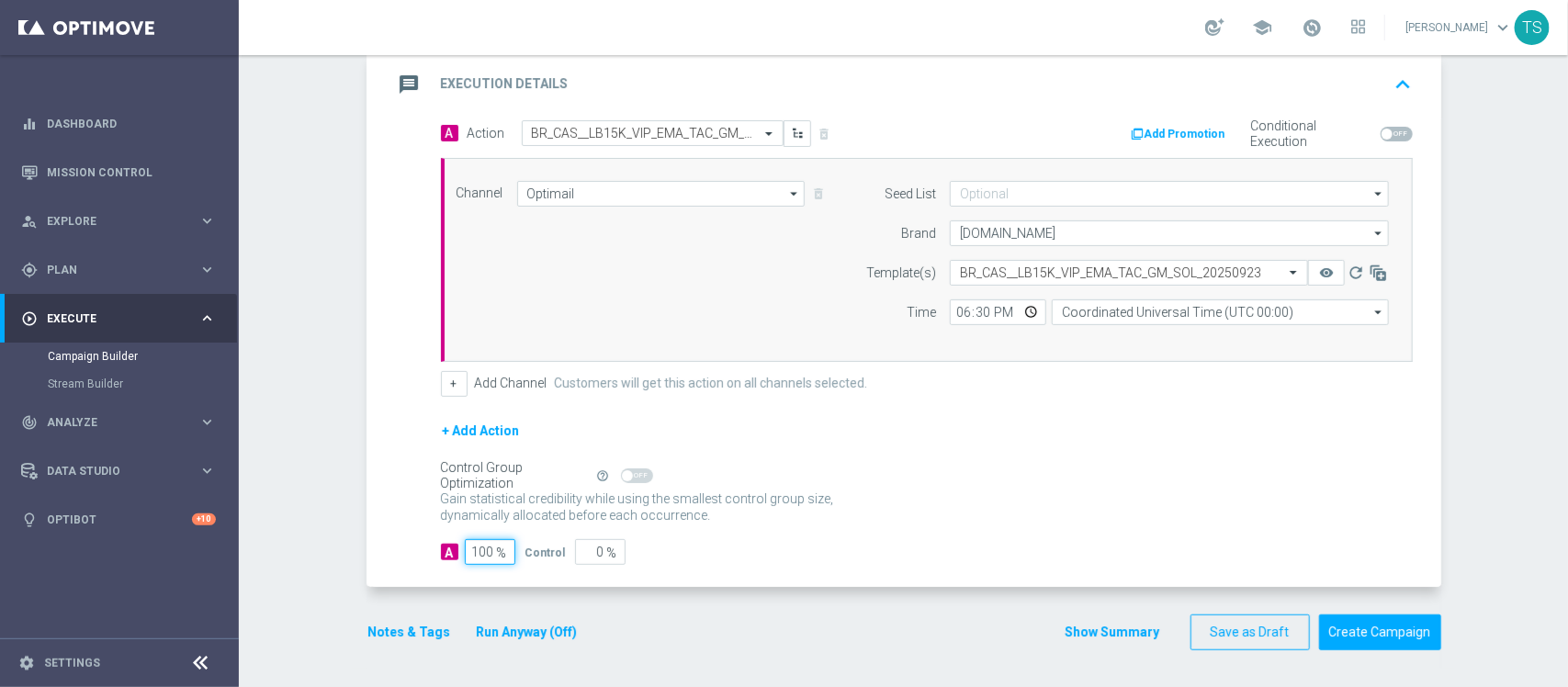
type input "100"
click at [1013, 461] on div "+ Add Action" at bounding box center [927, 443] width 972 height 46
click at [1384, 636] on button "Create Campaign" at bounding box center [1379, 632] width 122 height 36
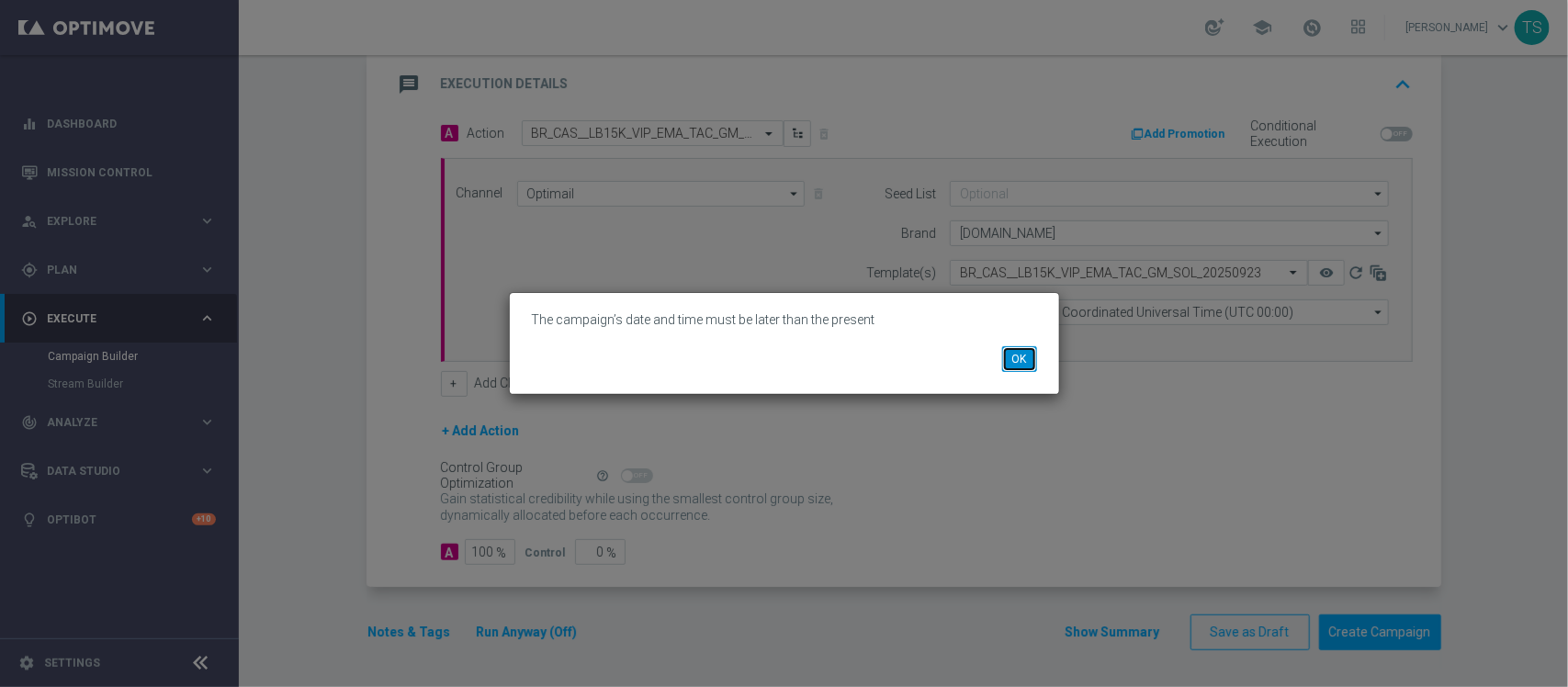
click at [1024, 368] on button "OK" at bounding box center [1019, 358] width 35 height 26
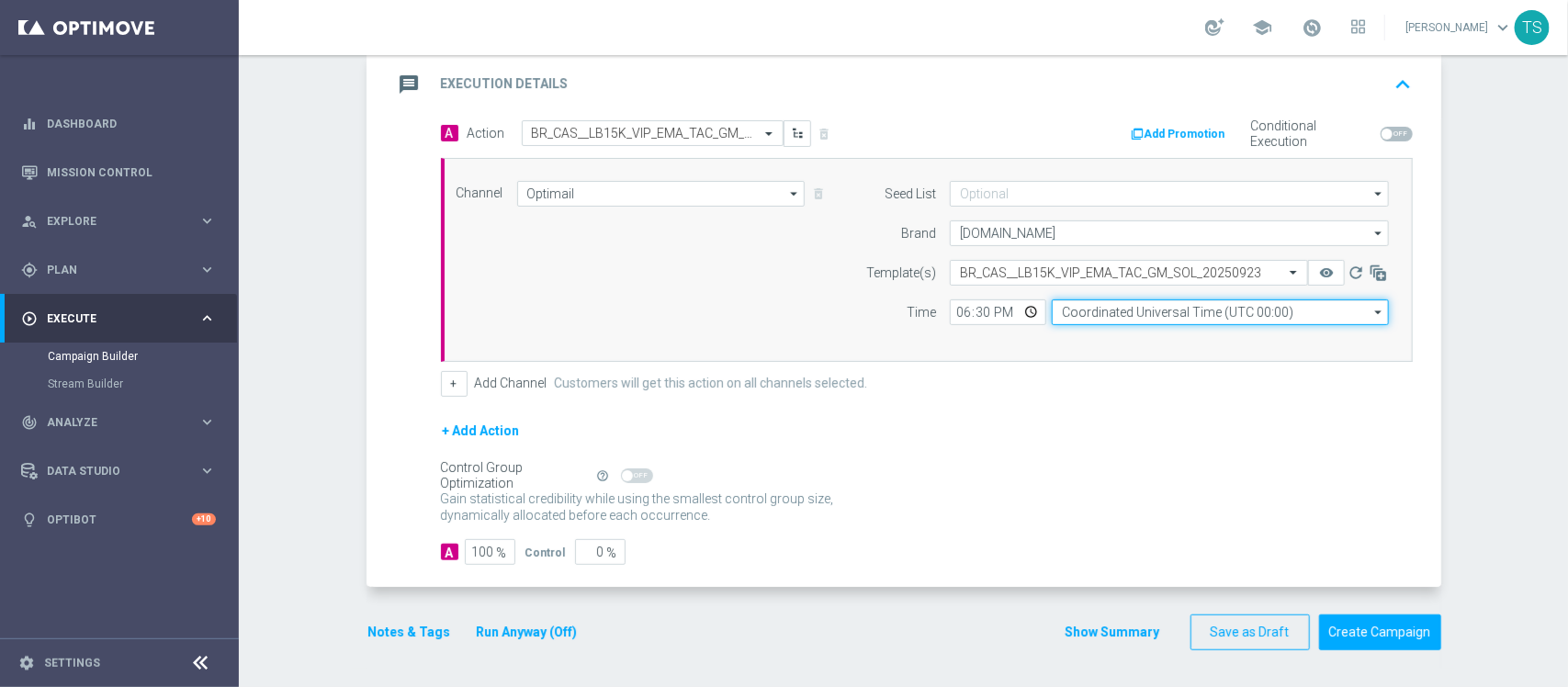
click at [1145, 308] on input "Coordinated Universal Time (UTC 00:00)" at bounding box center [1220, 312] width 337 height 26
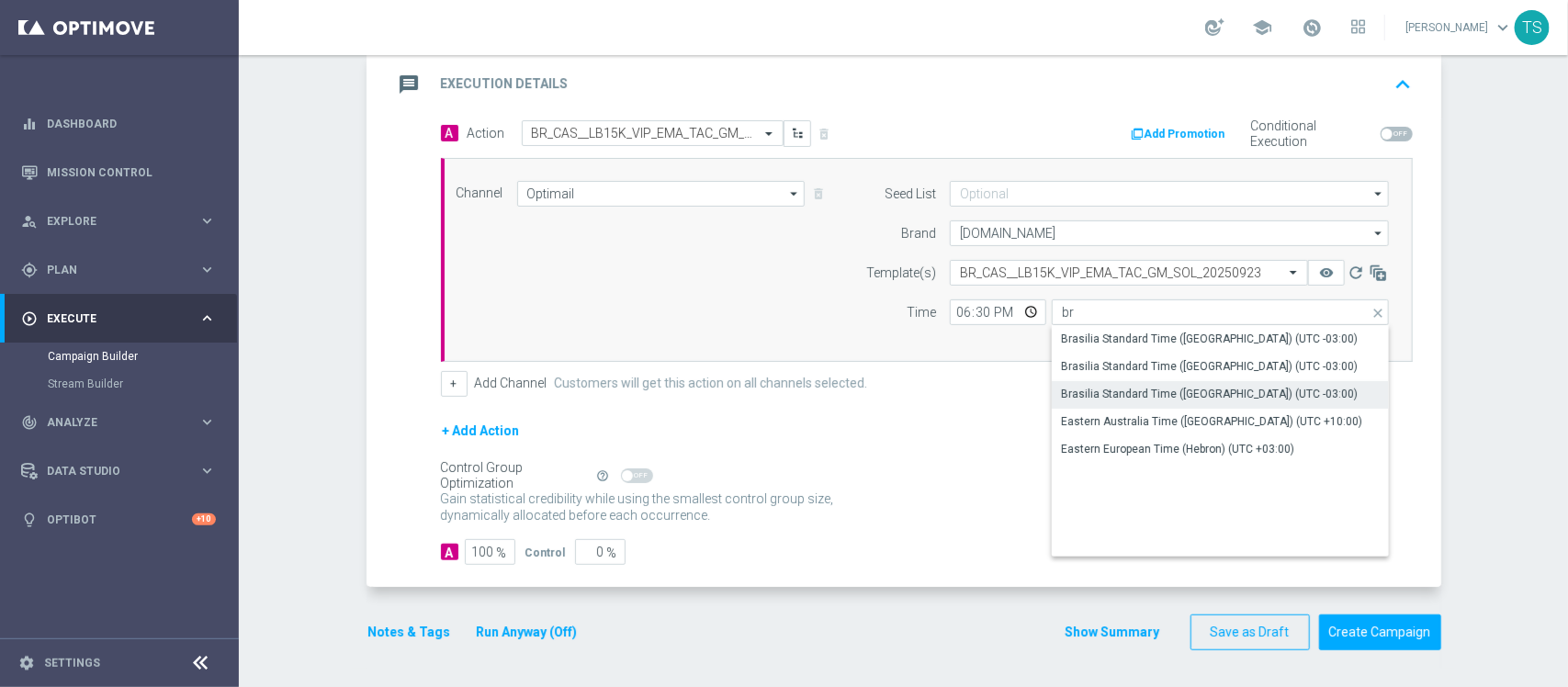
click at [1178, 398] on div "Brasilia Standard Time ([GEOGRAPHIC_DATA]) (UTC -03:00)" at bounding box center [1209, 393] width 297 height 16
type input "Brasilia Standard Time ([GEOGRAPHIC_DATA]) (UTC -03:00)"
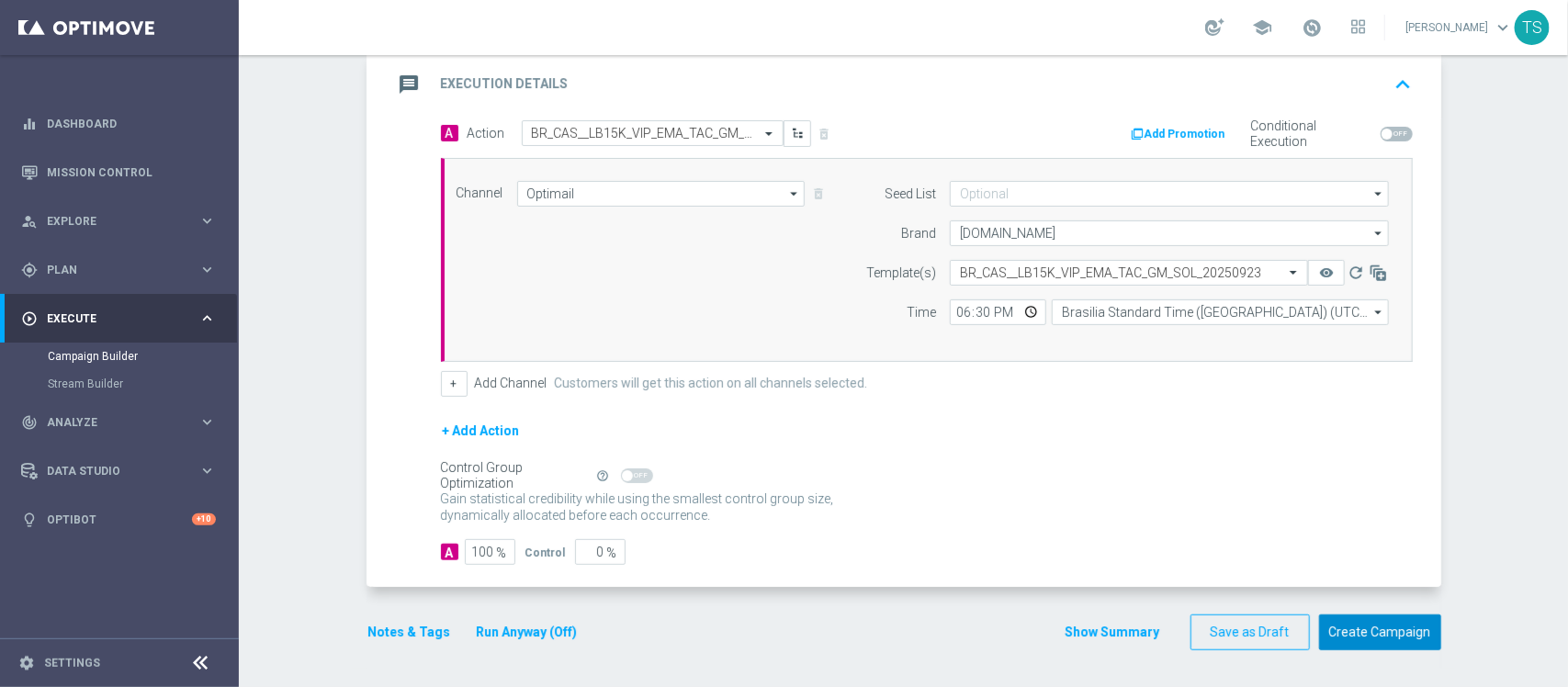
click at [1380, 626] on button "Create Campaign" at bounding box center [1379, 632] width 122 height 36
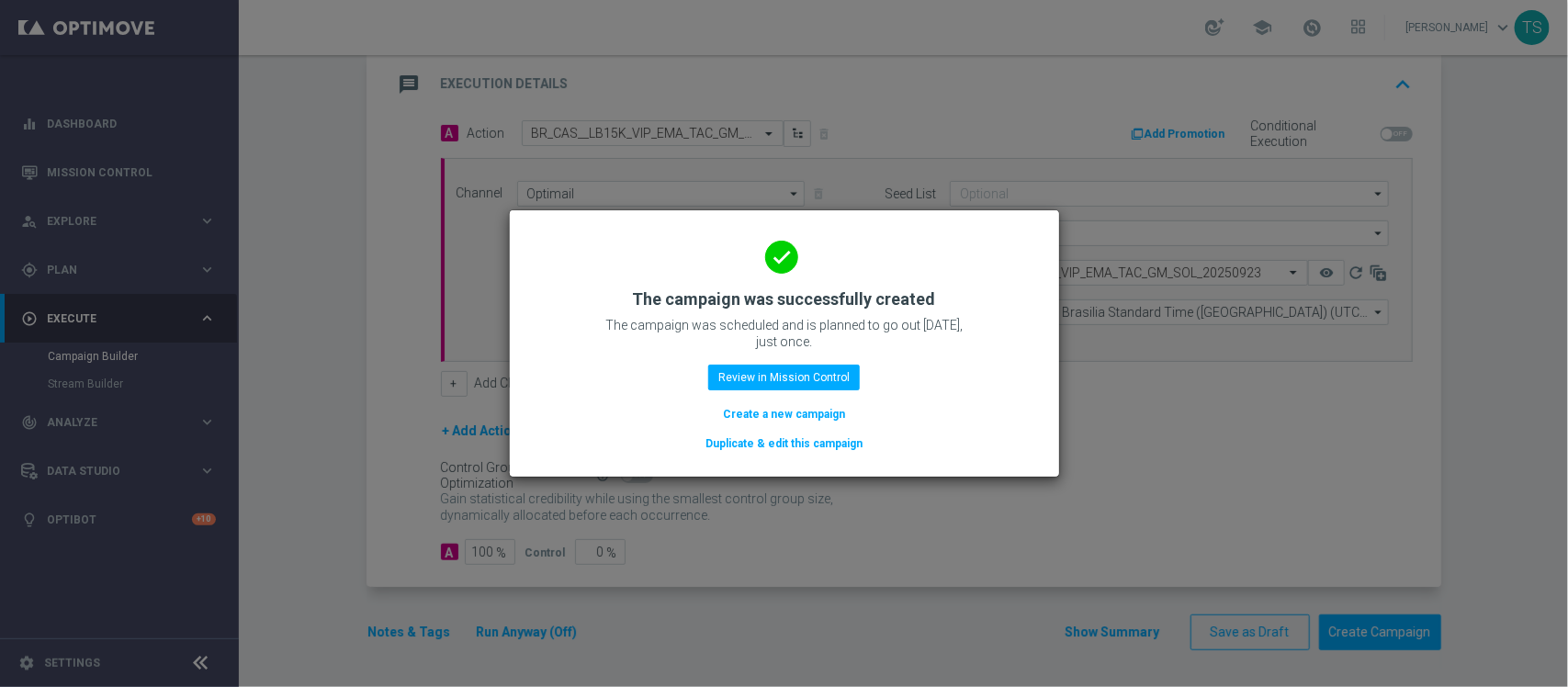
click at [790, 419] on button "Create a new campaign" at bounding box center [784, 414] width 126 height 20
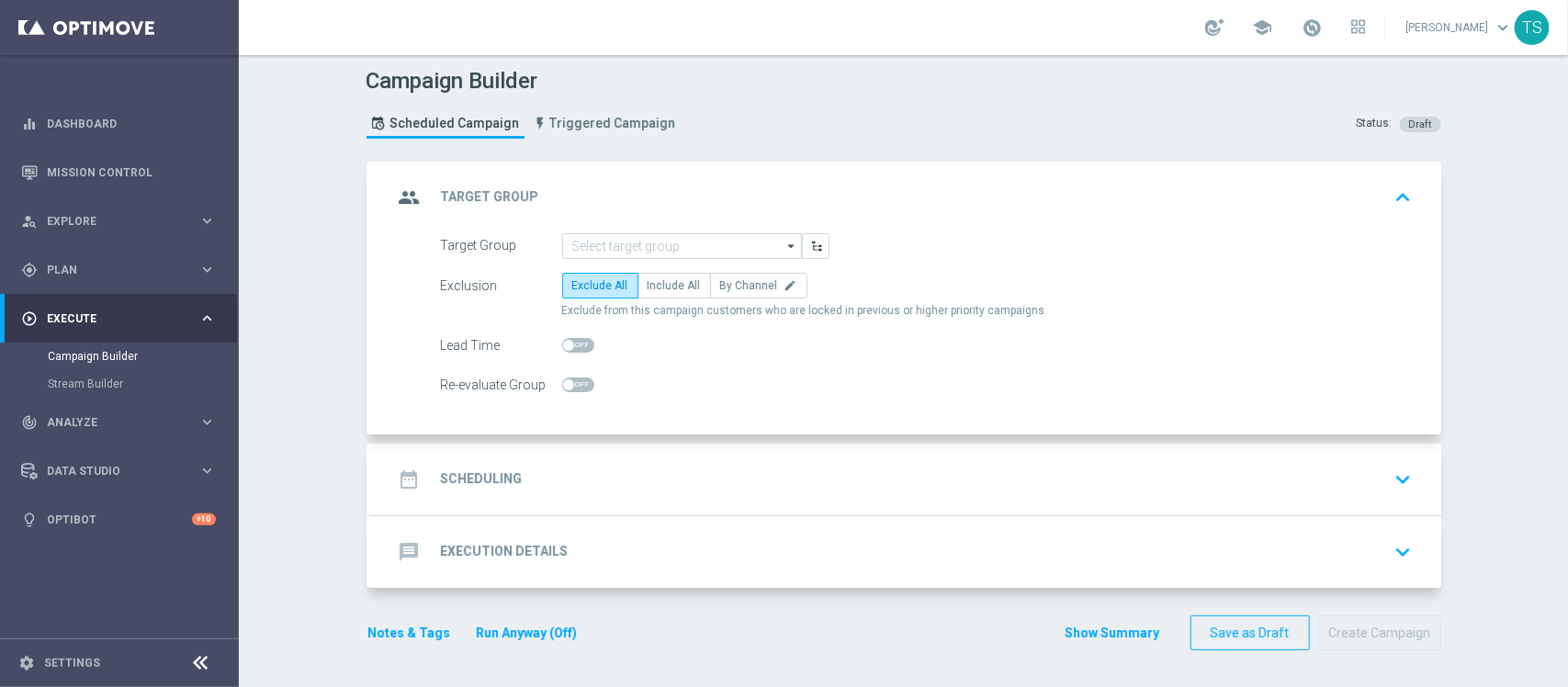
scroll to position [0, 0]
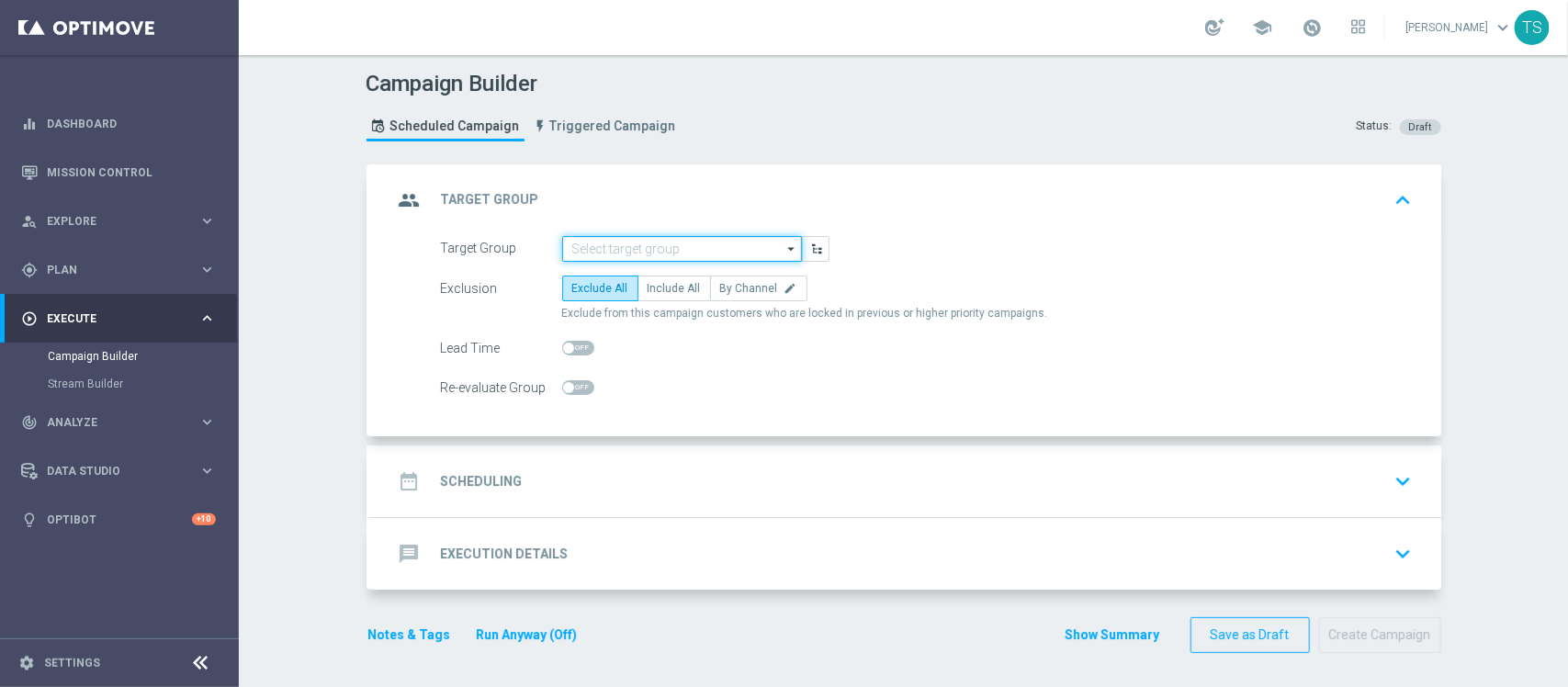
click at [681, 245] on input at bounding box center [682, 249] width 240 height 26
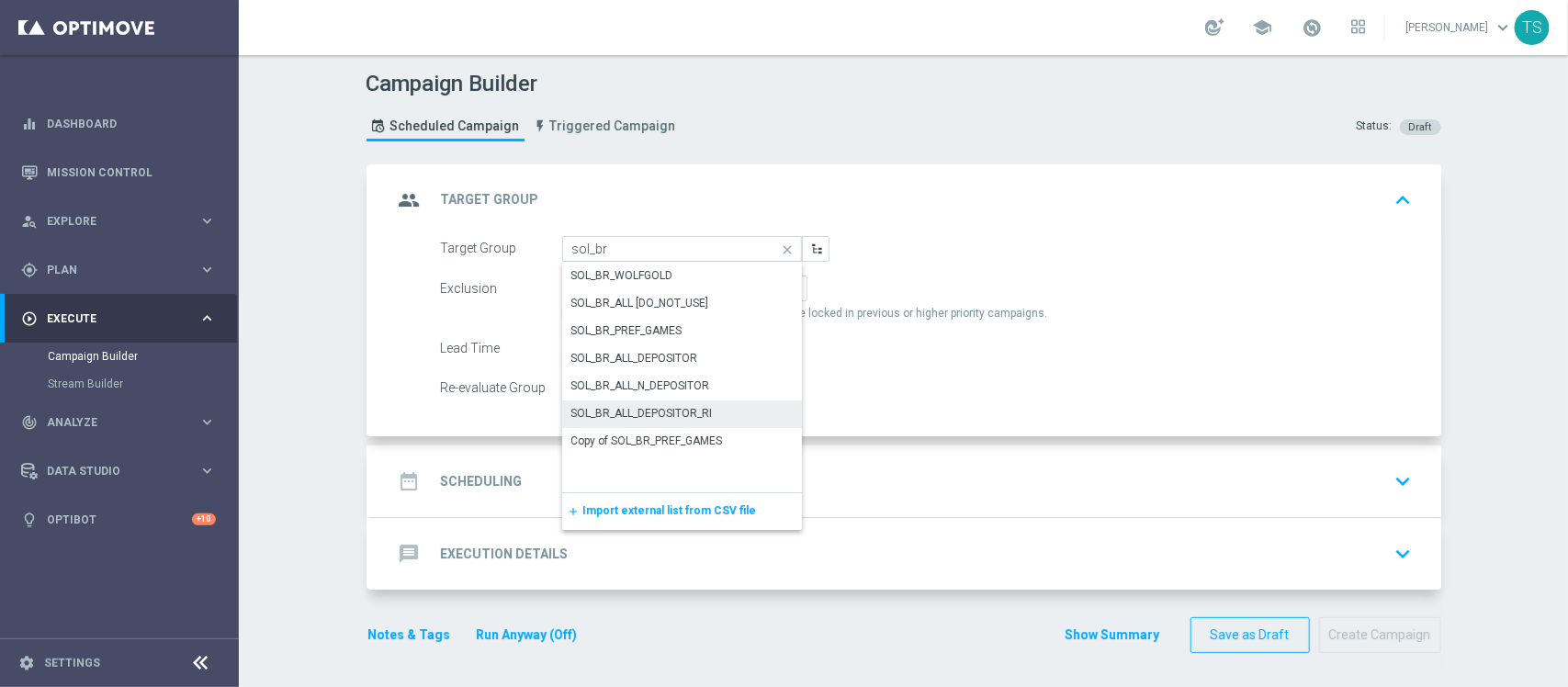
click at [695, 410] on div "SOL_BR_ALL_DEPOSITOR_RI" at bounding box center [641, 413] width 142 height 16
type input "SOL_BR_ALL_DEPOSITOR_RI"
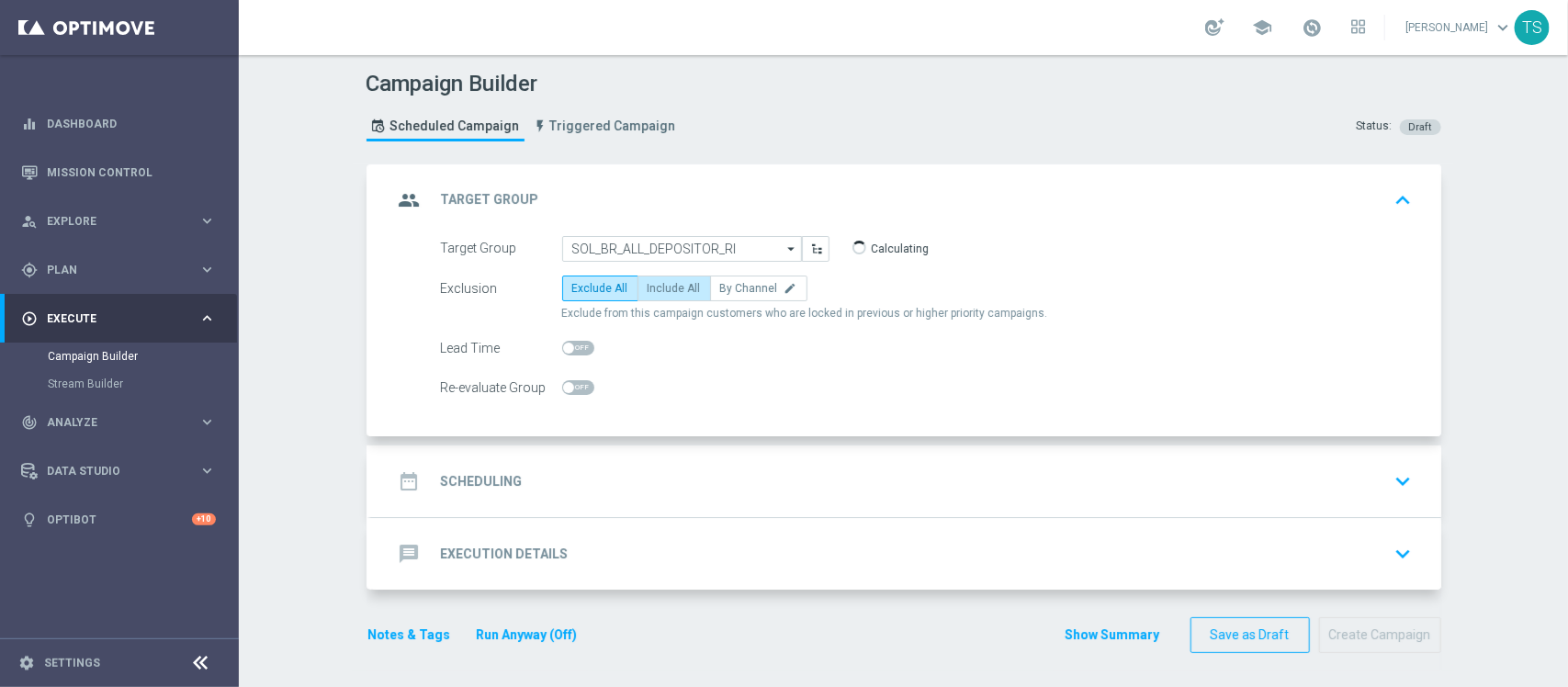
click at [647, 286] on span "Include All" at bounding box center [673, 288] width 53 height 13
click at [647, 286] on input "Include All" at bounding box center [653, 292] width 12 height 12
radio input "true"
click at [1372, 478] on div "date_range Scheduling keyboard_arrow_down" at bounding box center [905, 482] width 1026 height 35
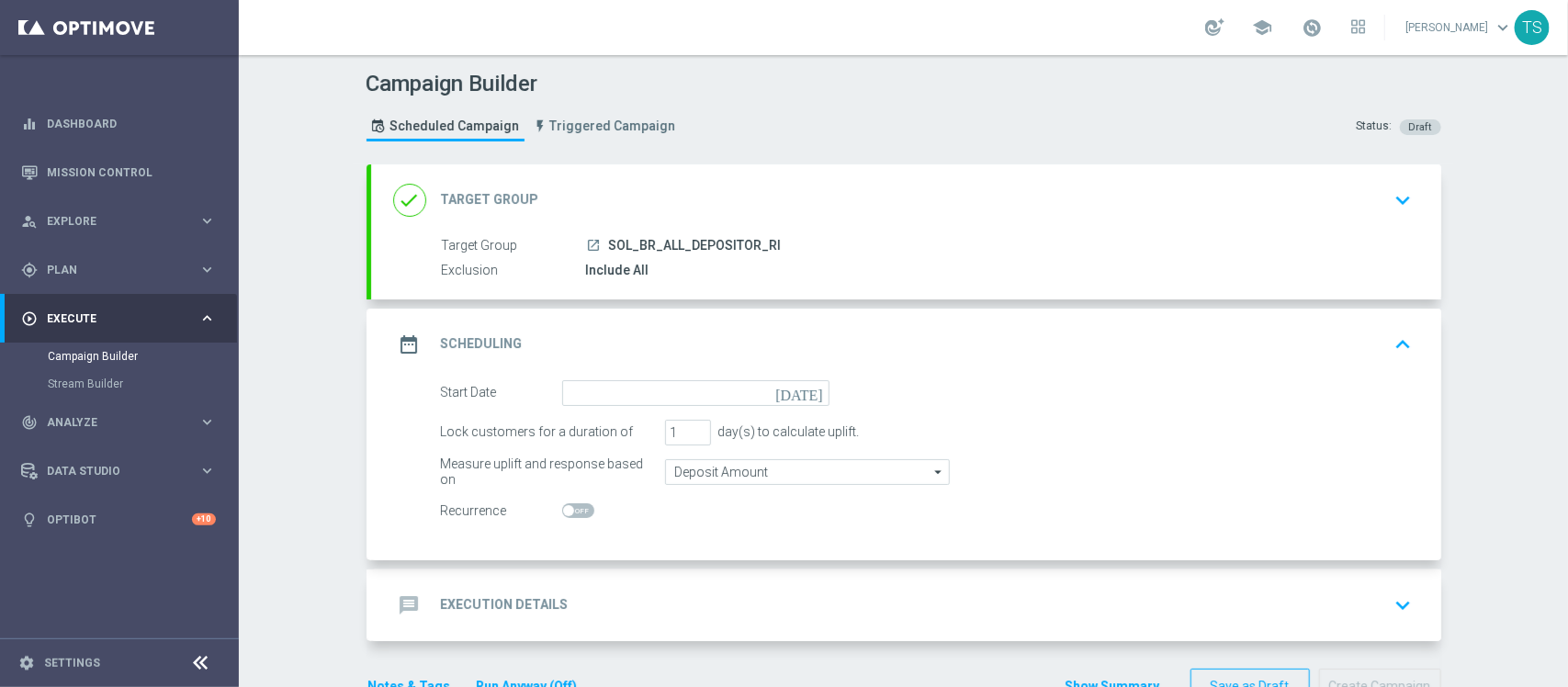
click at [806, 400] on icon "[DATE]" at bounding box center [802, 390] width 54 height 20
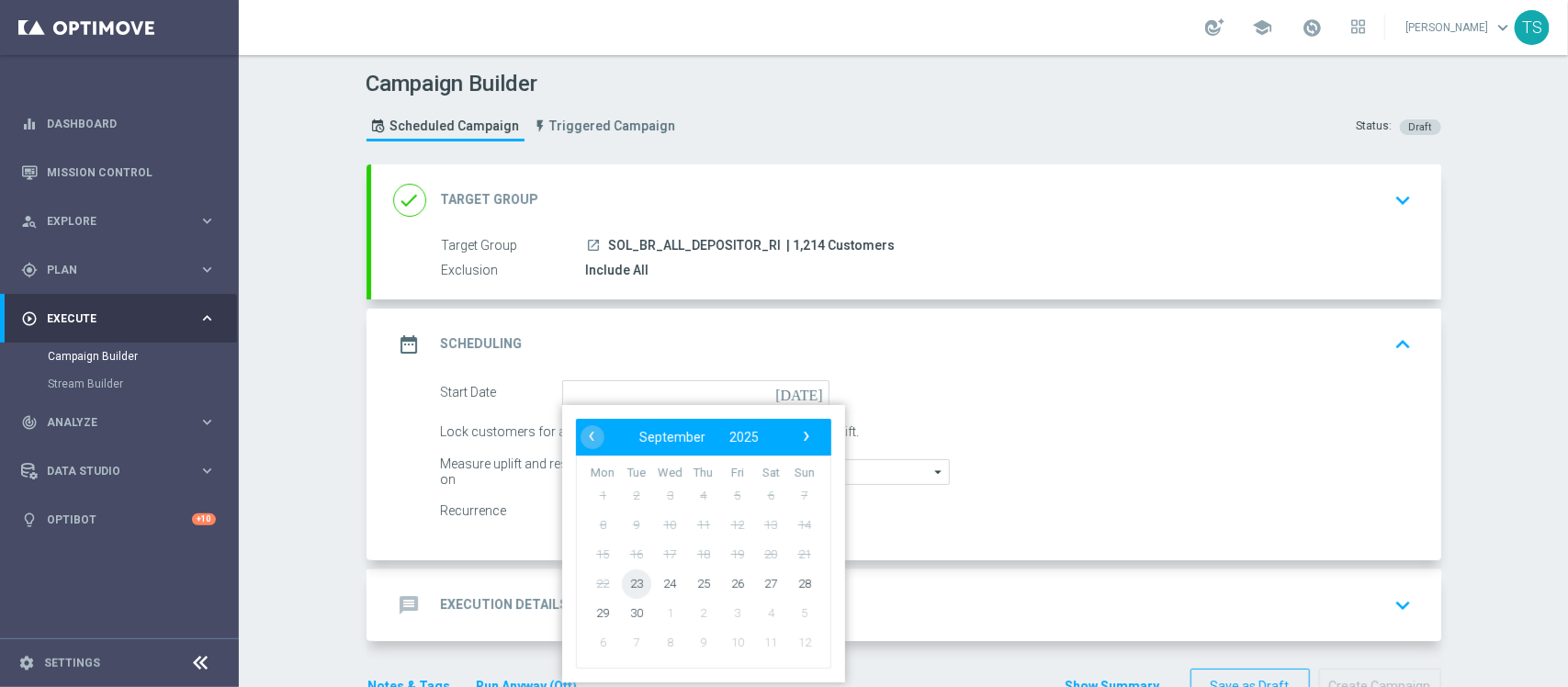
click at [630, 584] on span "23" at bounding box center [636, 583] width 30 height 30
type input "[DATE]"
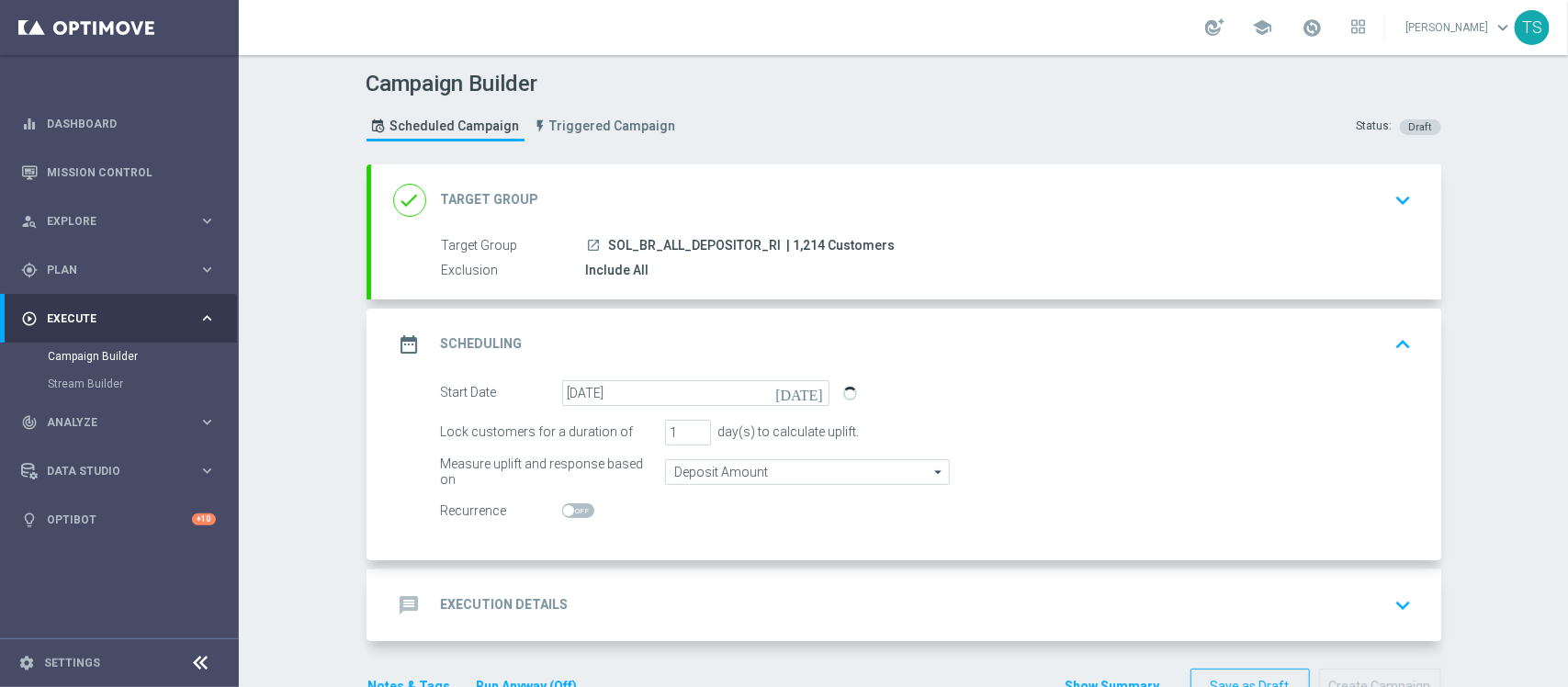
click at [1396, 338] on icon "keyboard_arrow_up" at bounding box center [1403, 344] width 28 height 28
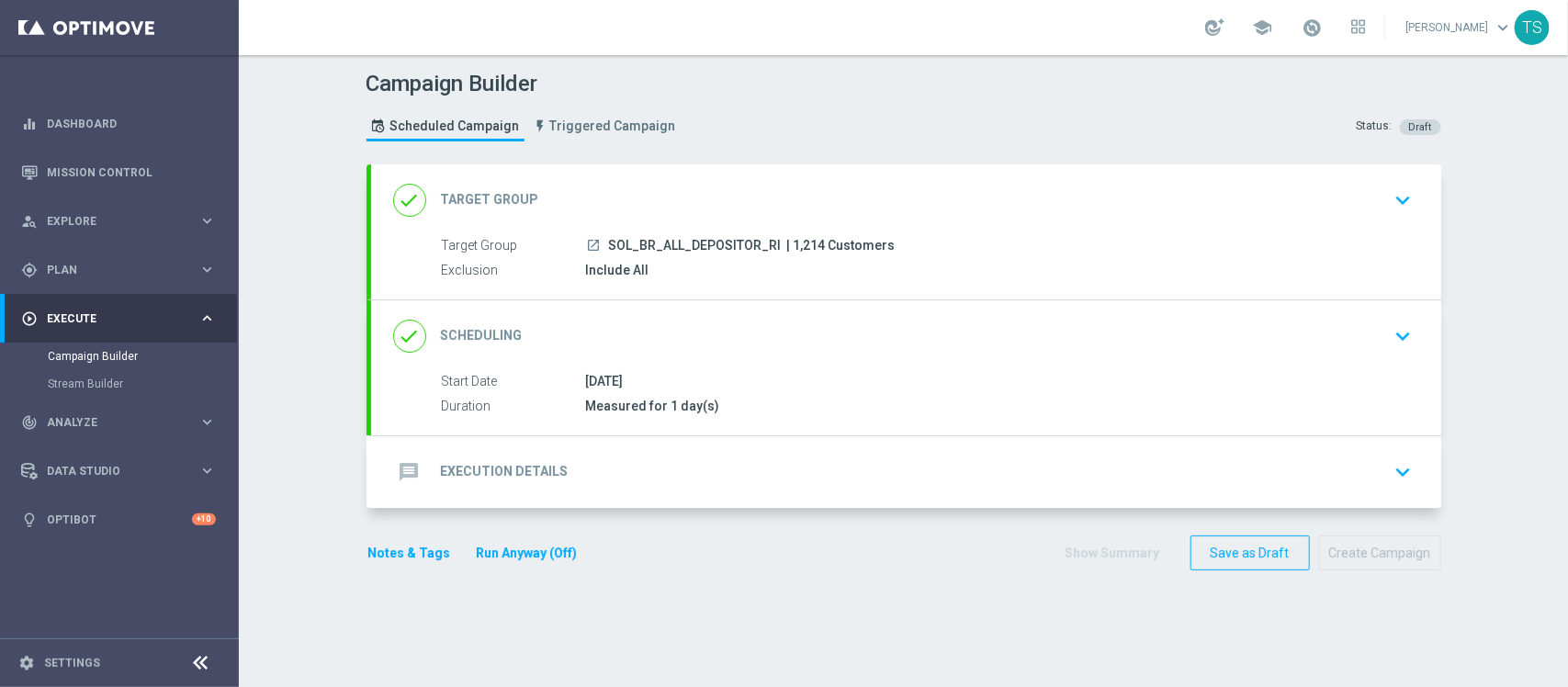
click at [1393, 470] on icon "keyboard_arrow_down" at bounding box center [1403, 472] width 28 height 28
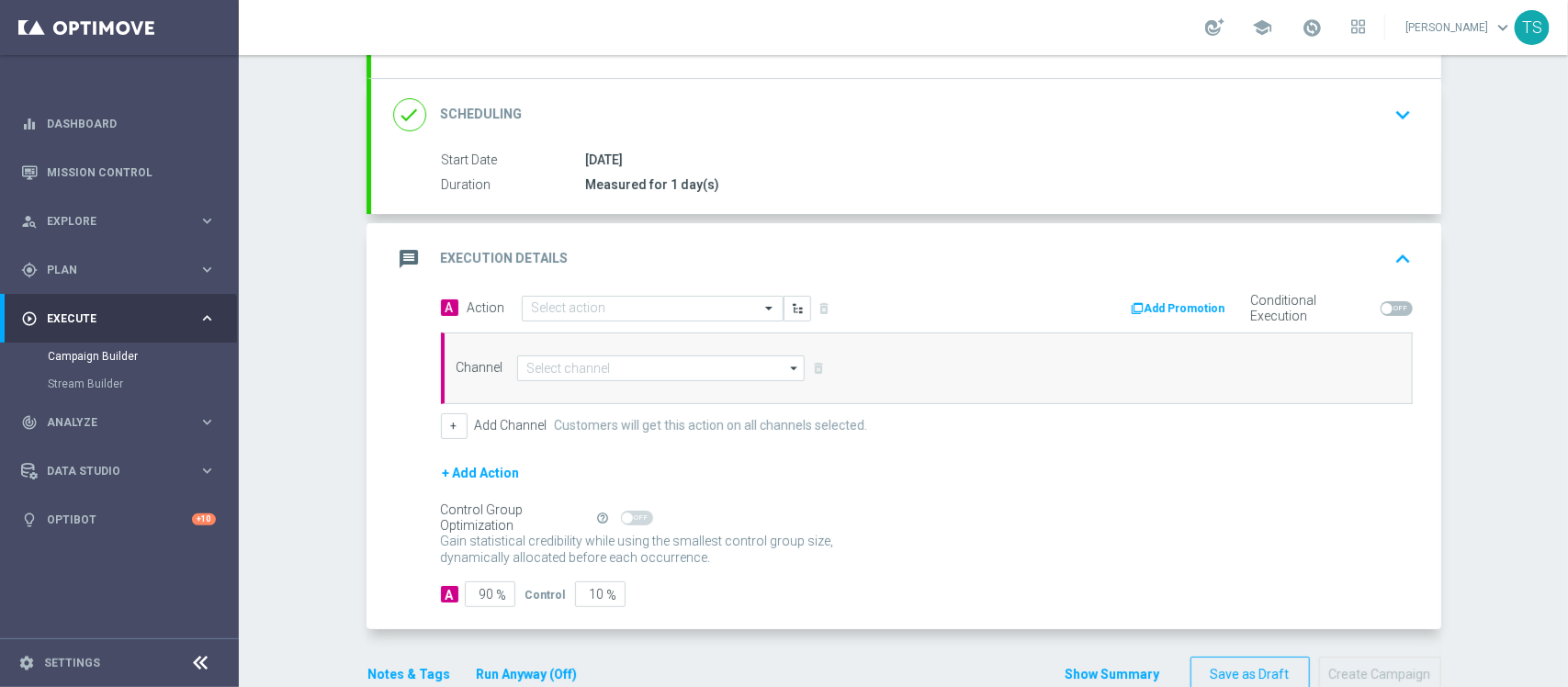
scroll to position [265, 0]
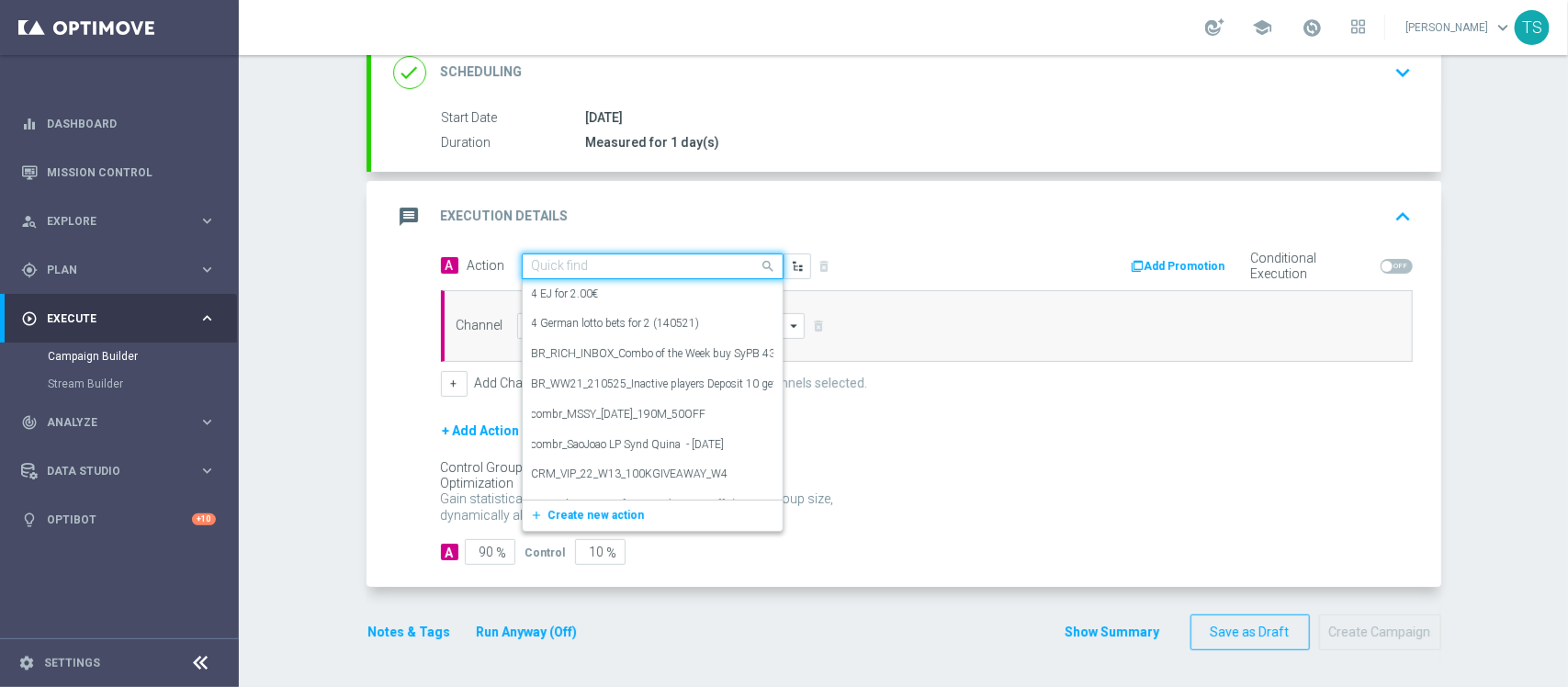
click at [682, 265] on input "text" at bounding box center [634, 267] width 205 height 15
type input "w"
type input "15k"
click at [698, 410] on div "BR_CAS__LB15K_VIP_RI_TAC_GM edit" at bounding box center [652, 415] width 242 height 30
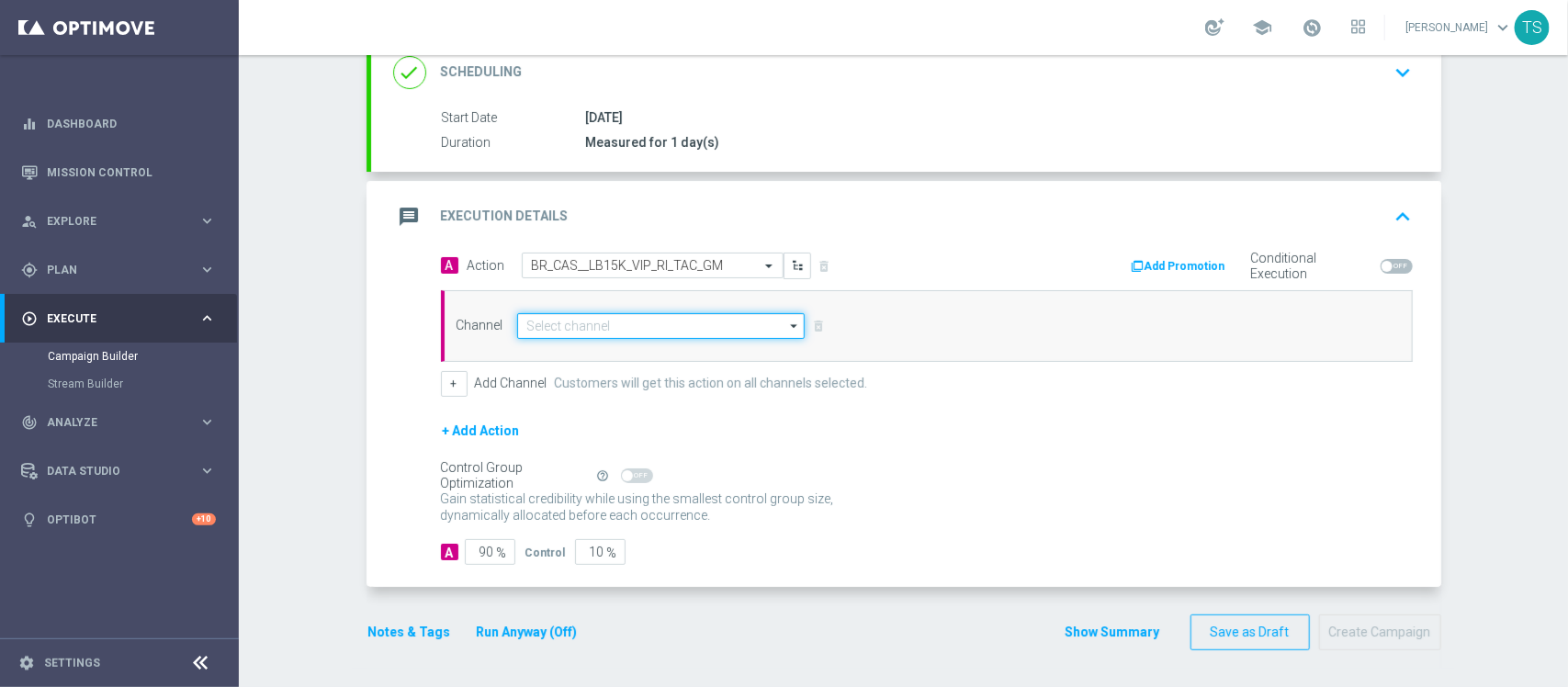
click at [693, 324] on input at bounding box center [661, 326] width 288 height 26
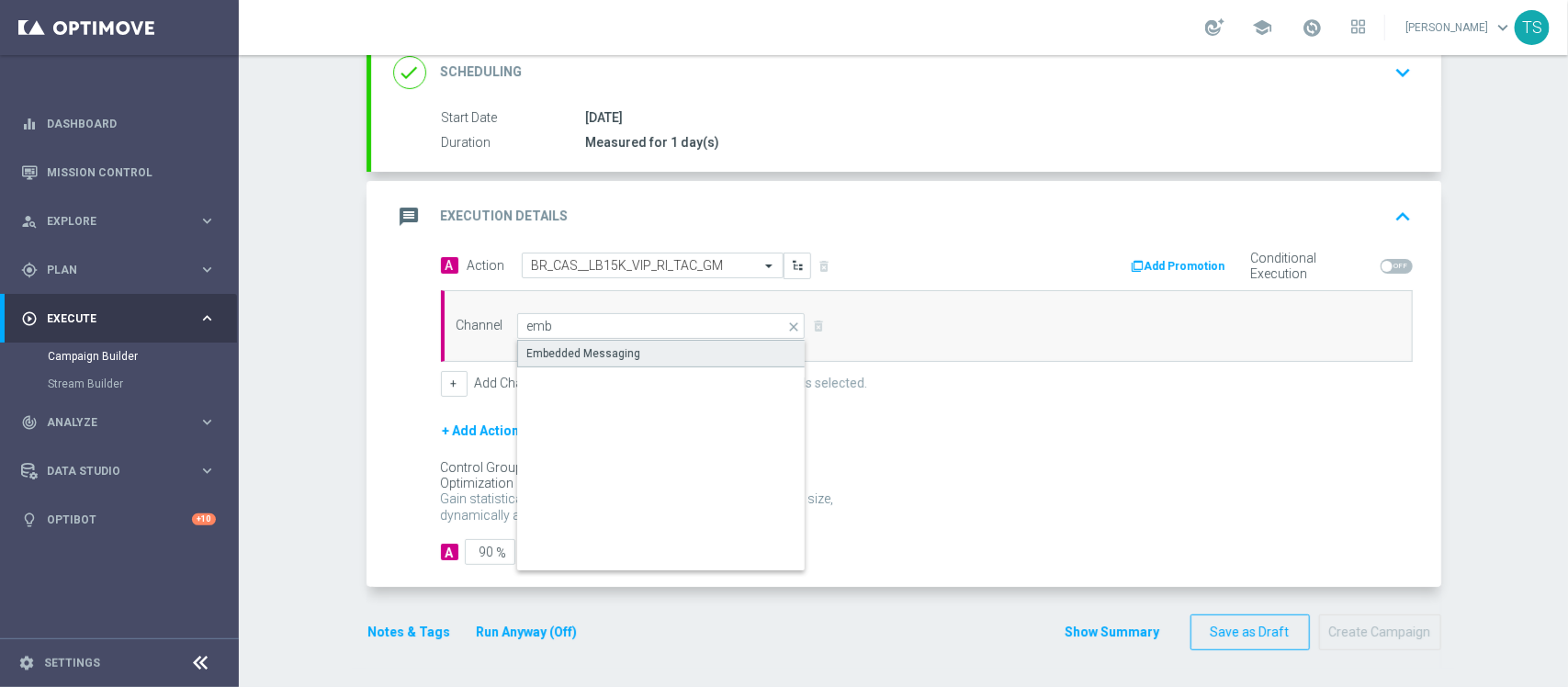
click at [620, 354] on div "Embedded Messaging" at bounding box center [584, 354] width 114 height 16
type input "Embedded Messaging"
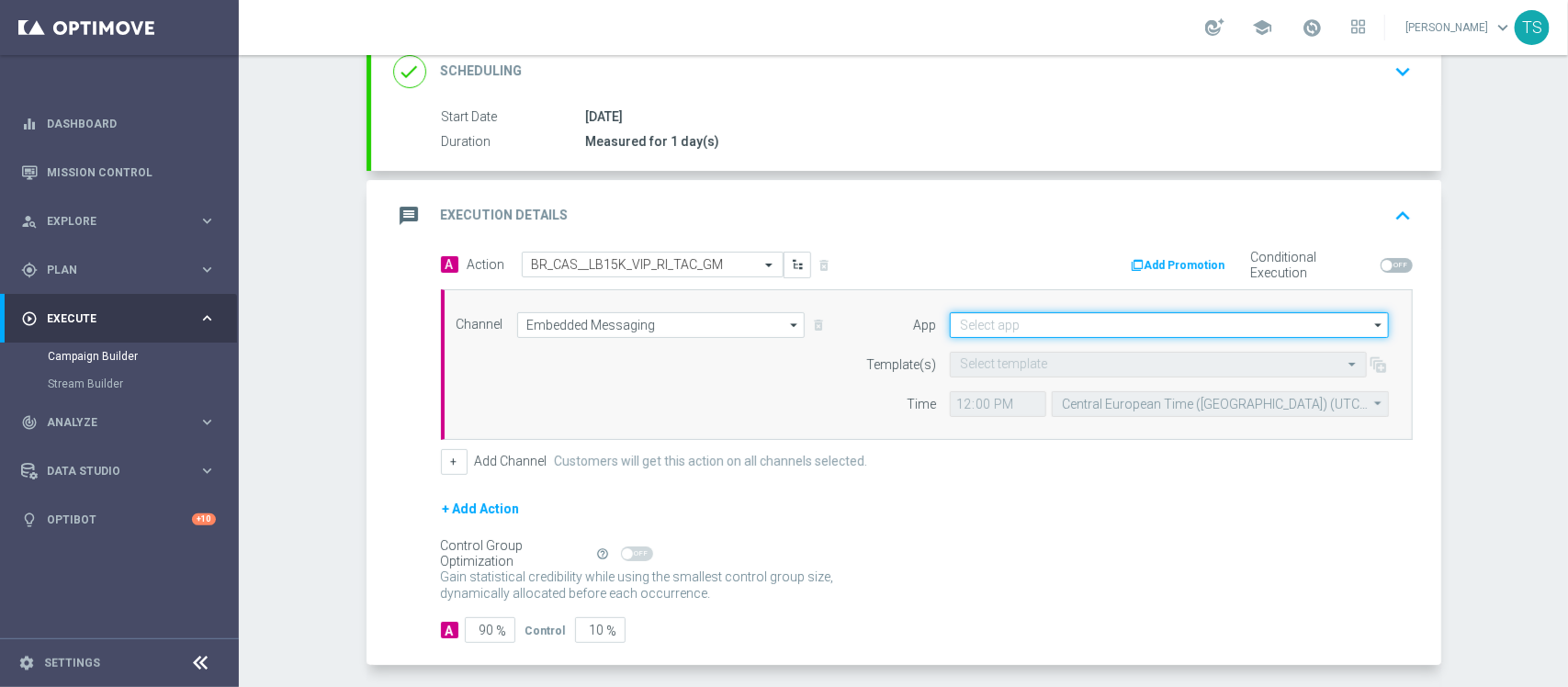
click at [1013, 327] on input at bounding box center [1169, 325] width 439 height 26
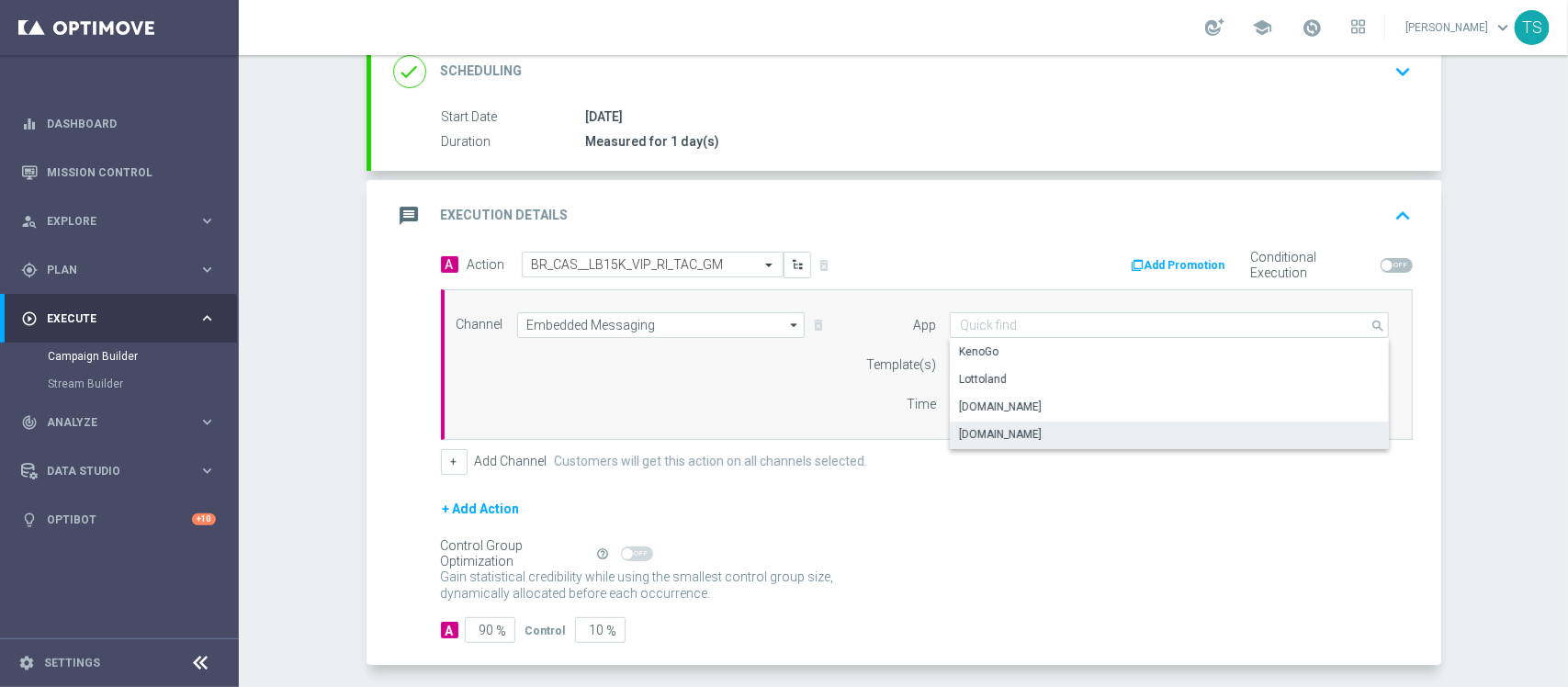
click at [1035, 434] on div "[DOMAIN_NAME]" at bounding box center [1001, 434] width 83 height 16
type input "[DOMAIN_NAME]"
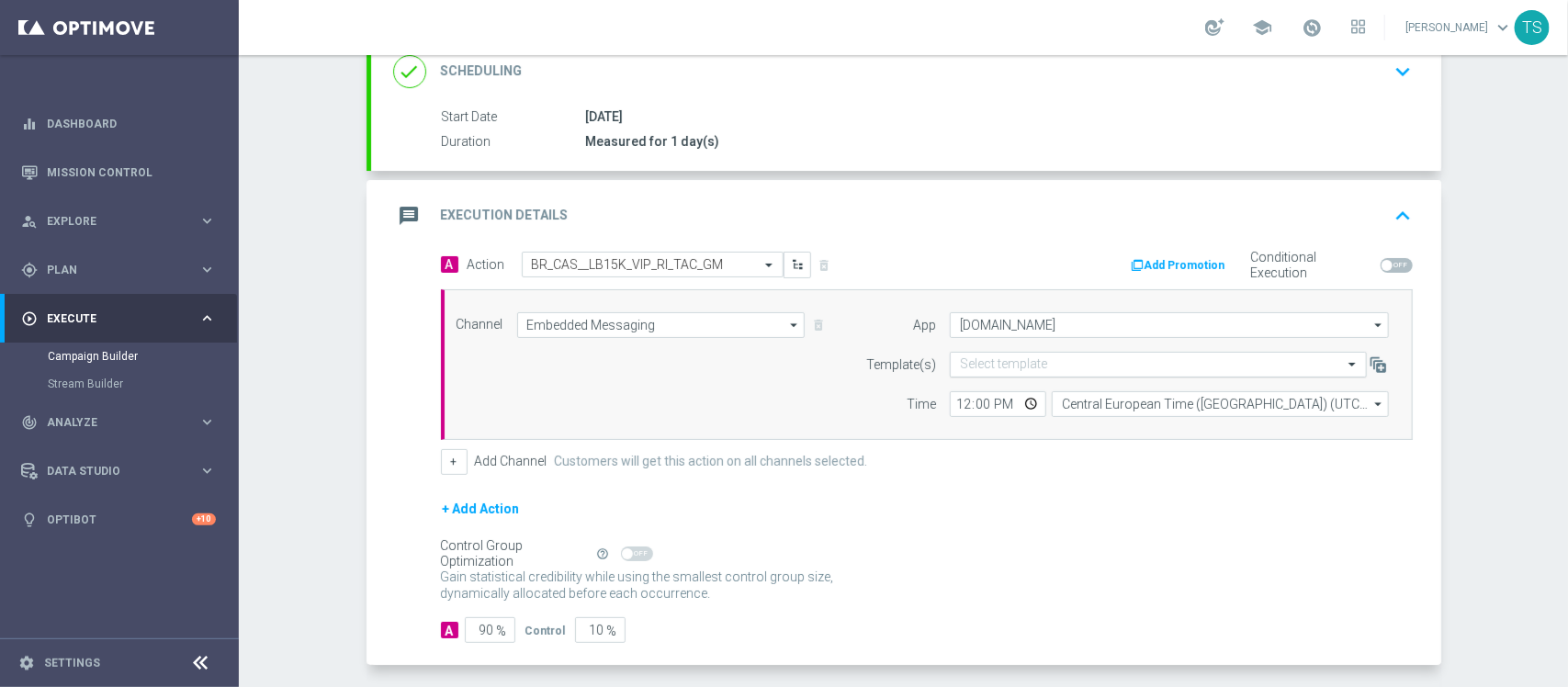
click at [1017, 360] on input "text" at bounding box center [1139, 365] width 360 height 15
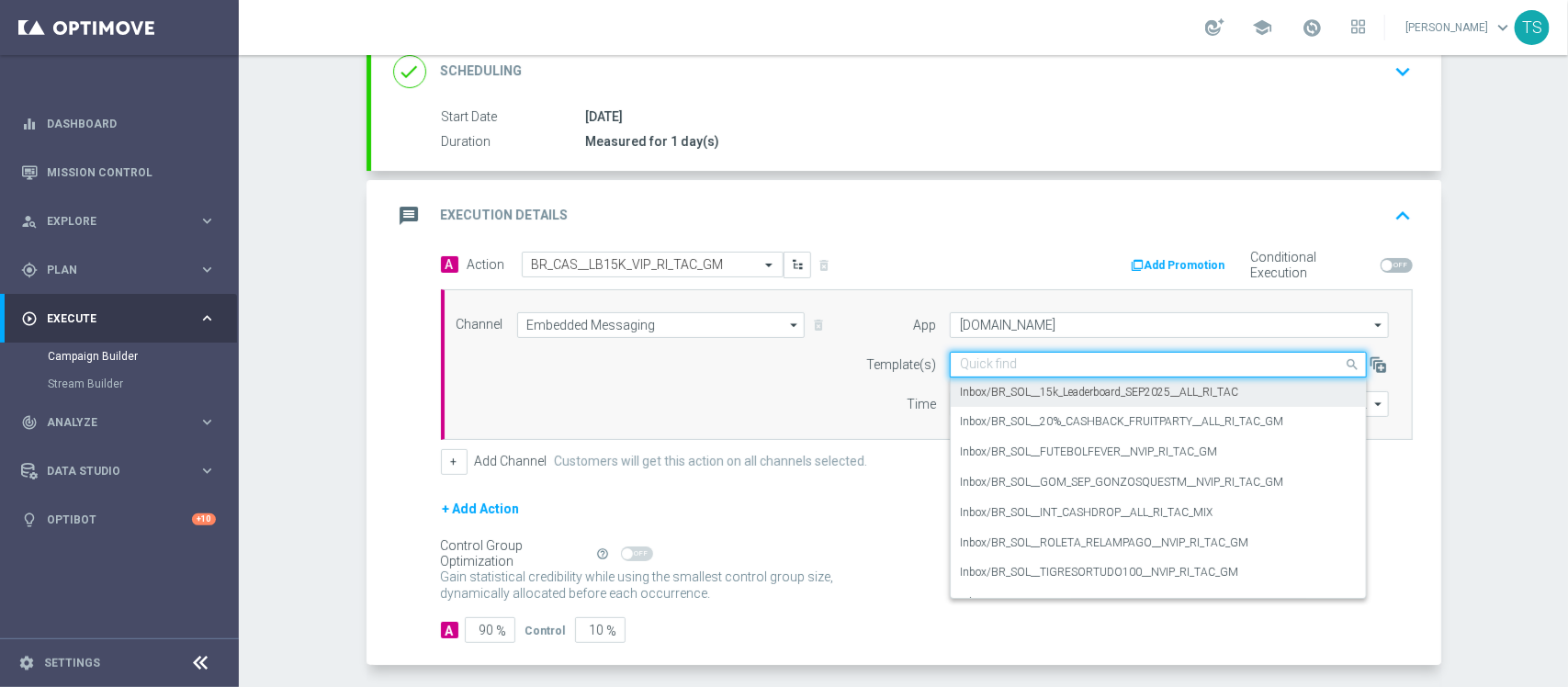
click at [1048, 397] on label "Inbox/BR_SOL__15k_Leaderboard_SEP2025__ALL_RI_TAC" at bounding box center [1098, 393] width 278 height 15
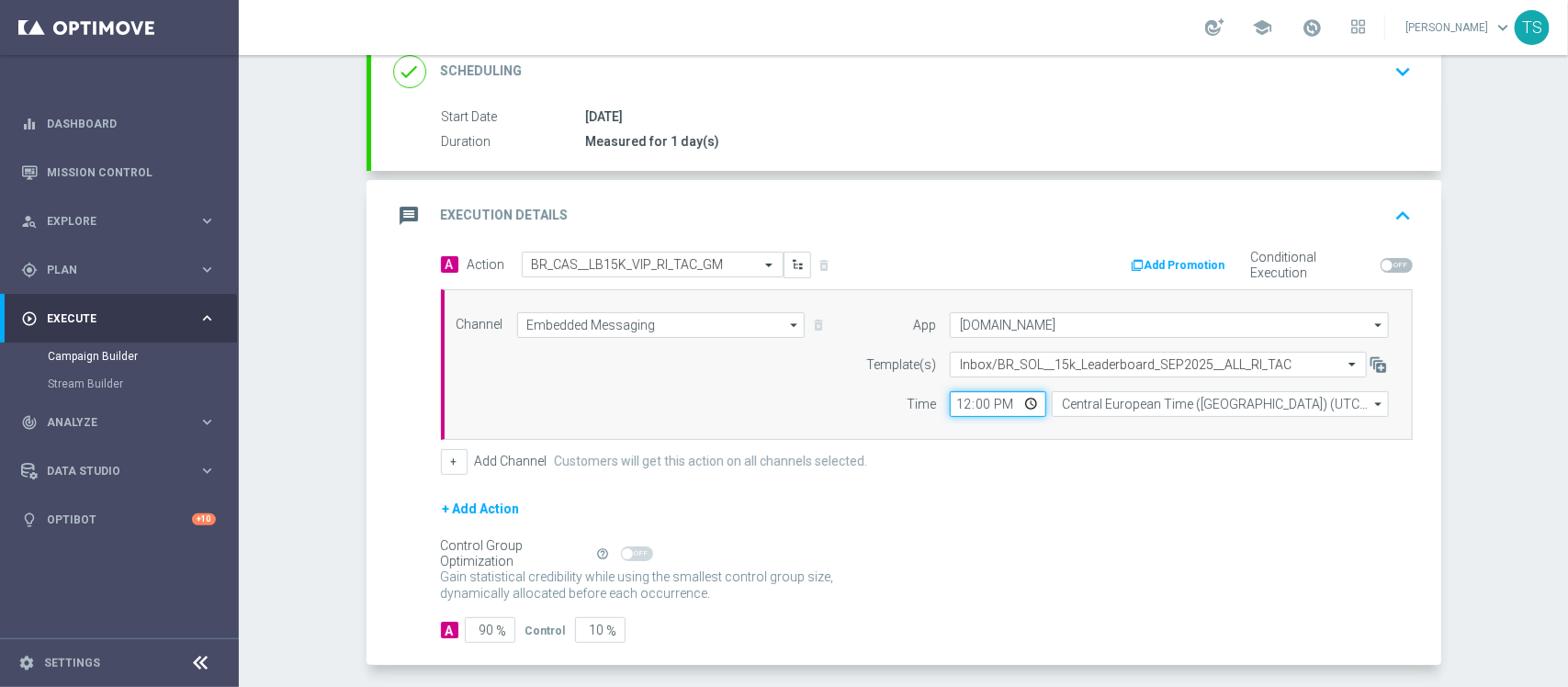
click at [1031, 401] on input "12:00" at bounding box center [998, 404] width 96 height 26
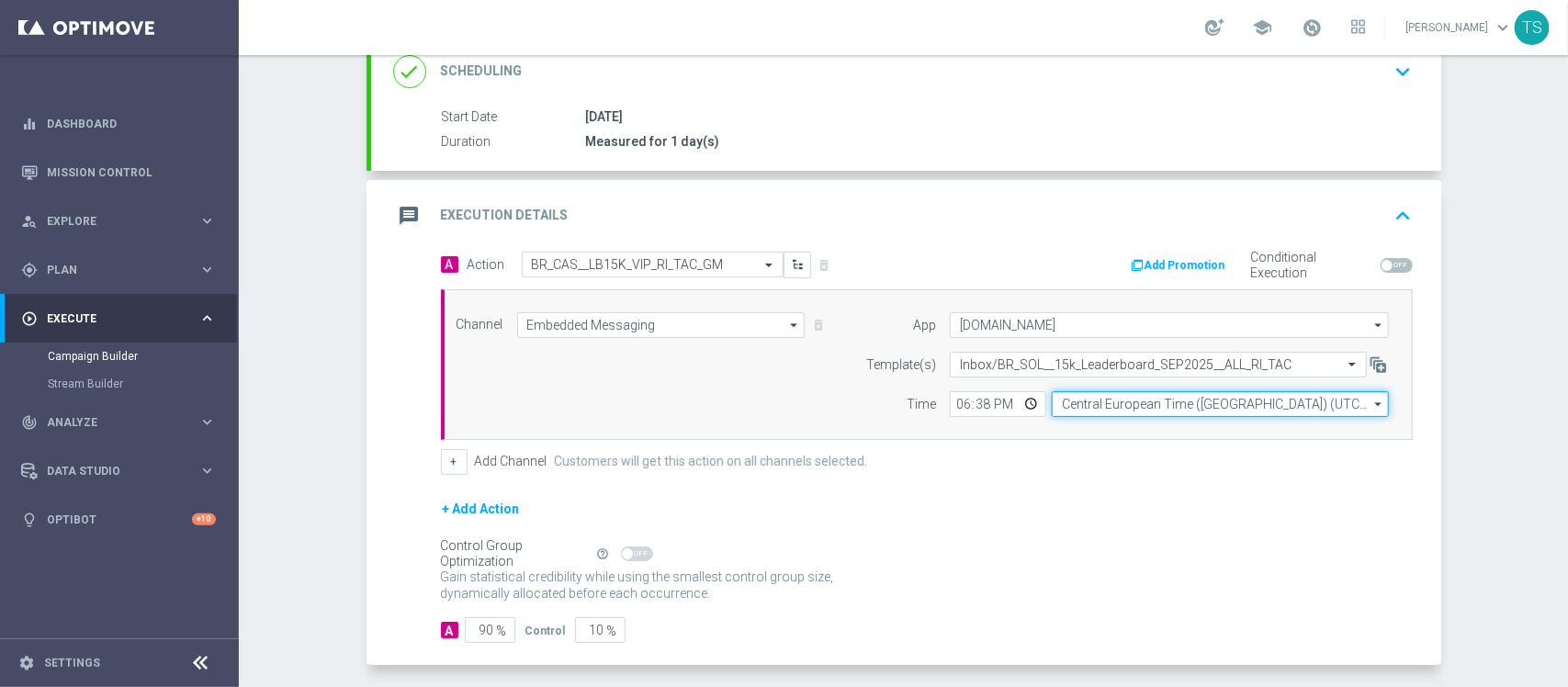
type input "18:38"
click at [1215, 402] on input "Central European Time ([GEOGRAPHIC_DATA]) (UTC +02:00)" at bounding box center [1220, 404] width 337 height 26
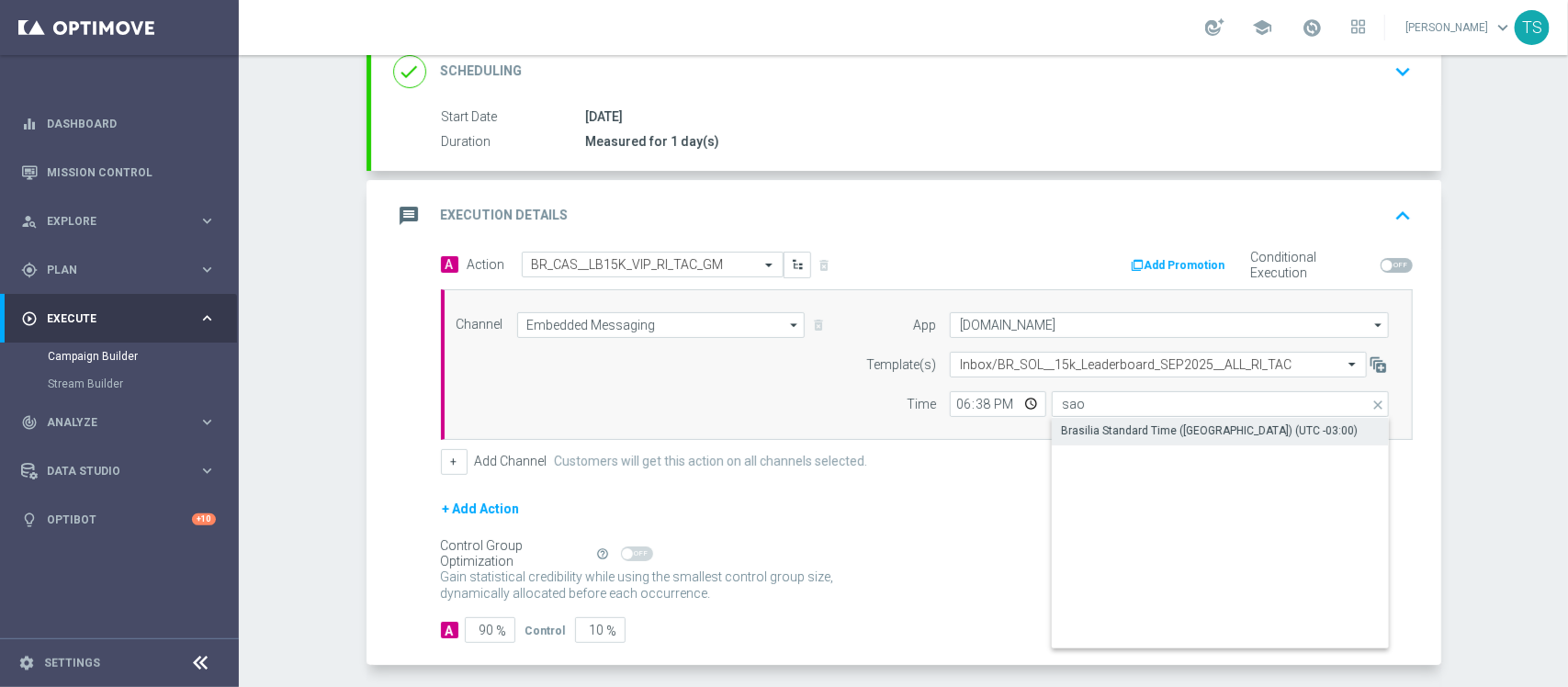
drag, startPoint x: 1195, startPoint y: 421, endPoint x: 1192, endPoint y: 411, distance: 10.4
click at [1195, 411] on div "sao Central European Time ([GEOGRAPHIC_DATA]) (UTC +02:00) close Drag here to s…" at bounding box center [1220, 404] width 337 height 26
type input "Central European Time ([GEOGRAPHIC_DATA]) (UTC +02:00)"
click at [1213, 388] on form "Template(s) Select template Inbox/BR_SOL__15k_Leaderboard_SEP2025__ALL_RI_TAC T…" at bounding box center [1122, 384] width 533 height 66
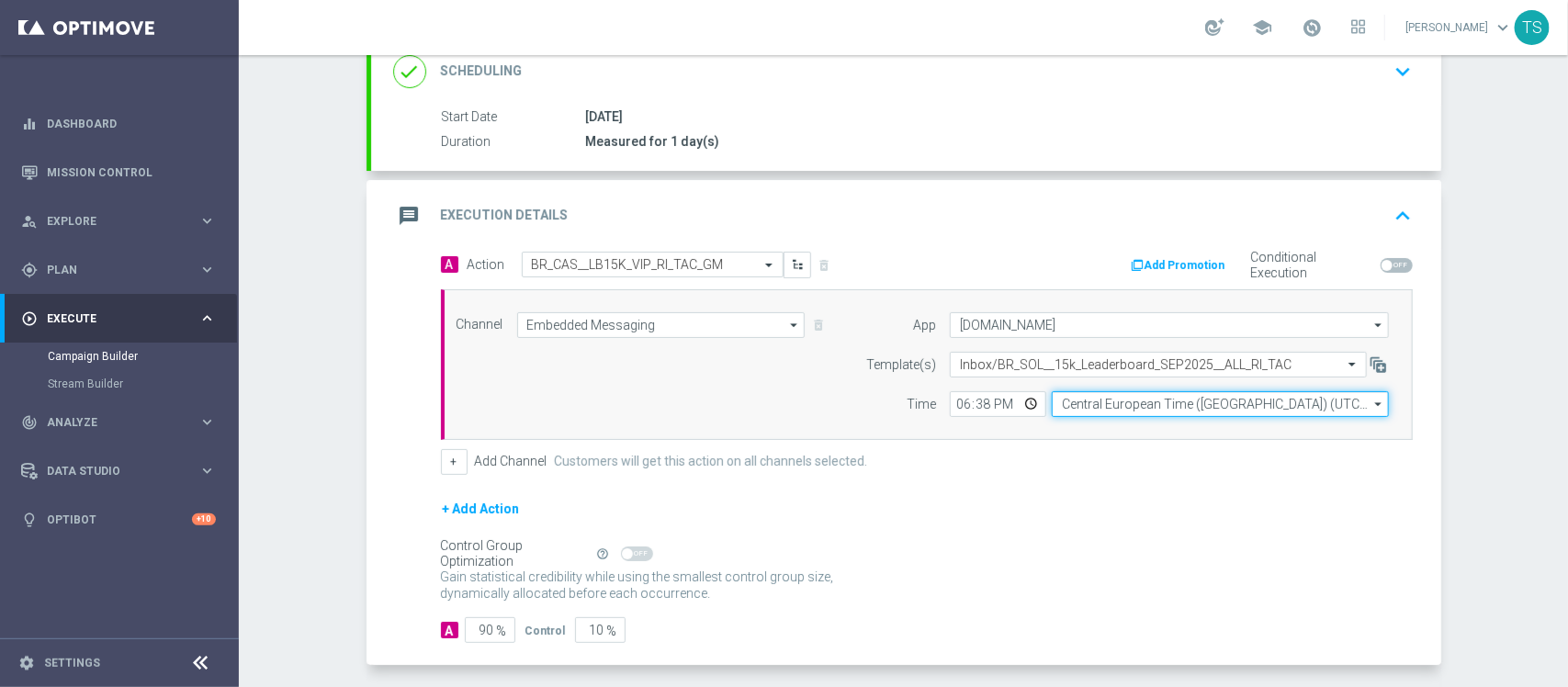
click at [1189, 411] on input "Central European Time ([GEOGRAPHIC_DATA]) (UTC +02:00)" at bounding box center [1220, 404] width 337 height 26
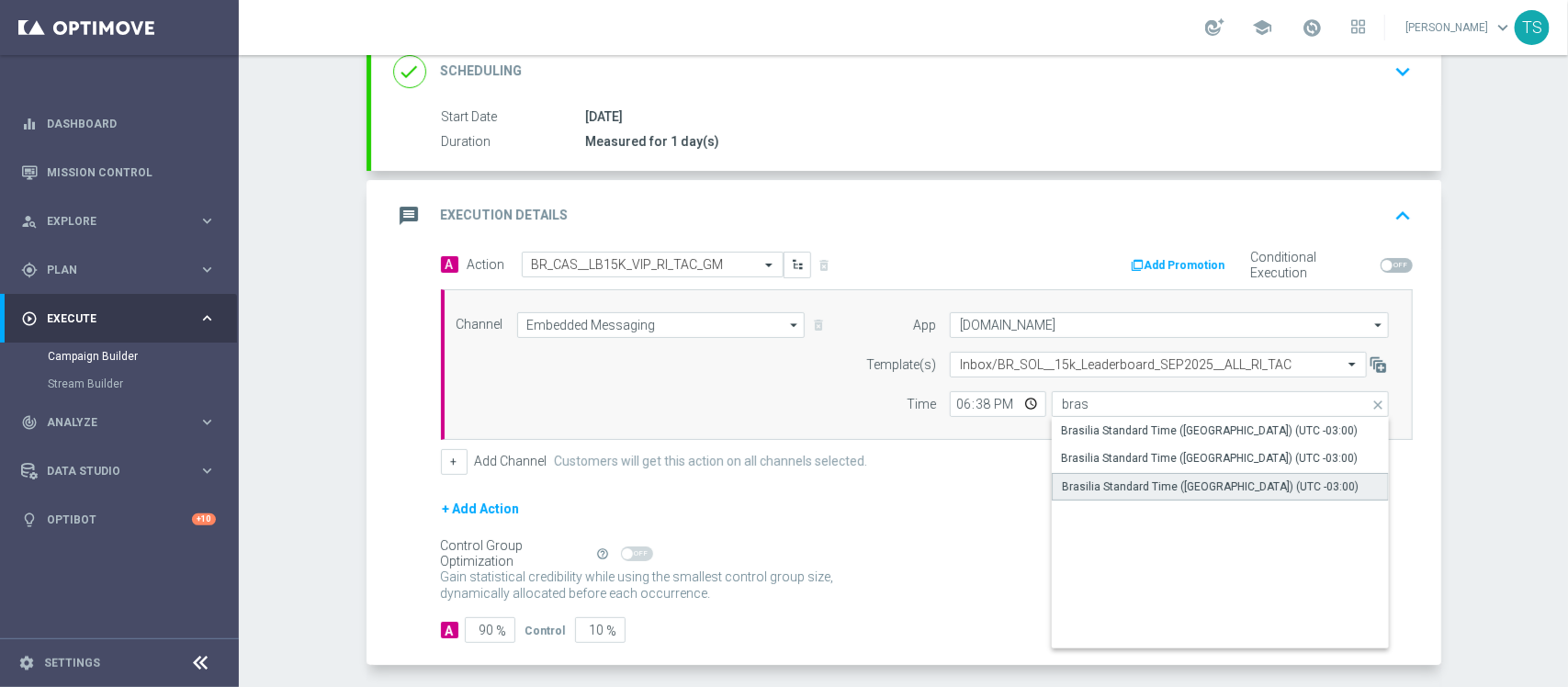
click at [1219, 479] on div "Brasilia Standard Time ([GEOGRAPHIC_DATA]) (UTC -03:00)" at bounding box center [1210, 487] width 297 height 16
type input "Brasilia Standard Time ([GEOGRAPHIC_DATA]) (UTC -03:00)"
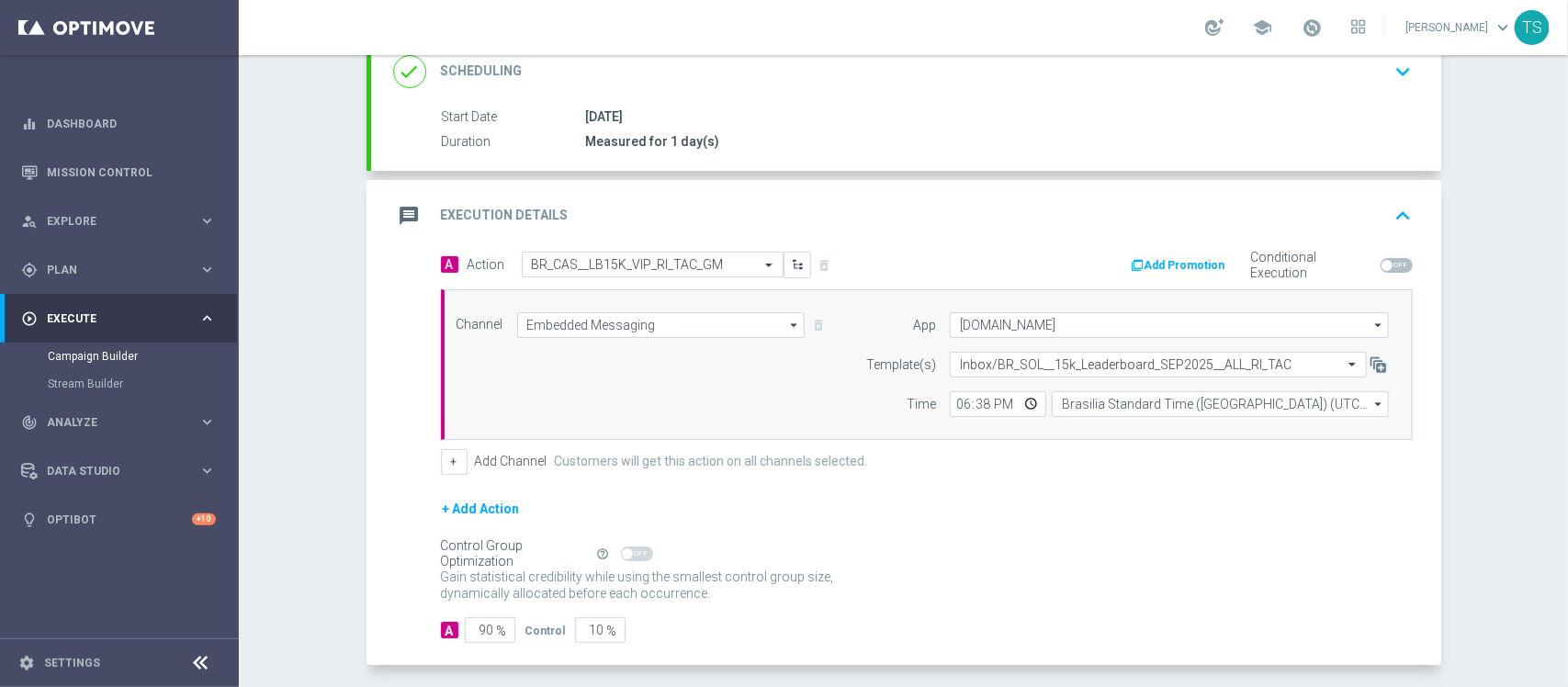
click at [1093, 521] on div "+ Add Action" at bounding box center [927, 521] width 972 height 46
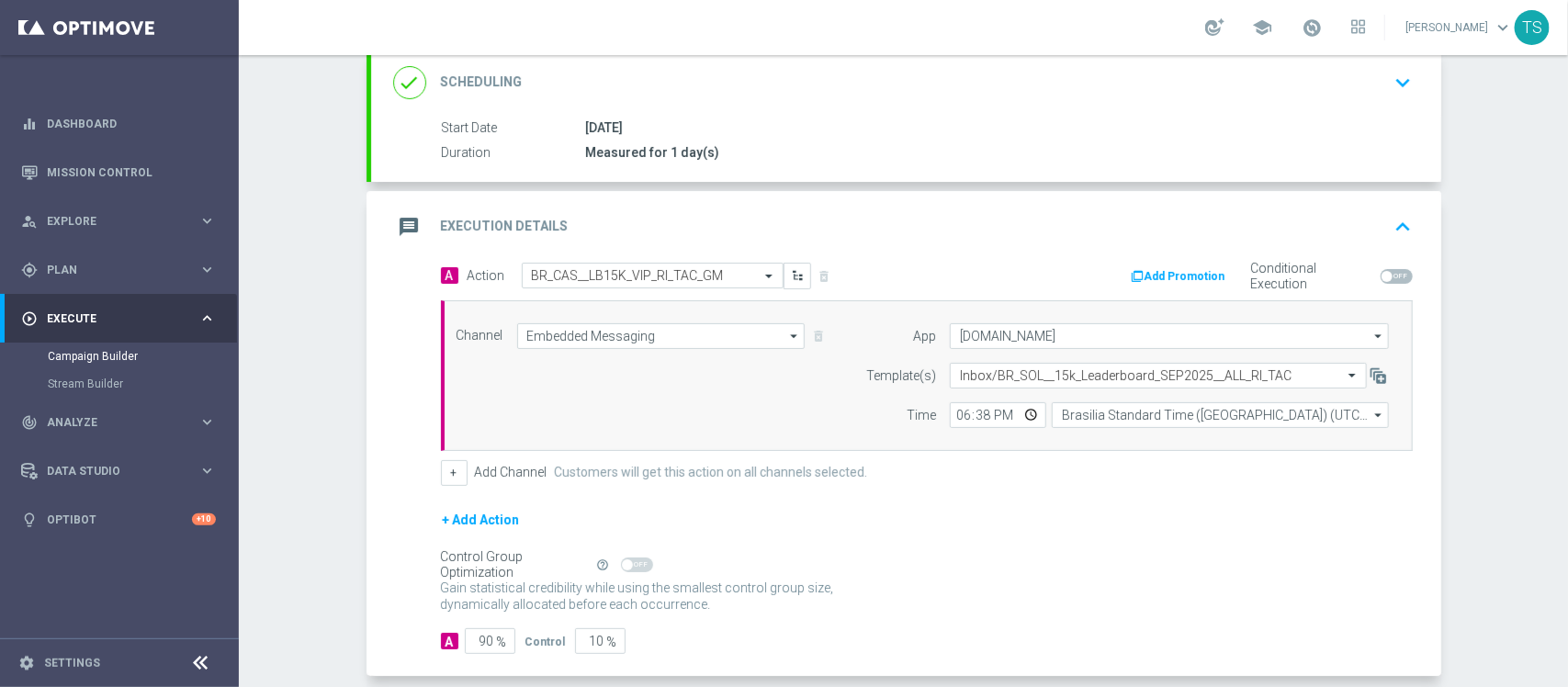
scroll to position [346, 0]
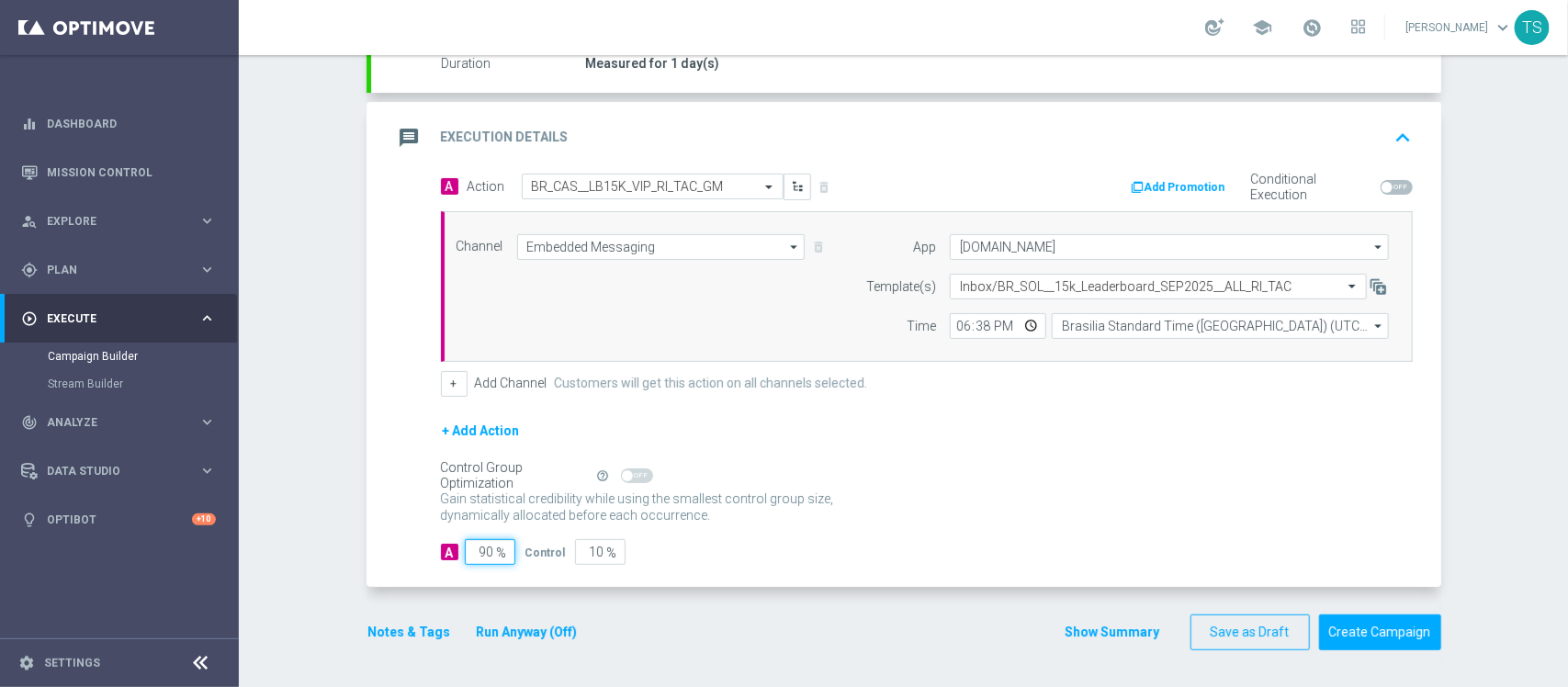
drag, startPoint x: 473, startPoint y: 552, endPoint x: 557, endPoint y: 539, distance: 85.0
click at [535, 546] on div "A 90 % Control 10 %" at bounding box center [927, 552] width 972 height 26
type input "10"
type input "90"
type input "100"
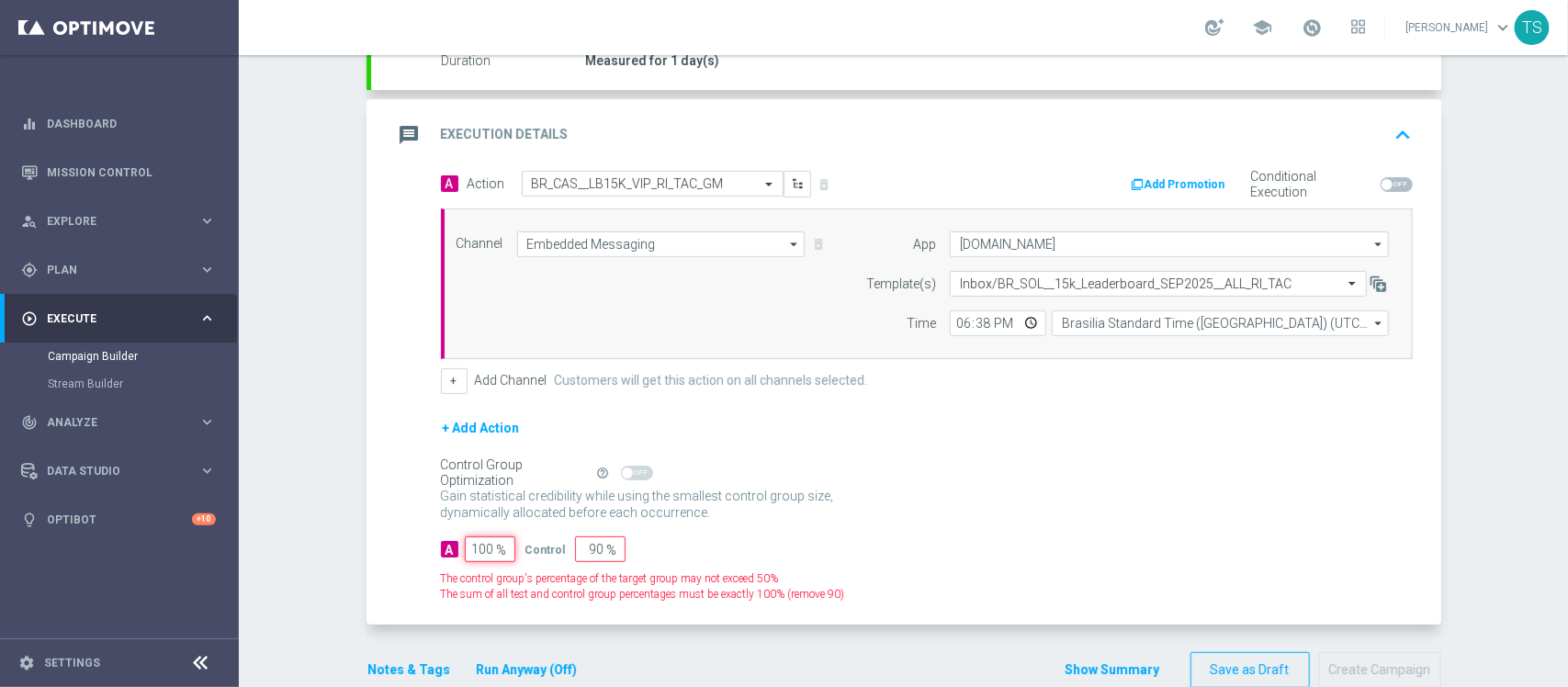
type input "0"
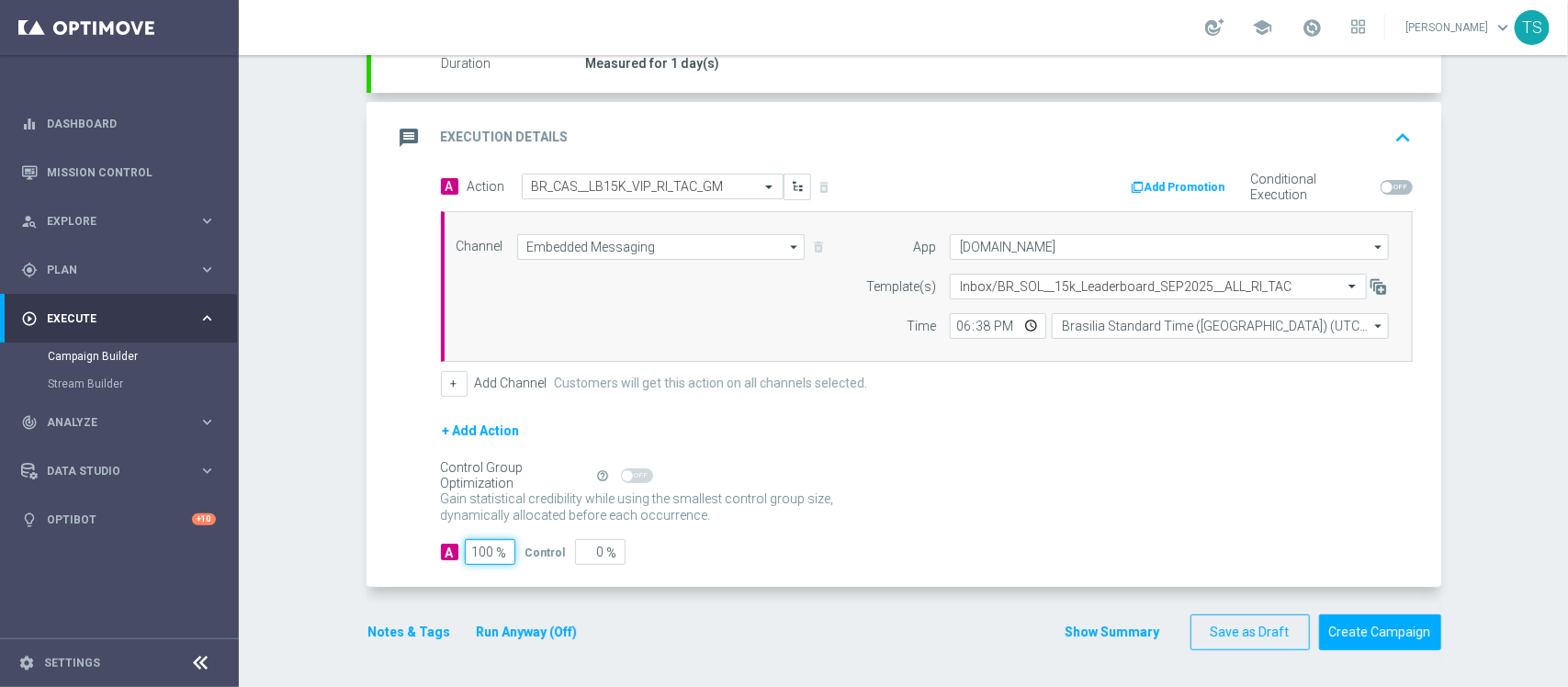
type input "100"
click at [999, 486] on div "Gain statistical credibility while using the smallest control group size, dynam…" at bounding box center [927, 508] width 972 height 44
click at [1392, 131] on icon "keyboard_arrow_up" at bounding box center [1403, 138] width 28 height 28
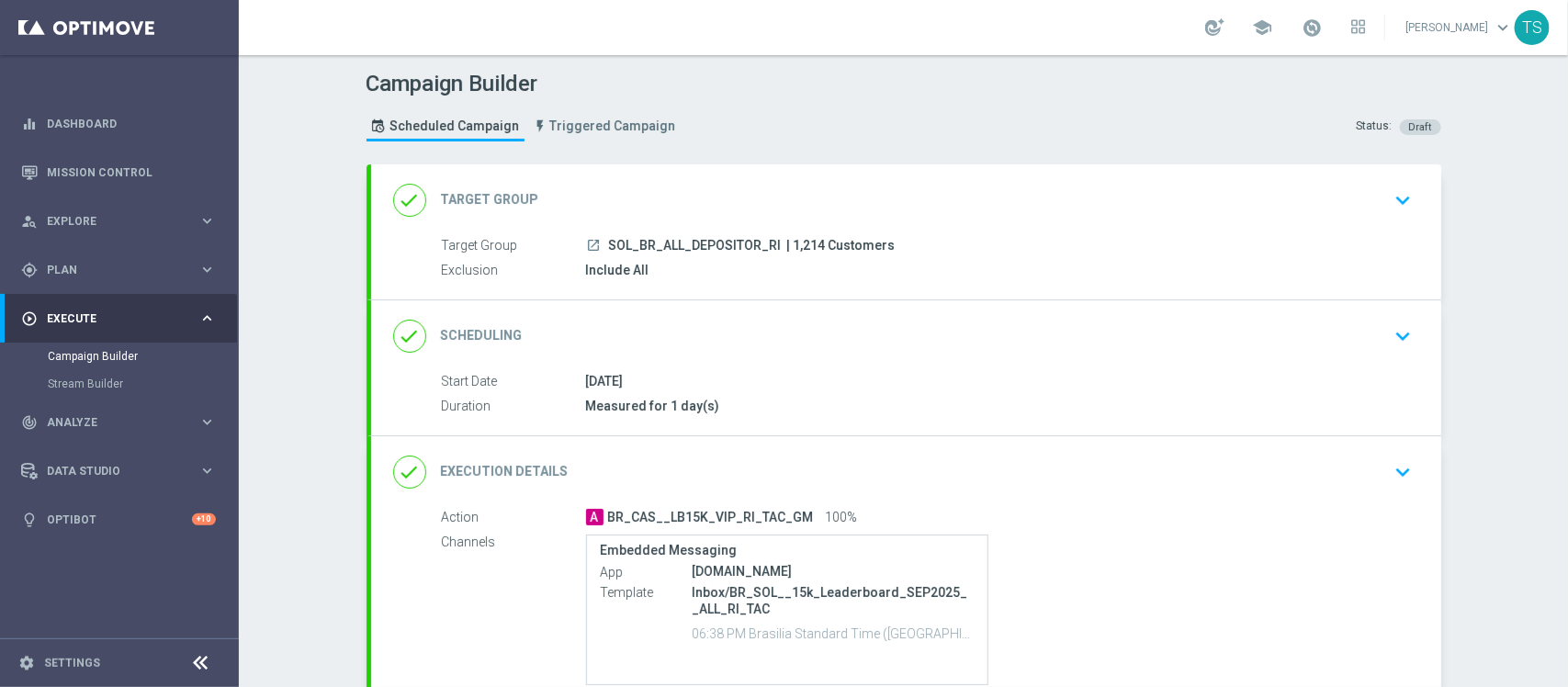
scroll to position [163, 0]
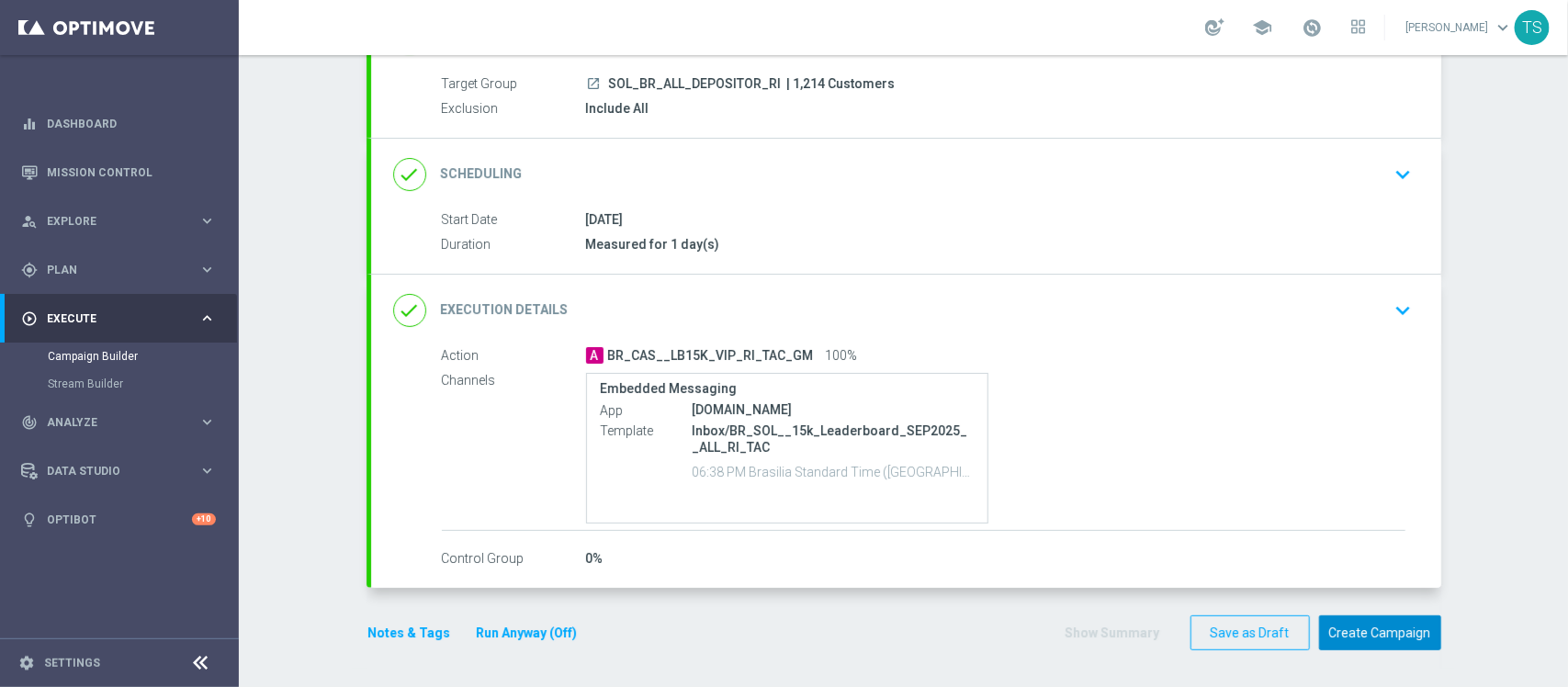
click at [1367, 631] on button "Create Campaign" at bounding box center [1379, 633] width 122 height 36
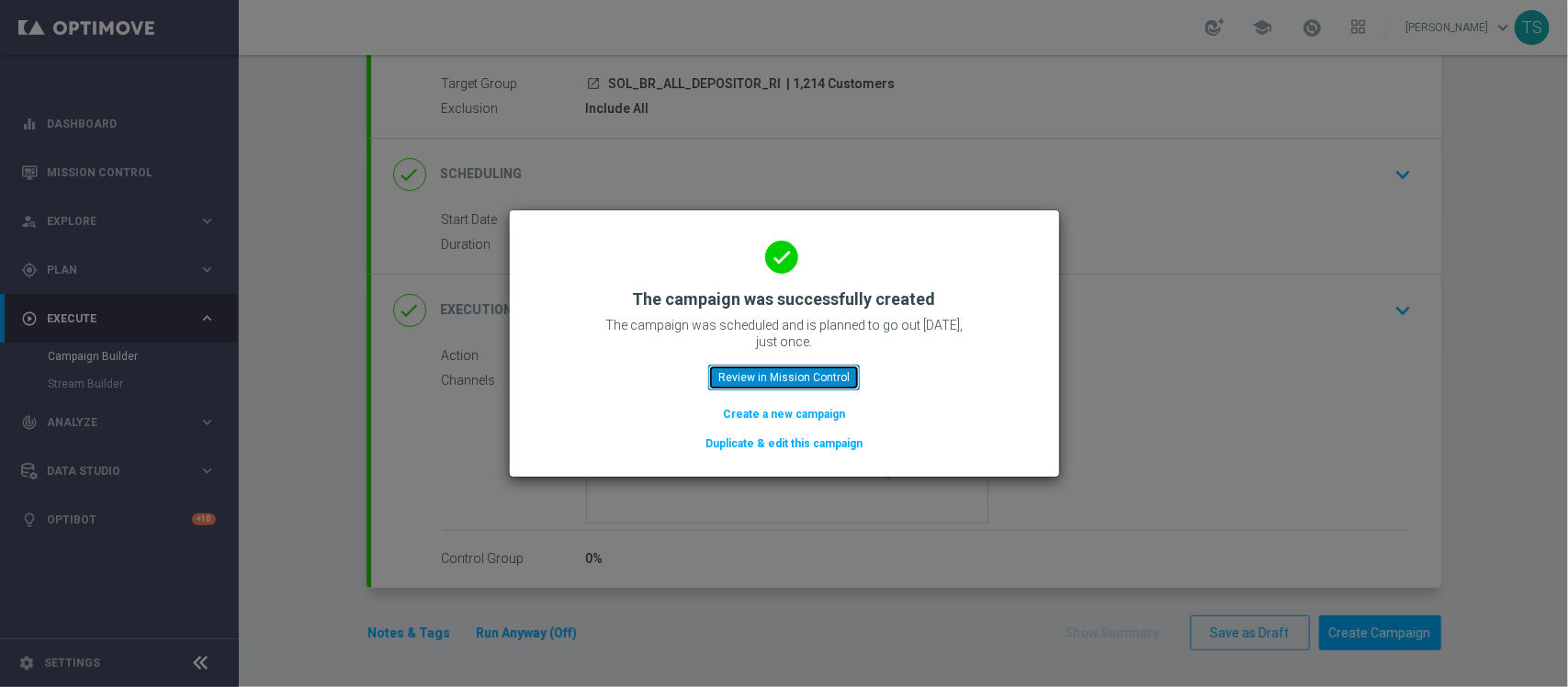
click at [770, 370] on button "Review in Mission Control" at bounding box center [783, 378] width 151 height 26
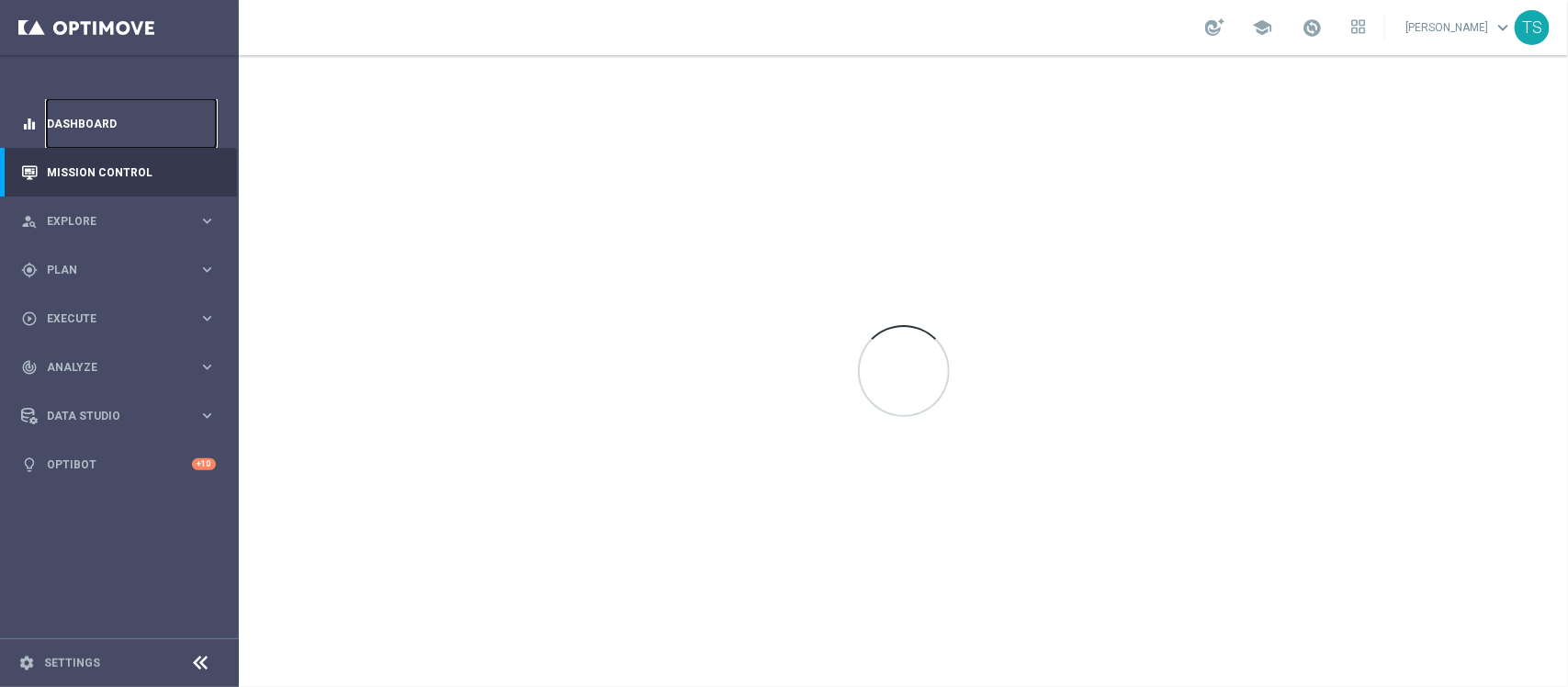
click at [184, 104] on link "Dashboard" at bounding box center [131, 123] width 169 height 49
